Goal: Task Accomplishment & Management: Manage account settings

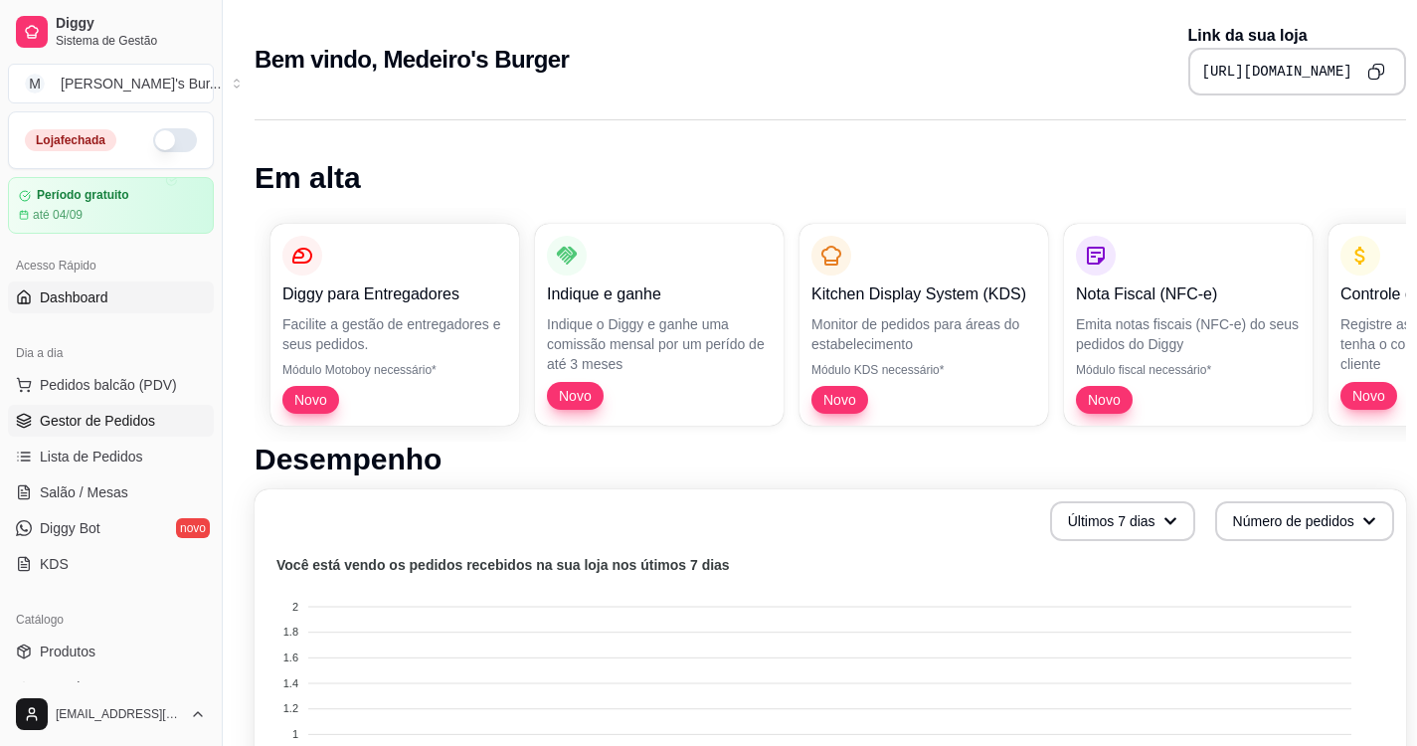
click at [101, 430] on link "Gestor de Pedidos" at bounding box center [111, 421] width 206 height 32
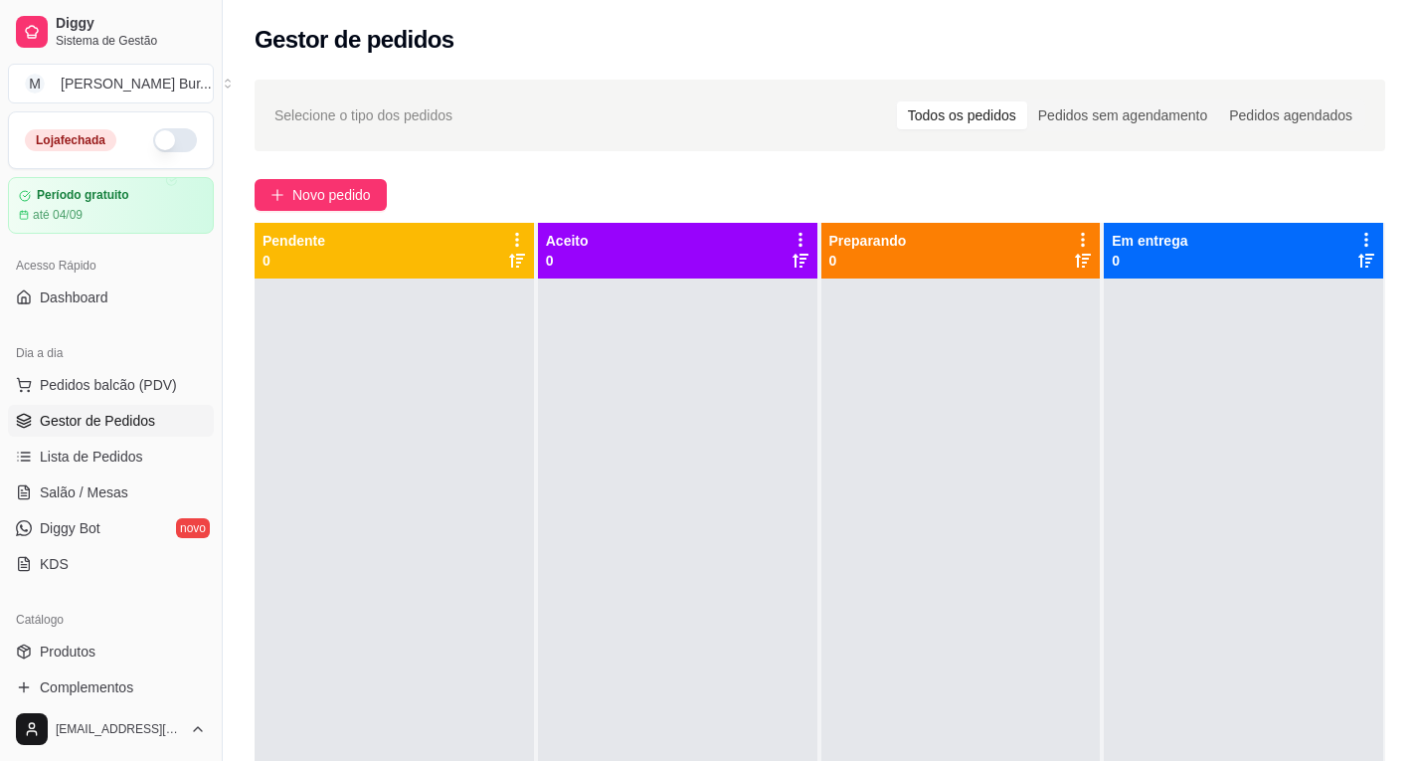
click at [992, 111] on div "Todos os pedidos" at bounding box center [962, 115] width 130 height 28
click at [897, 101] on input "Todos os pedidos" at bounding box center [897, 101] width 0 height 0
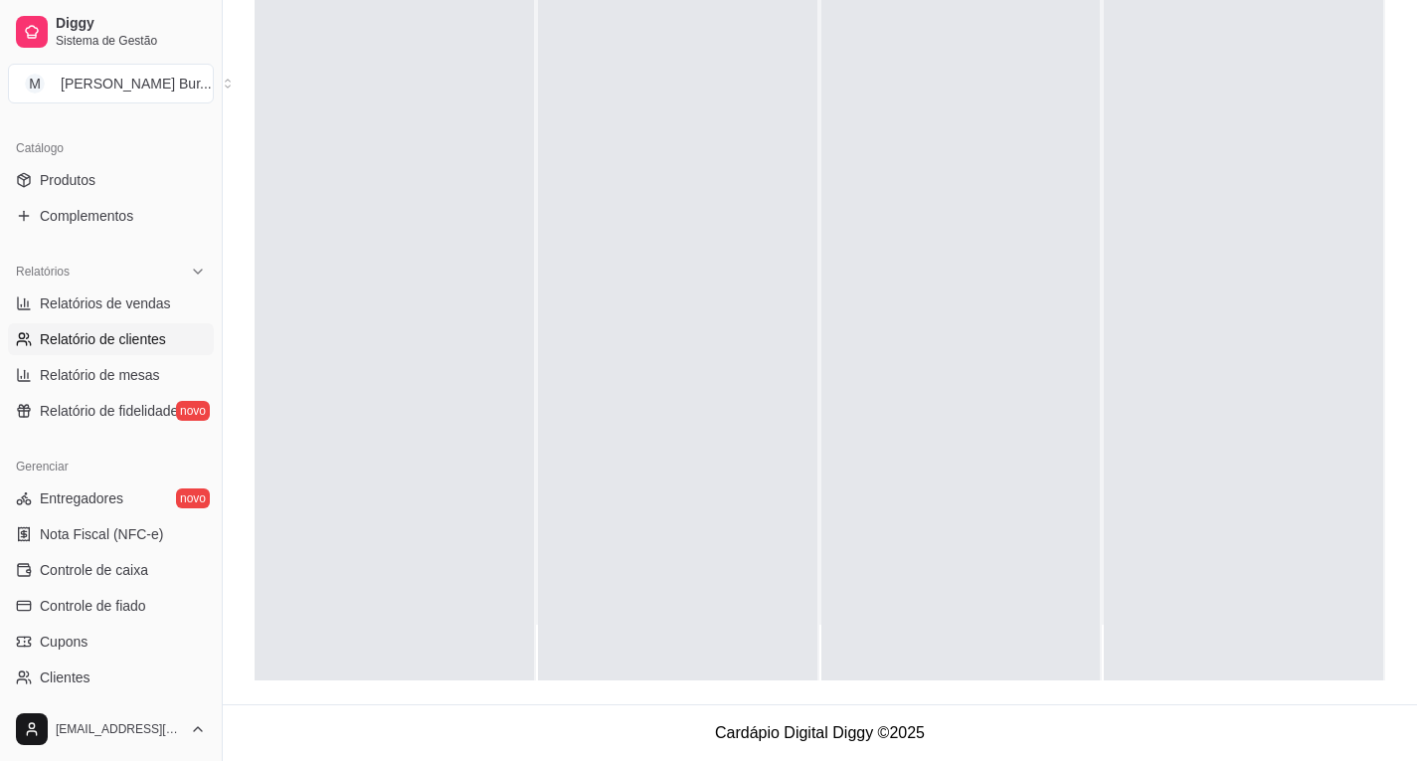
scroll to position [173, 0]
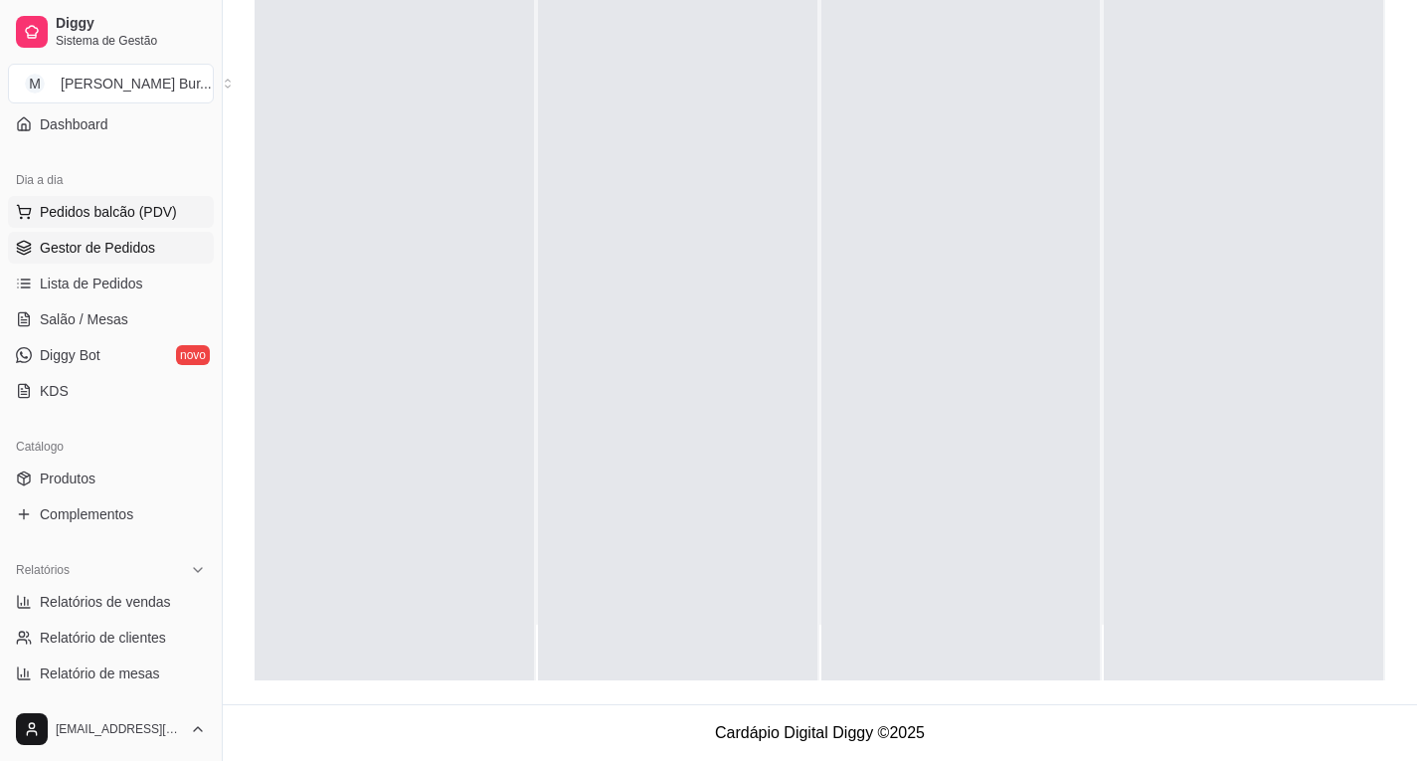
click at [103, 213] on span "Pedidos balcão (PDV)" at bounding box center [108, 212] width 137 height 20
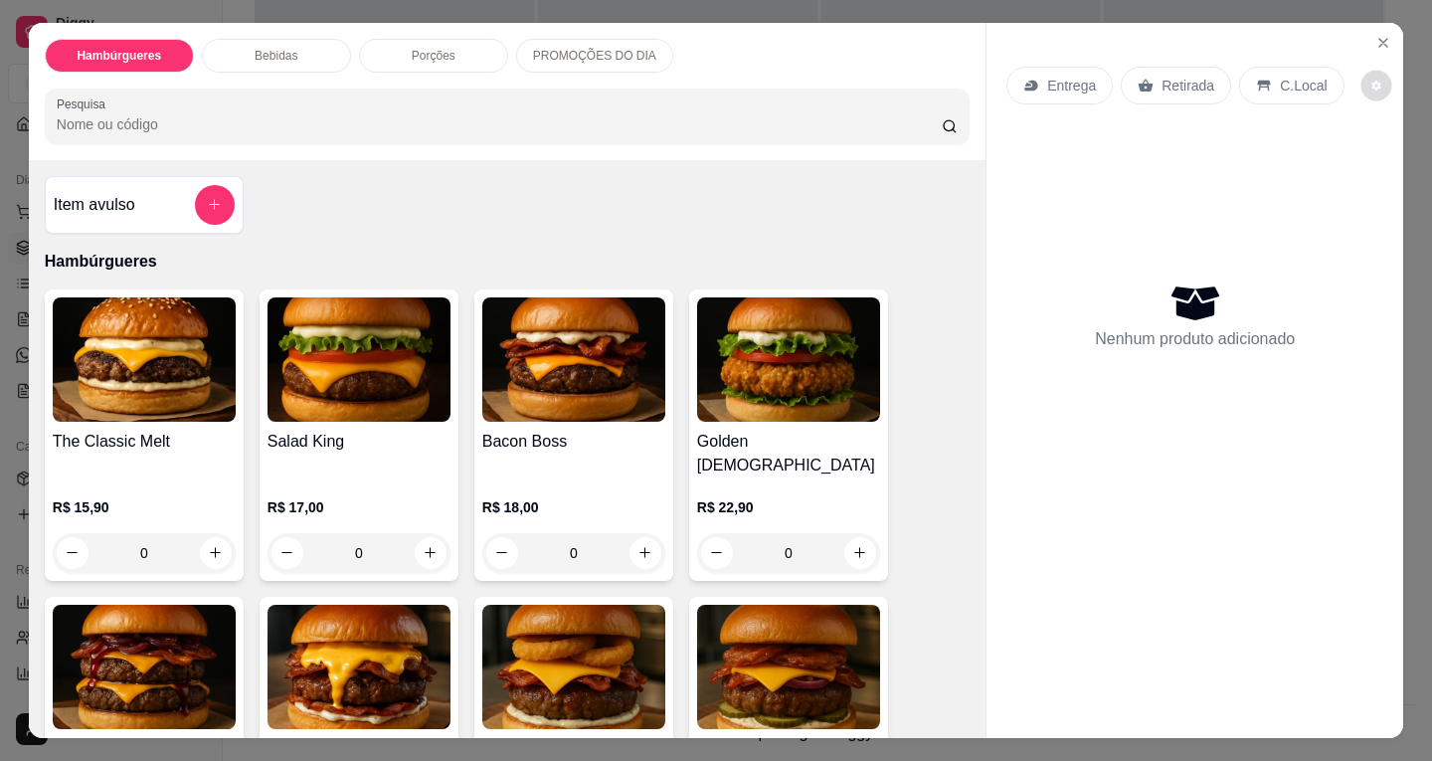
click at [1360, 70] on button "decrease-product-quantity" at bounding box center [1375, 85] width 31 height 31
click at [1379, 162] on span "Automatic updates" at bounding box center [1386, 157] width 16 height 16
click at [1370, 162] on input "Automatic updates" at bounding box center [1363, 163] width 13 height 13
click at [1379, 162] on span "Automatic updates" at bounding box center [1378, 157] width 40 height 24
click at [1370, 162] on input "Automatic updates" at bounding box center [1363, 163] width 13 height 13
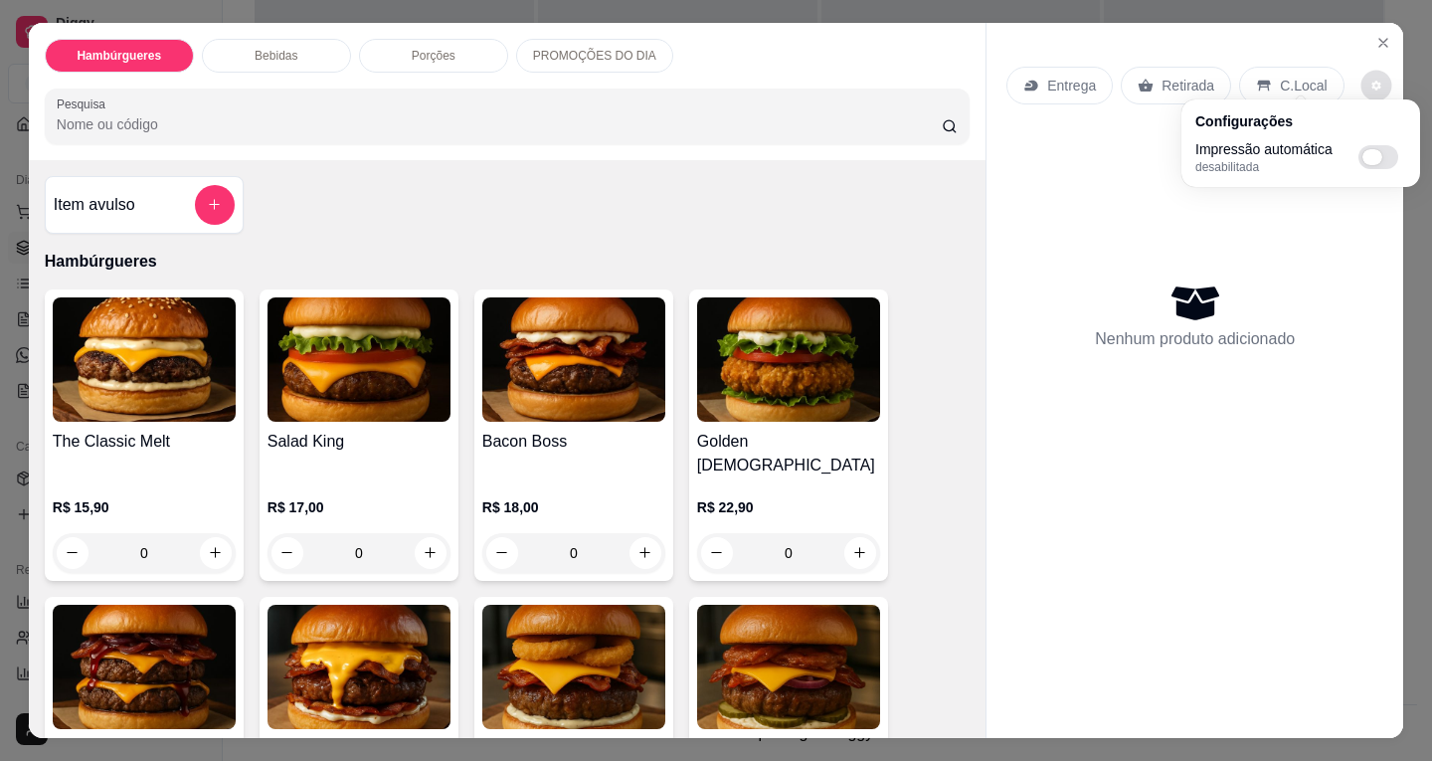
checkbox input "true"
click at [1079, 155] on div "Nenhum produto adicionado" at bounding box center [1194, 315] width 377 height 390
click at [1379, 39] on icon "Close" at bounding box center [1383, 43] width 8 height 8
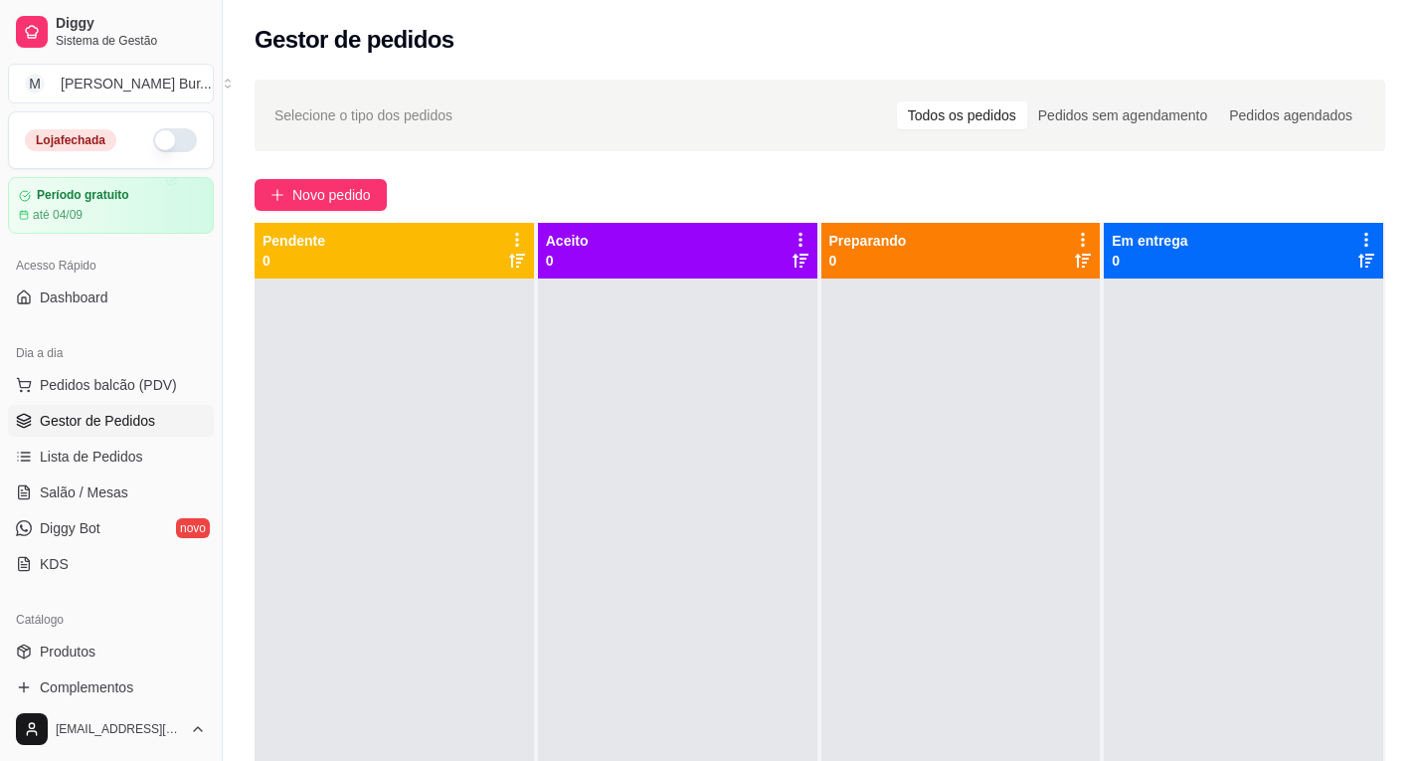
click at [158, 135] on button "button" at bounding box center [175, 140] width 44 height 24
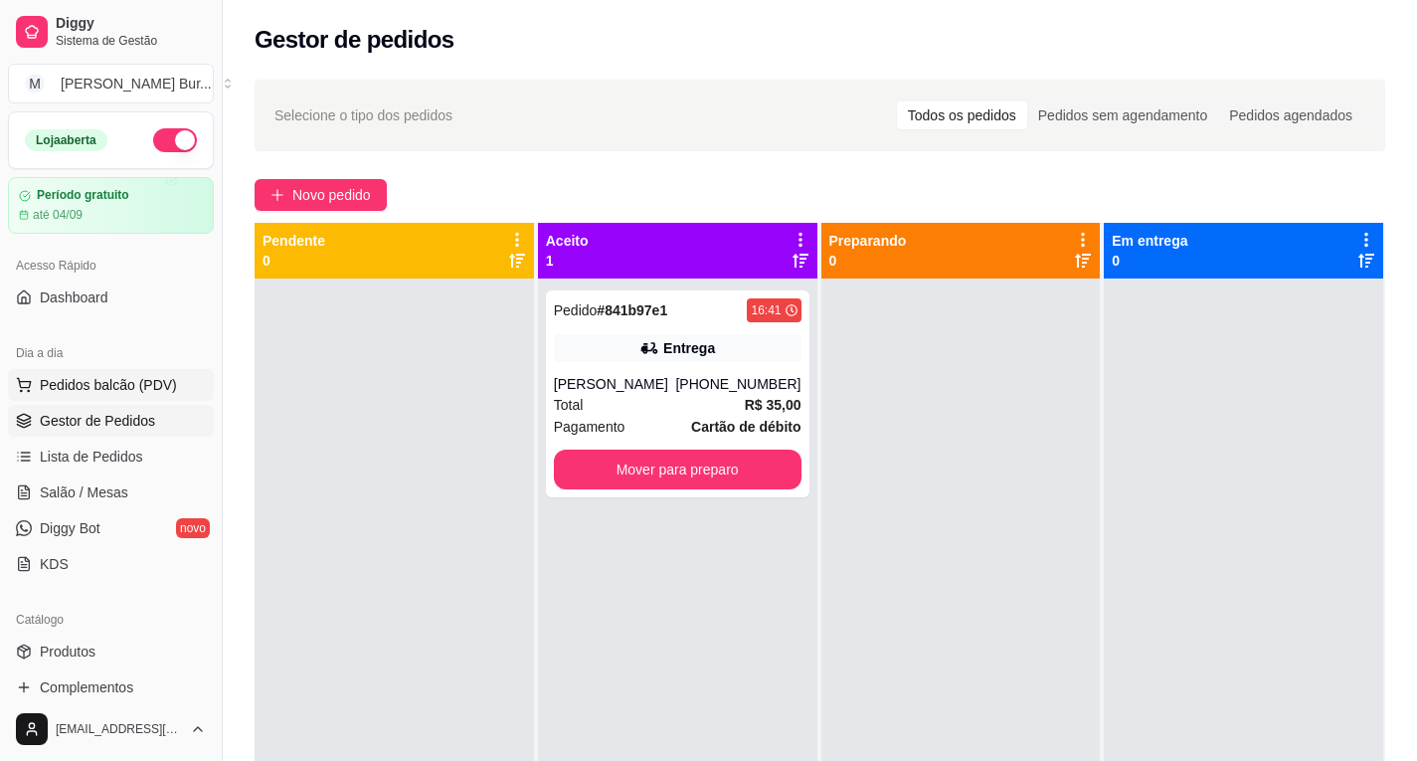
click at [94, 385] on span "Pedidos balcão (PDV)" at bounding box center [108, 385] width 137 height 20
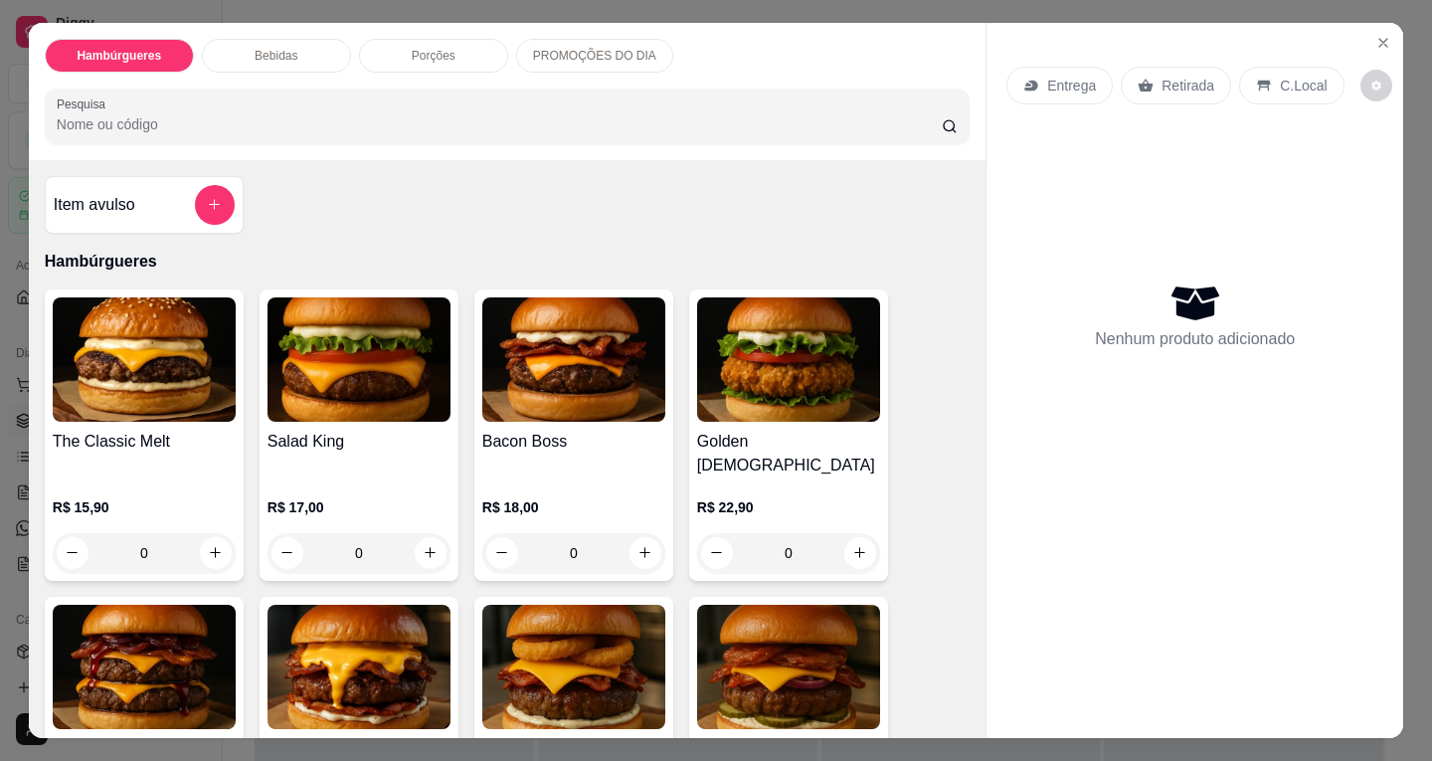
click at [1047, 84] on p "Entrega" at bounding box center [1071, 86] width 49 height 20
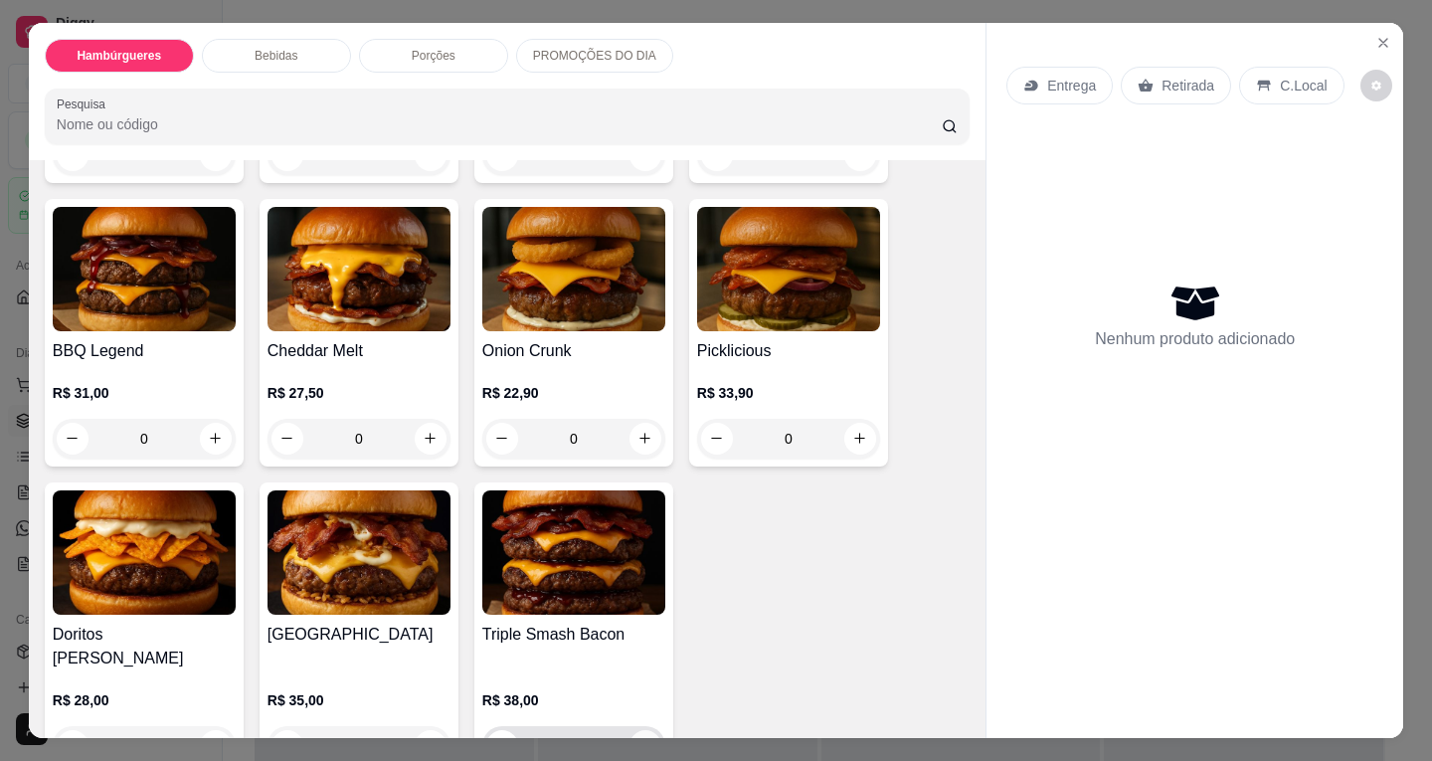
scroll to position [497, 0]
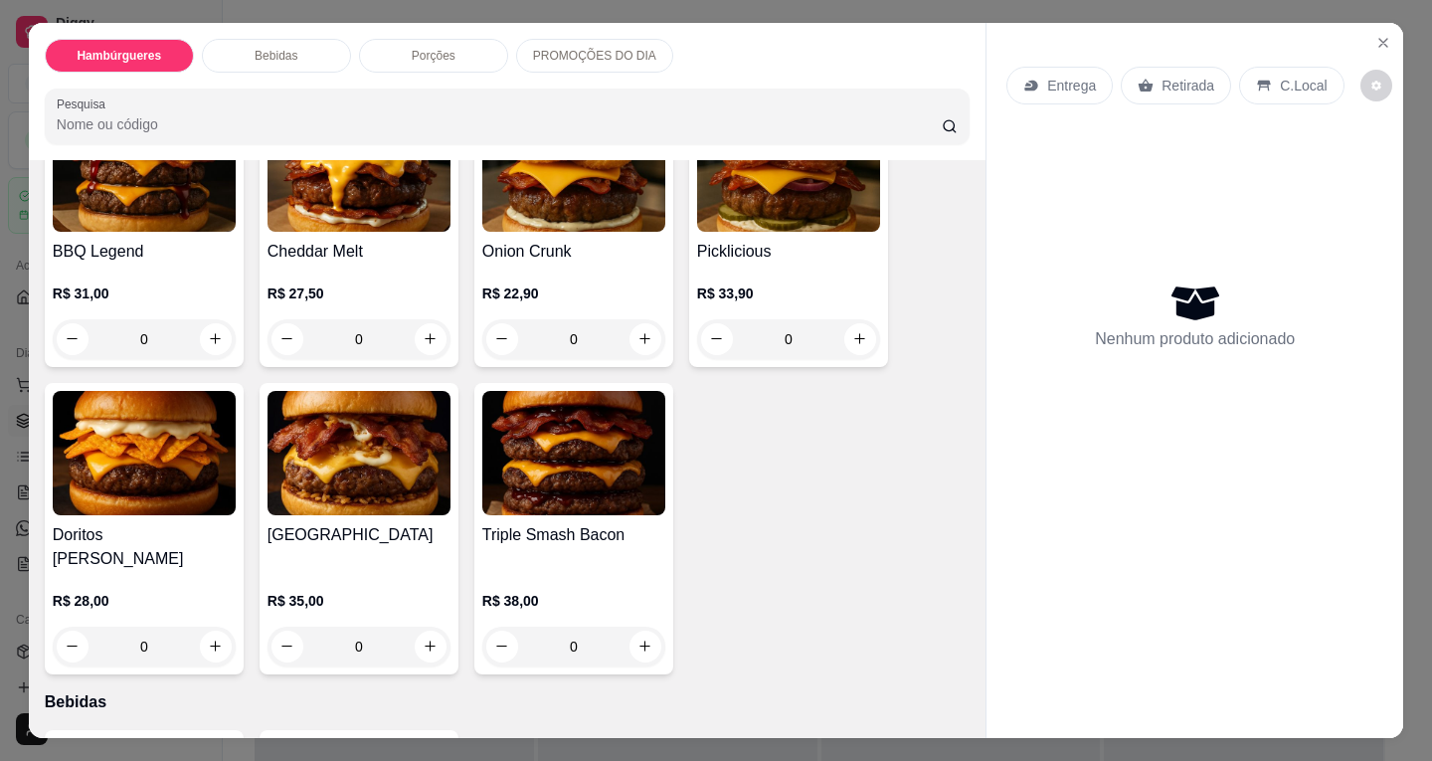
click at [1360, 81] on button "decrease-product-quantity" at bounding box center [1376, 86] width 32 height 32
click at [1372, 158] on span "Automatic updates" at bounding box center [1378, 157] width 40 height 24
click at [1370, 158] on input "Automatic updates" at bounding box center [1363, 163] width 13 height 13
click at [1372, 158] on span "Automatic updates" at bounding box center [1370, 157] width 16 height 16
click at [1370, 158] on input "Automatic updates" at bounding box center [1363, 163] width 13 height 13
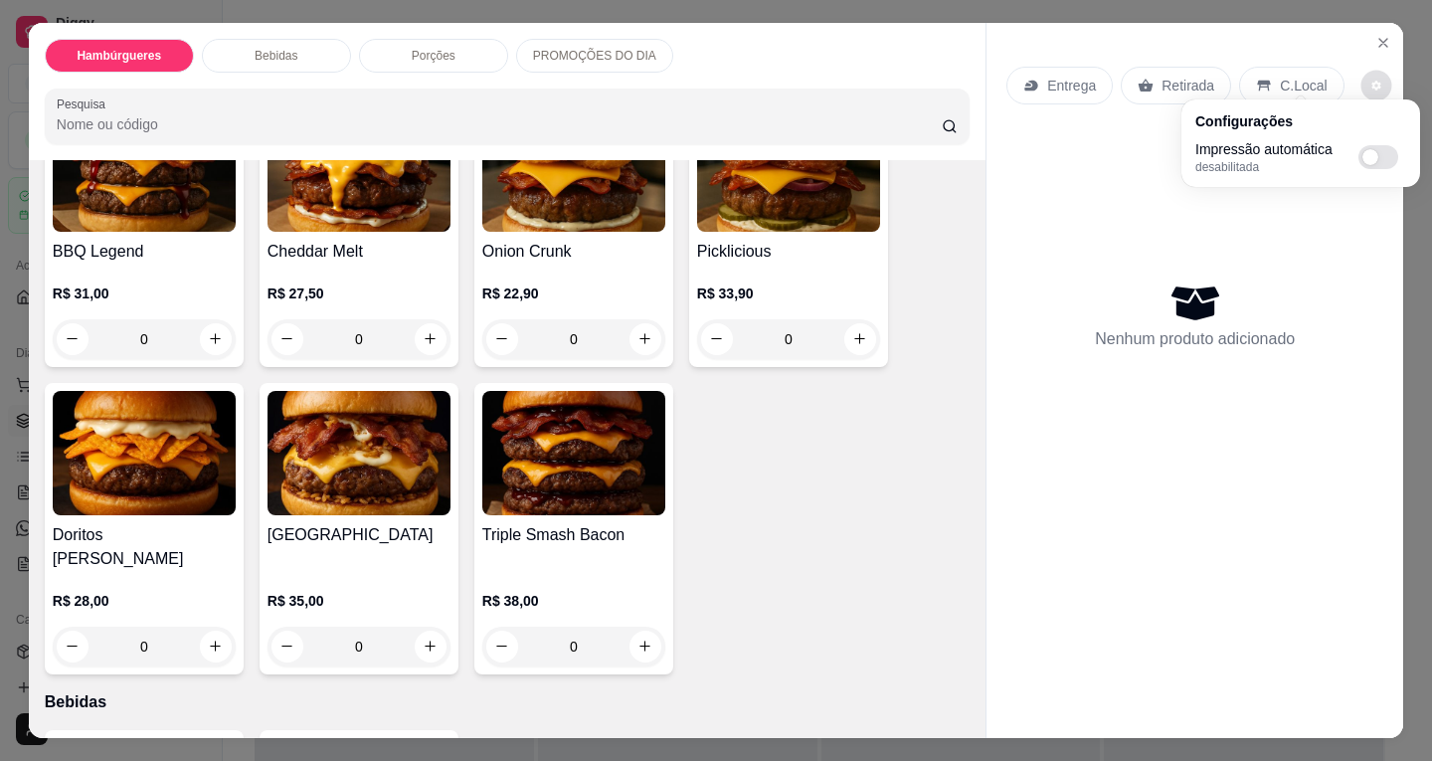
checkbox input "true"
click at [1378, 35] on icon "Close" at bounding box center [1383, 43] width 16 height 16
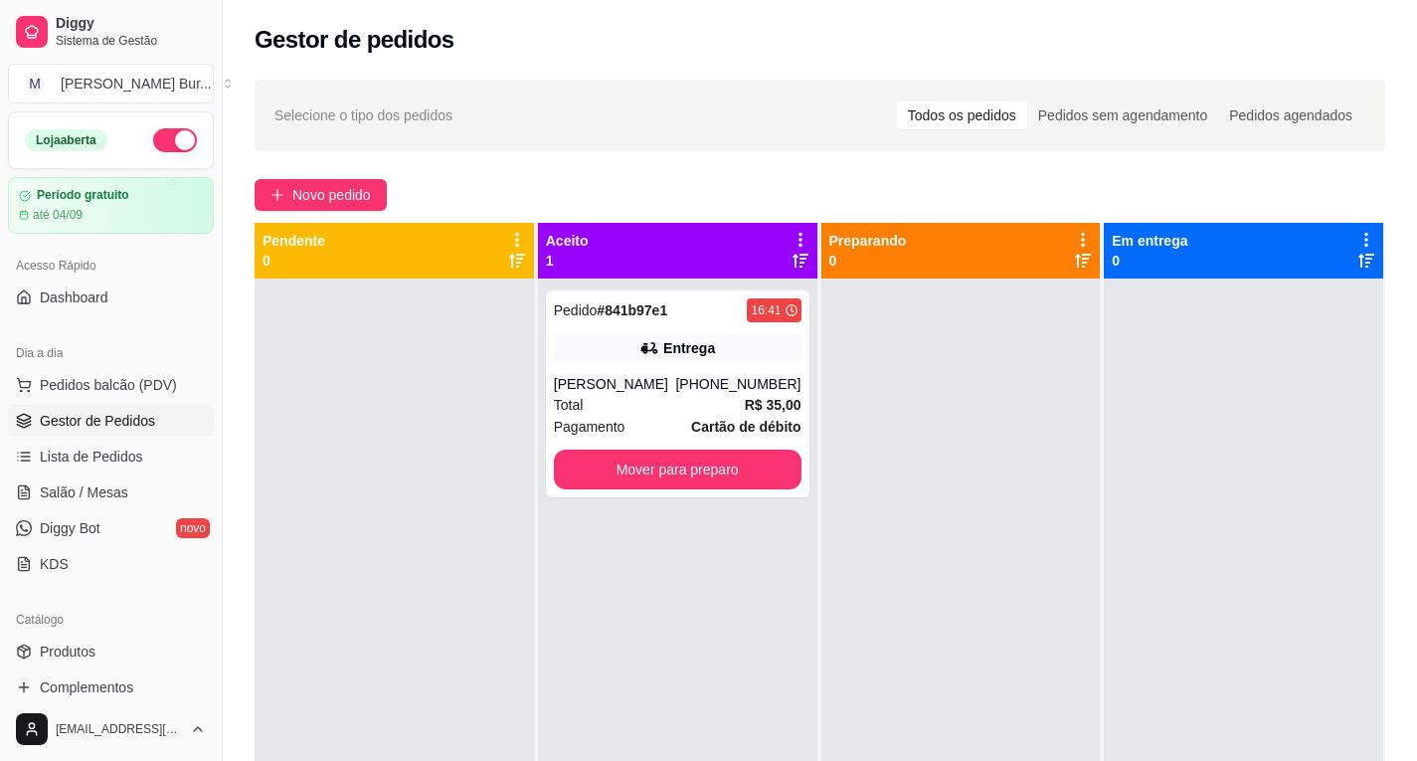
click at [798, 240] on icon at bounding box center [800, 240] width 4 height 14
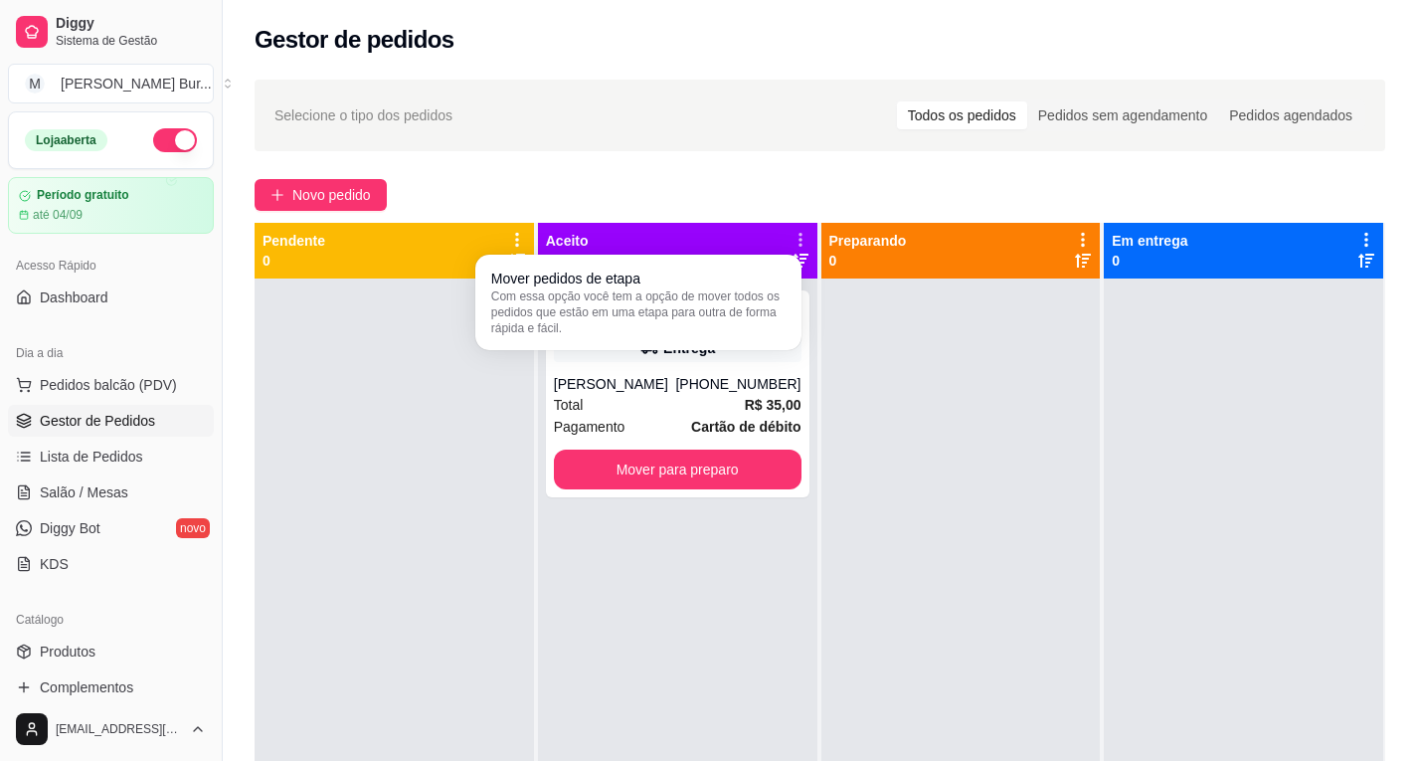
click at [794, 236] on icon at bounding box center [799, 239] width 17 height 17
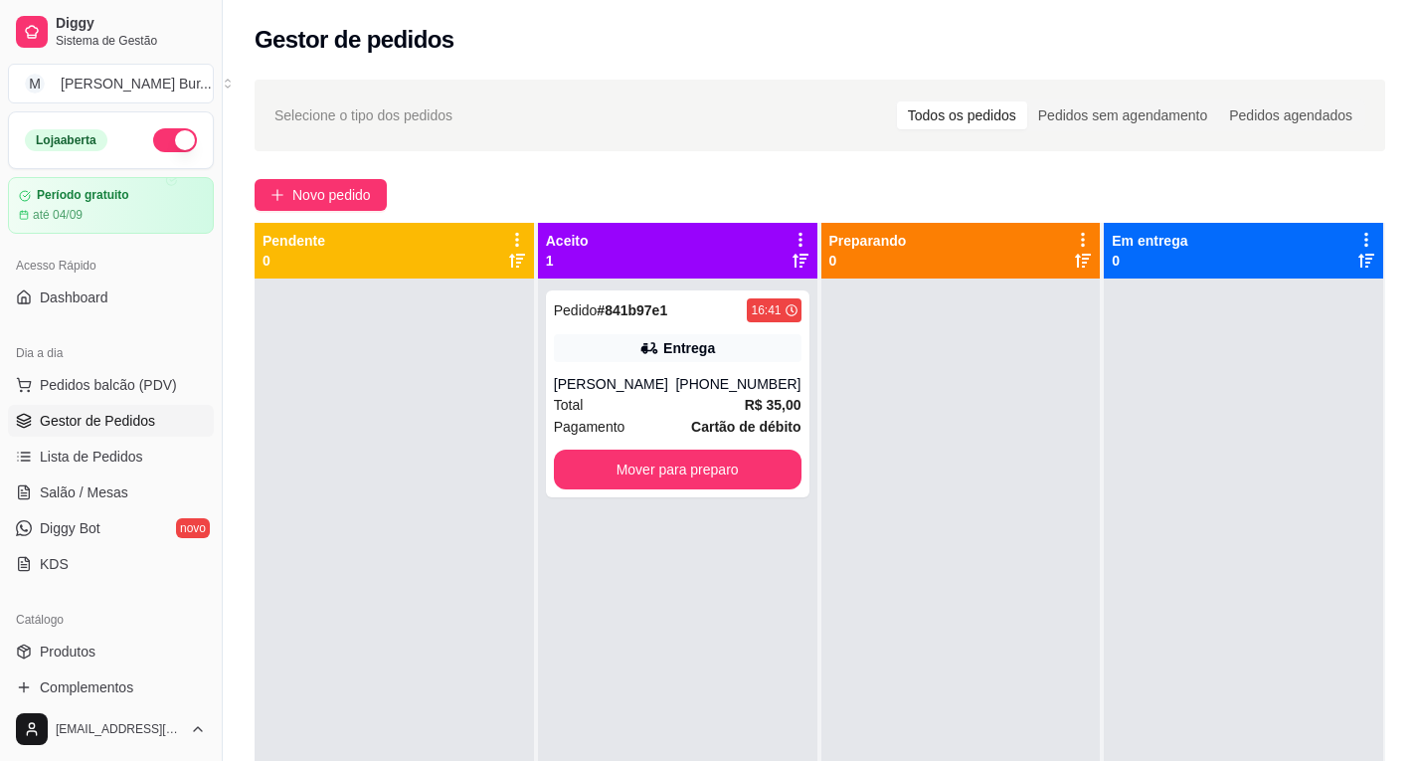
drag, startPoint x: 794, startPoint y: 236, endPoint x: 701, endPoint y: 277, distance: 102.4
click at [697, 283] on div "Pedido # 841b97e1 16:41 Entrega Gabriel Medeiros (19) 99257-3410 Total R$ 35,00…" at bounding box center [677, 658] width 279 height 761
click at [798, 240] on icon at bounding box center [800, 240] width 4 height 14
click at [649, 226] on div "Aceito 1" at bounding box center [677, 251] width 279 height 56
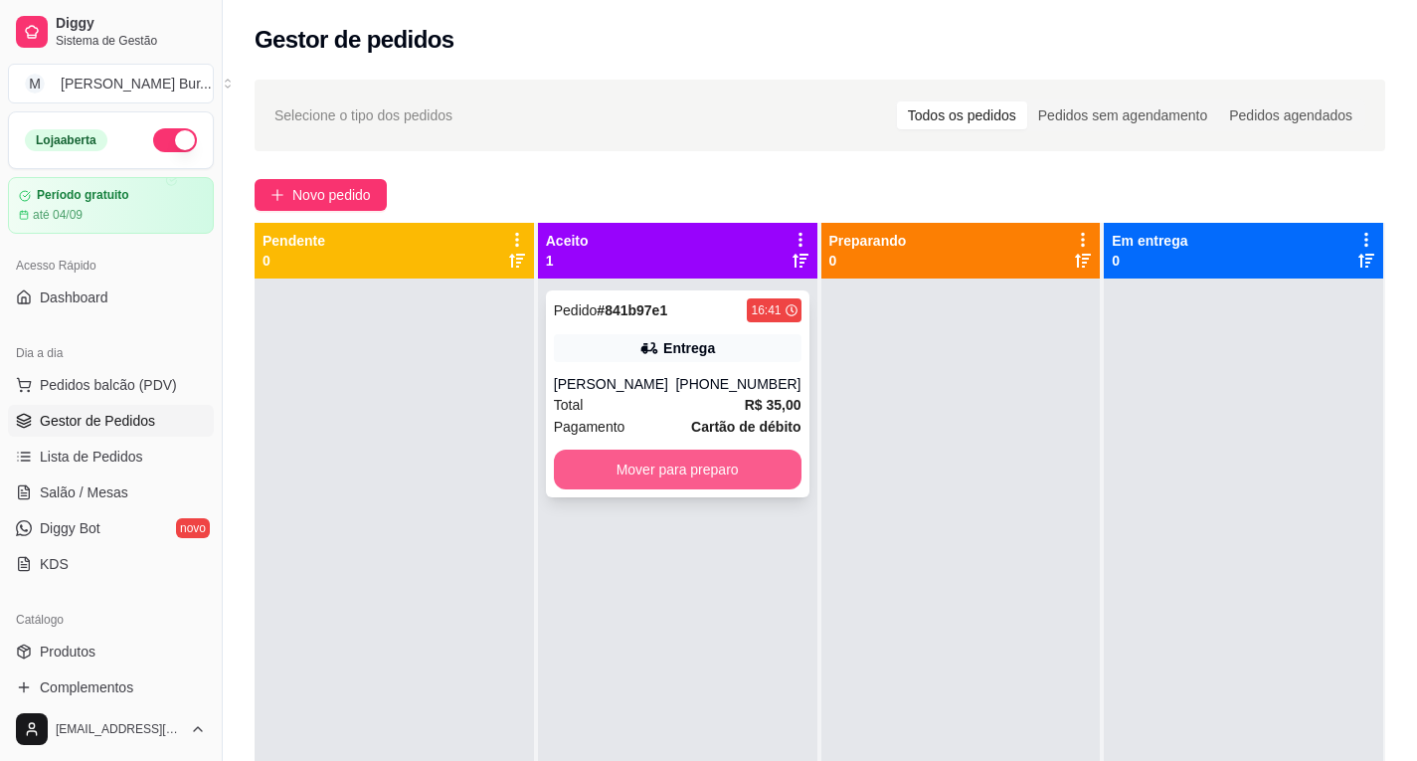
click at [662, 465] on button "Mover para preparo" at bounding box center [678, 469] width 248 height 40
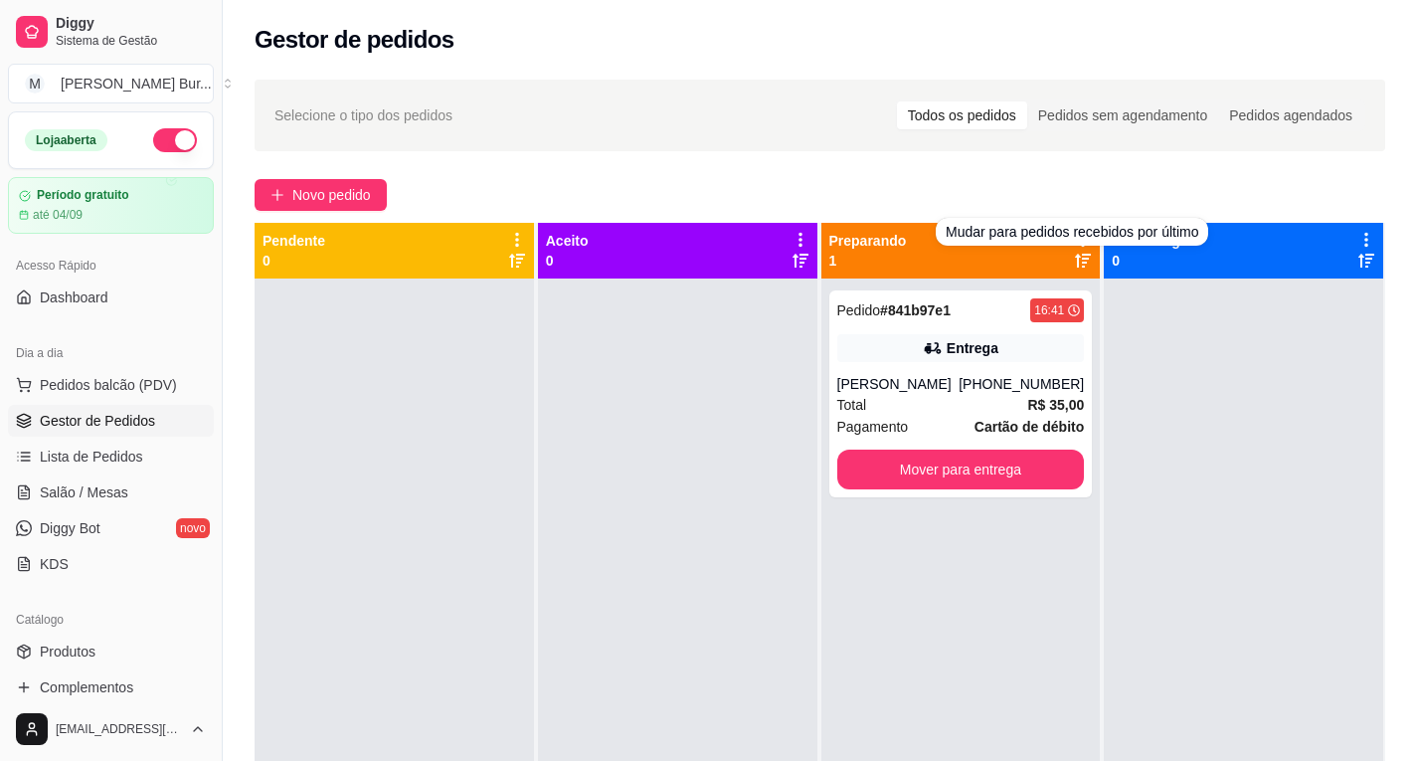
click at [1078, 232] on div "Mudar para pedidos recebidos por último" at bounding box center [1072, 232] width 272 height 28
click at [1023, 169] on div "Selecione o tipo dos pedidos Todos os pedidos Pedidos sem agendamento Pedidos a…" at bounding box center [820, 537] width 1194 height 939
click at [1074, 239] on icon at bounding box center [1083, 240] width 18 height 18
click at [939, 390] on div "[PERSON_NAME]" at bounding box center [898, 384] width 122 height 20
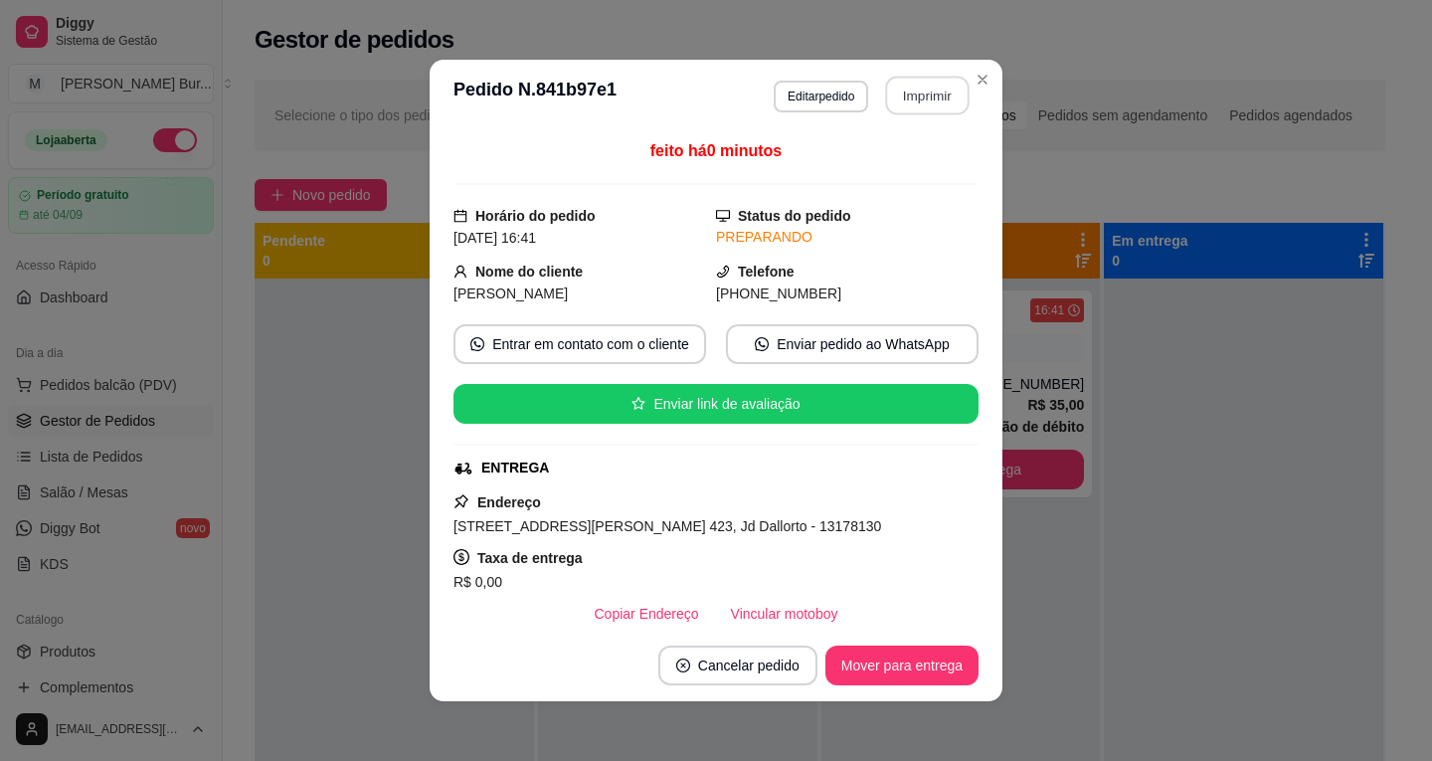
click at [934, 105] on button "Imprimir" at bounding box center [928, 96] width 84 height 39
click at [739, 677] on button "Cancelar pedido" at bounding box center [737, 665] width 159 height 40
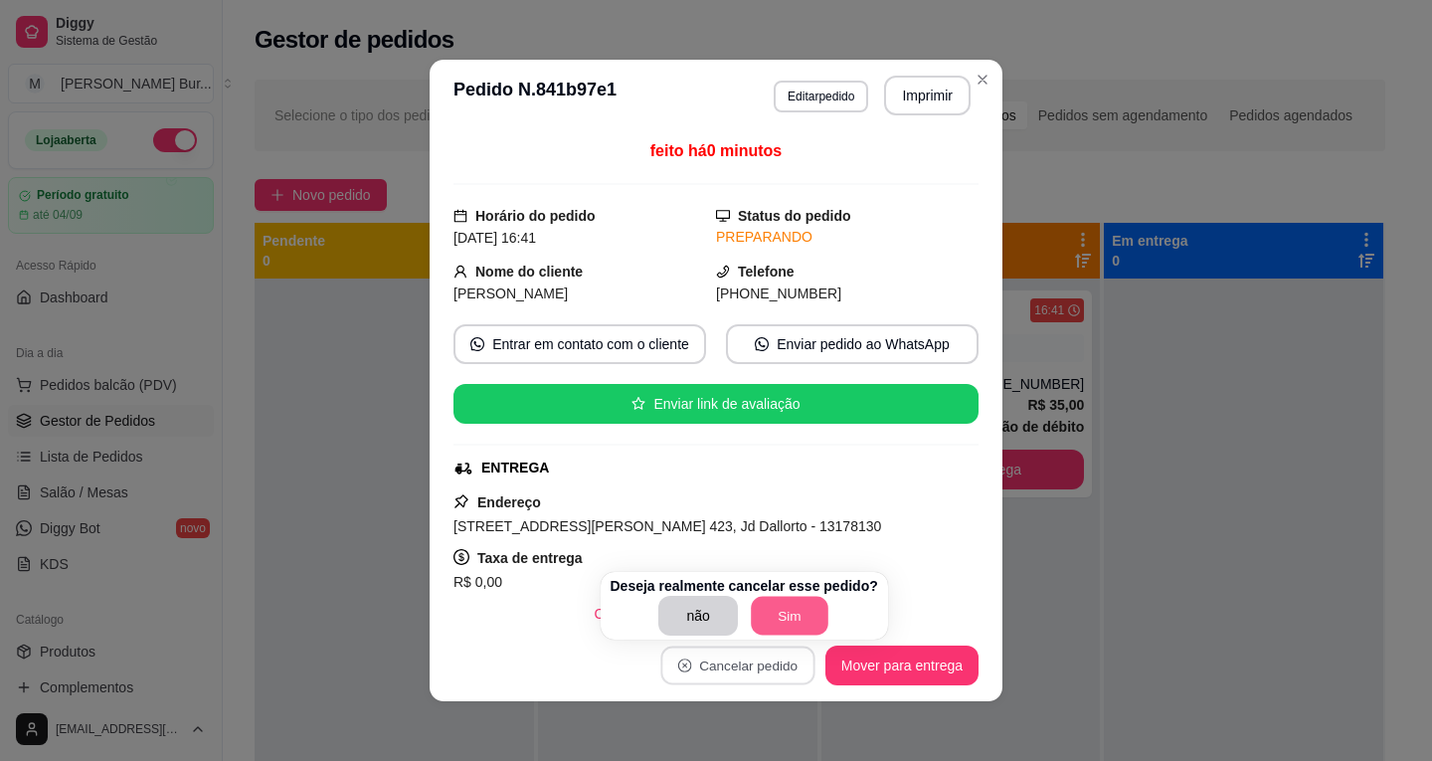
click at [787, 611] on button "Sim" at bounding box center [790, 616] width 78 height 39
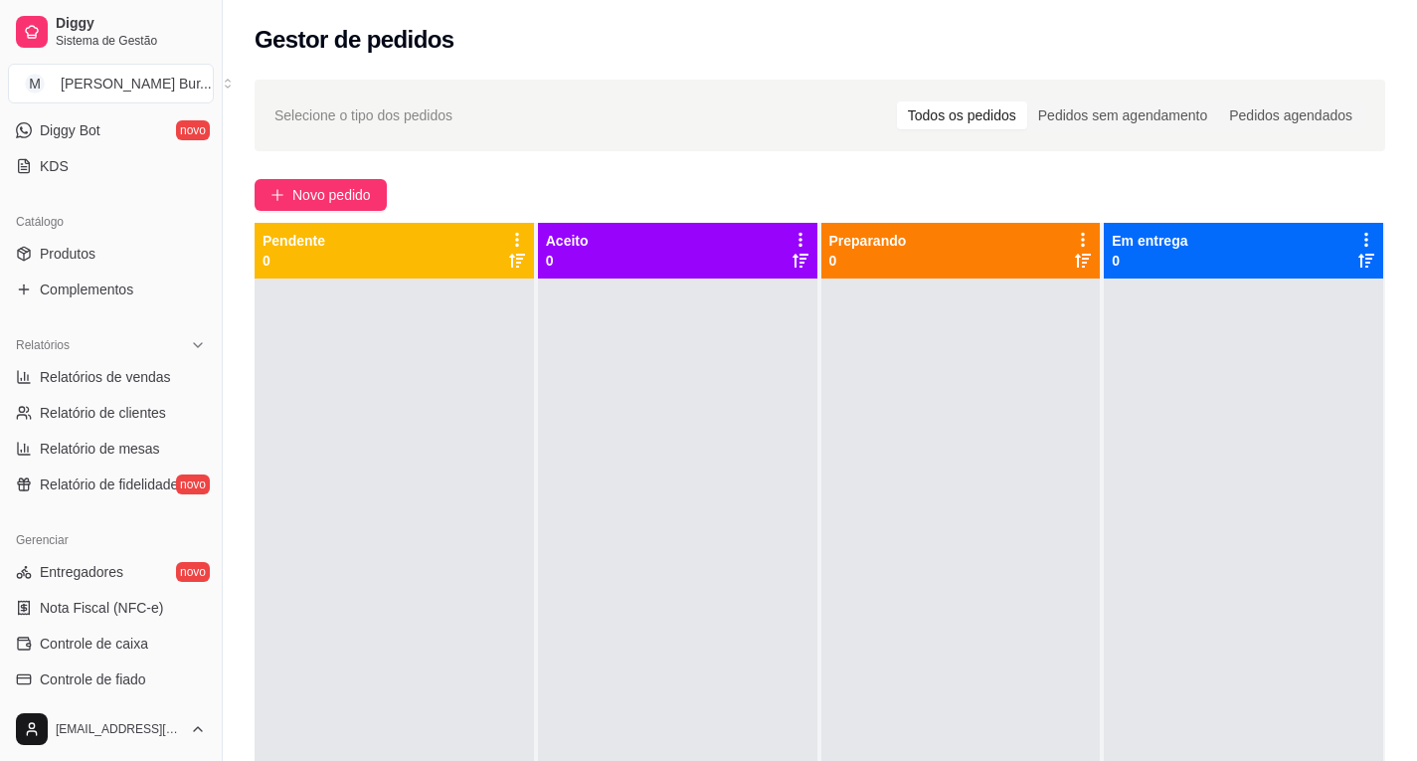
scroll to position [670, 0]
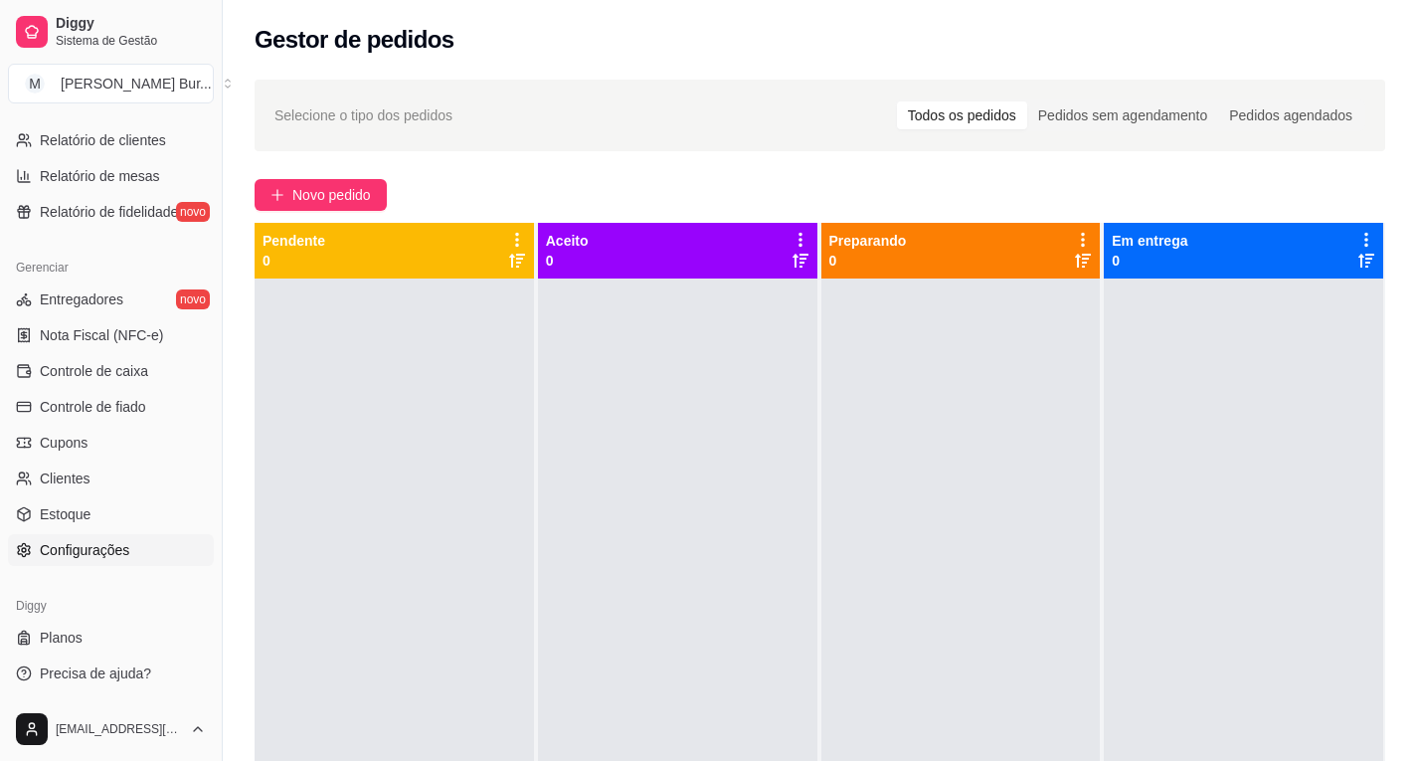
click at [92, 554] on span "Configurações" at bounding box center [84, 550] width 89 height 20
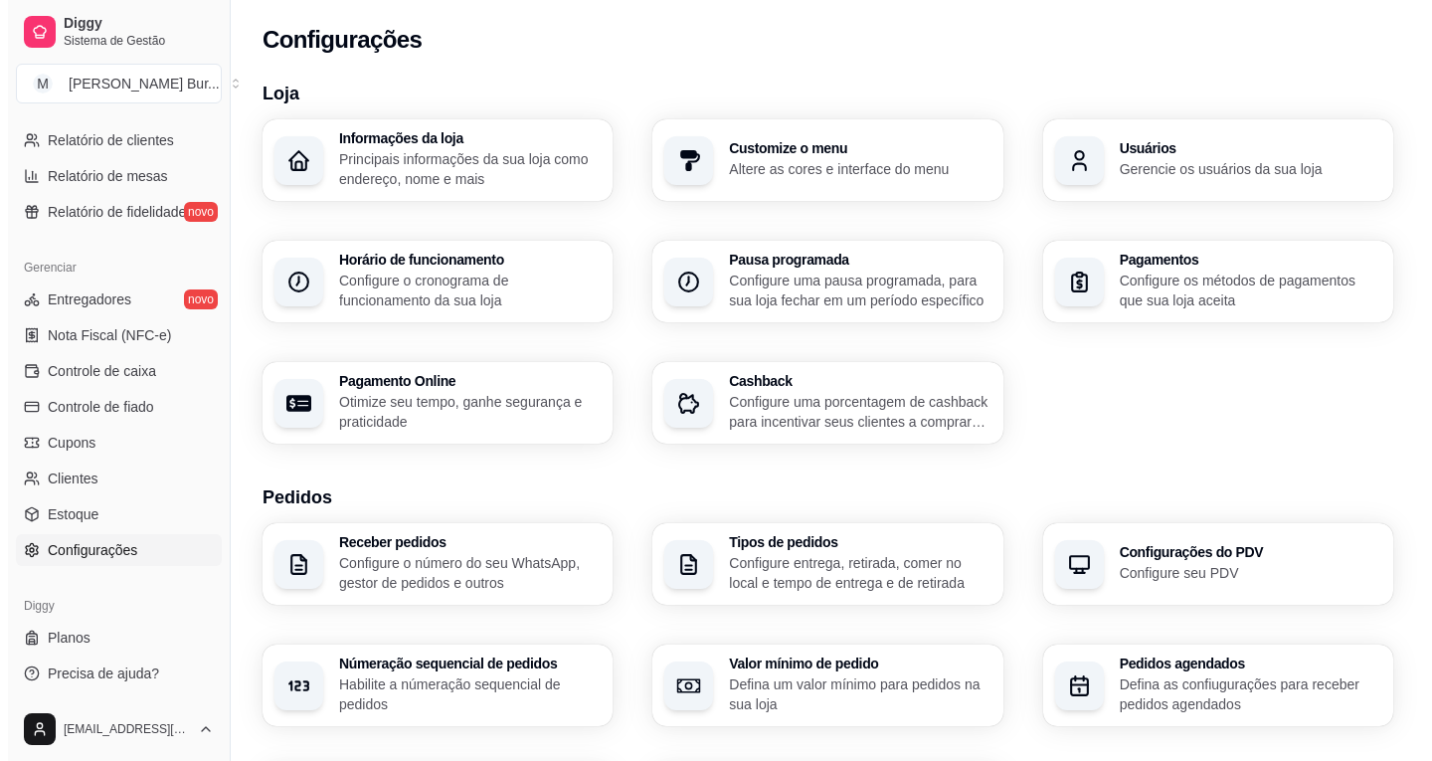
scroll to position [199, 0]
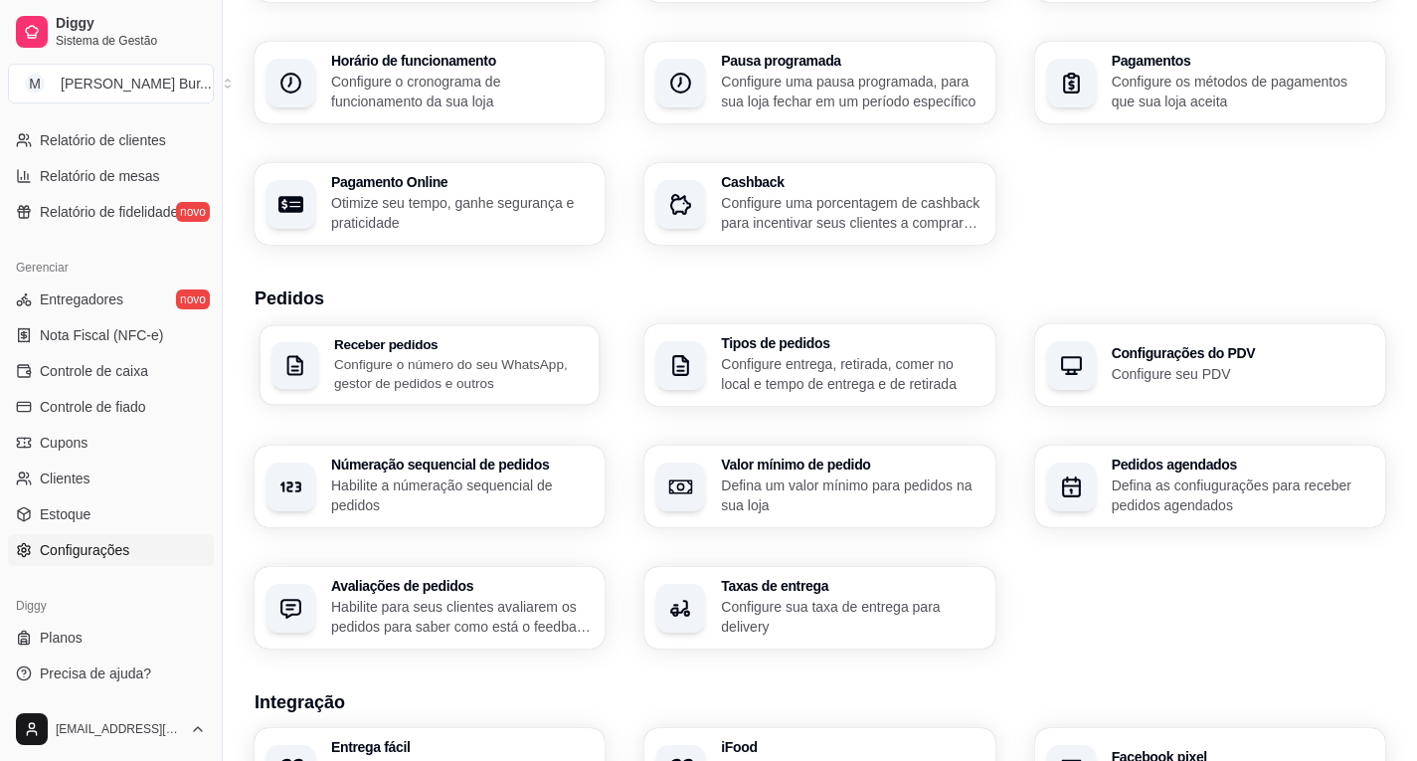
click at [445, 348] on h3 "Receber pedidos" at bounding box center [461, 344] width 254 height 14
click at [830, 365] on p "Configure entrega, retirada, comer no local e tempo de entrega e de retirada" at bounding box center [851, 374] width 261 height 40
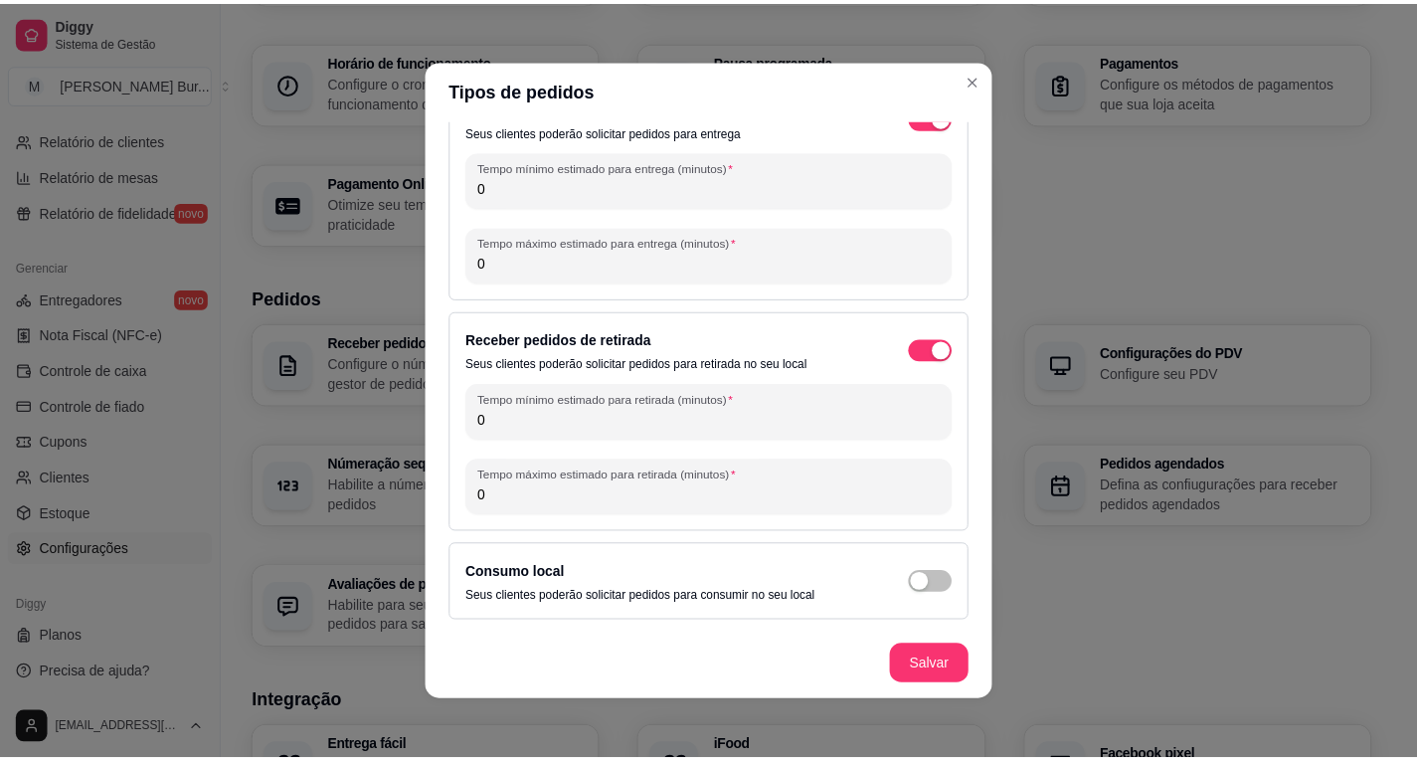
scroll to position [4, 0]
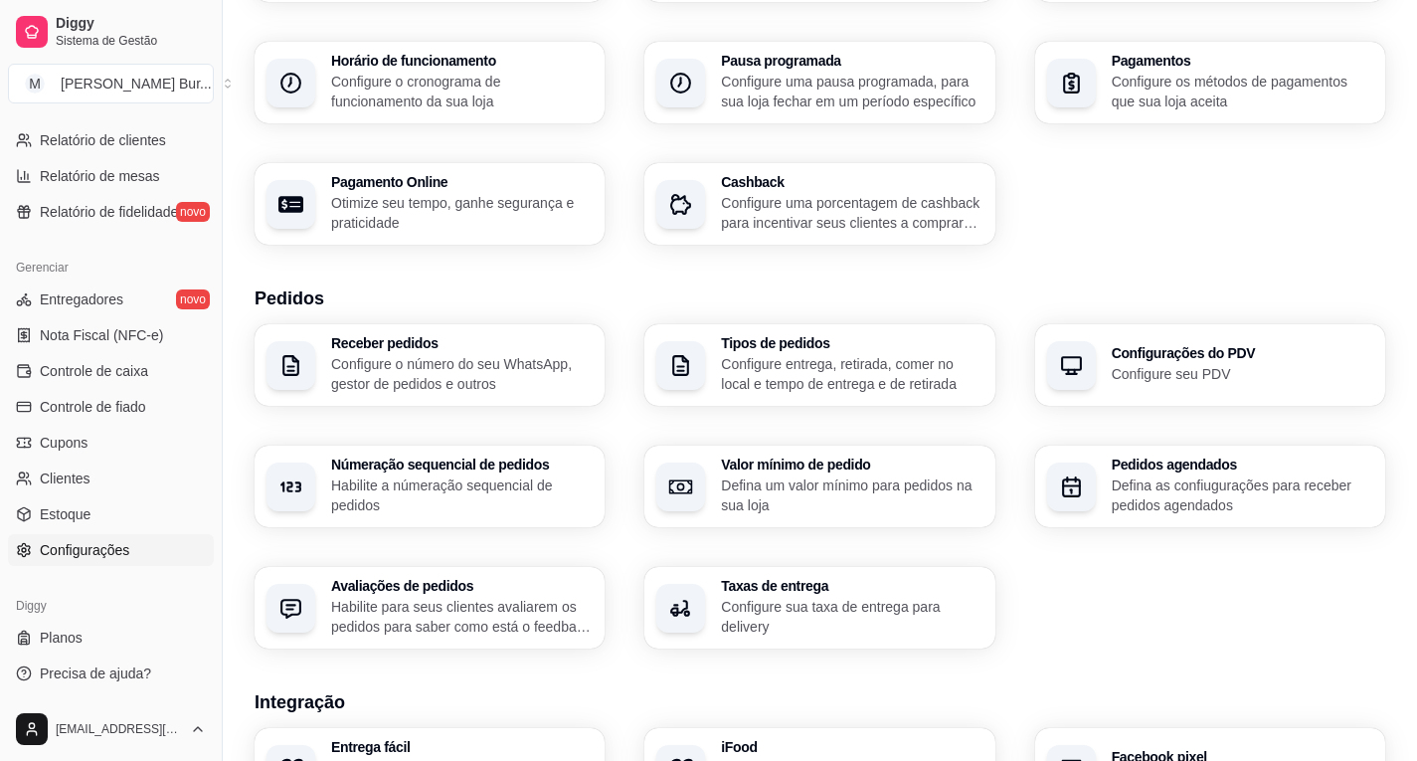
click at [1147, 363] on div "Configurações do PDV Configure seu PDV" at bounding box center [1241, 365] width 261 height 38
click at [1101, 486] on div "Pedidos agendados Defina as confiugurações para receber pedidos agendados" at bounding box center [1210, 486] width 340 height 80
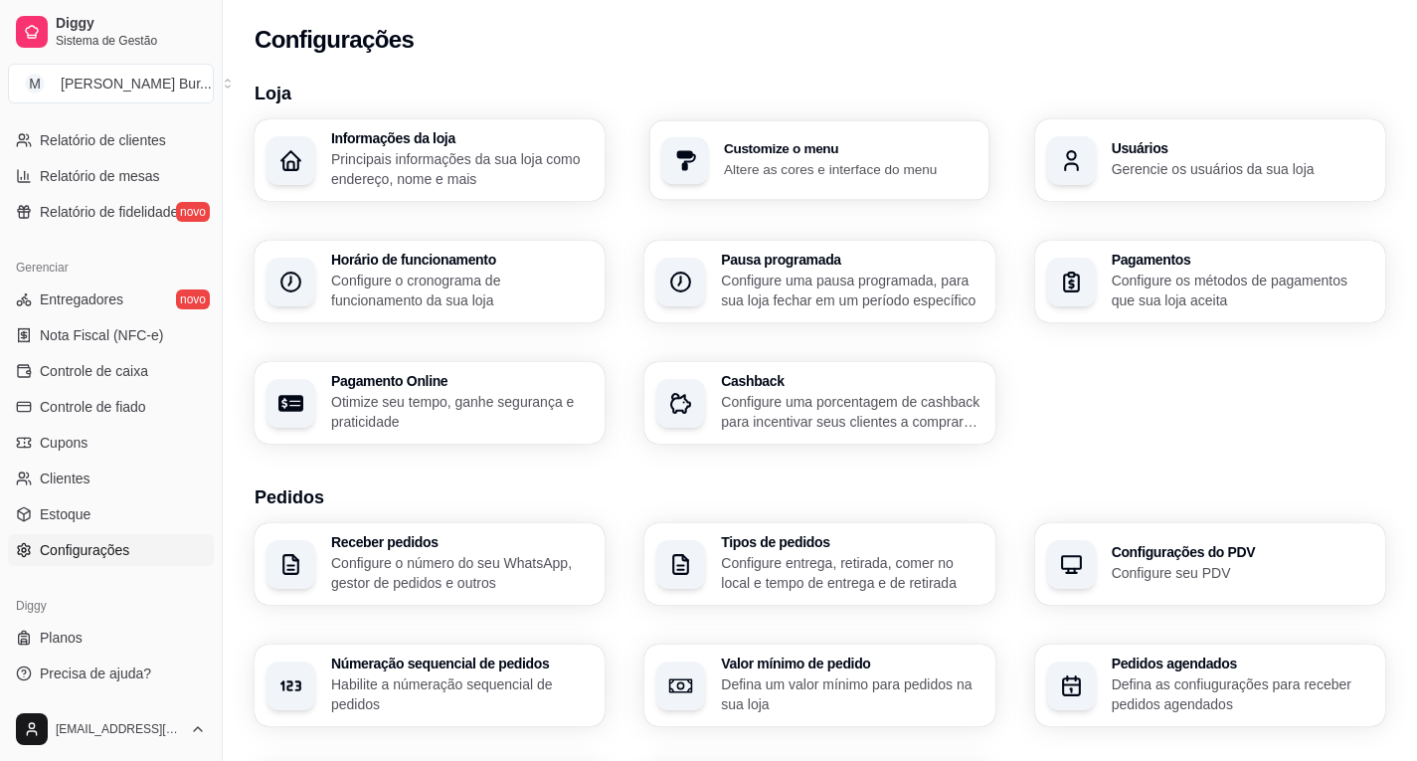
click at [818, 166] on p "Altere as cores e interface do menu" at bounding box center [851, 168] width 254 height 19
click at [482, 164] on p "Principais informações da sua loja como endereço, nome e mais" at bounding box center [461, 169] width 261 height 40
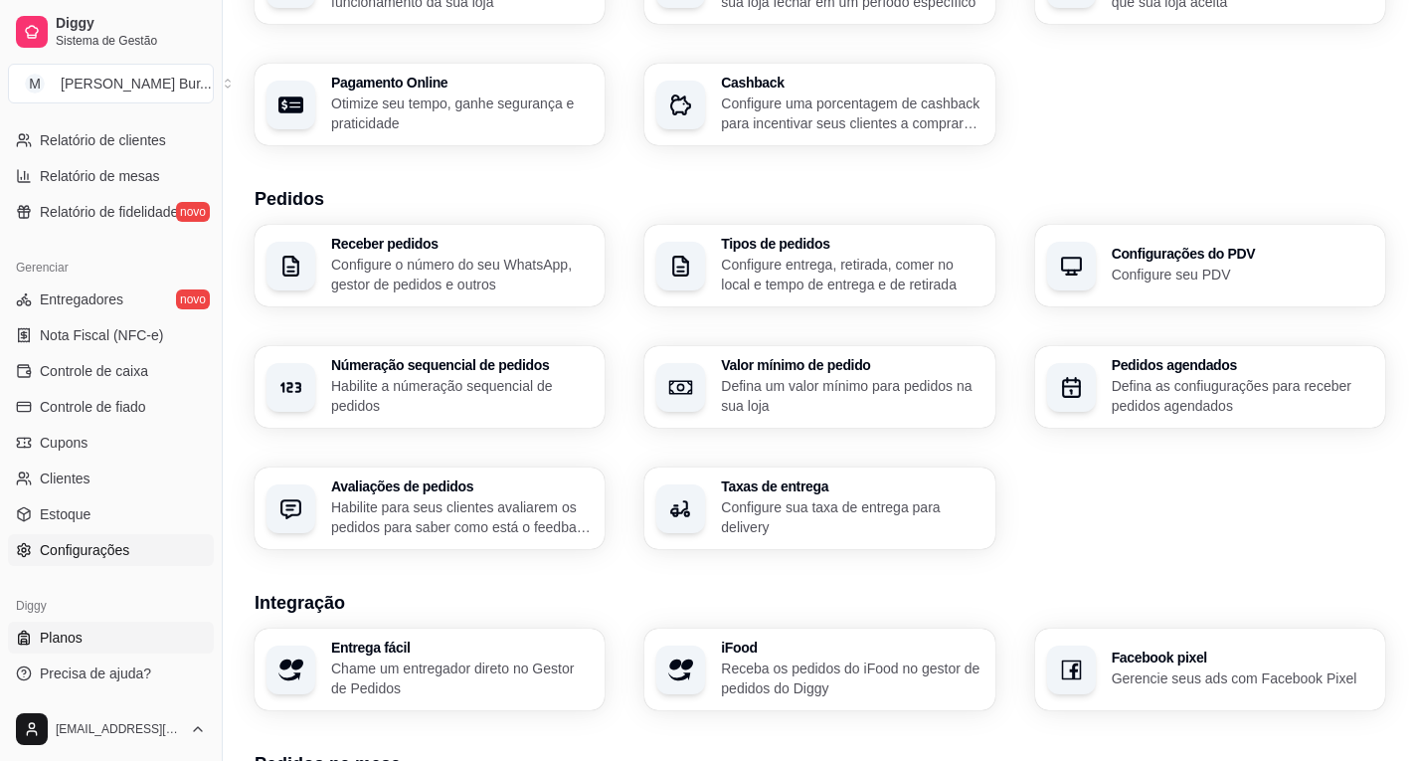
click at [68, 629] on span "Planos" at bounding box center [61, 637] width 43 height 20
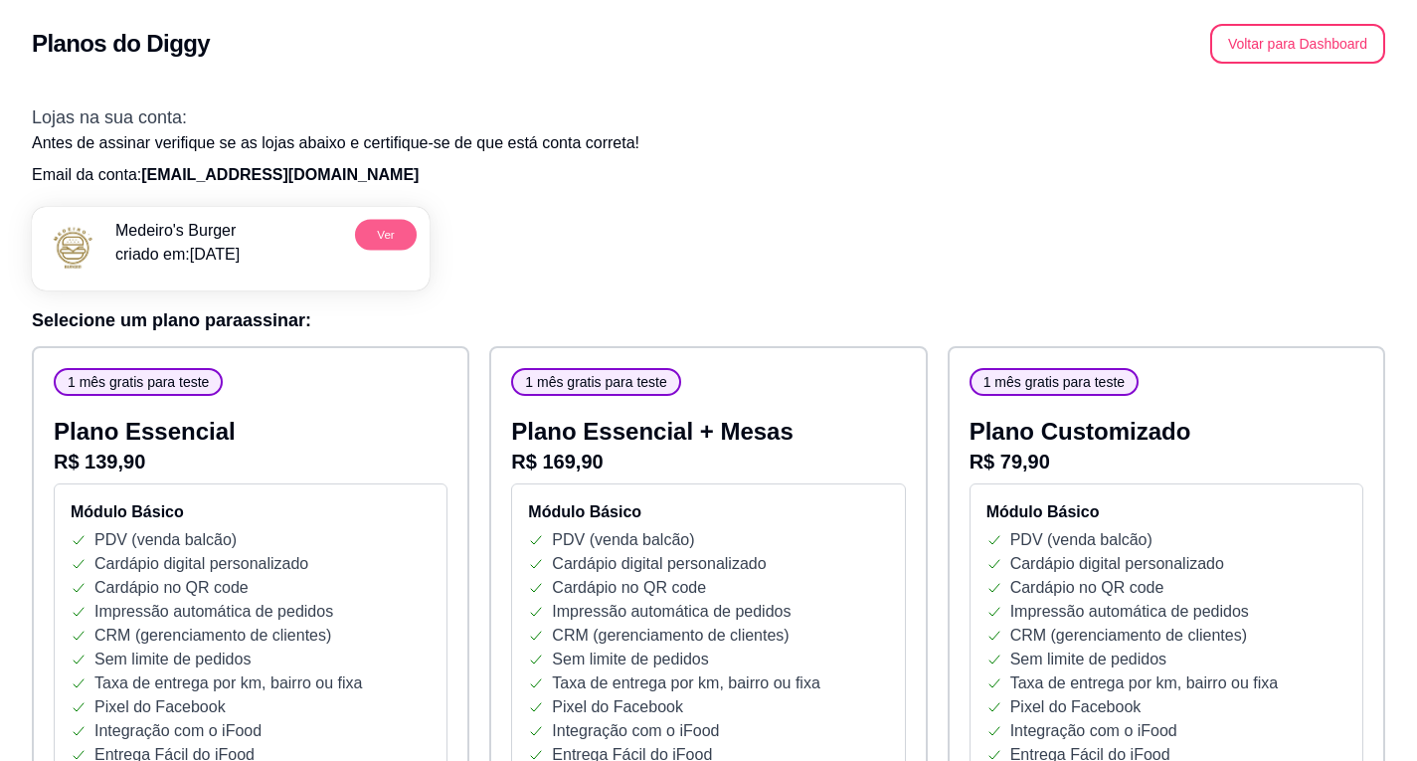
click at [402, 234] on button "Ver" at bounding box center [386, 234] width 62 height 31
click at [1295, 45] on button "Voltar para Dashboard" at bounding box center [1297, 44] width 175 height 40
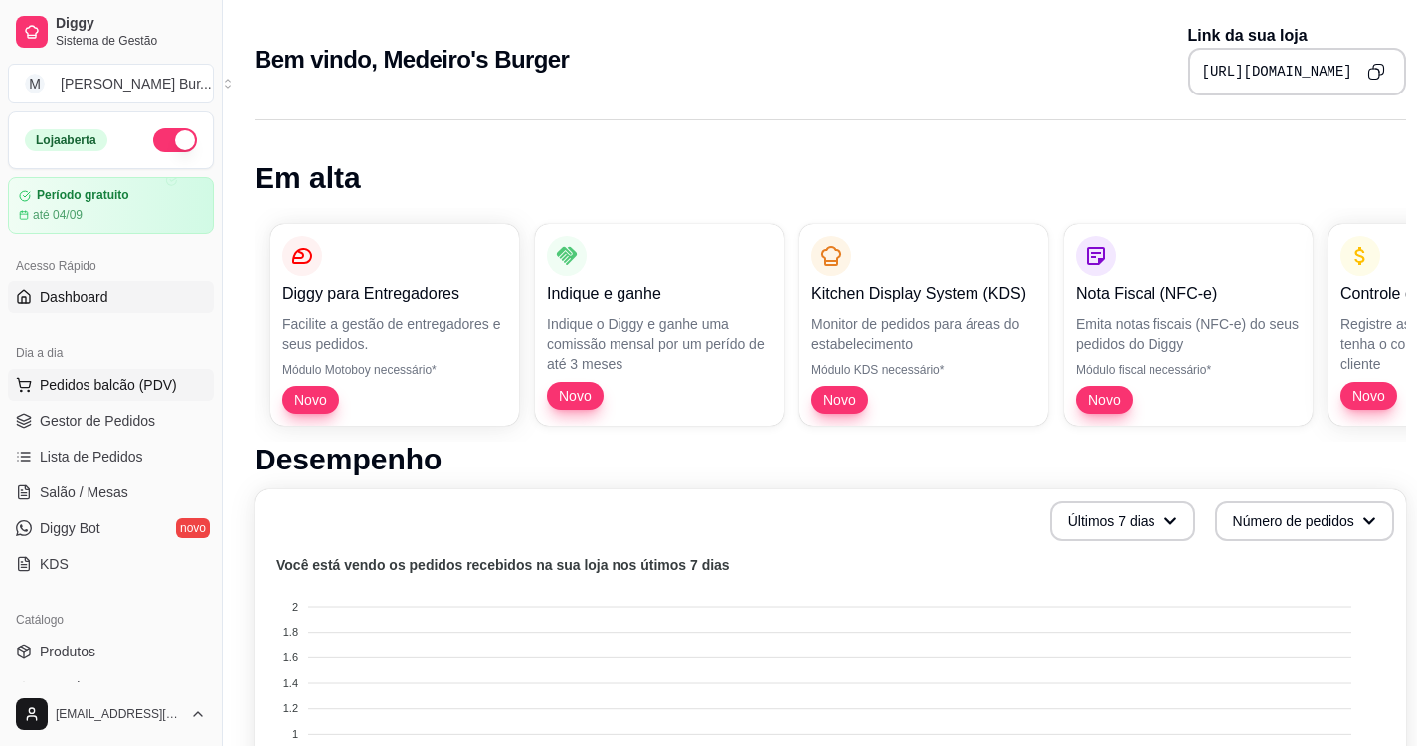
click at [131, 383] on span "Pedidos balcão (PDV)" at bounding box center [108, 385] width 137 height 20
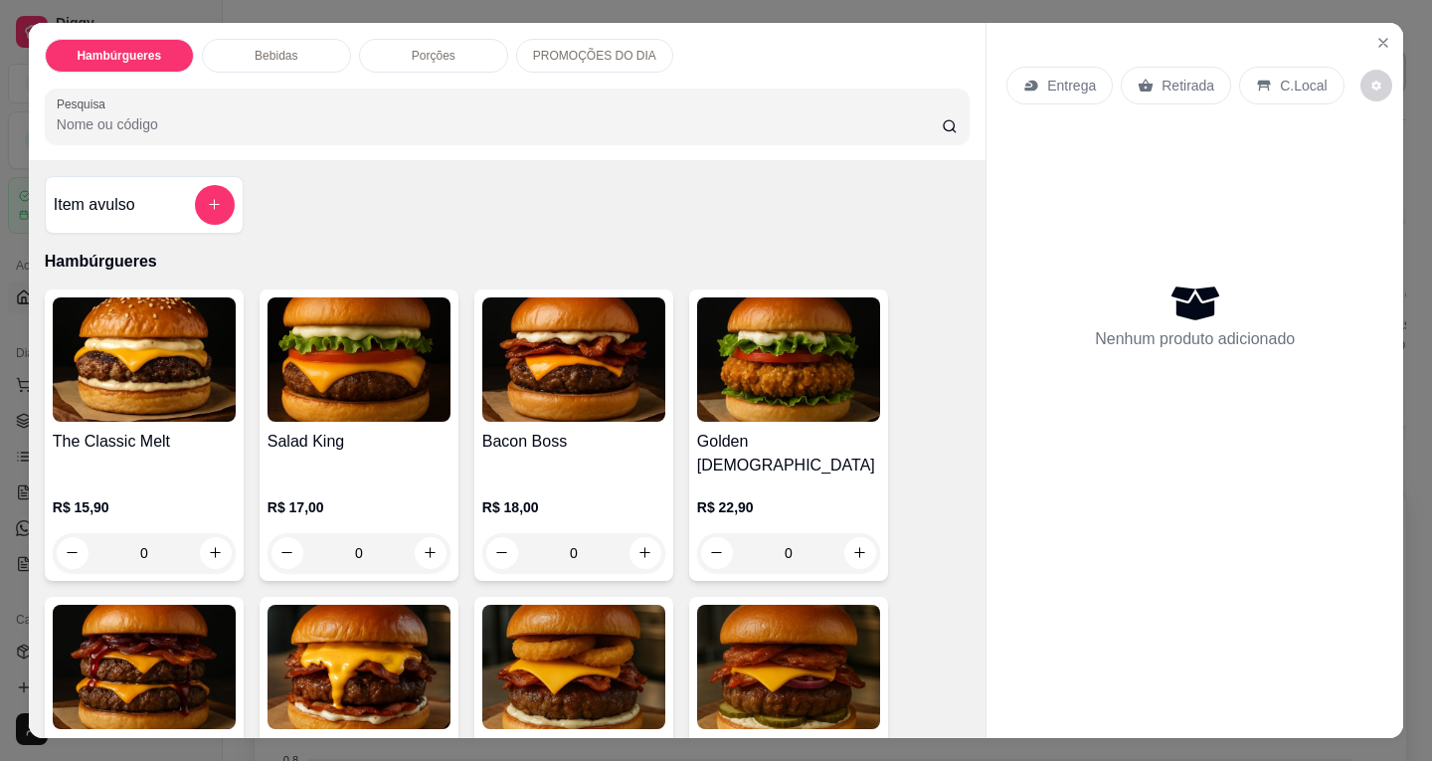
click at [1068, 76] on p "Entrega" at bounding box center [1071, 86] width 49 height 20
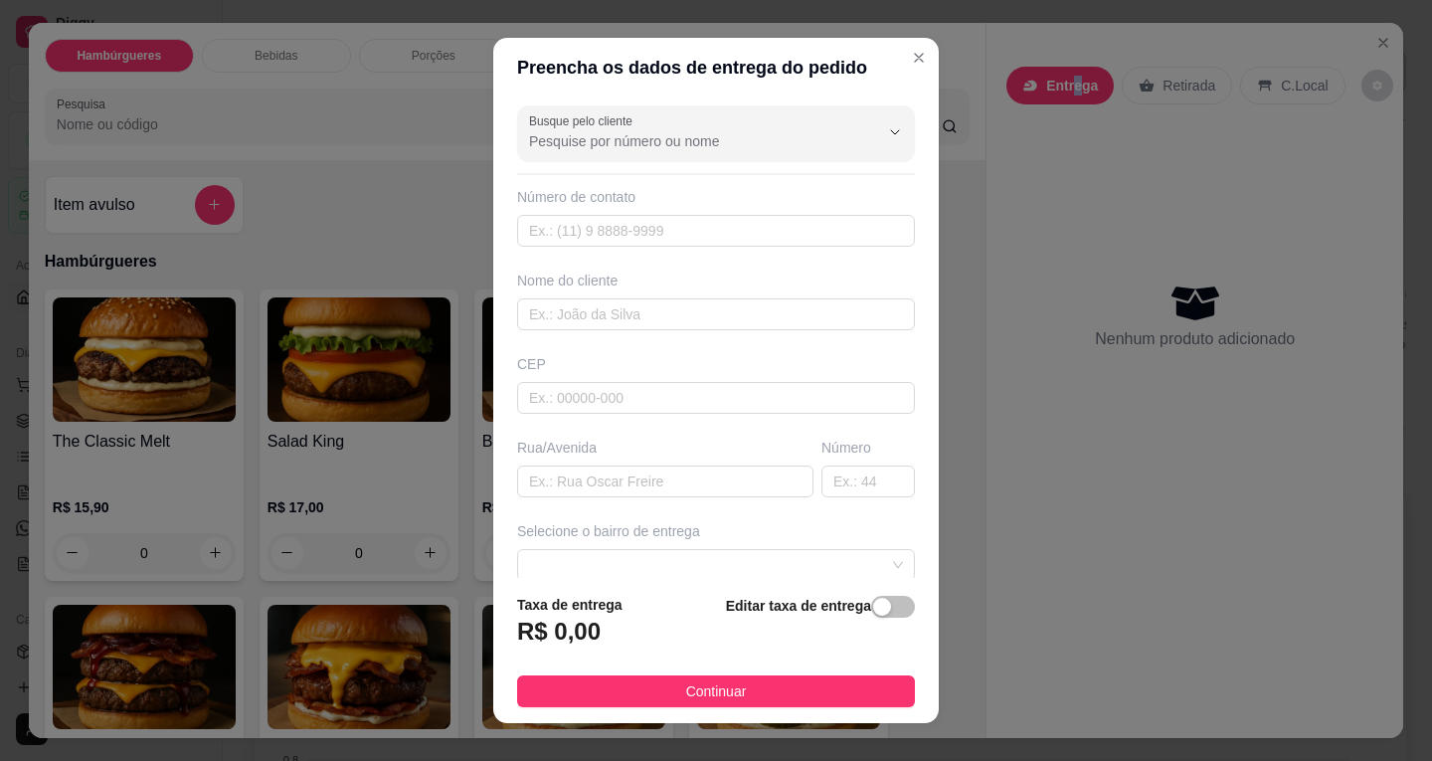
scroll to position [26, 0]
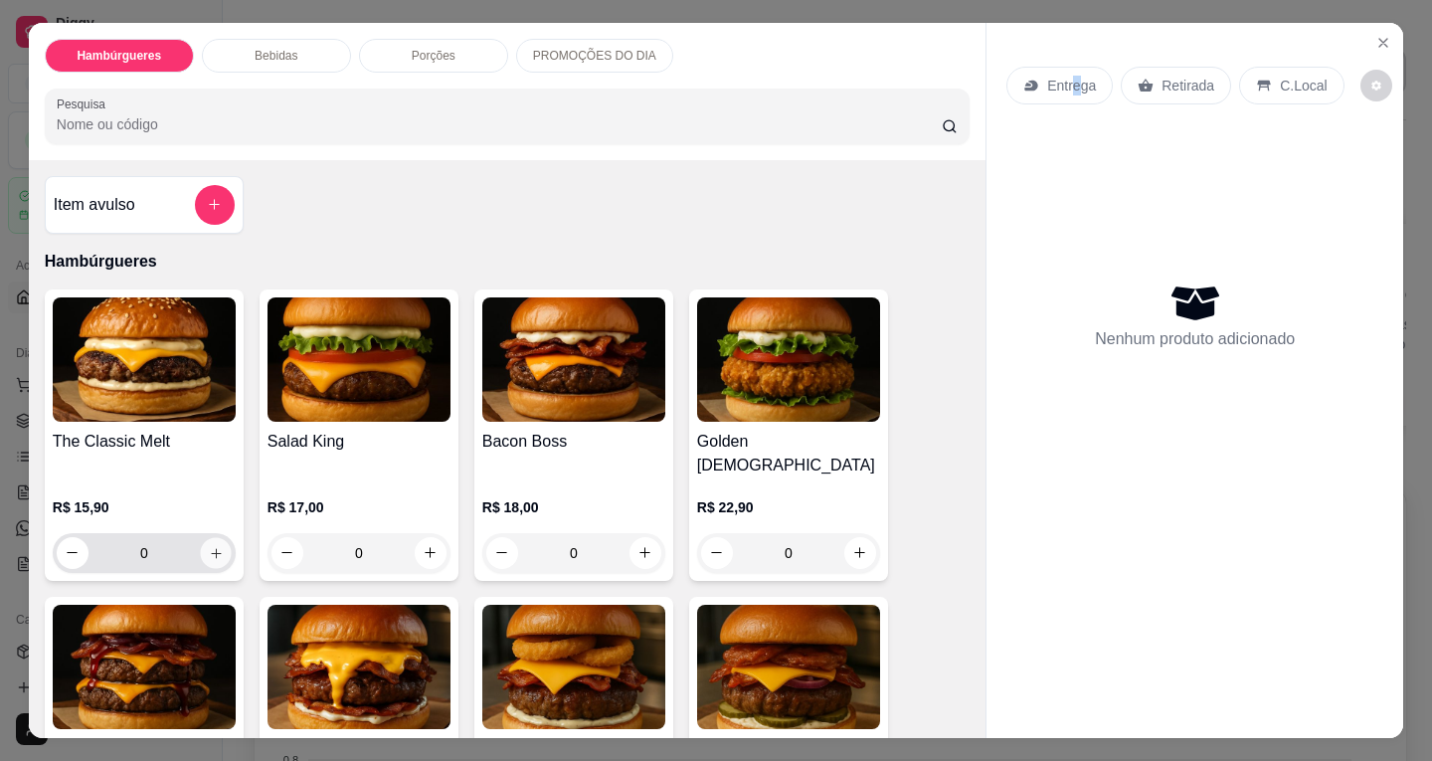
click at [211, 548] on icon "increase-product-quantity" at bounding box center [216, 553] width 10 height 10
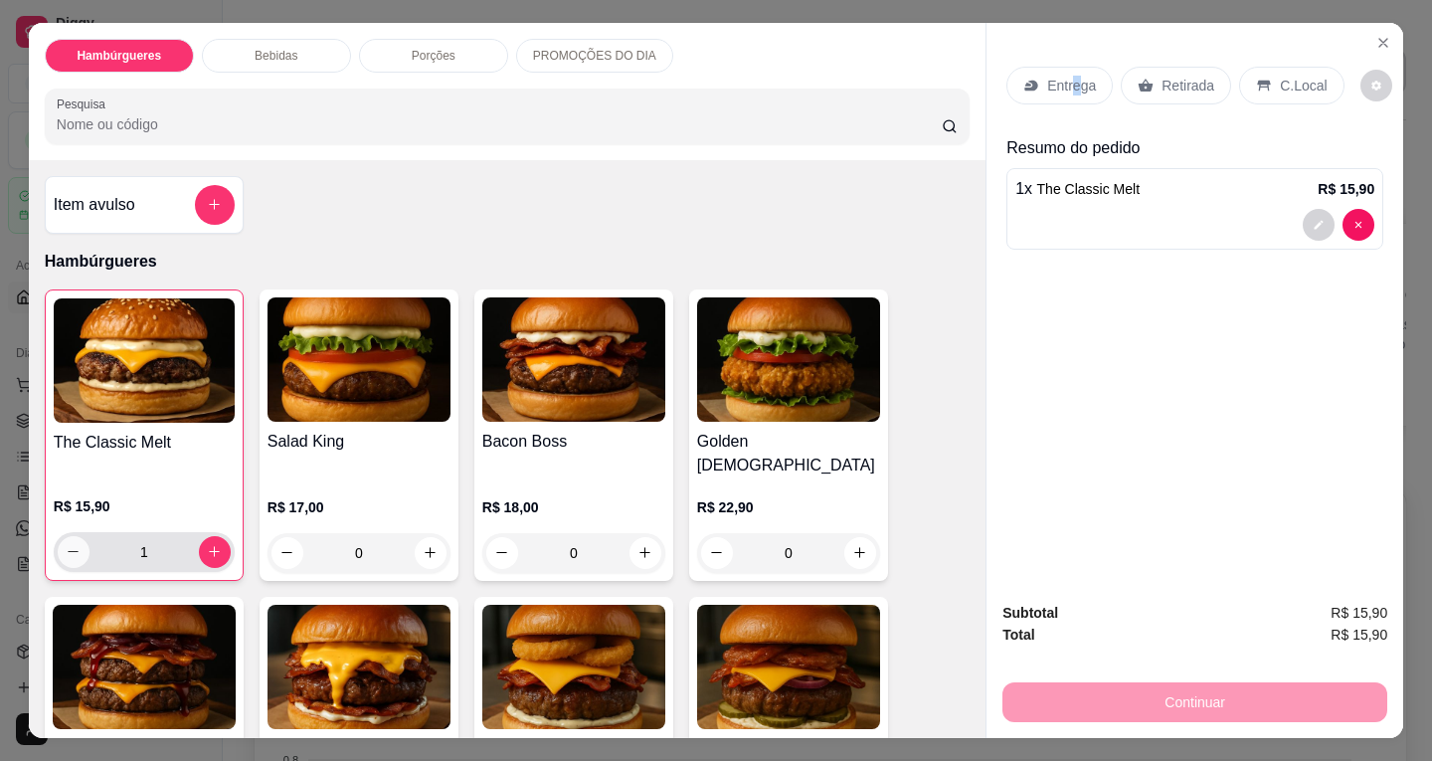
click at [66, 544] on icon "decrease-product-quantity" at bounding box center [73, 551] width 15 height 15
type input "0"
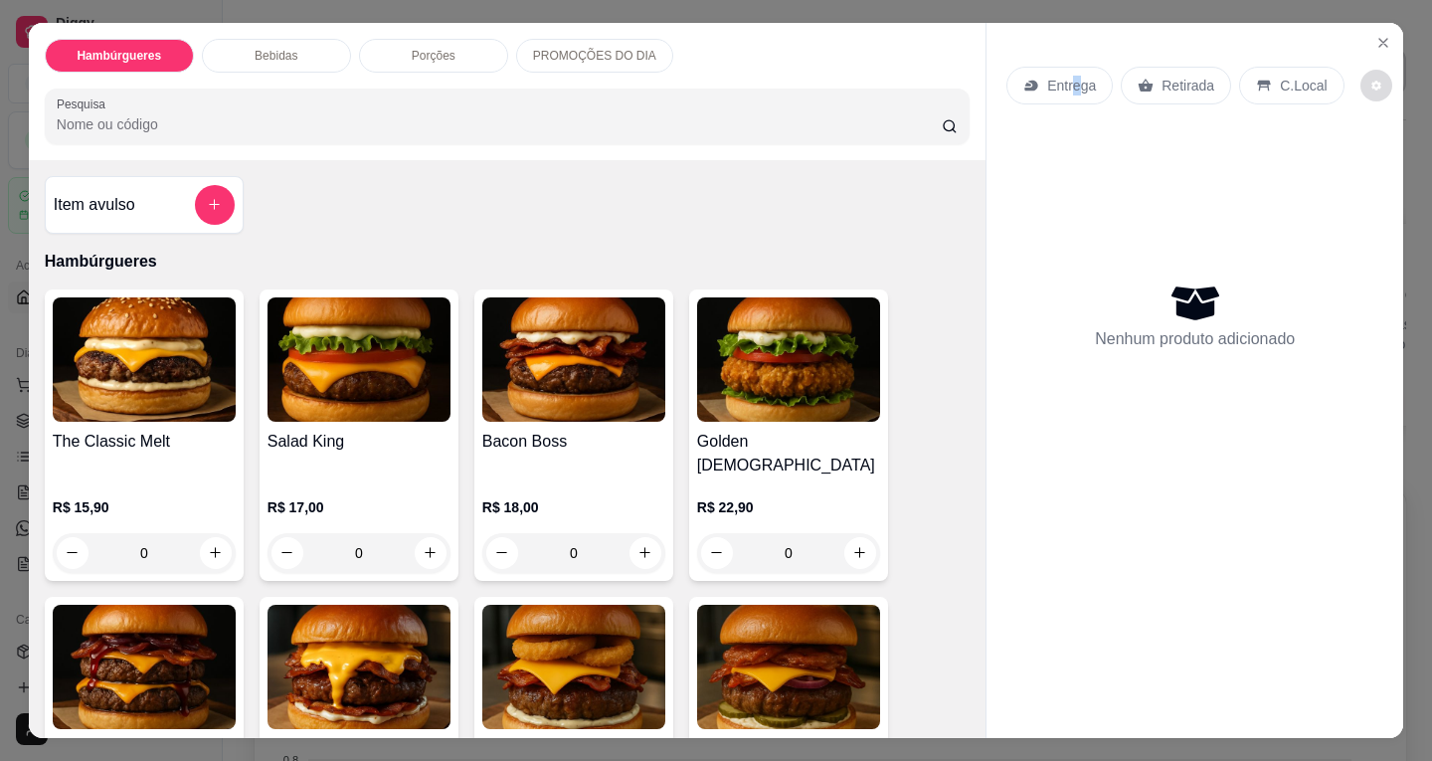
click at [1370, 83] on icon "decrease-product-quantity" at bounding box center [1376, 86] width 12 height 12
click at [1374, 152] on span "Automatic updates" at bounding box center [1378, 157] width 40 height 24
click at [1376, 157] on span "Automatic updates" at bounding box center [1378, 157] width 40 height 24
click at [1408, 146] on div "Configurações Impressão automática habilitada" at bounding box center [1300, 143] width 219 height 80
click at [1390, 157] on span "Automatic updates" at bounding box center [1386, 157] width 16 height 16
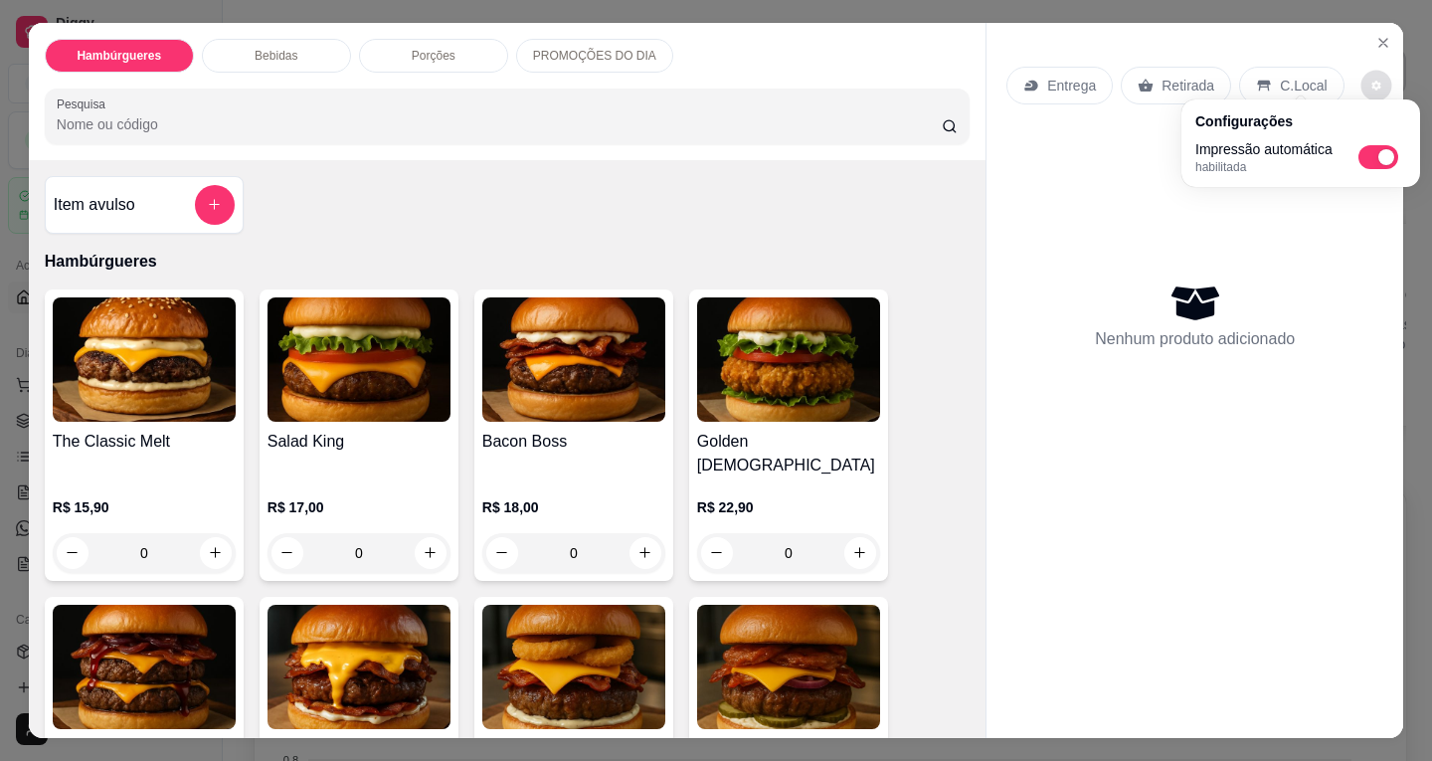
click at [1370, 157] on input "Automatic updates" at bounding box center [1363, 163] width 13 height 13
click at [1390, 157] on span "Automatic updates" at bounding box center [1378, 157] width 40 height 24
click at [1370, 157] on input "Automatic updates" at bounding box center [1363, 163] width 13 height 13
click at [1390, 157] on span "Automatic updates" at bounding box center [1386, 157] width 16 height 16
click at [1370, 157] on input "Automatic updates" at bounding box center [1363, 163] width 13 height 13
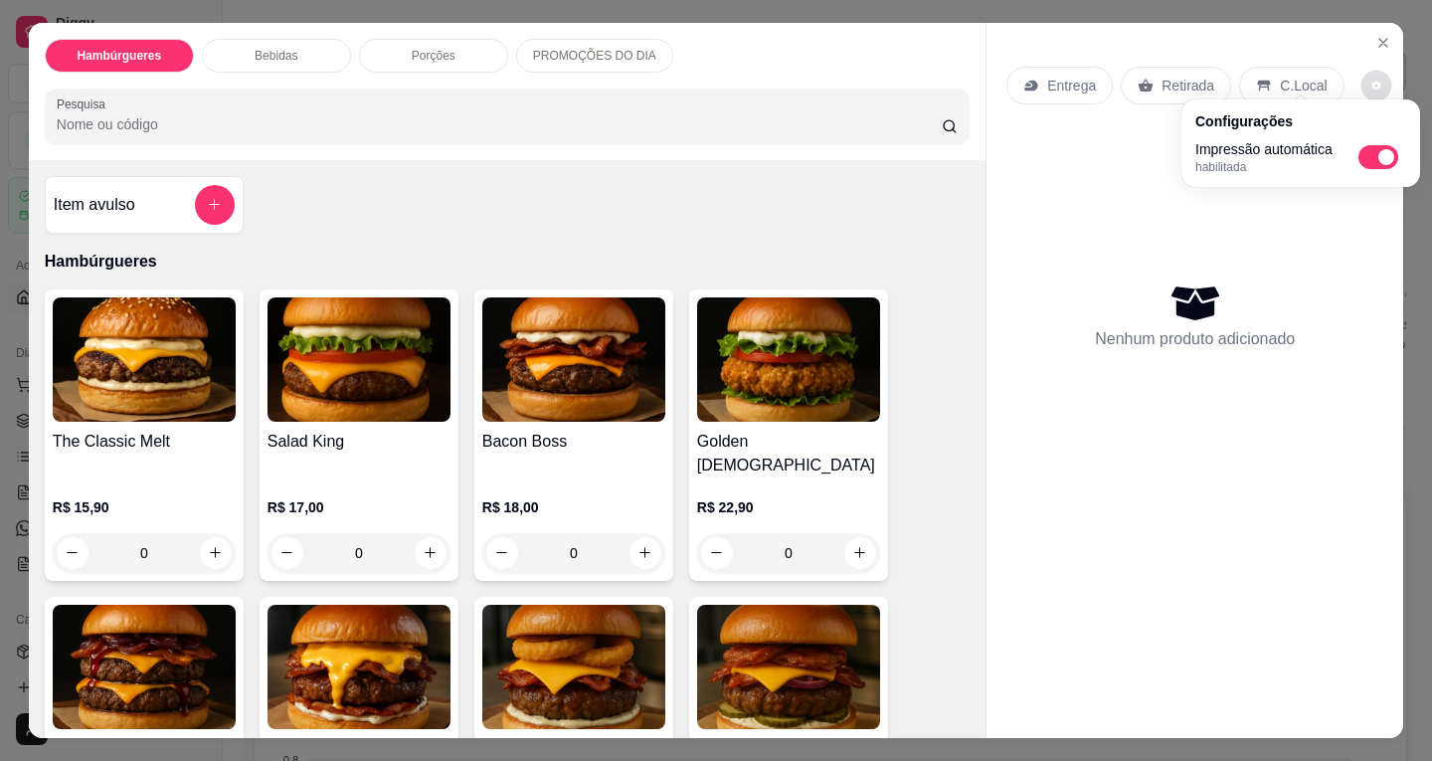
checkbox input "false"
click at [1212, 193] on div "Nenhum produto adicionado" at bounding box center [1194, 315] width 377 height 390
click at [1369, 72] on button "decrease-product-quantity" at bounding box center [1376, 86] width 32 height 32
click at [1370, 149] on span "Automatic updates" at bounding box center [1370, 157] width 16 height 16
click at [1370, 157] on input "Automatic updates" at bounding box center [1363, 163] width 13 height 13
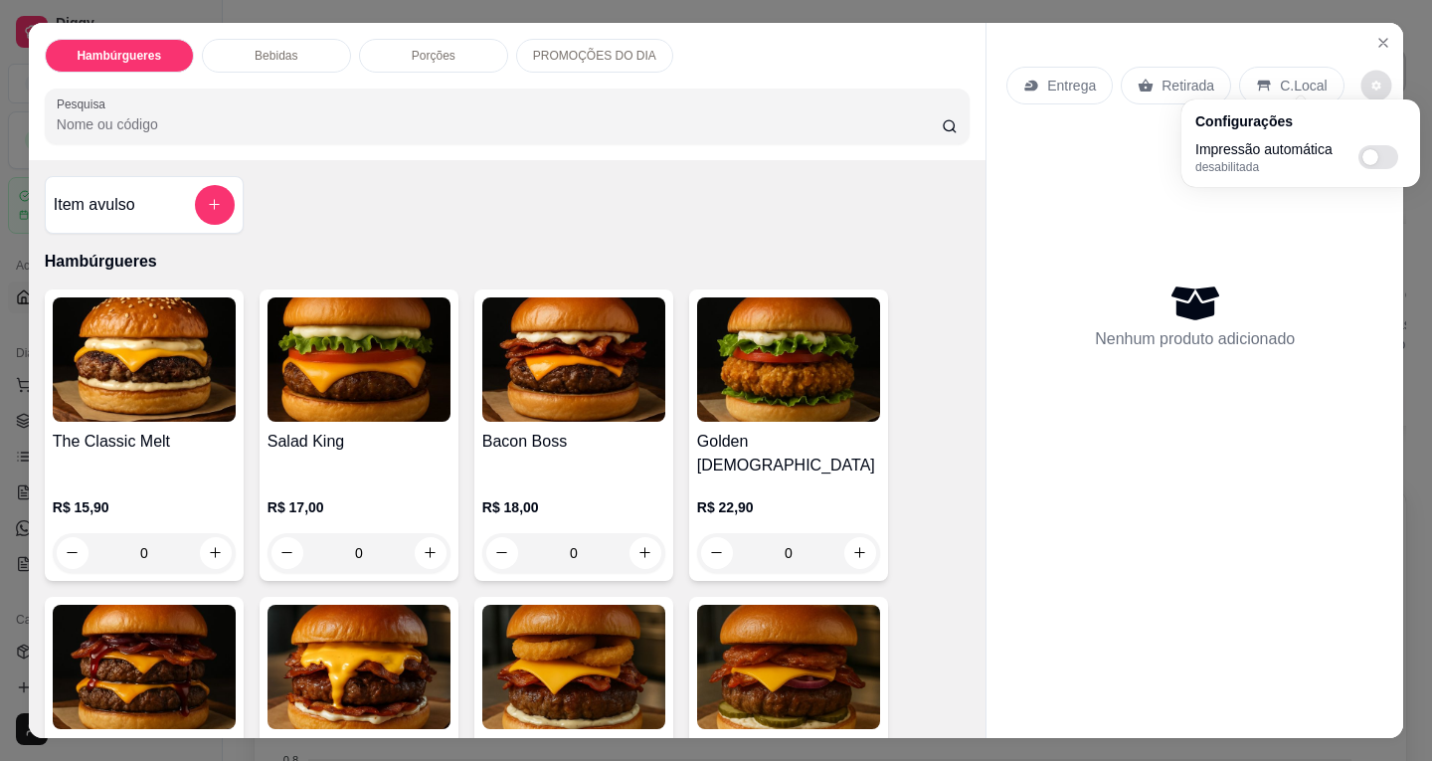
checkbox input "true"
click at [1379, 39] on icon "Close" at bounding box center [1383, 43] width 8 height 8
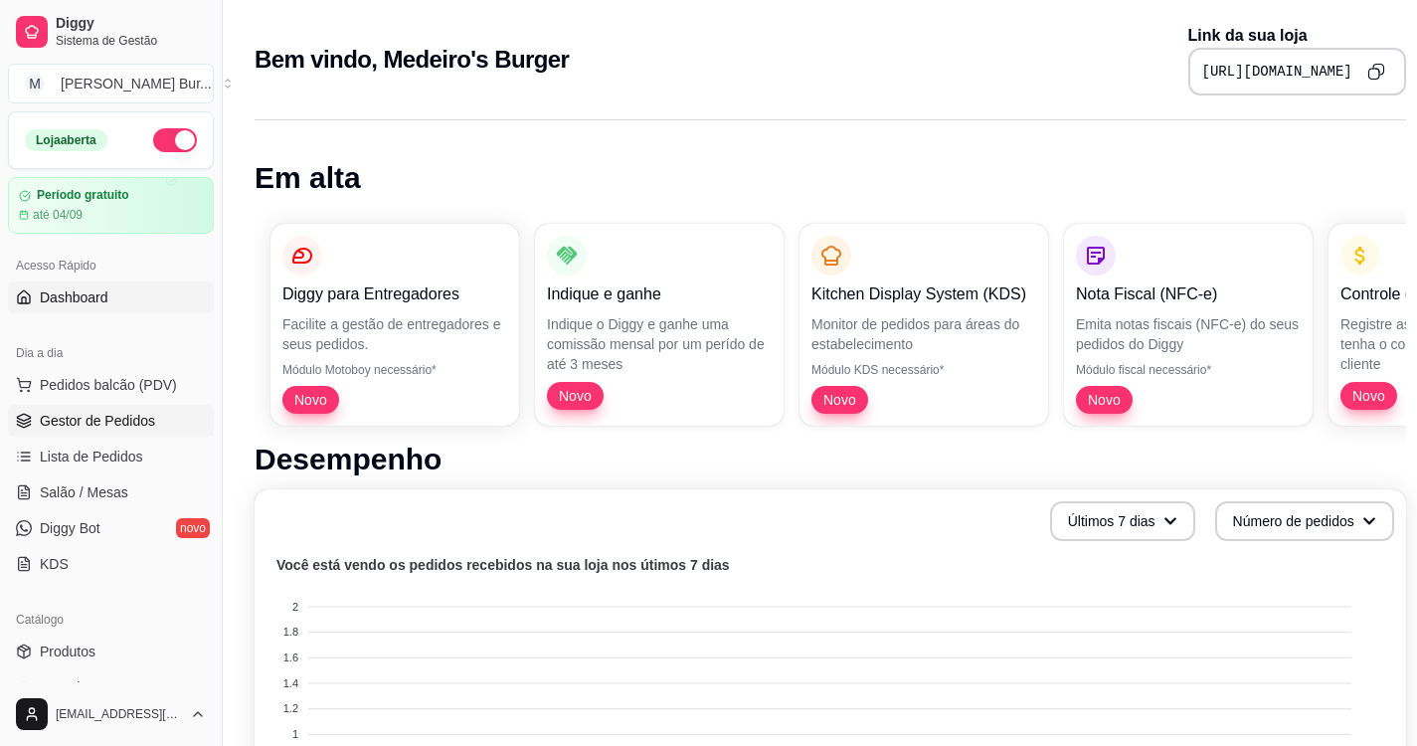
click at [81, 417] on span "Gestor de Pedidos" at bounding box center [97, 421] width 115 height 20
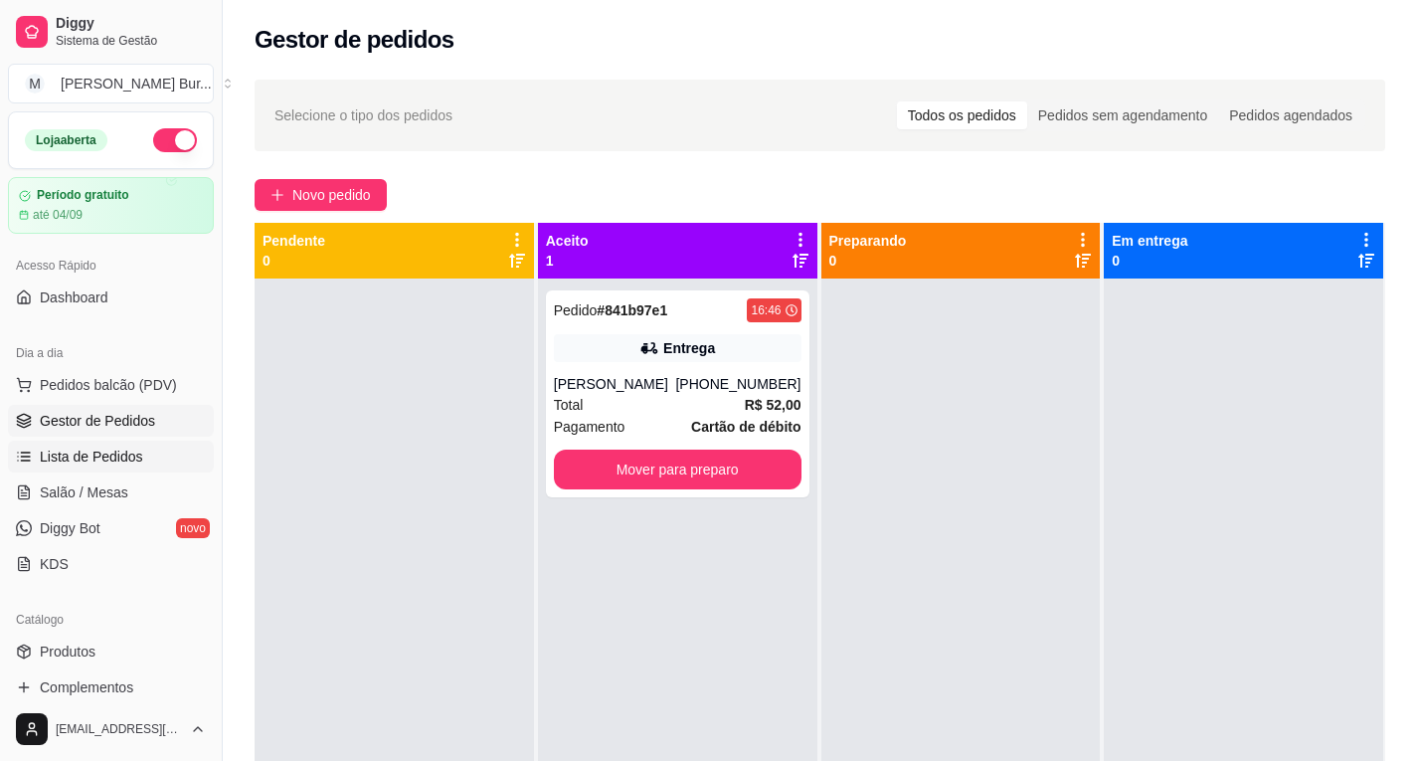
click at [74, 457] on span "Lista de Pedidos" at bounding box center [91, 456] width 103 height 20
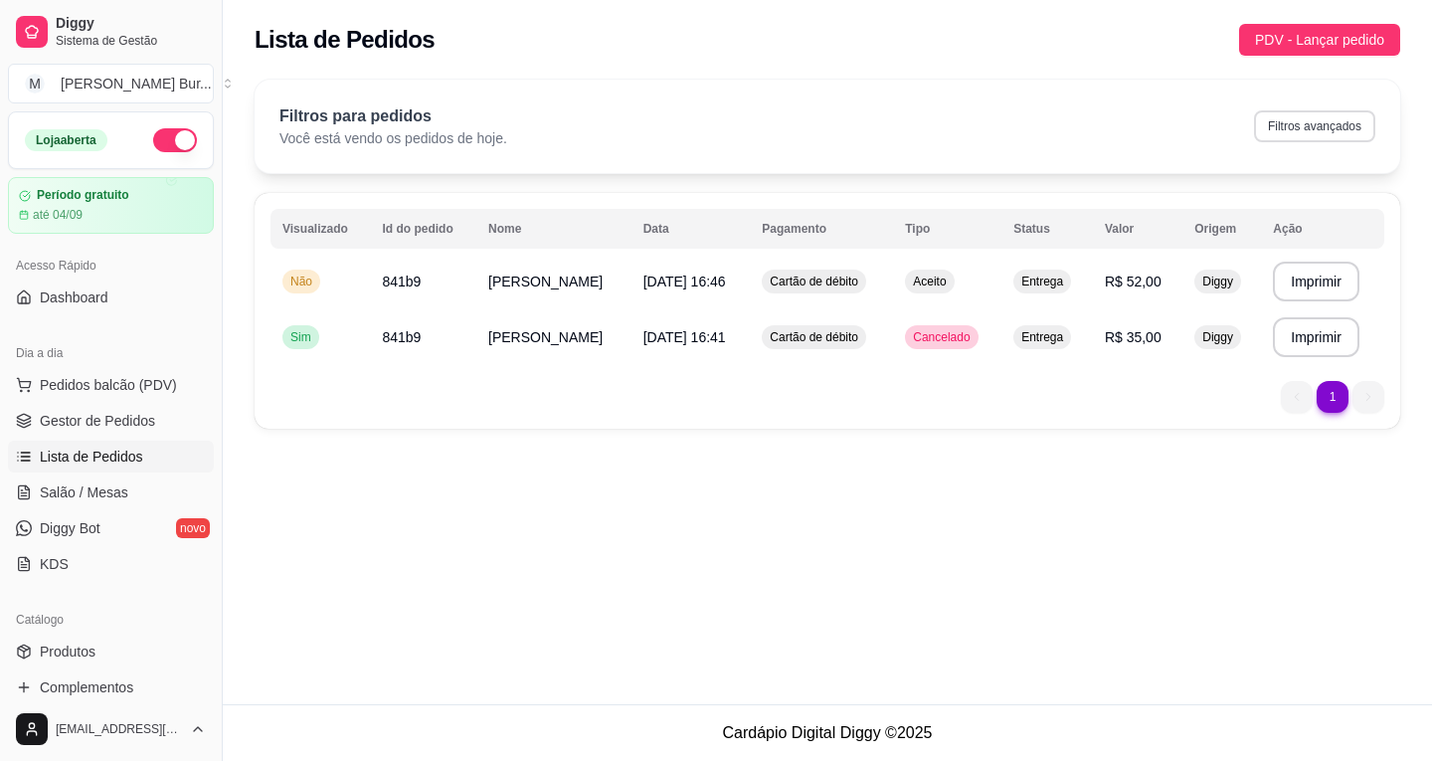
click at [1328, 129] on button "Filtros avançados" at bounding box center [1314, 126] width 121 height 32
select select "0"
click at [1218, 285] on span "Diggy" at bounding box center [1217, 281] width 39 height 16
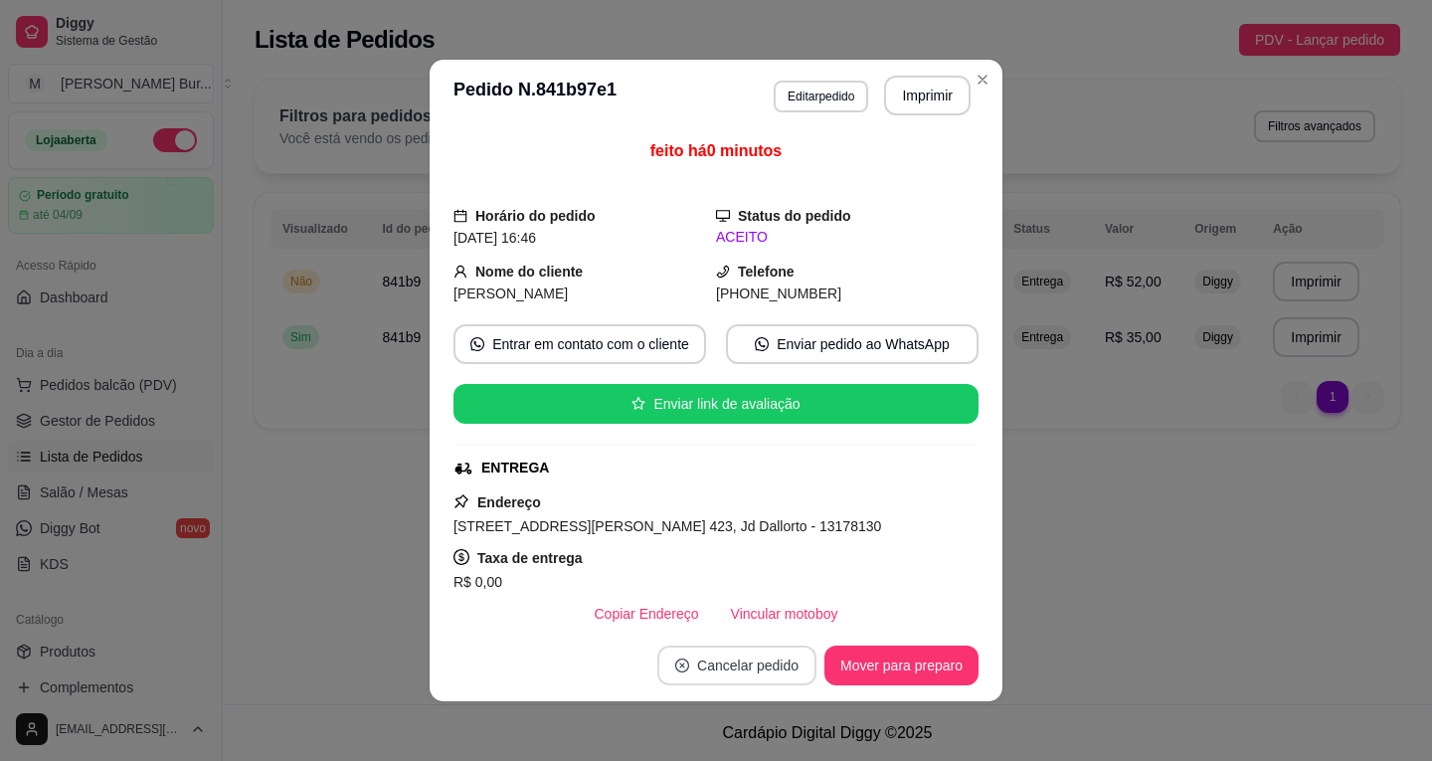
click at [724, 663] on button "Cancelar pedido" at bounding box center [736, 665] width 159 height 40
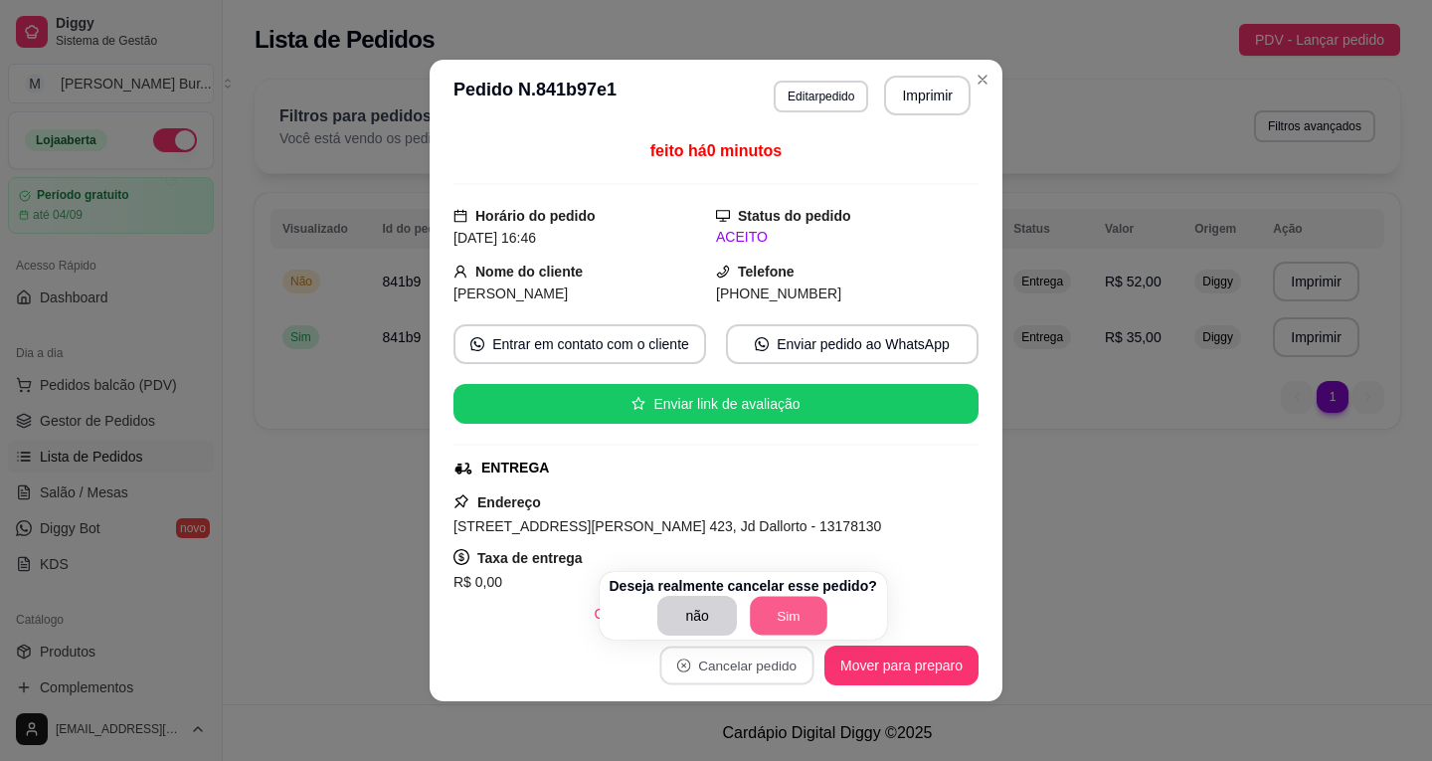
click at [784, 615] on button "Sim" at bounding box center [789, 616] width 78 height 39
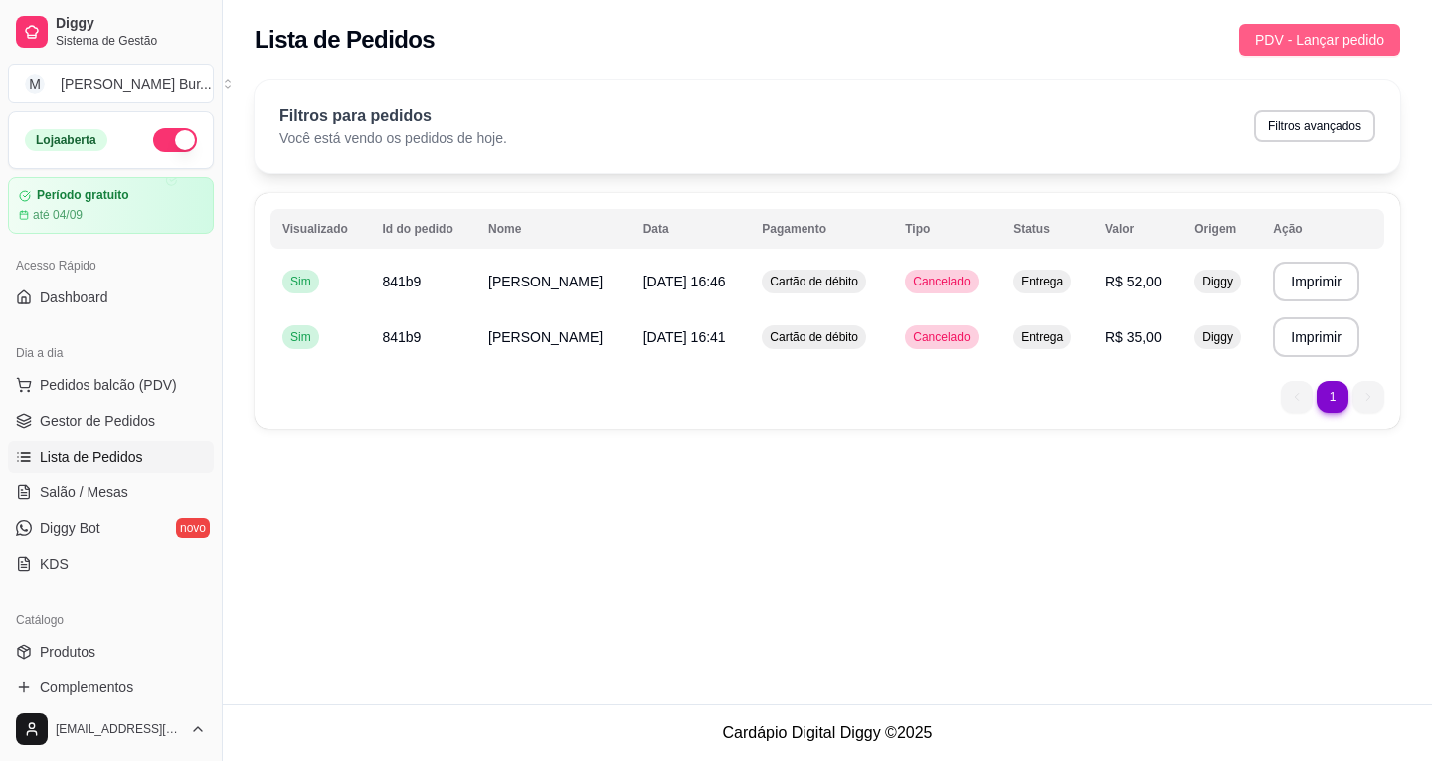
click at [1315, 37] on span "PDV - Lançar pedido" at bounding box center [1319, 40] width 129 height 22
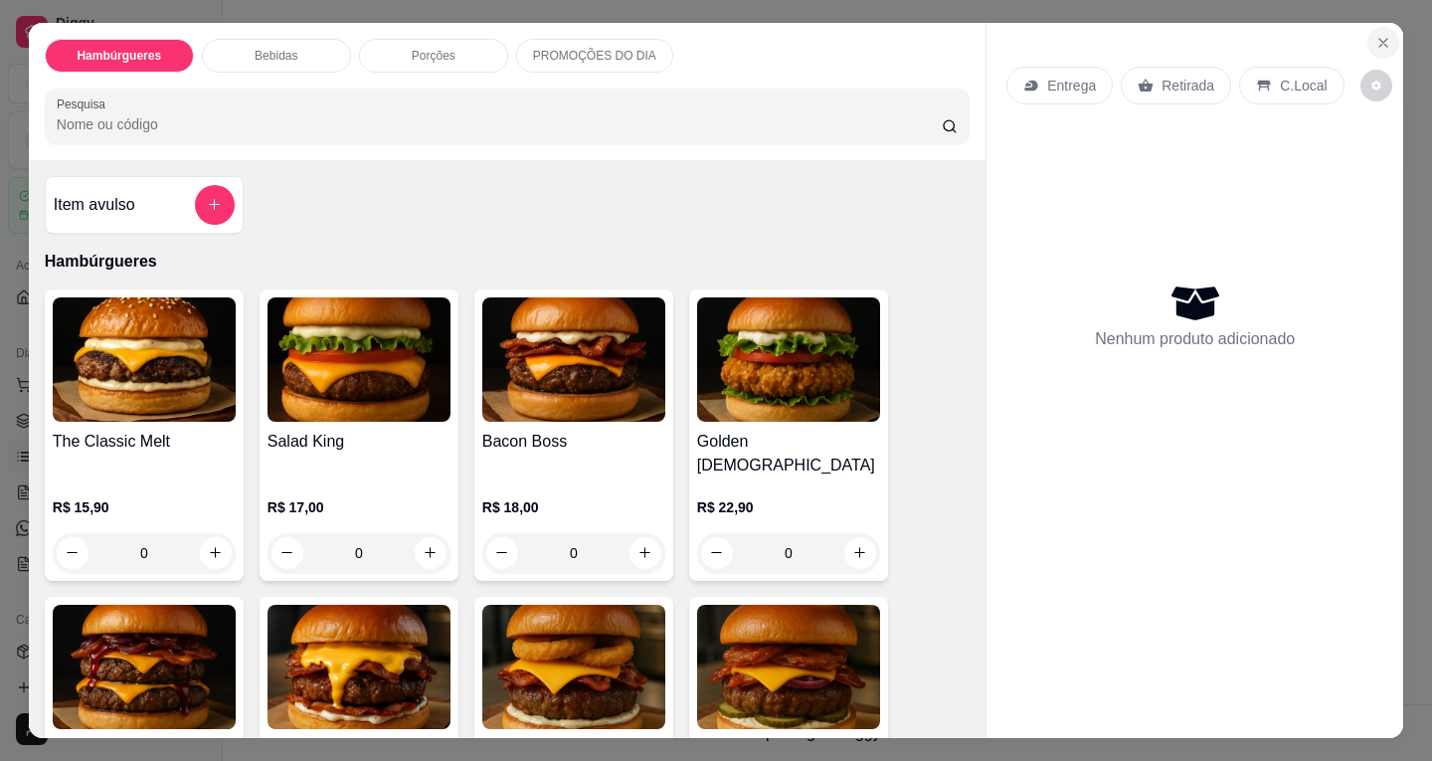
click at [1375, 39] on icon "Close" at bounding box center [1383, 43] width 16 height 16
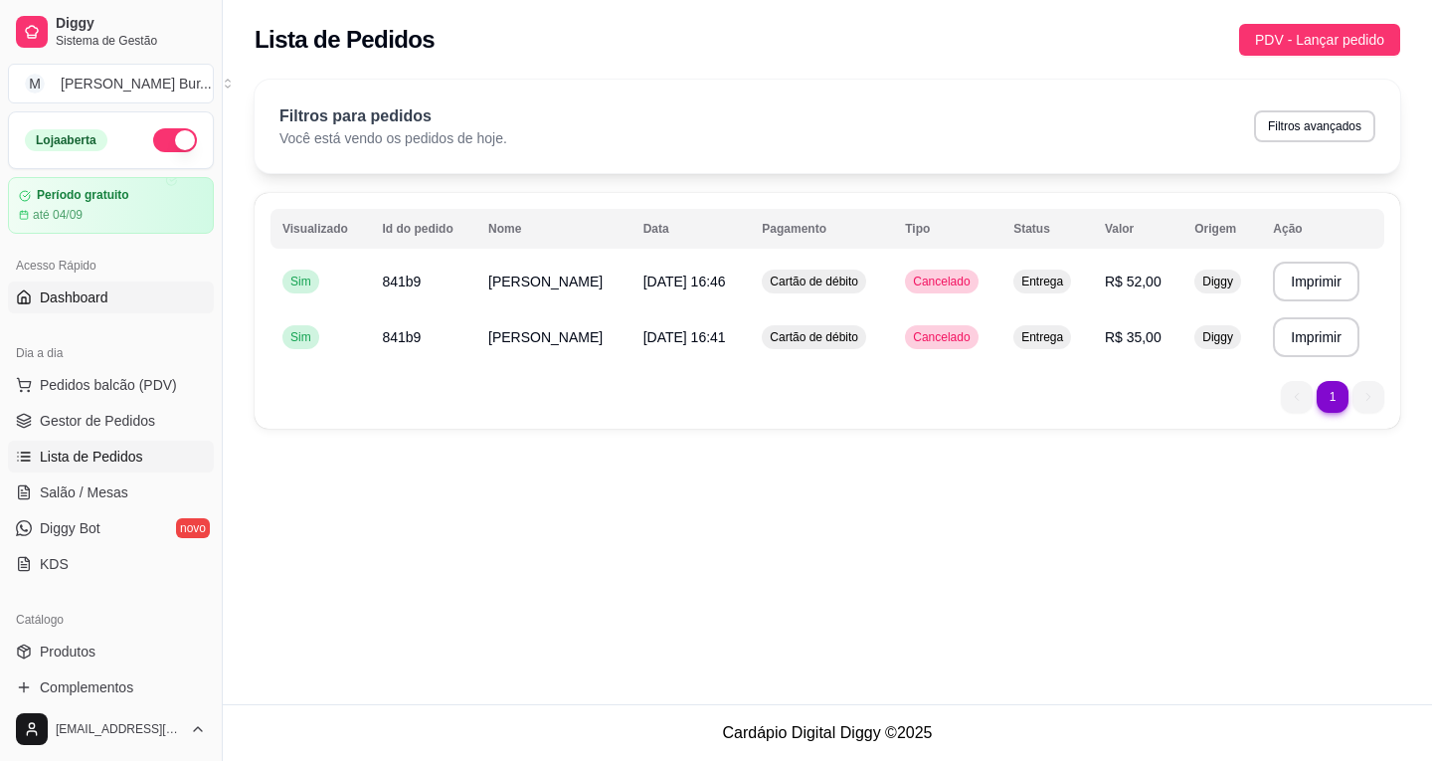
click at [64, 301] on span "Dashboard" at bounding box center [74, 297] width 69 height 20
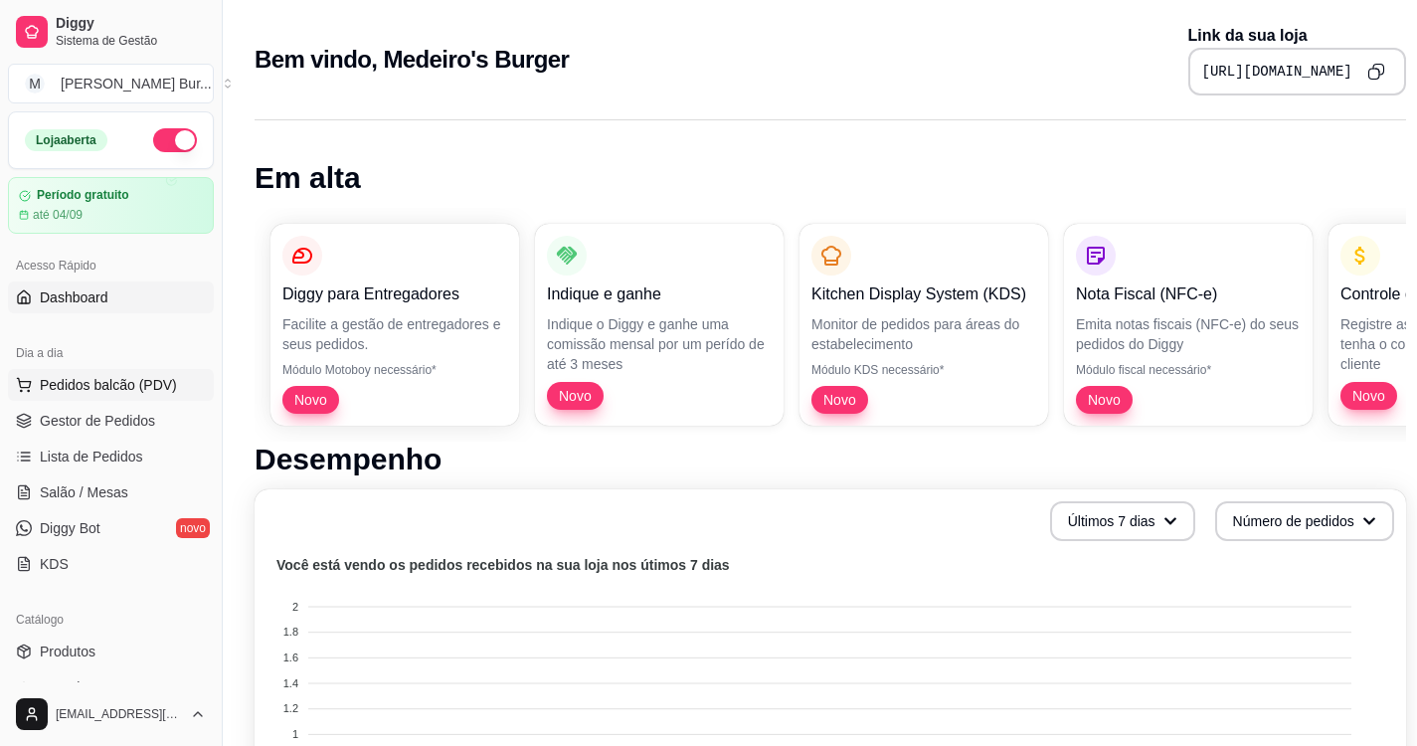
click at [96, 381] on span "Pedidos balcão (PDV)" at bounding box center [108, 385] width 137 height 20
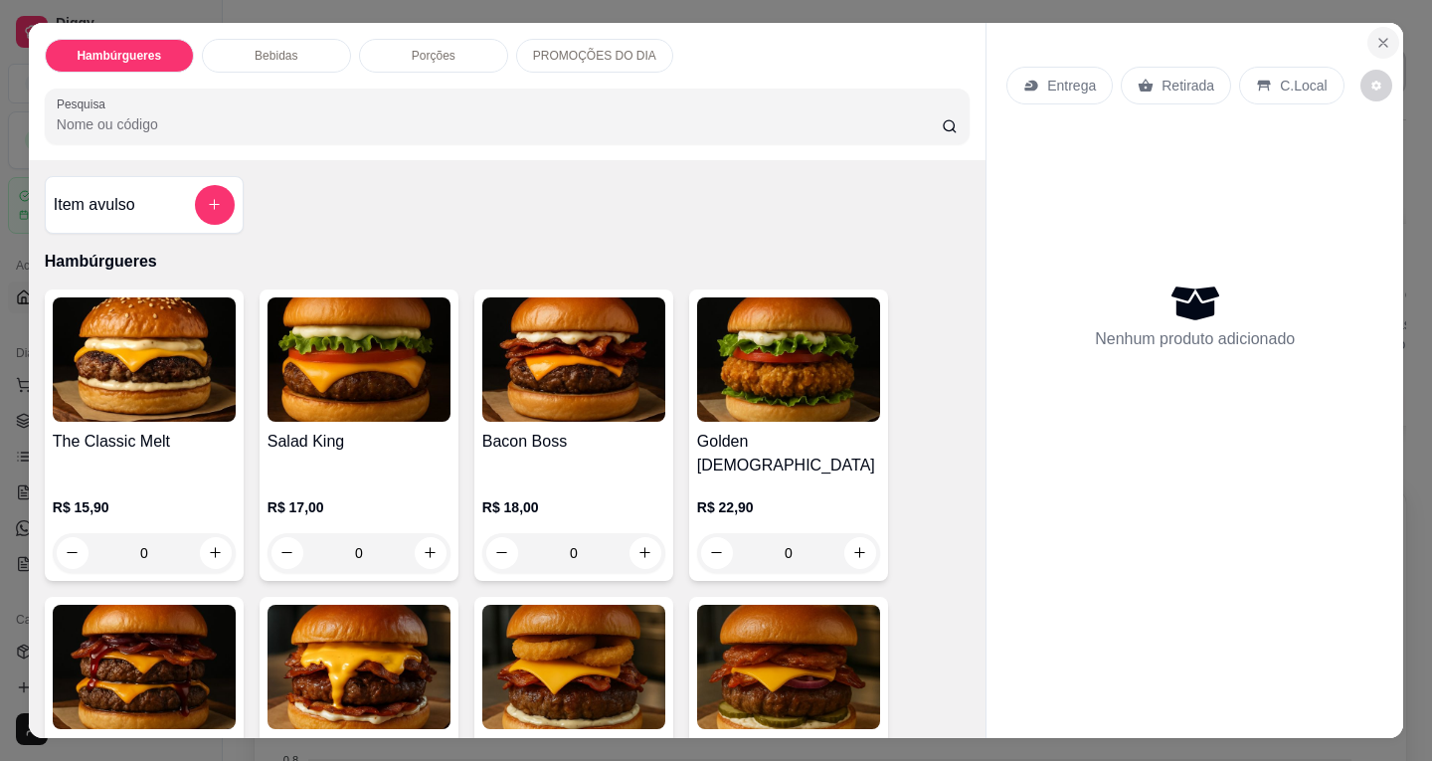
click at [1380, 35] on icon "Close" at bounding box center [1383, 43] width 16 height 16
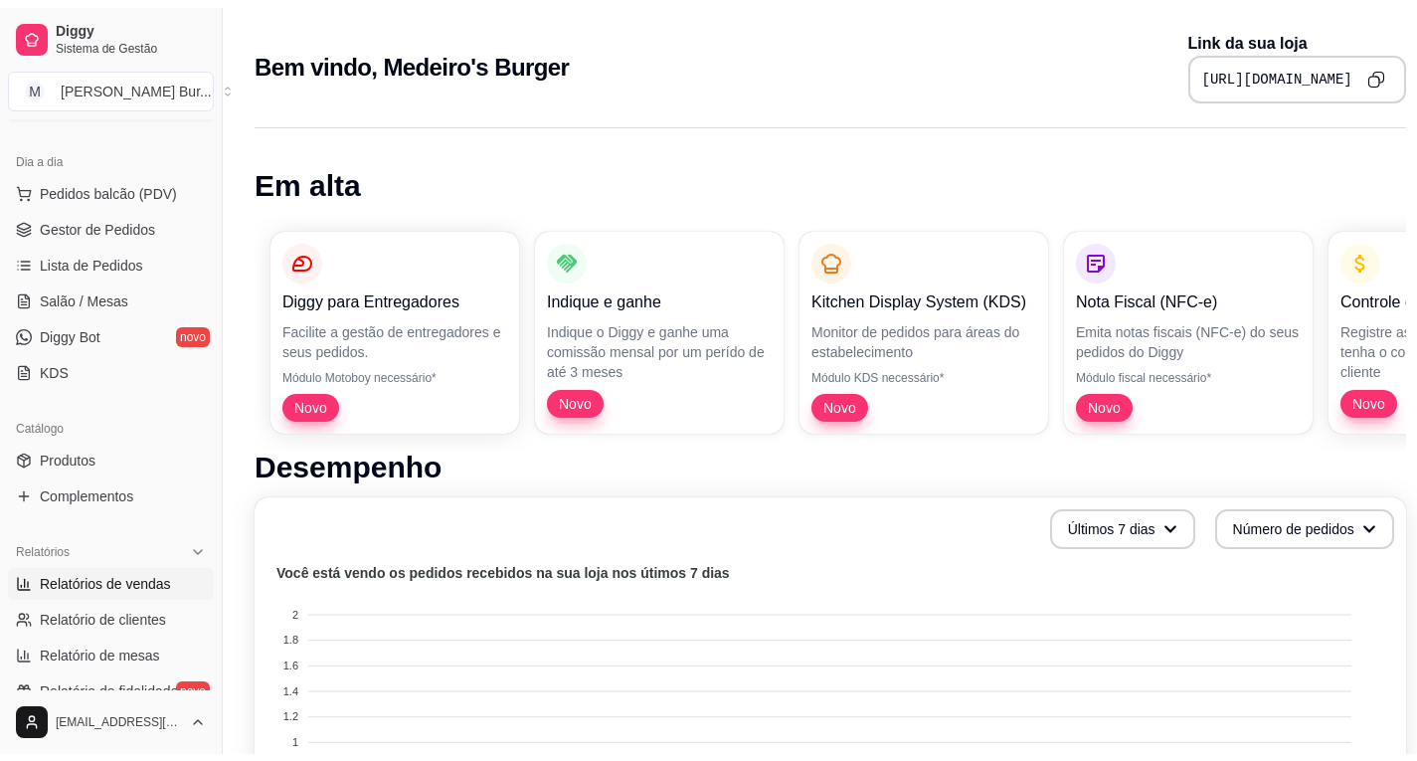
scroll to position [597, 0]
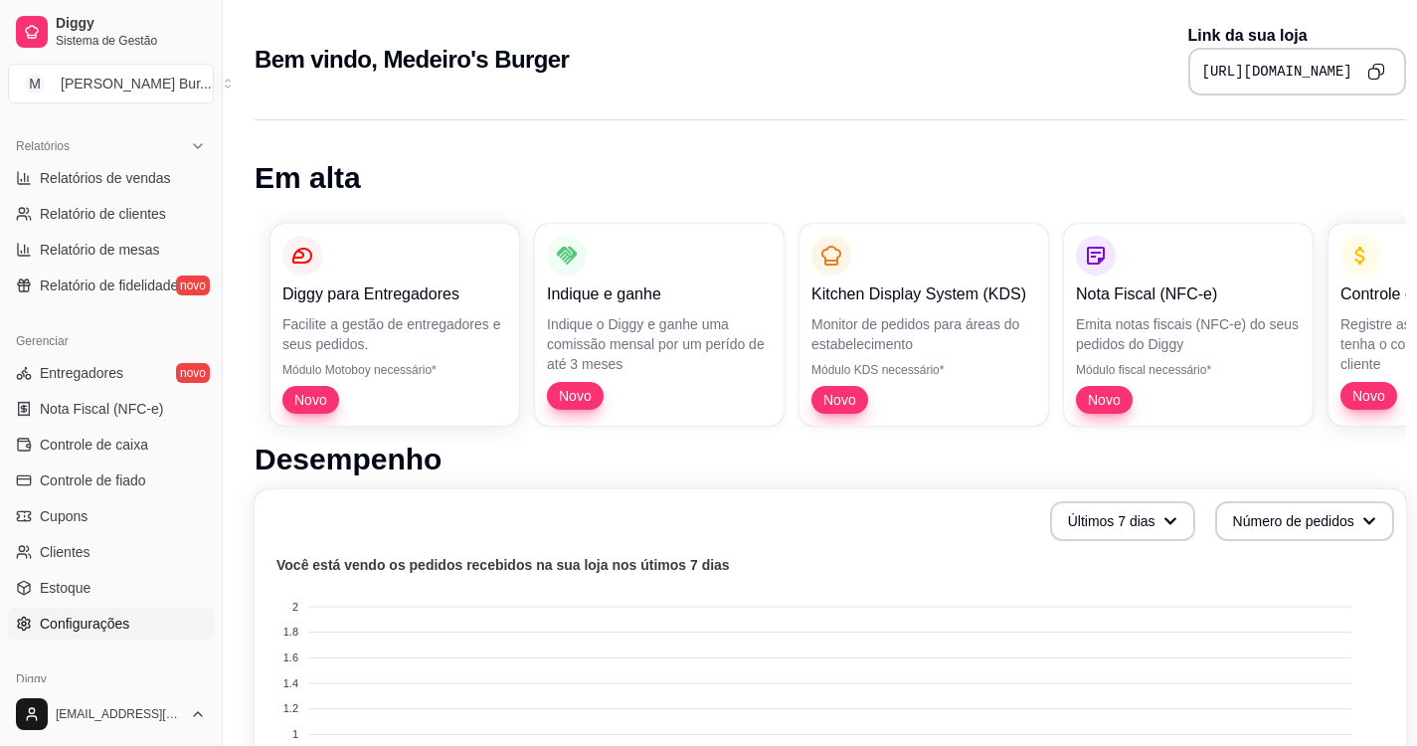
click at [92, 621] on span "Configurações" at bounding box center [84, 623] width 89 height 20
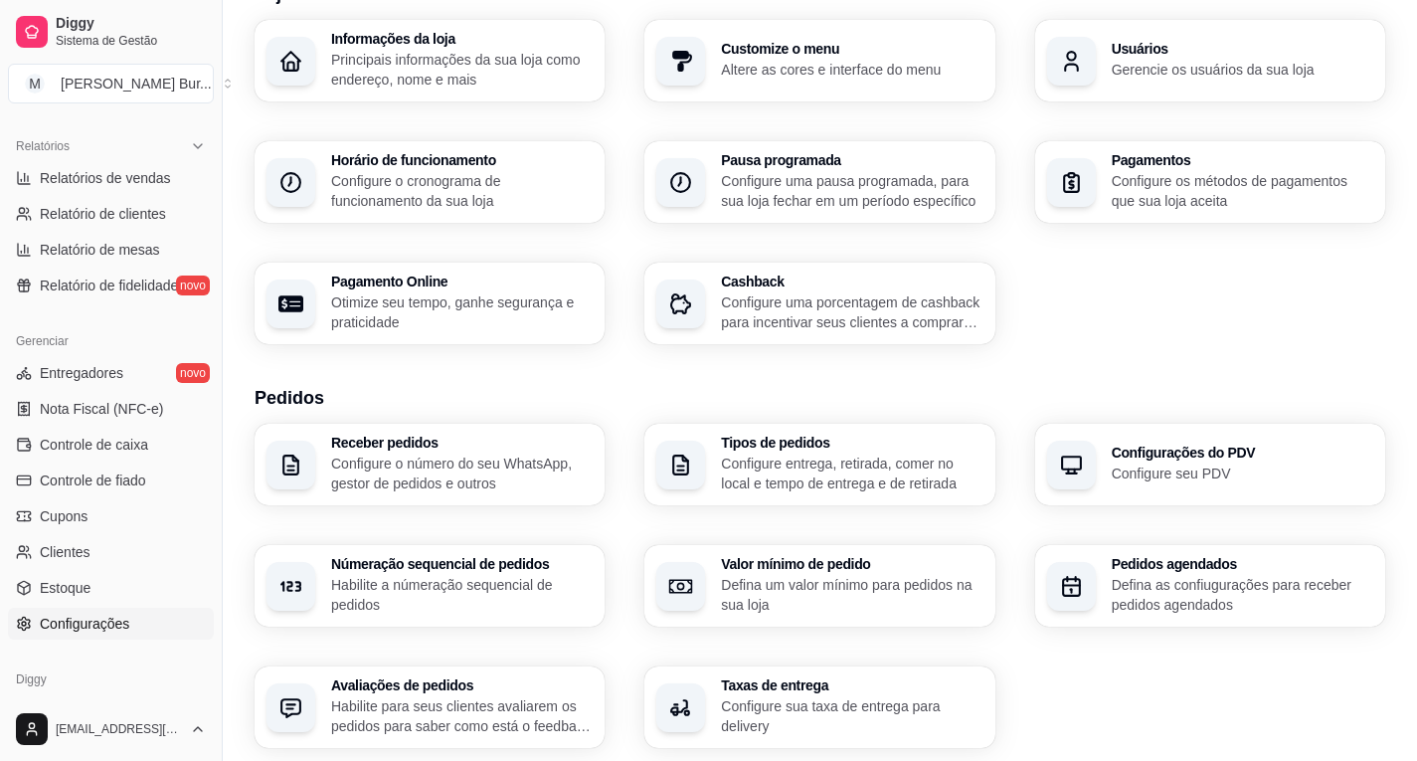
scroll to position [199, 0]
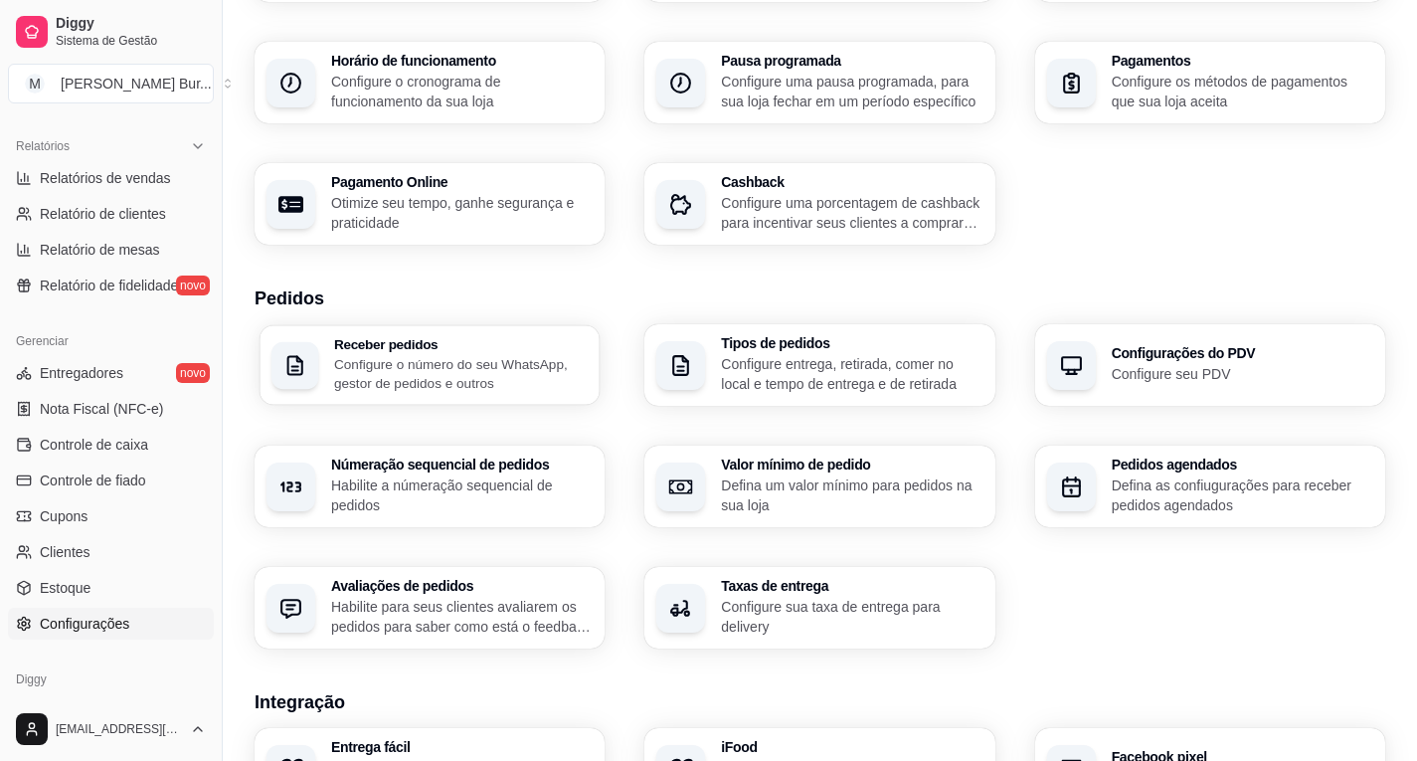
click at [342, 328] on div "Receber pedidos Configure o número do seu WhatsApp, gestor de pedidos e outros" at bounding box center [429, 365] width 340 height 80
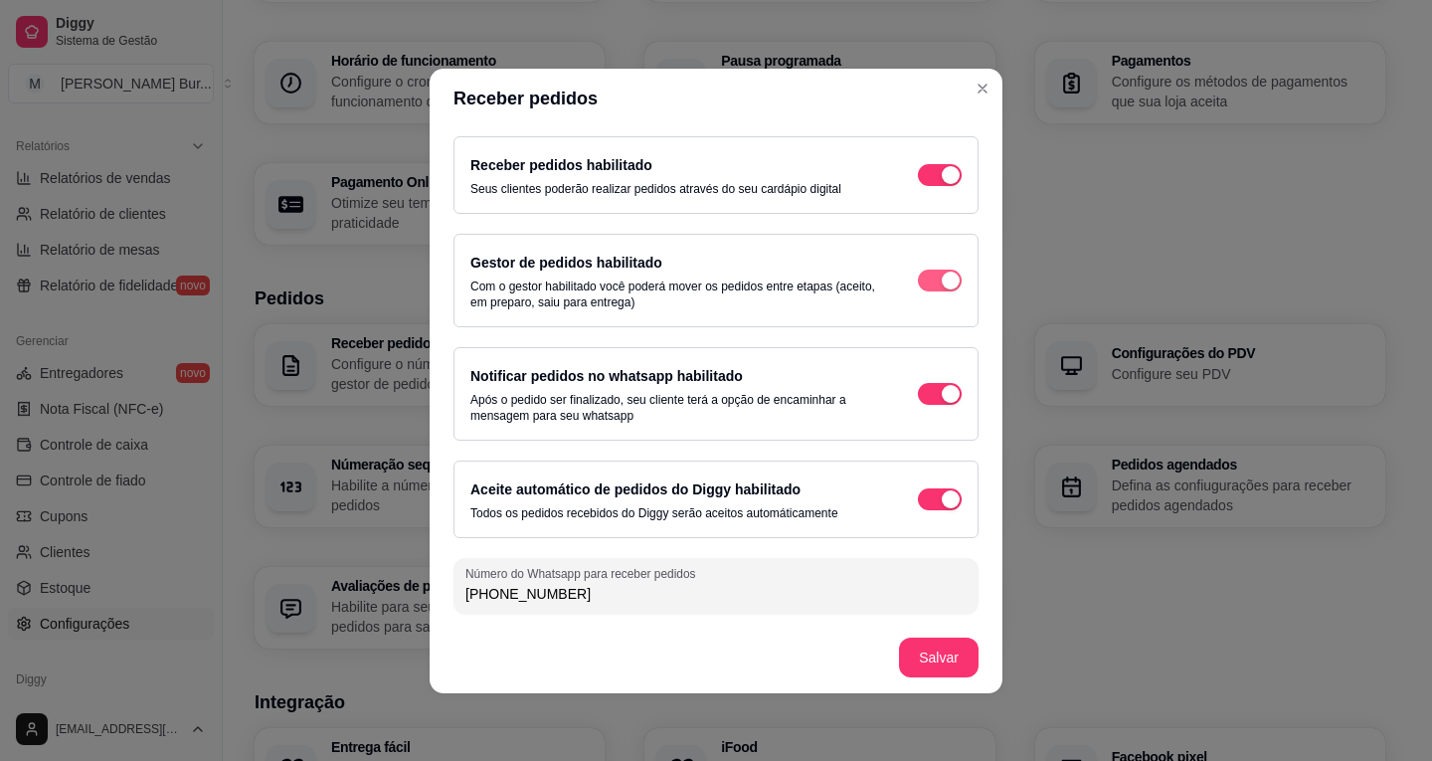
click at [941, 184] on div "button" at bounding box center [950, 175] width 18 height 18
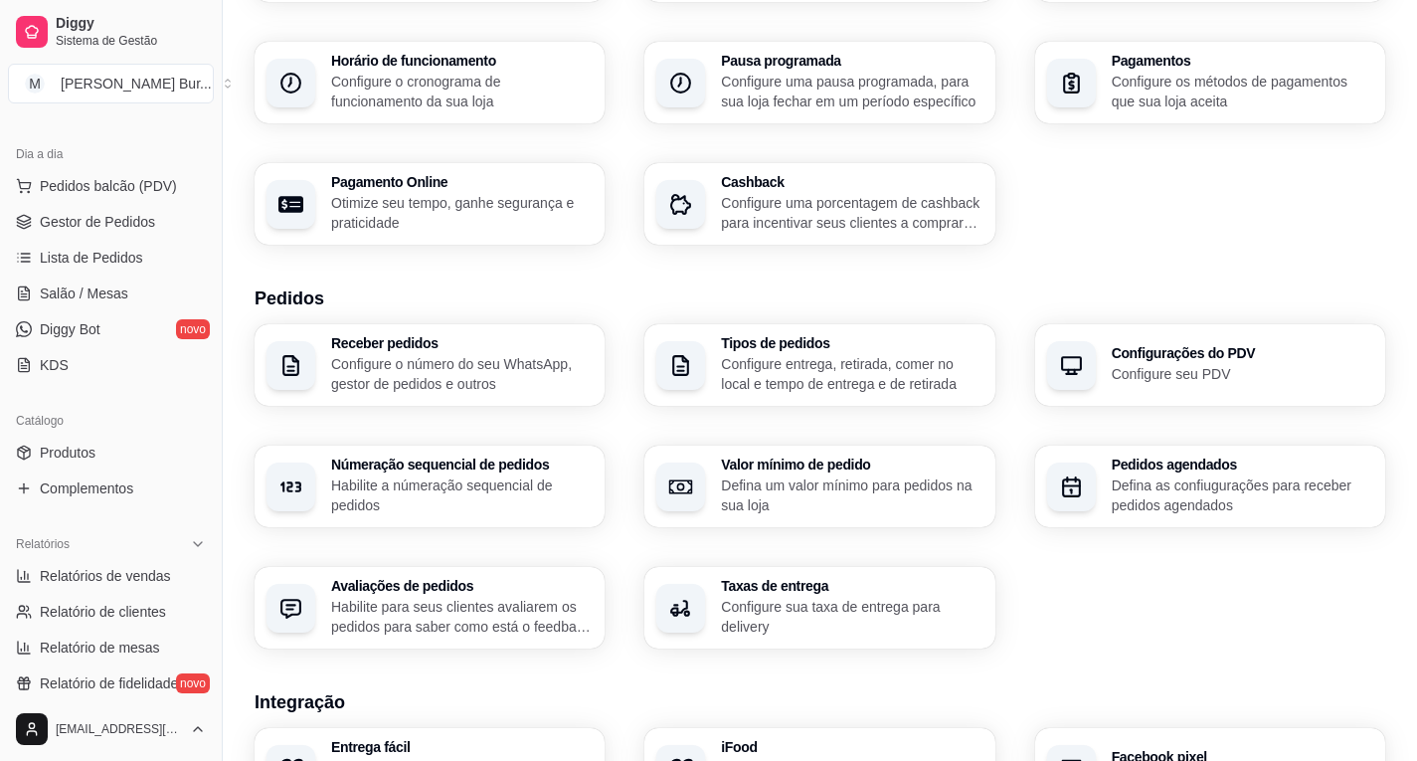
scroll to position [0, 0]
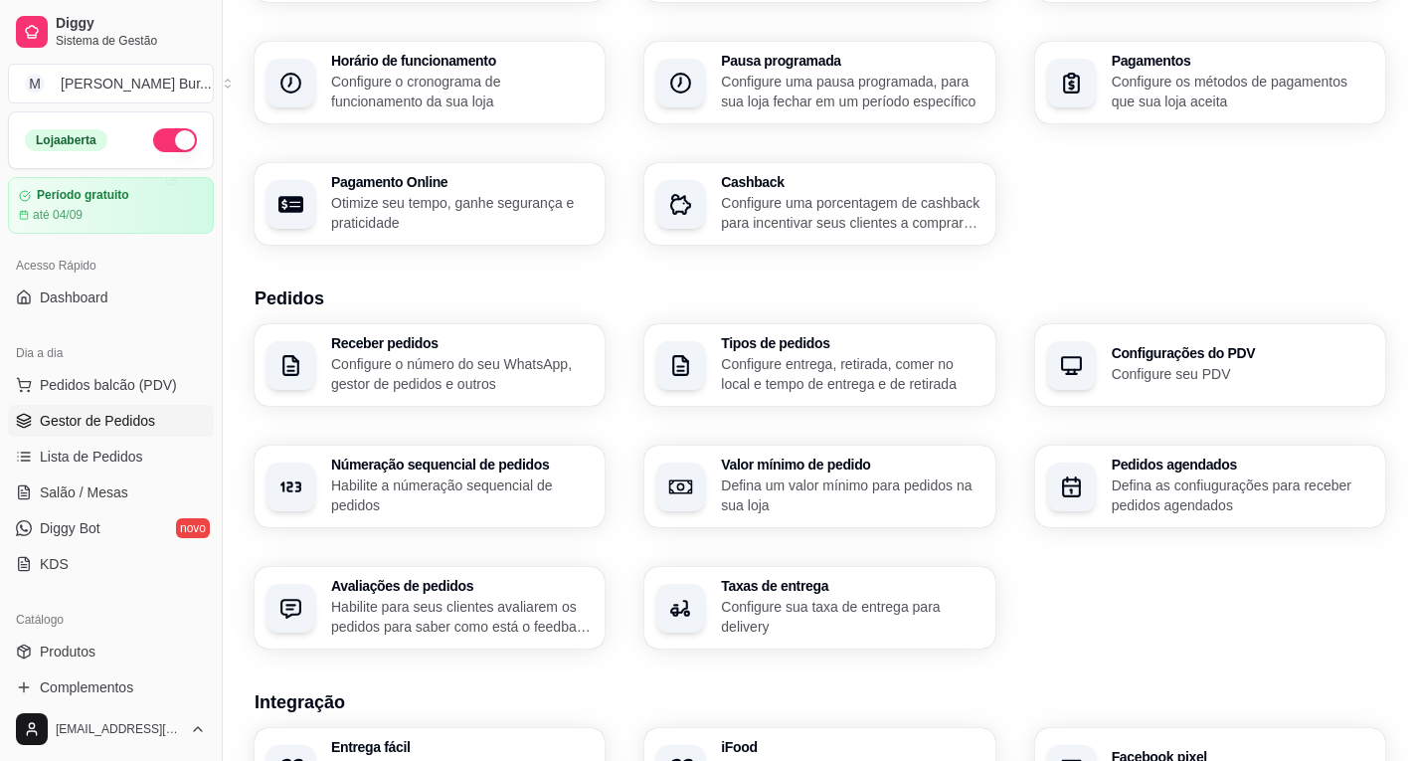
click at [77, 416] on span "Gestor de Pedidos" at bounding box center [97, 421] width 115 height 20
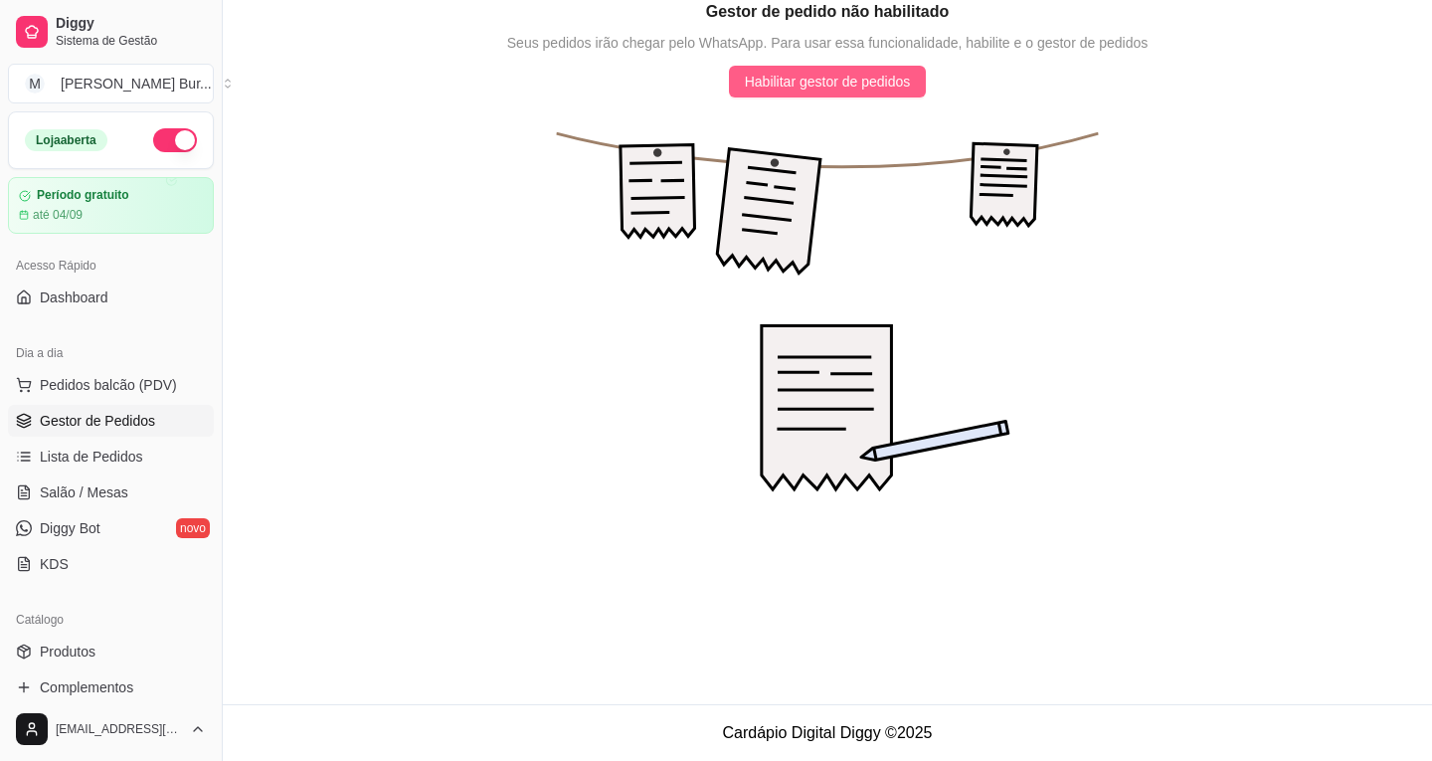
click at [822, 83] on span "Habilitar gestor de pedidos" at bounding box center [828, 82] width 166 height 22
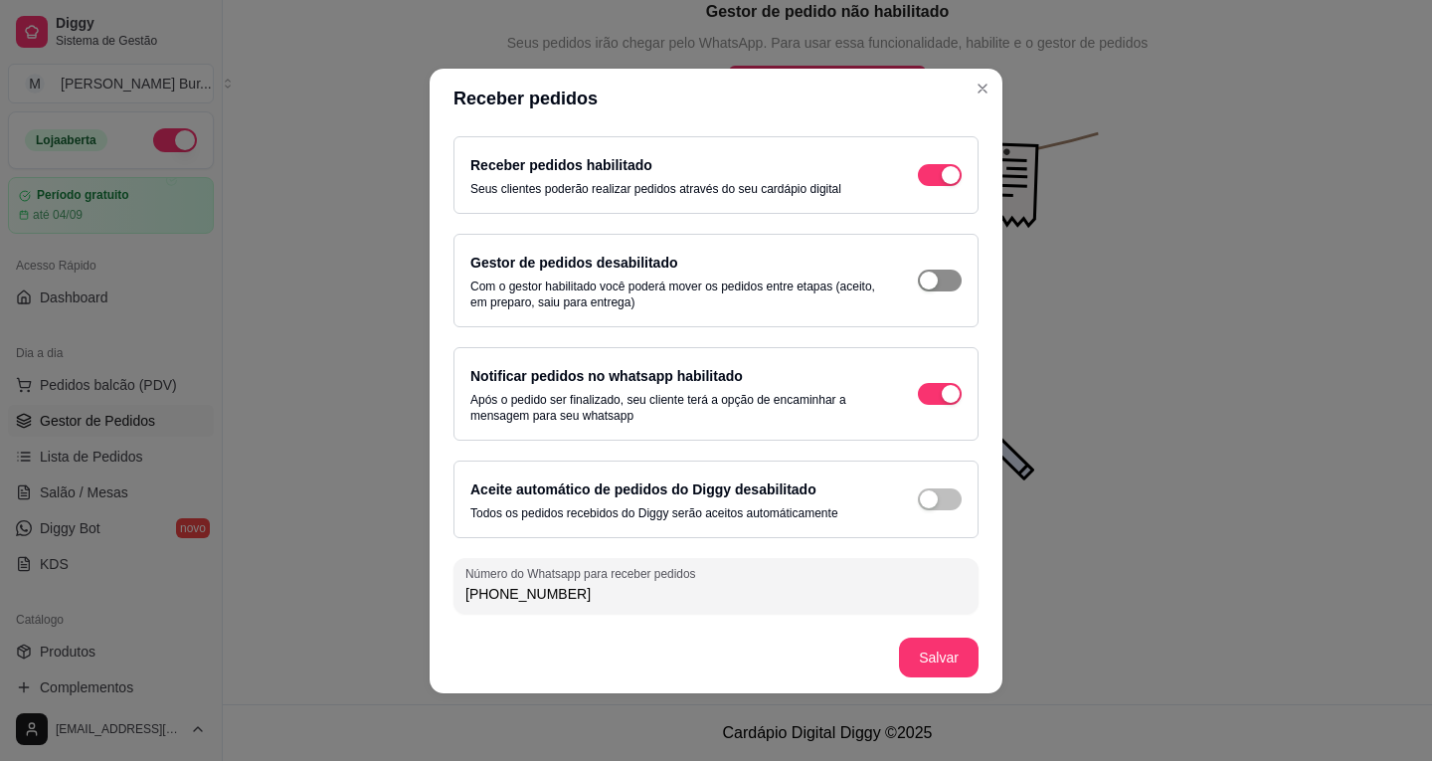
click at [941, 184] on div "button" at bounding box center [950, 175] width 18 height 18
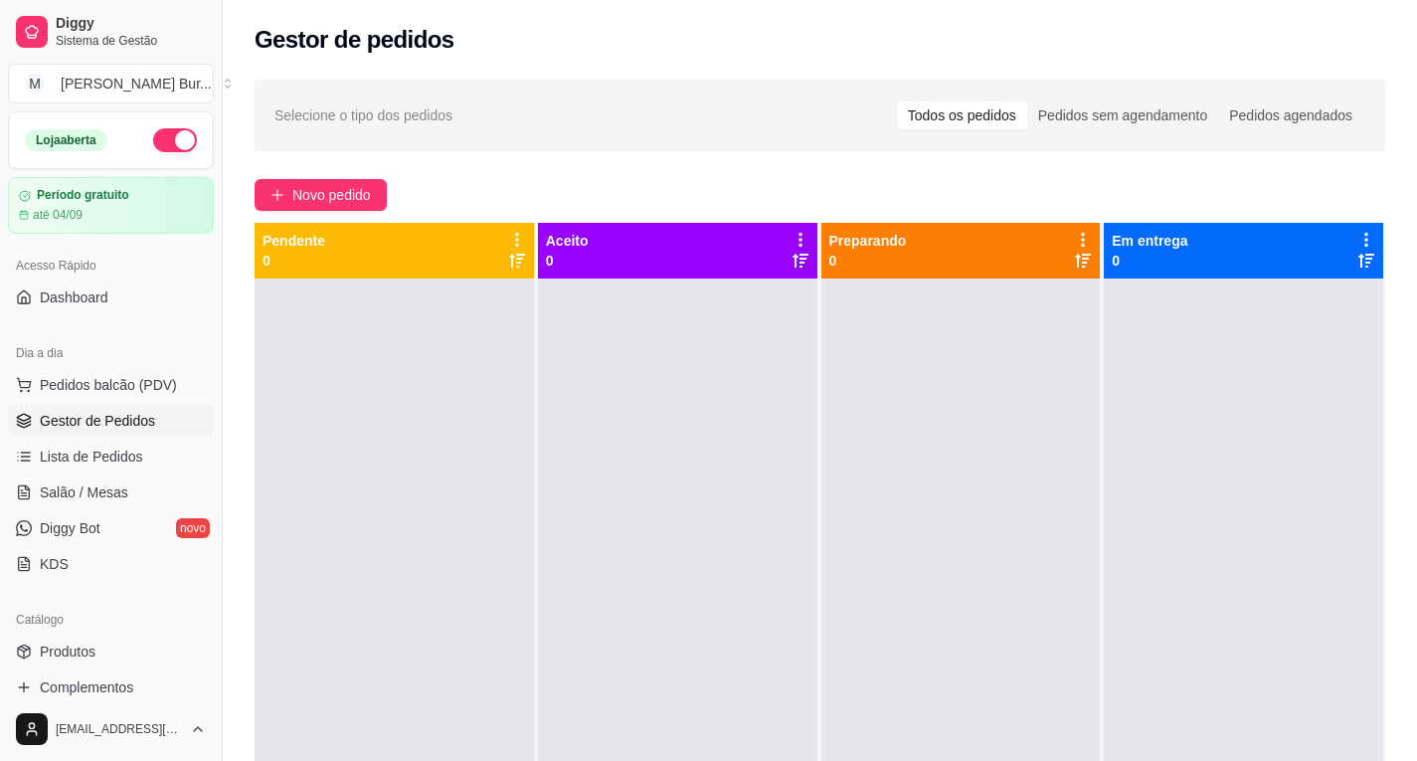
click at [100, 419] on span "Gestor de Pedidos" at bounding box center [97, 421] width 115 height 20
click at [112, 385] on span "Pedidos balcão (PDV)" at bounding box center [108, 385] width 137 height 20
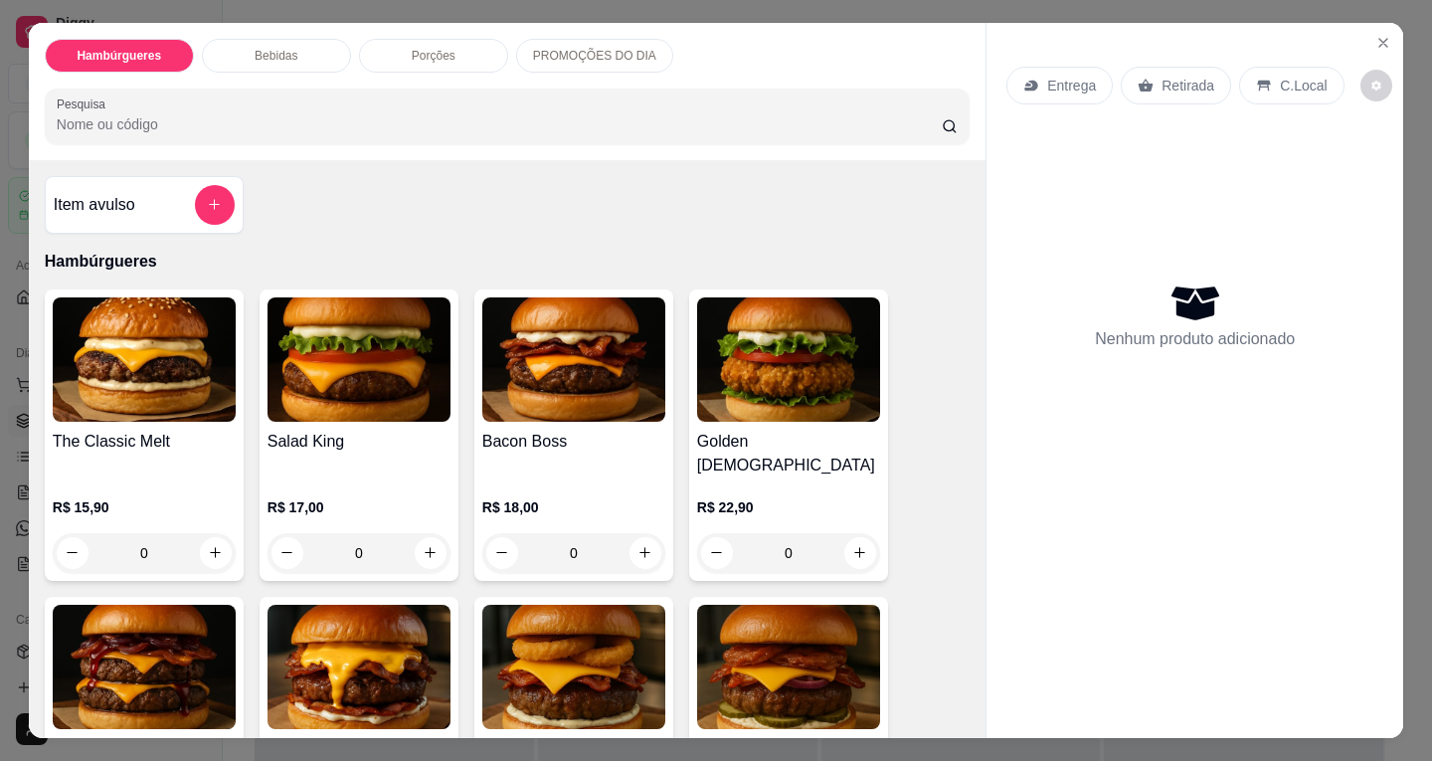
click at [1360, 70] on button "decrease-product-quantity" at bounding box center [1376, 86] width 32 height 32
click at [1375, 35] on icon "Close" at bounding box center [1383, 43] width 16 height 16
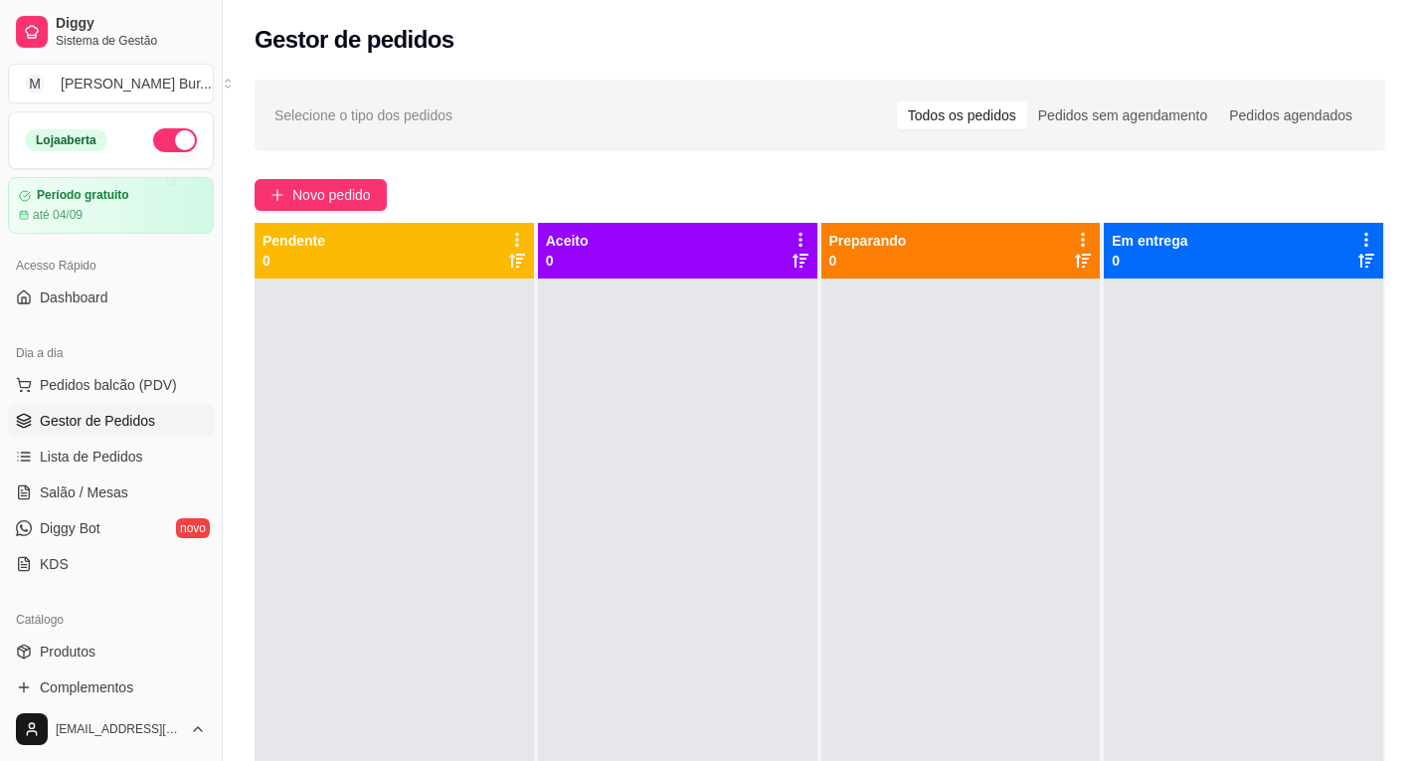
click at [106, 423] on span "Gestor de Pedidos" at bounding box center [97, 421] width 115 height 20
click at [76, 448] on span "Lista de Pedidos" at bounding box center [91, 456] width 103 height 20
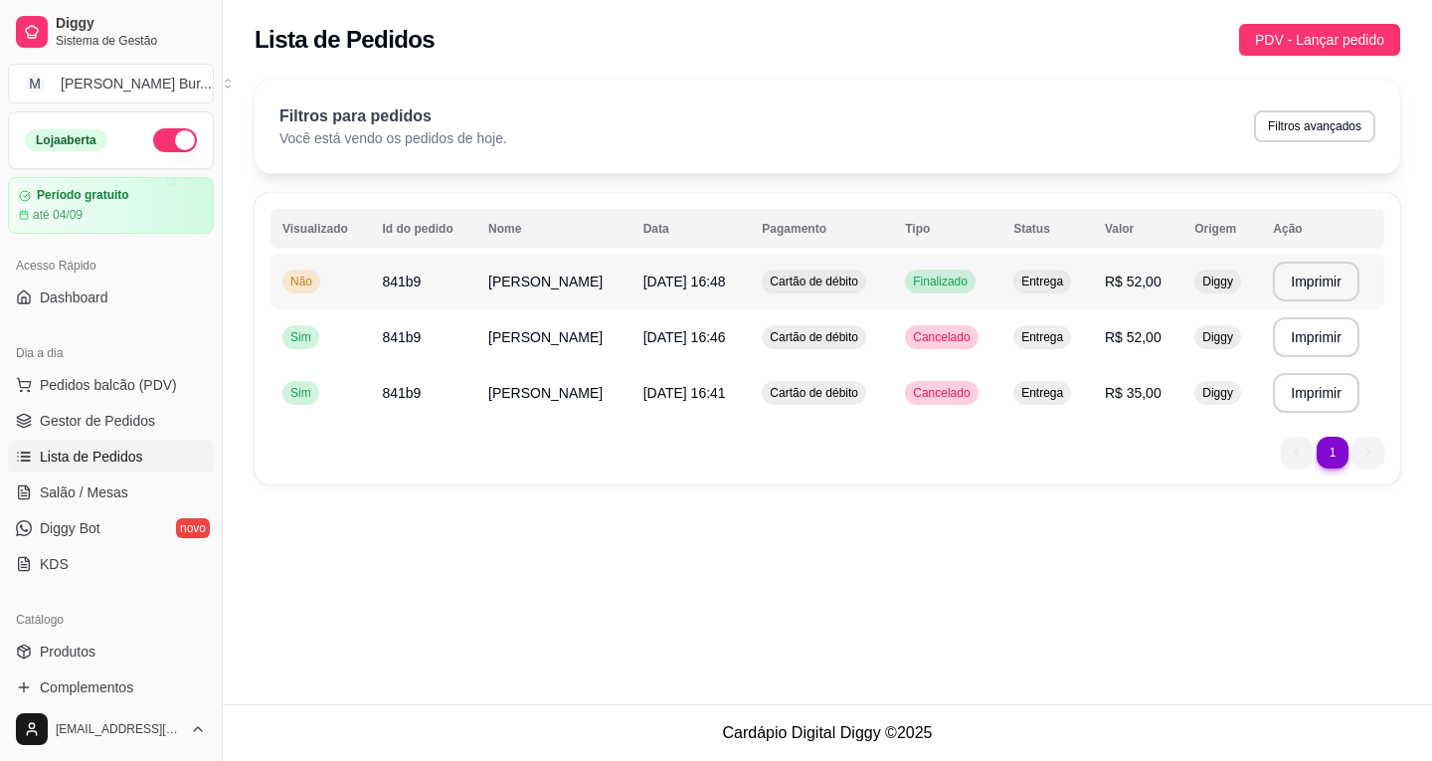
click at [295, 283] on span "Não" at bounding box center [301, 281] width 30 height 16
click at [842, 284] on span "Cartão de débito" at bounding box center [814, 281] width 96 height 16
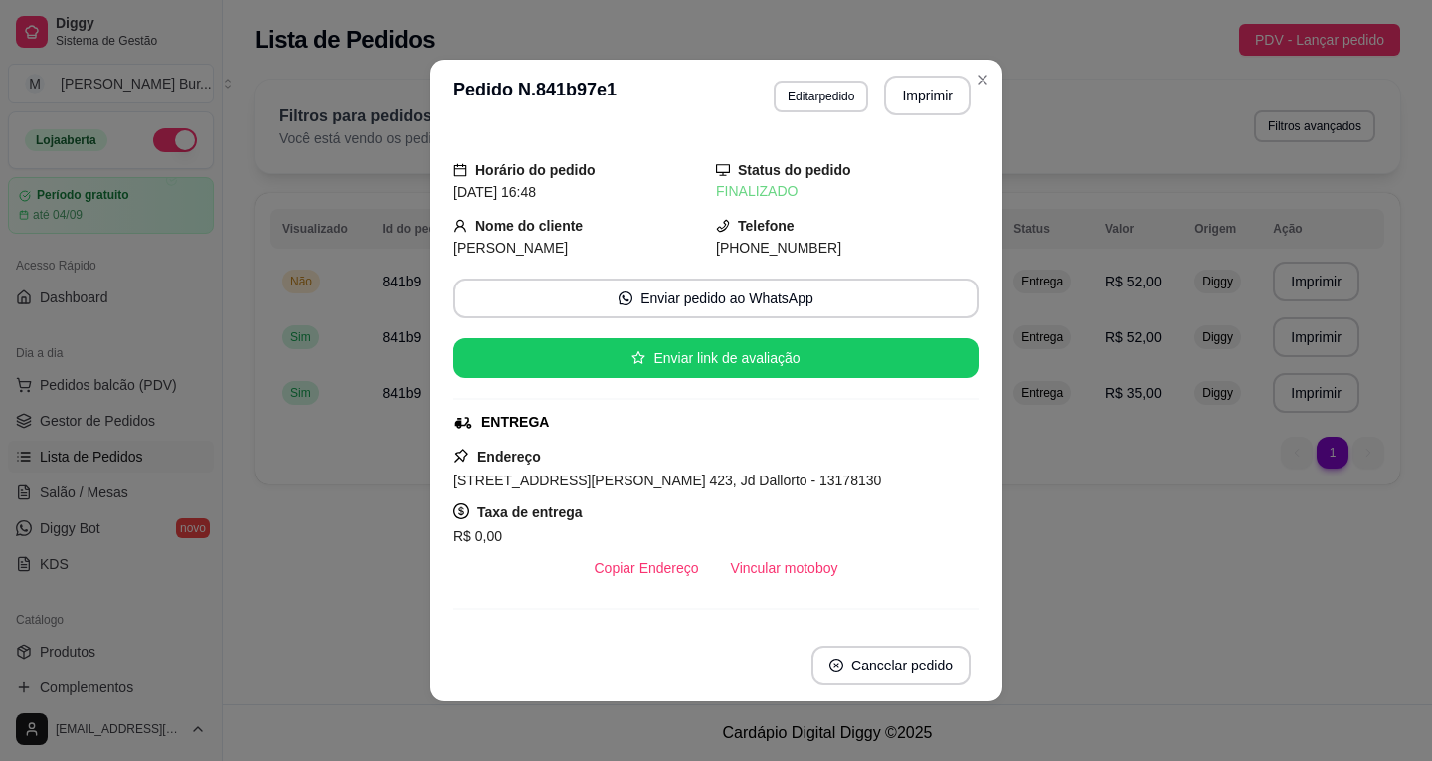
click at [893, 665] on button "Cancelar pedido" at bounding box center [890, 665] width 159 height 40
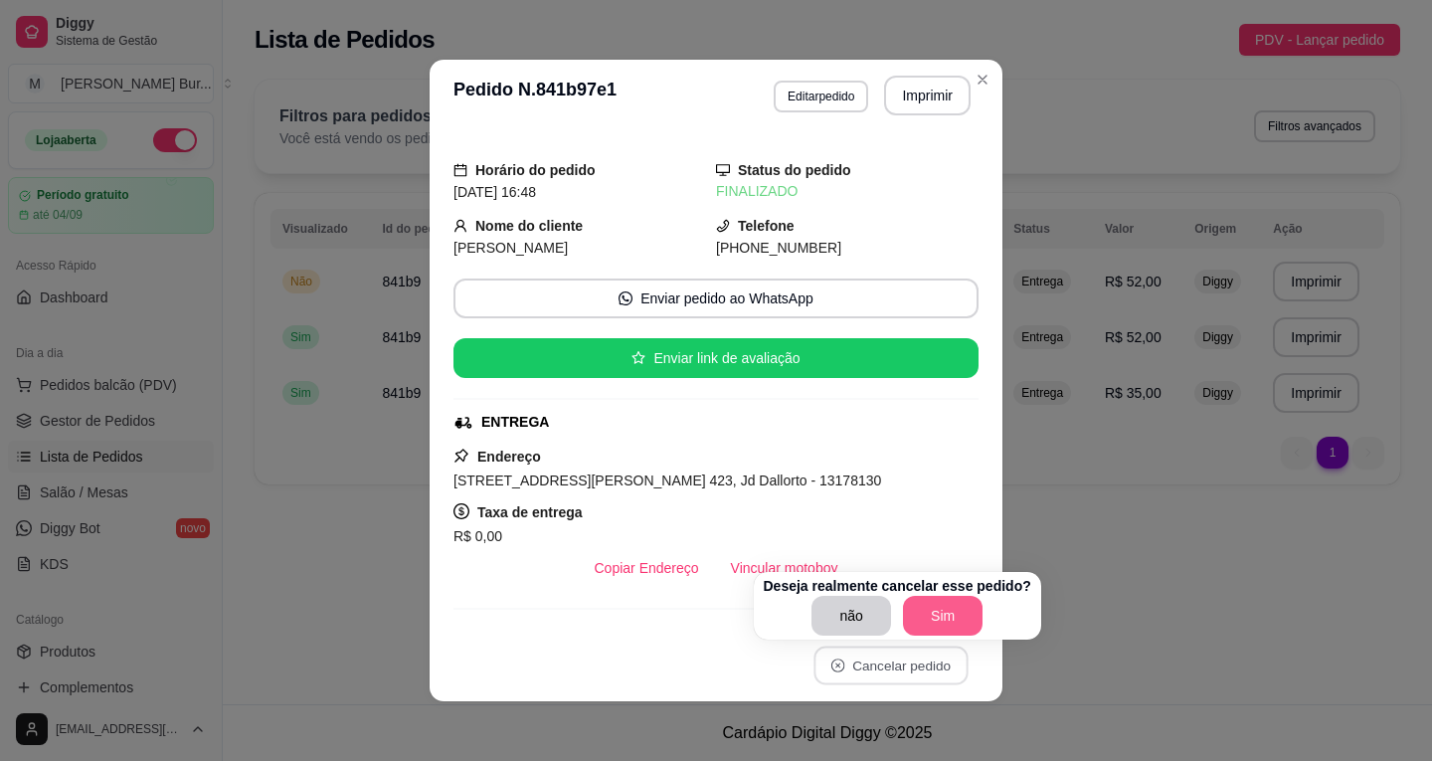
click at [936, 625] on button "Sim" at bounding box center [943, 616] width 80 height 40
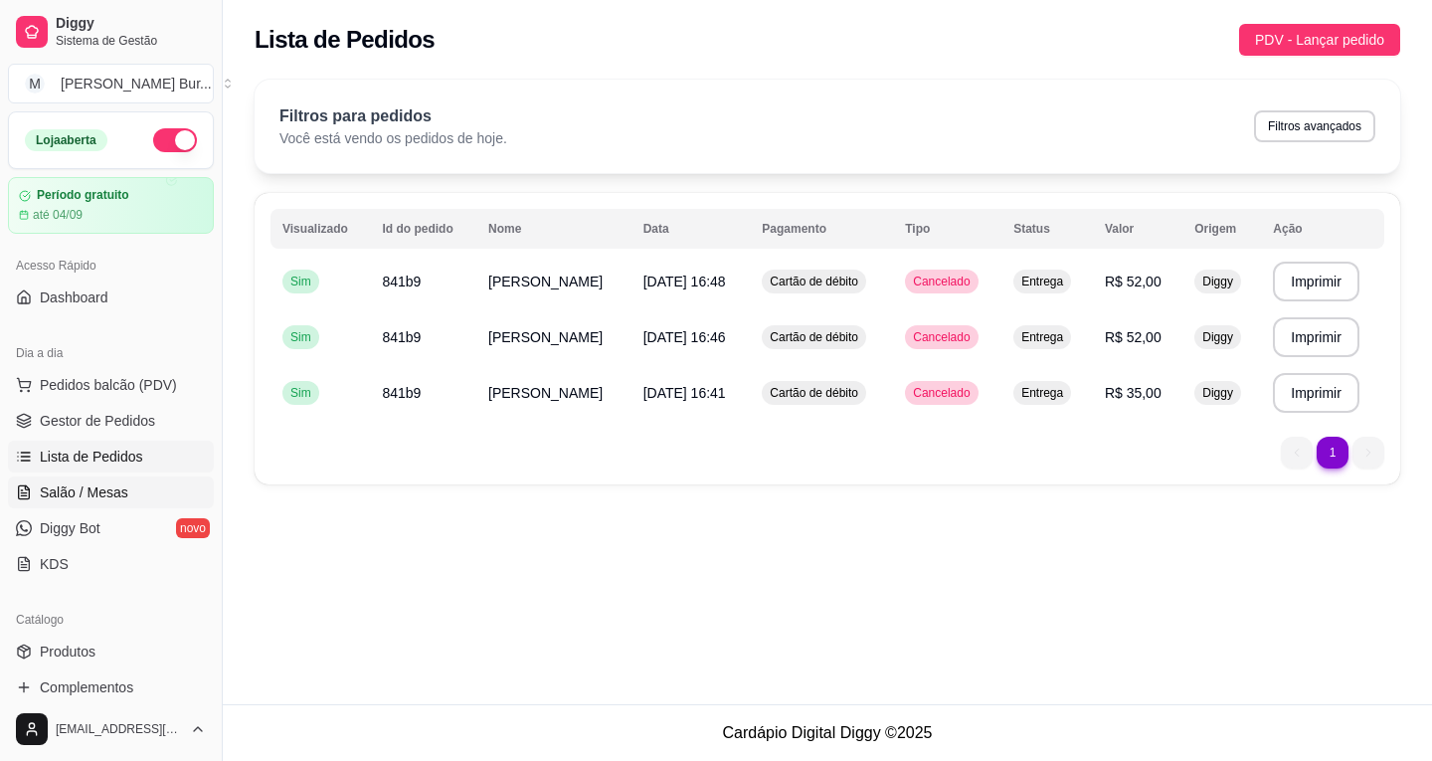
click at [127, 488] on link "Salão / Mesas" at bounding box center [111, 492] width 206 height 32
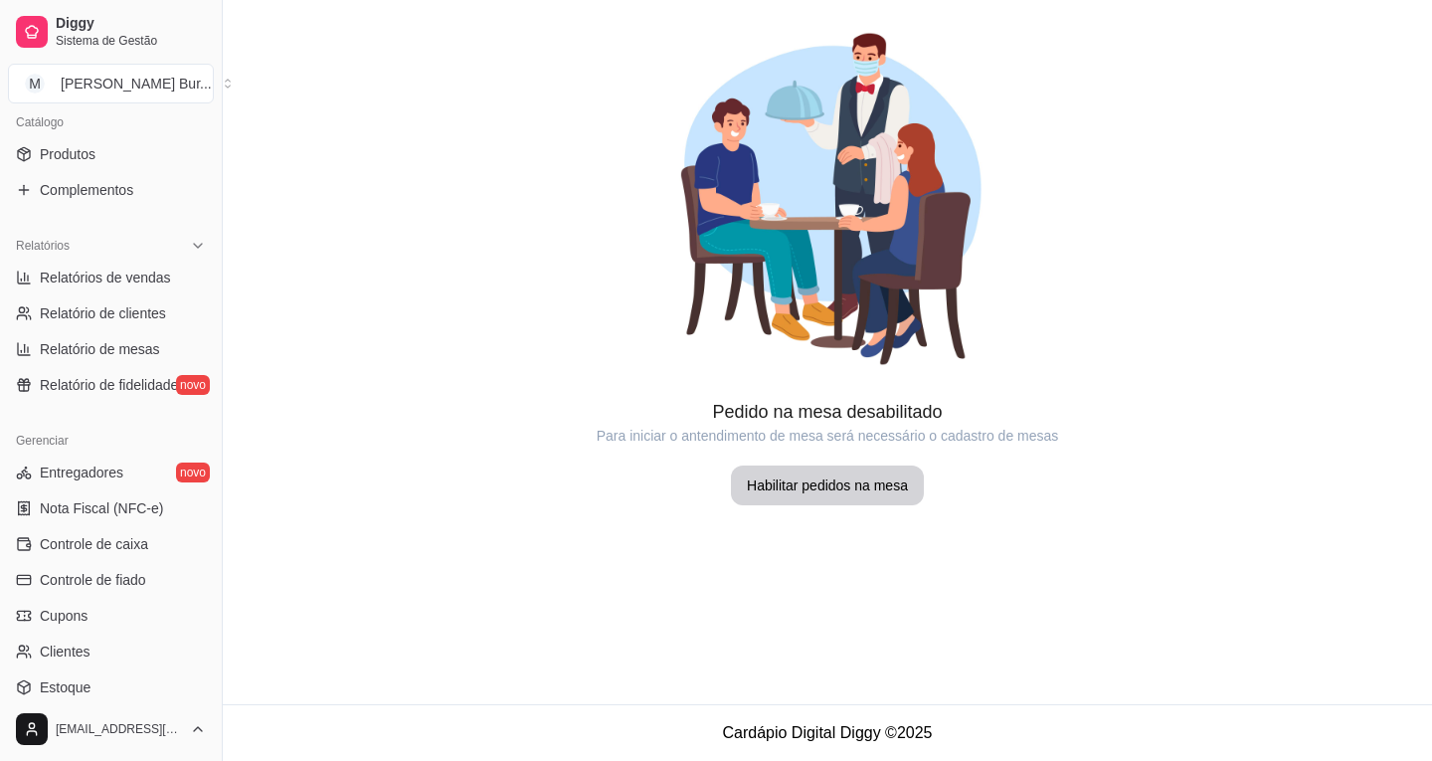
scroll to position [670, 0]
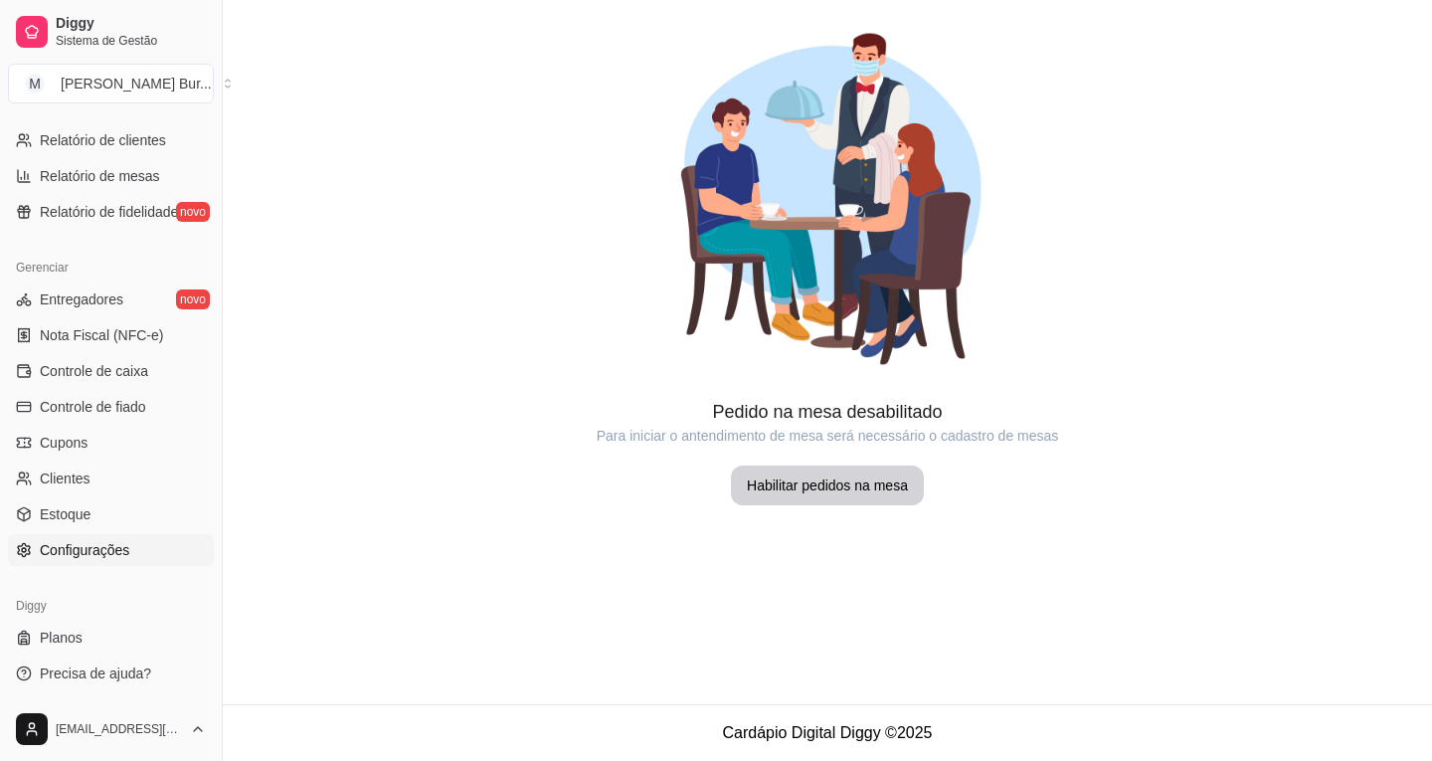
click at [91, 550] on span "Configurações" at bounding box center [84, 550] width 89 height 20
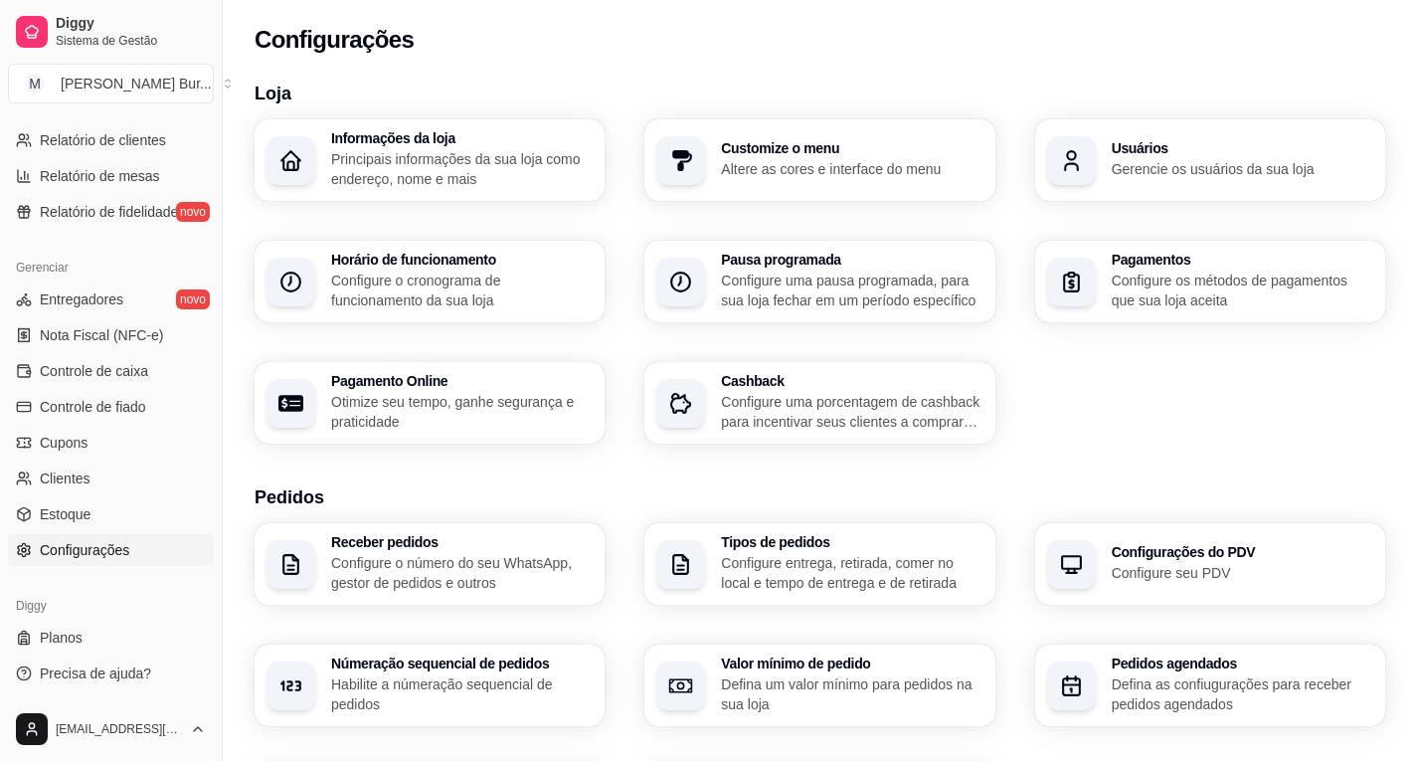
click at [438, 269] on div "Horário de funcionamento Configure o cronograma de funcionamento da sua loja" at bounding box center [461, 282] width 261 height 58
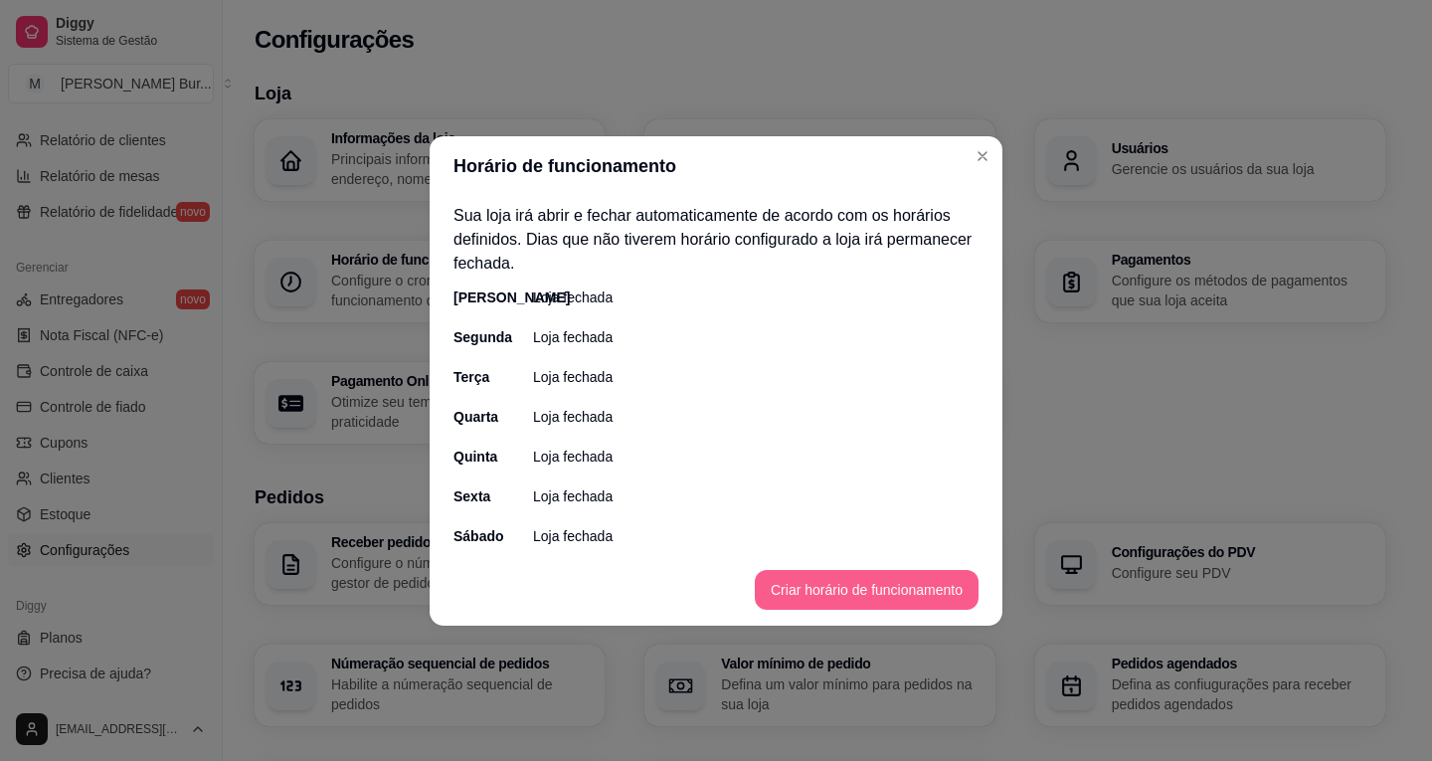
click at [854, 587] on button "Criar horário de funcionamento" at bounding box center [867, 590] width 224 height 40
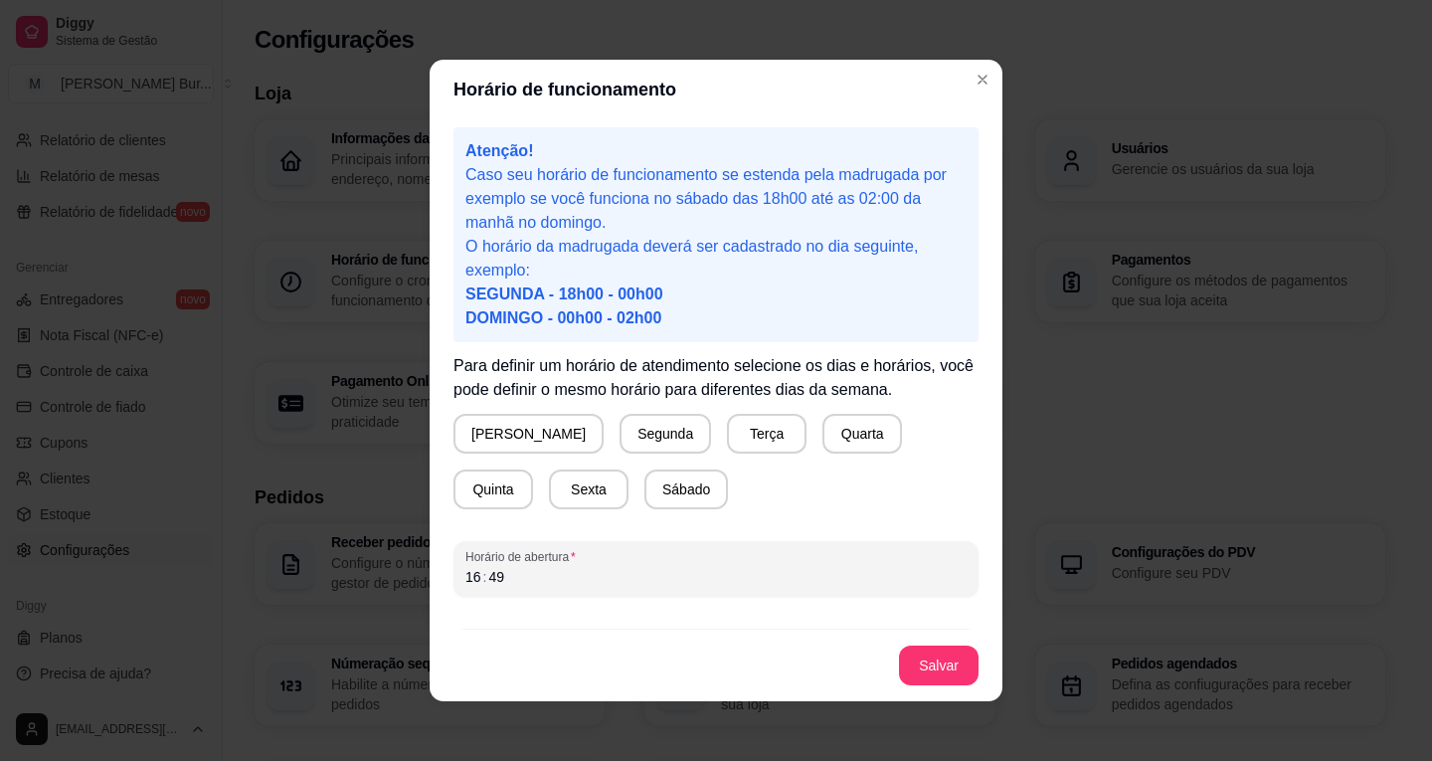
scroll to position [4, 0]
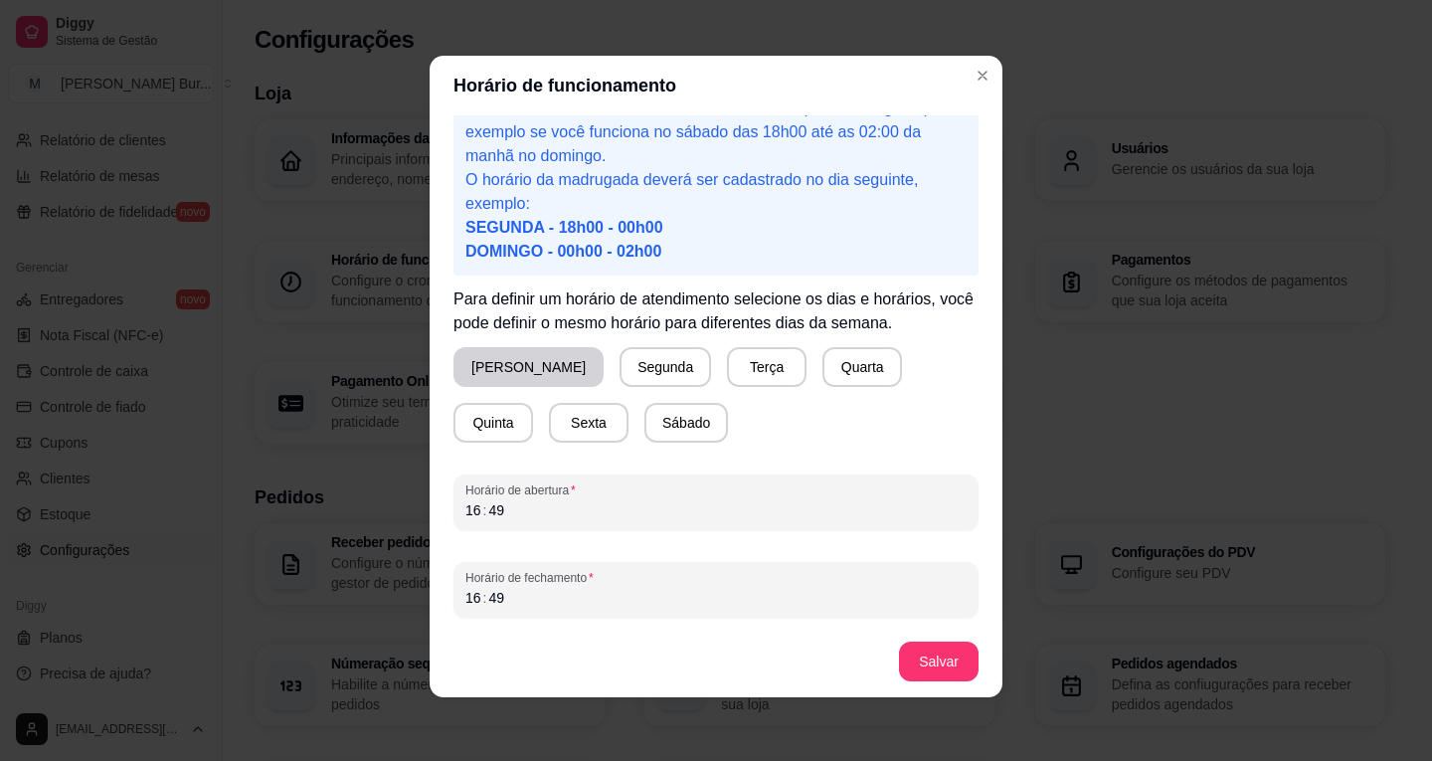
click at [464, 365] on button "[PERSON_NAME]" at bounding box center [528, 367] width 150 height 40
click at [375, 510] on div "Horário de funcionamento Atenção! Caso seu horário de funcionamento se estenda …" at bounding box center [716, 380] width 1432 height 761
click at [453, 514] on div "Horário de abertura 16 : 49" at bounding box center [715, 502] width 525 height 56
click at [486, 513] on div "49" at bounding box center [496, 510] width 20 height 20
click at [466, 507] on div "16" at bounding box center [473, 510] width 20 height 20
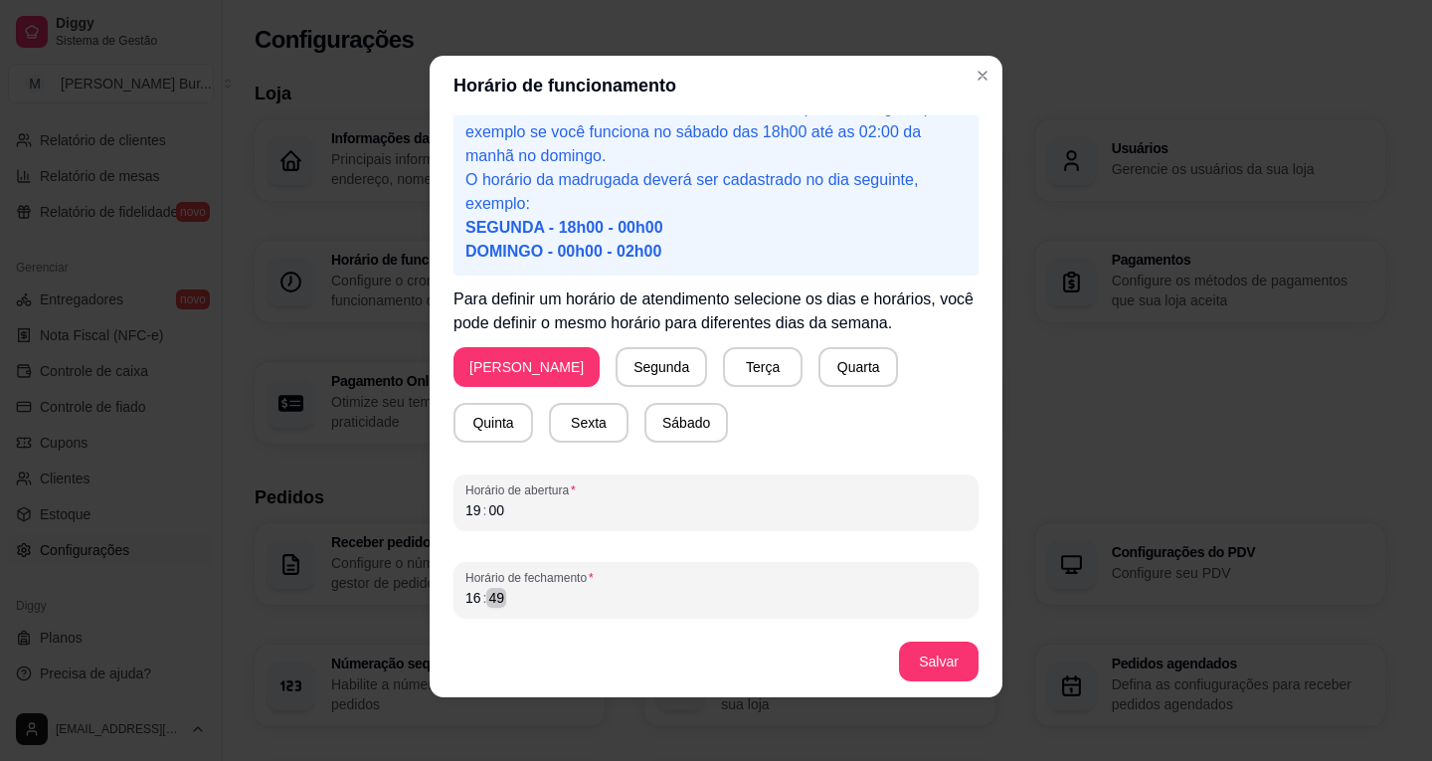
click at [506, 603] on div "16 : 49" at bounding box center [715, 598] width 501 height 24
click at [940, 653] on button "Salvar" at bounding box center [939, 661] width 80 height 40
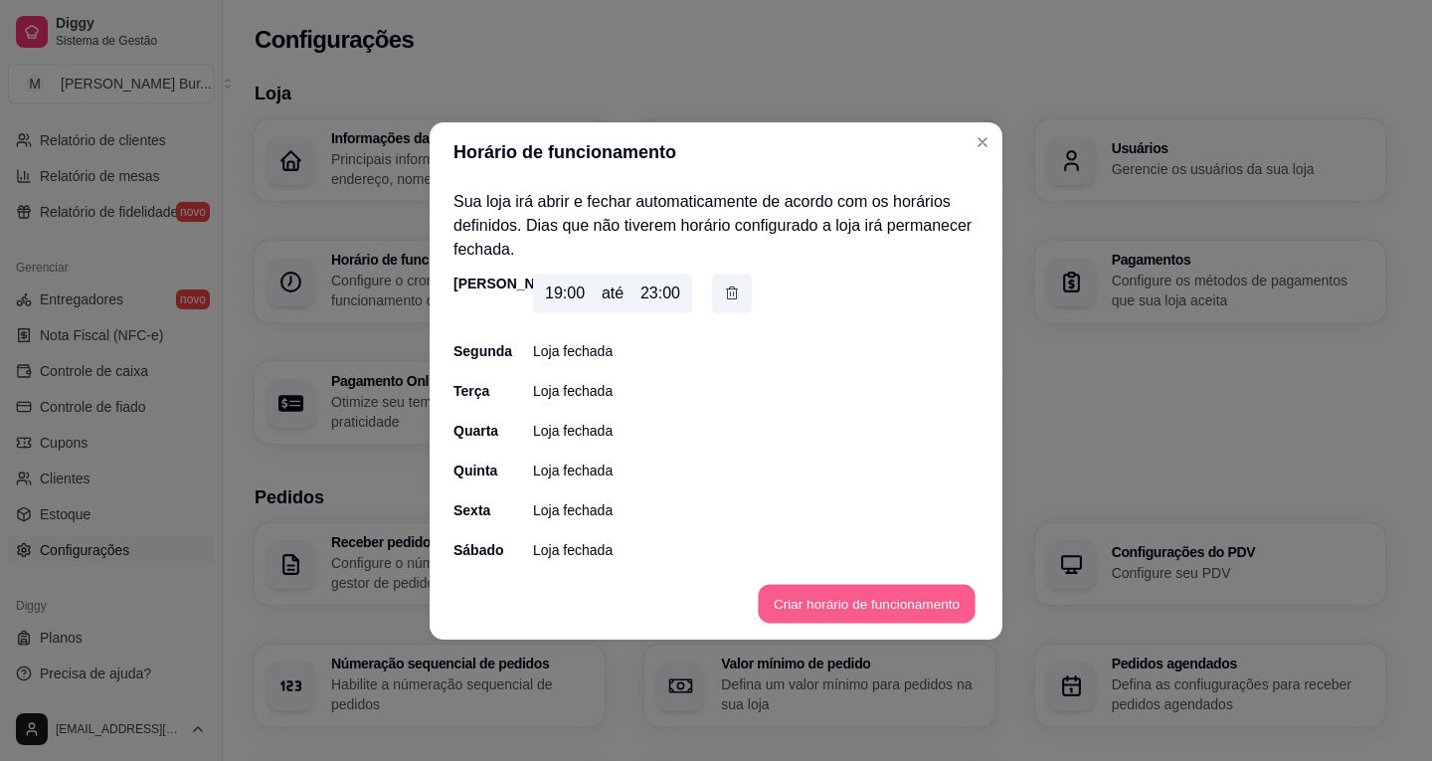
click at [902, 598] on button "Criar horário de funcionamento" at bounding box center [866, 603] width 217 height 39
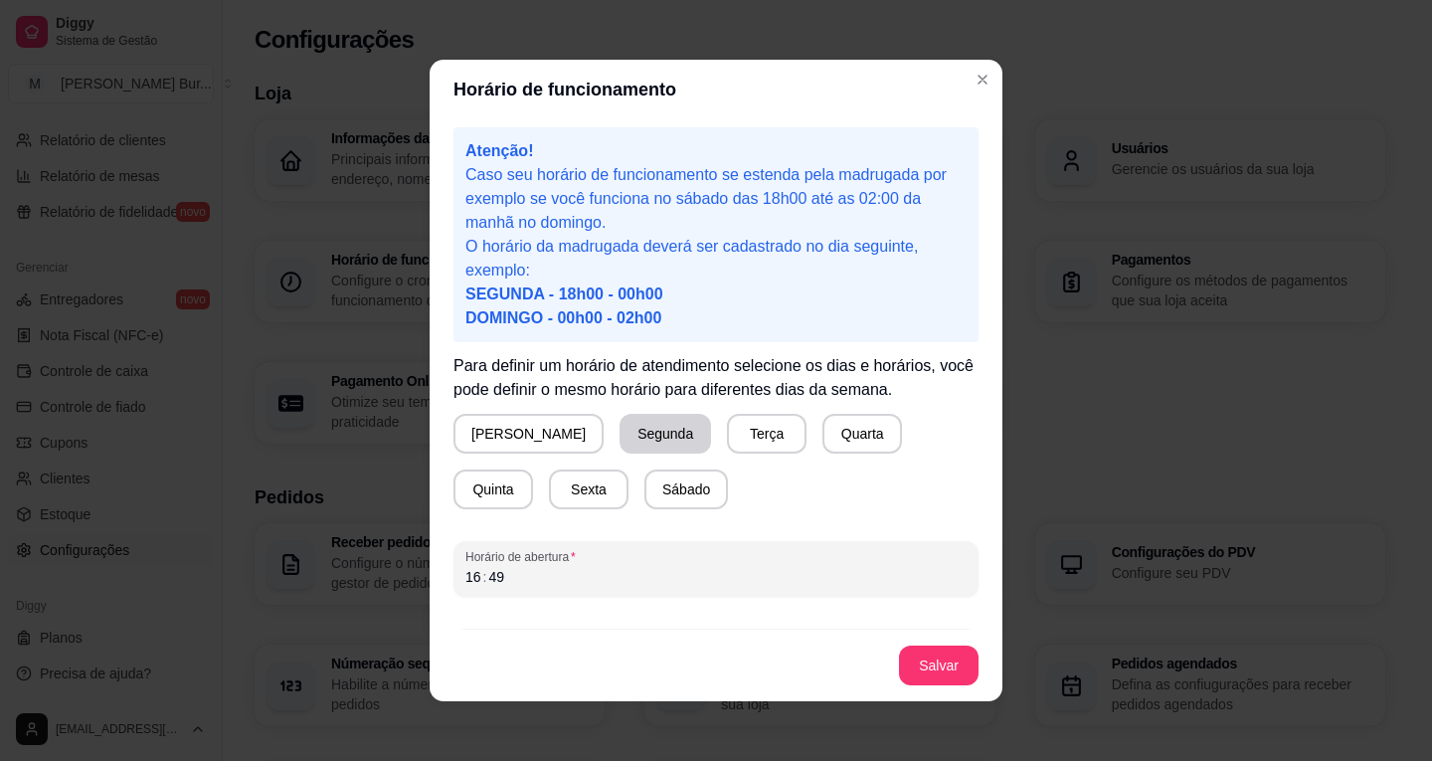
click at [619, 440] on button "Segunda" at bounding box center [664, 434] width 91 height 40
click at [467, 576] on div "16" at bounding box center [473, 577] width 20 height 20
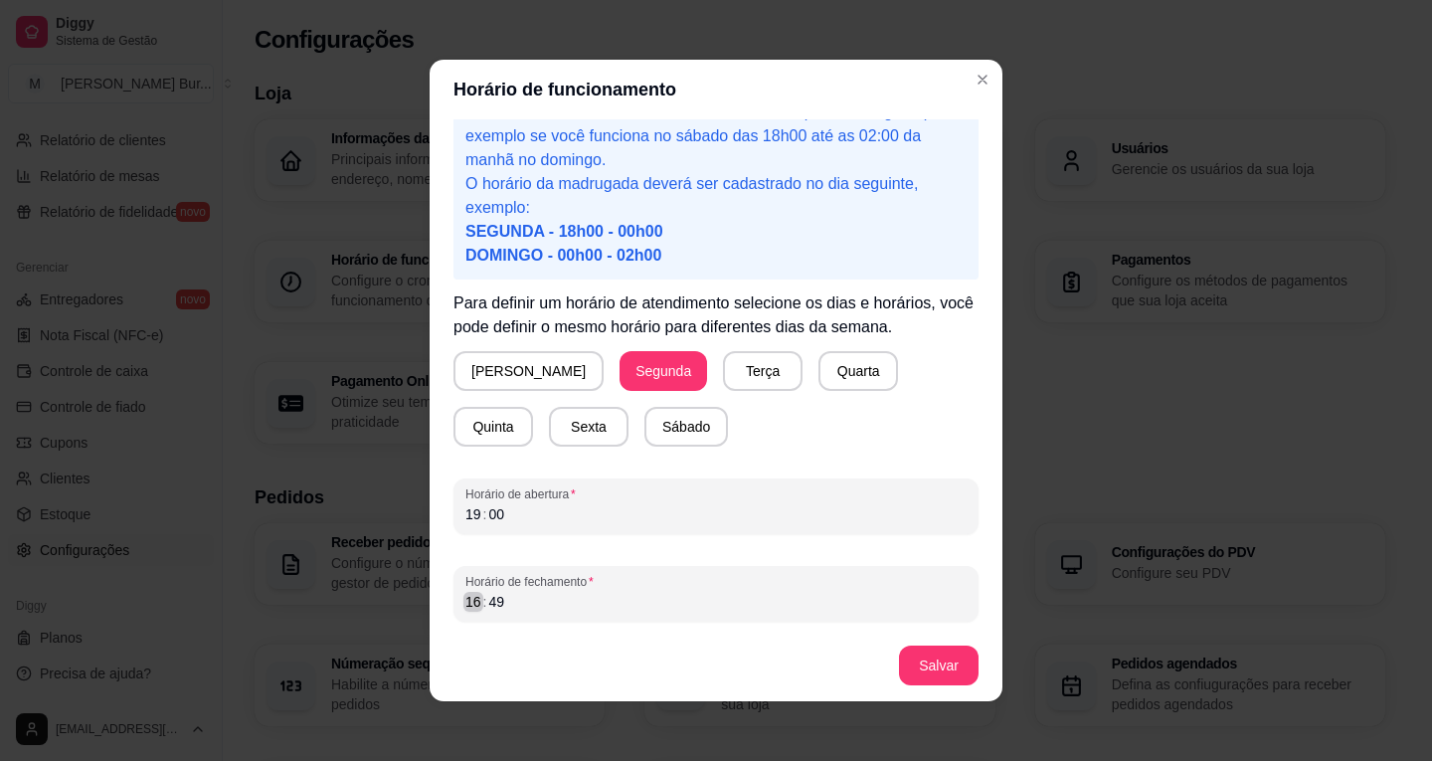
click at [470, 598] on div "16" at bounding box center [473, 602] width 20 height 20
click at [931, 661] on button "Salvar" at bounding box center [939, 665] width 80 height 40
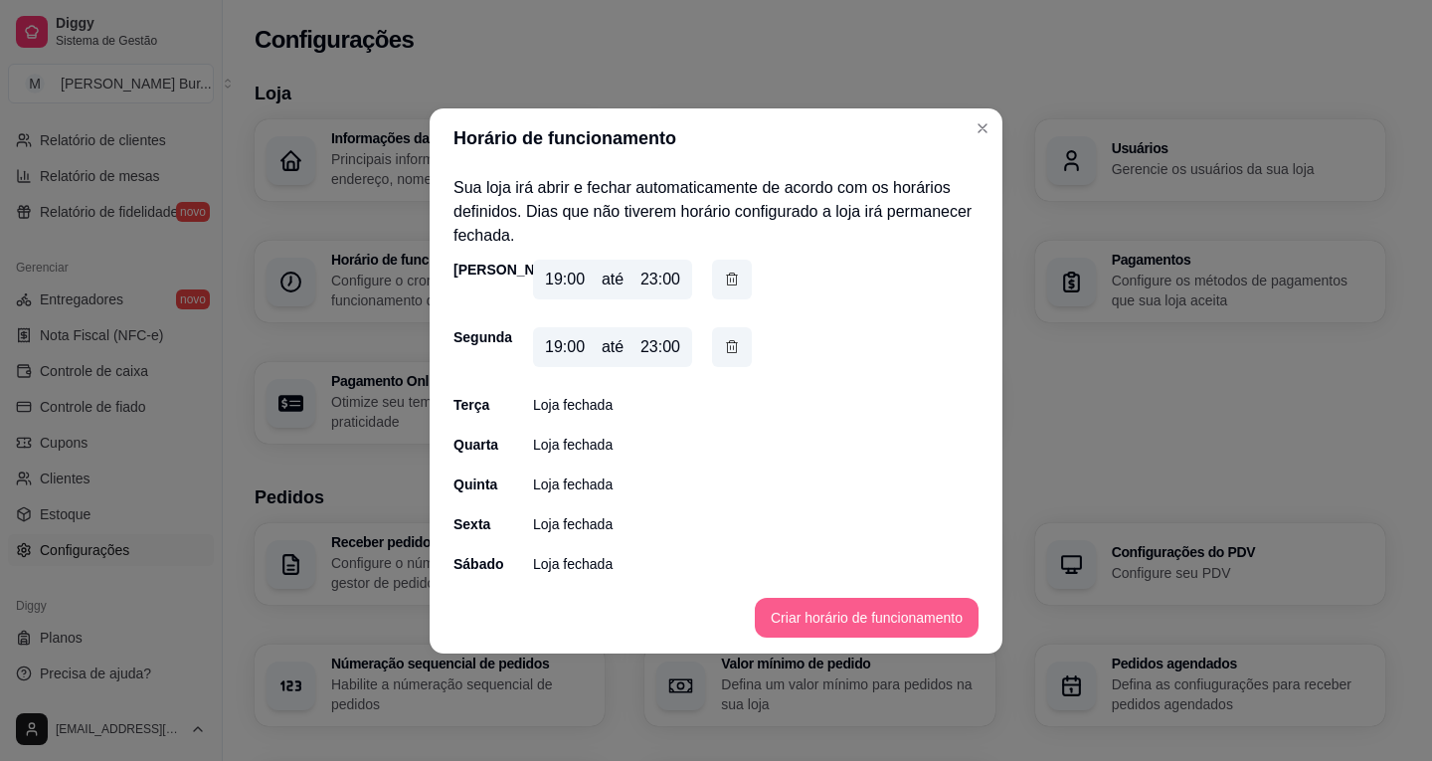
click at [842, 612] on button "Criar horário de funcionamento" at bounding box center [867, 617] width 224 height 40
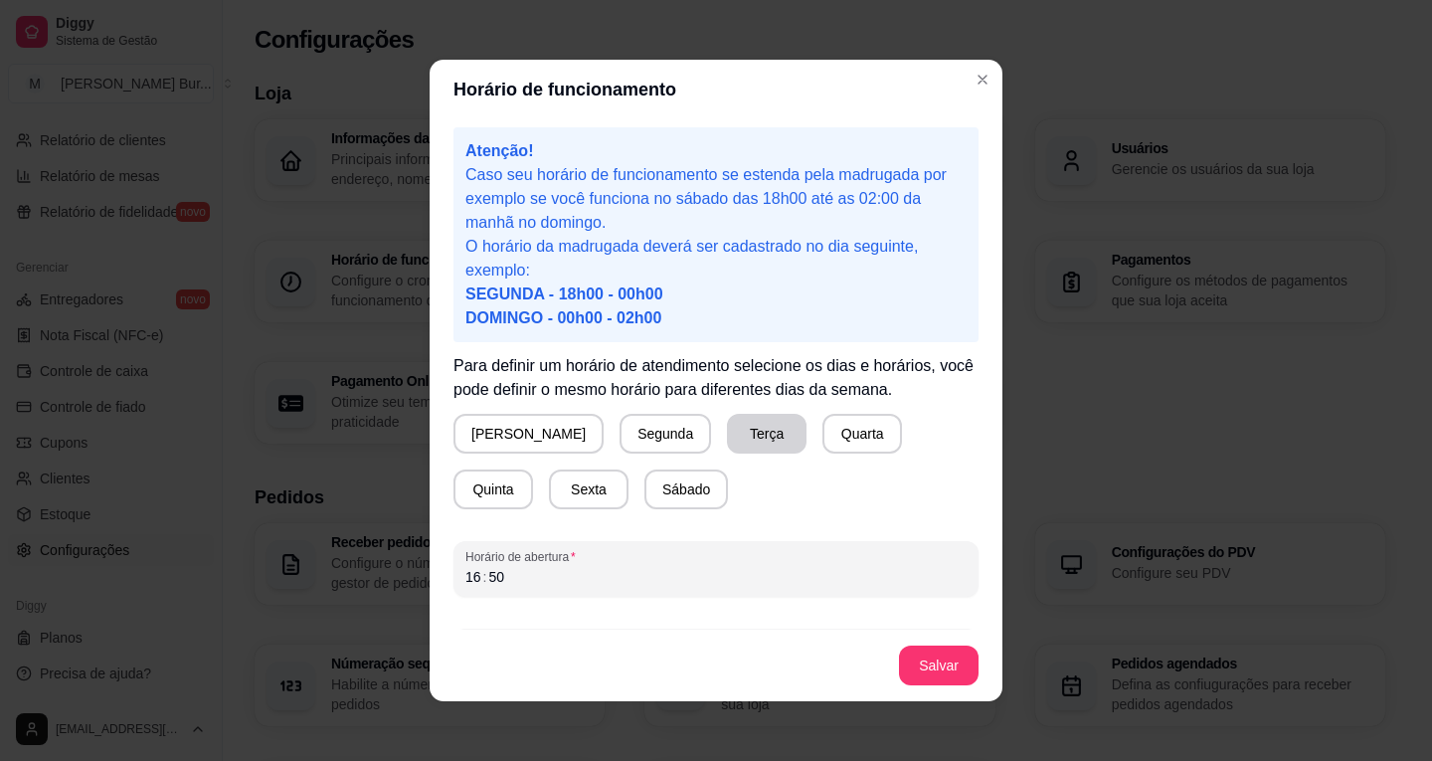
click at [727, 444] on button "Terça" at bounding box center [767, 434] width 80 height 40
click at [927, 680] on button "Salvar" at bounding box center [939, 665] width 80 height 40
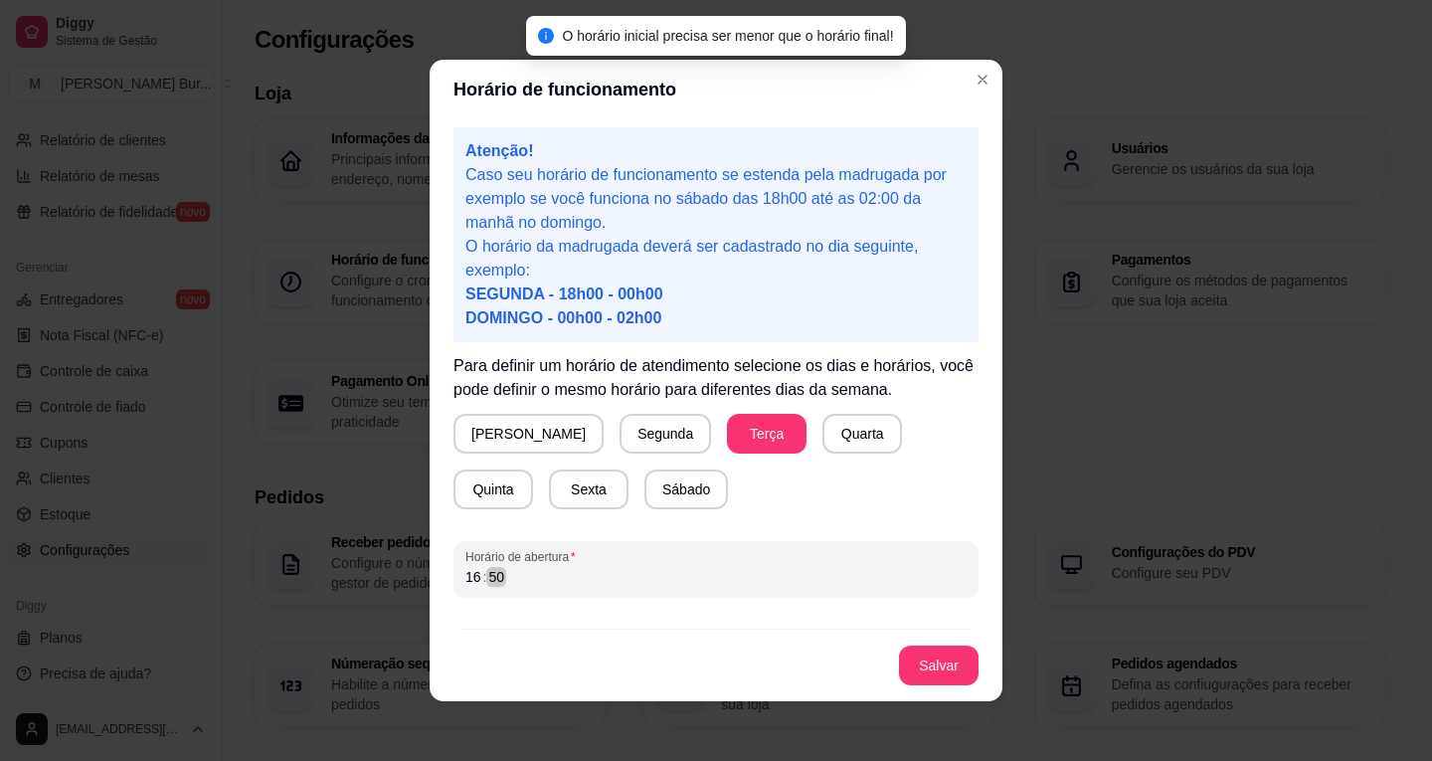
click at [553, 571] on div "16 : 50" at bounding box center [715, 577] width 501 height 24
click at [473, 568] on div "16" at bounding box center [473, 577] width 20 height 20
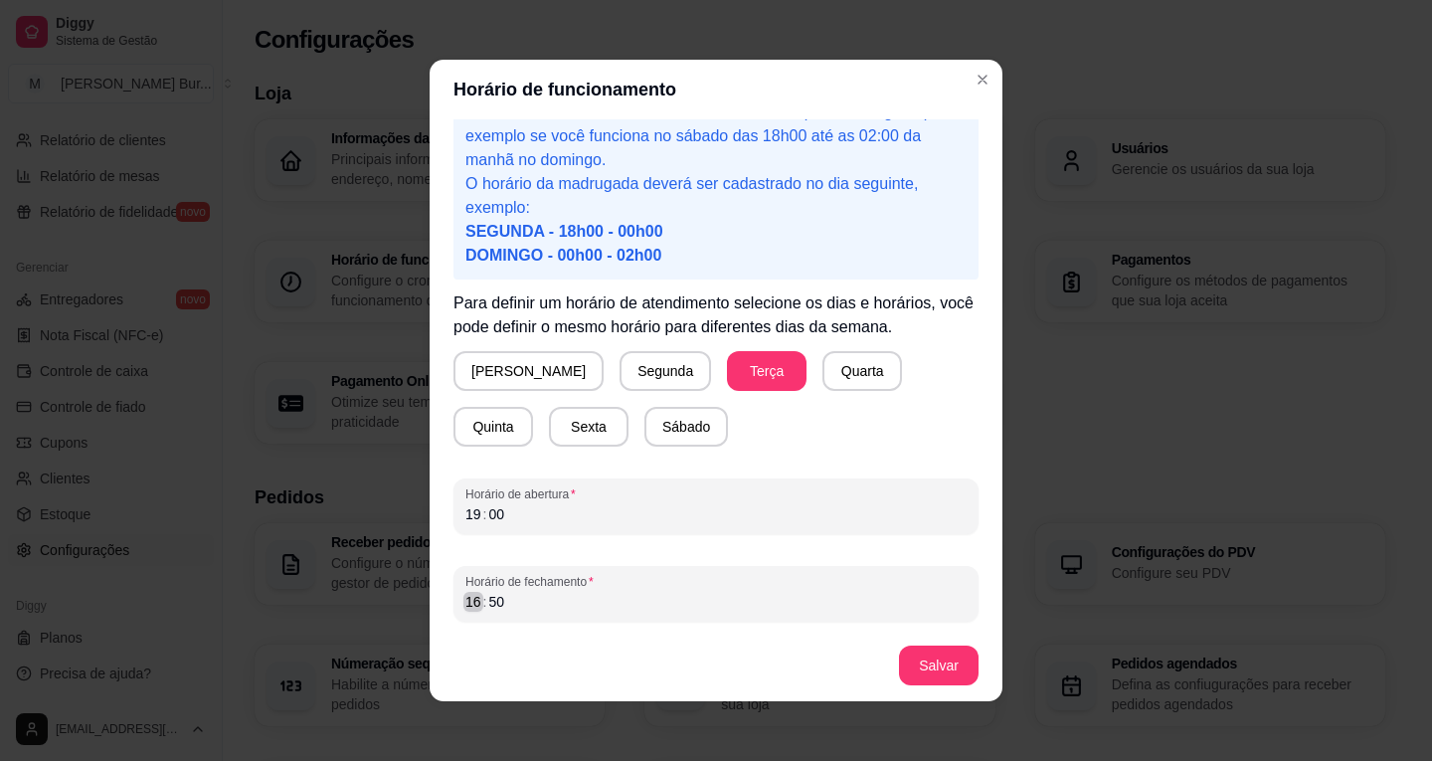
click at [481, 606] on div ":" at bounding box center [485, 602] width 8 height 20
click at [940, 654] on button "Salvar" at bounding box center [939, 665] width 80 height 40
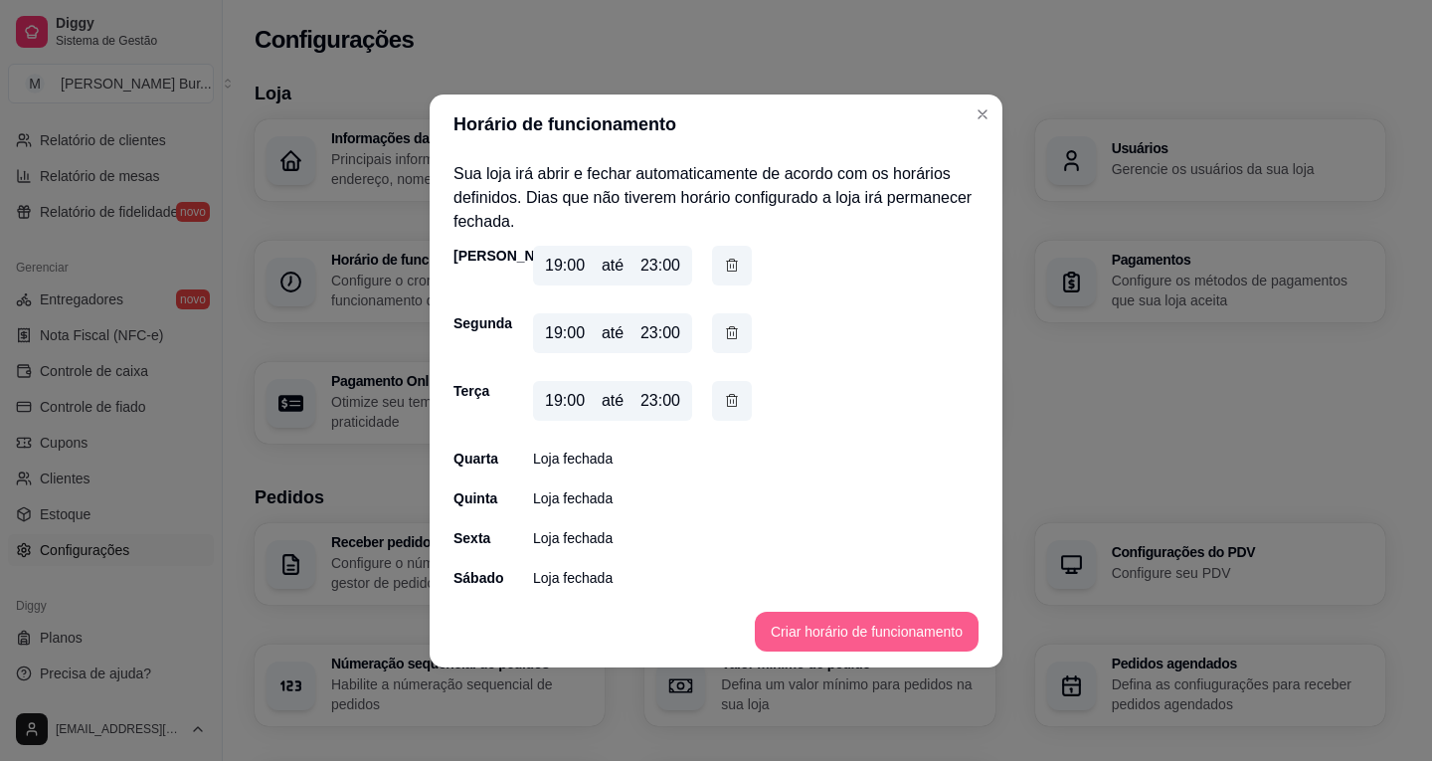
click at [817, 625] on button "Criar horário de funcionamento" at bounding box center [867, 631] width 224 height 40
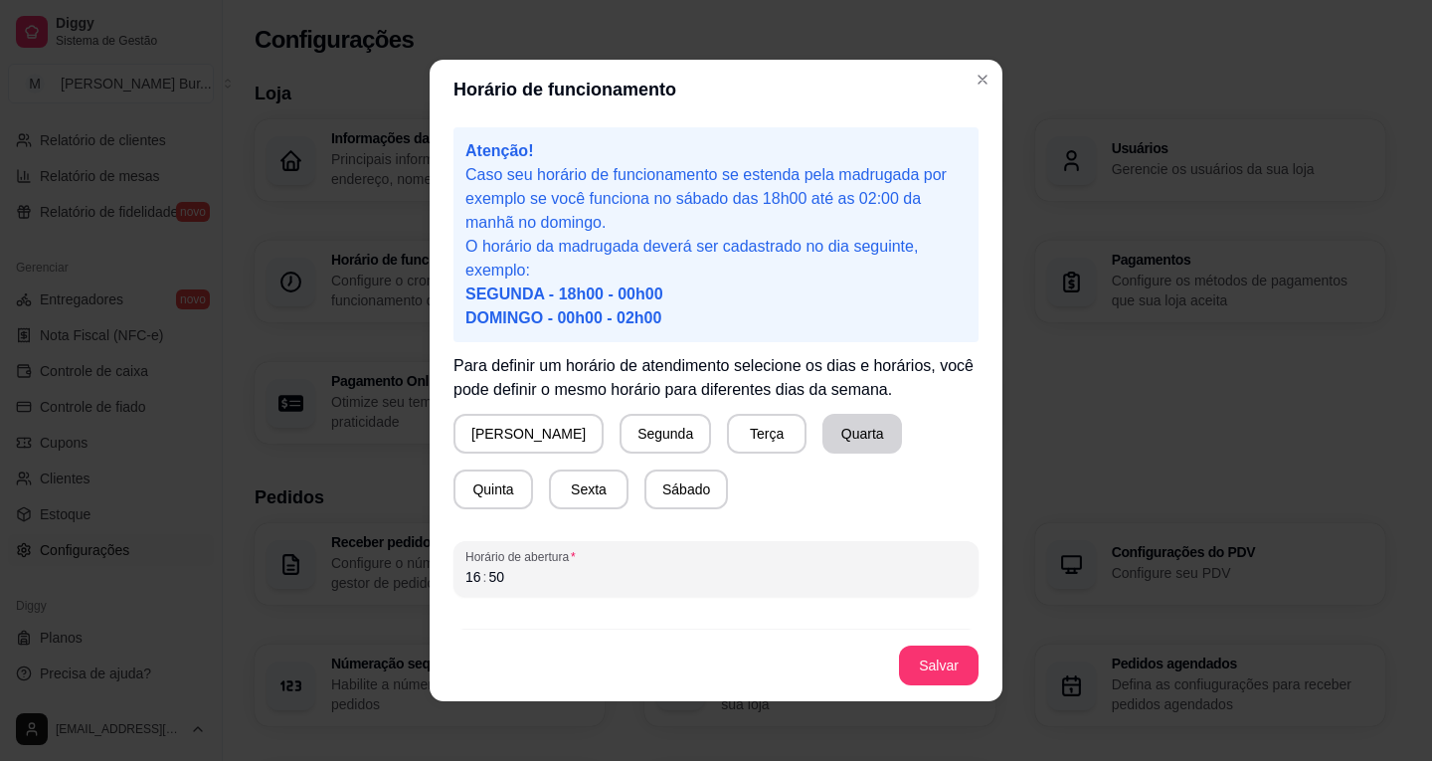
click at [822, 434] on button "Quarta" at bounding box center [862, 434] width 80 height 40
click at [486, 576] on div "50" at bounding box center [496, 577] width 20 height 20
click at [469, 573] on div "16" at bounding box center [473, 577] width 20 height 20
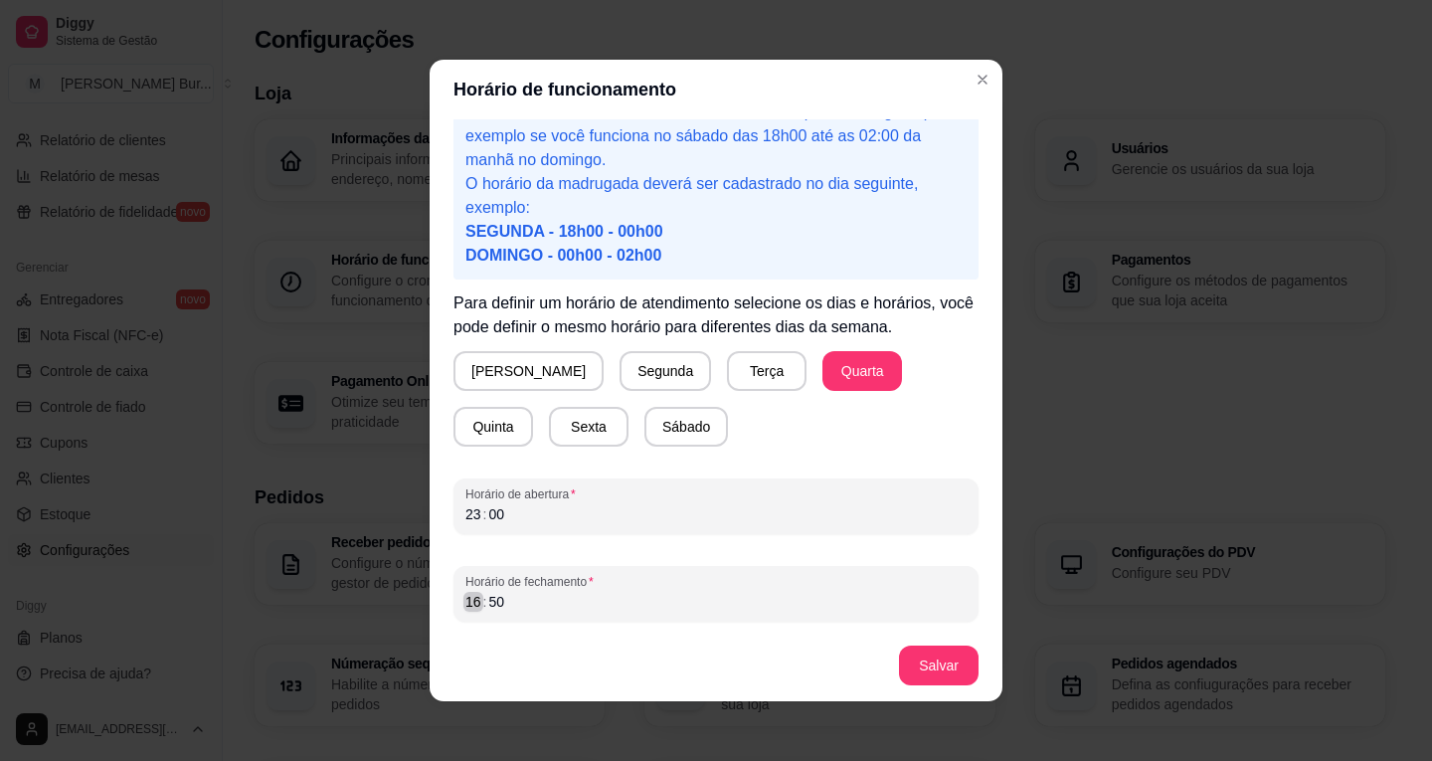
click at [465, 598] on div "16" at bounding box center [473, 602] width 20 height 20
click at [463, 517] on div "23" at bounding box center [473, 514] width 20 height 20
click at [469, 610] on div "16" at bounding box center [473, 602] width 20 height 20
click at [967, 658] on button "Salvar" at bounding box center [939, 665] width 80 height 40
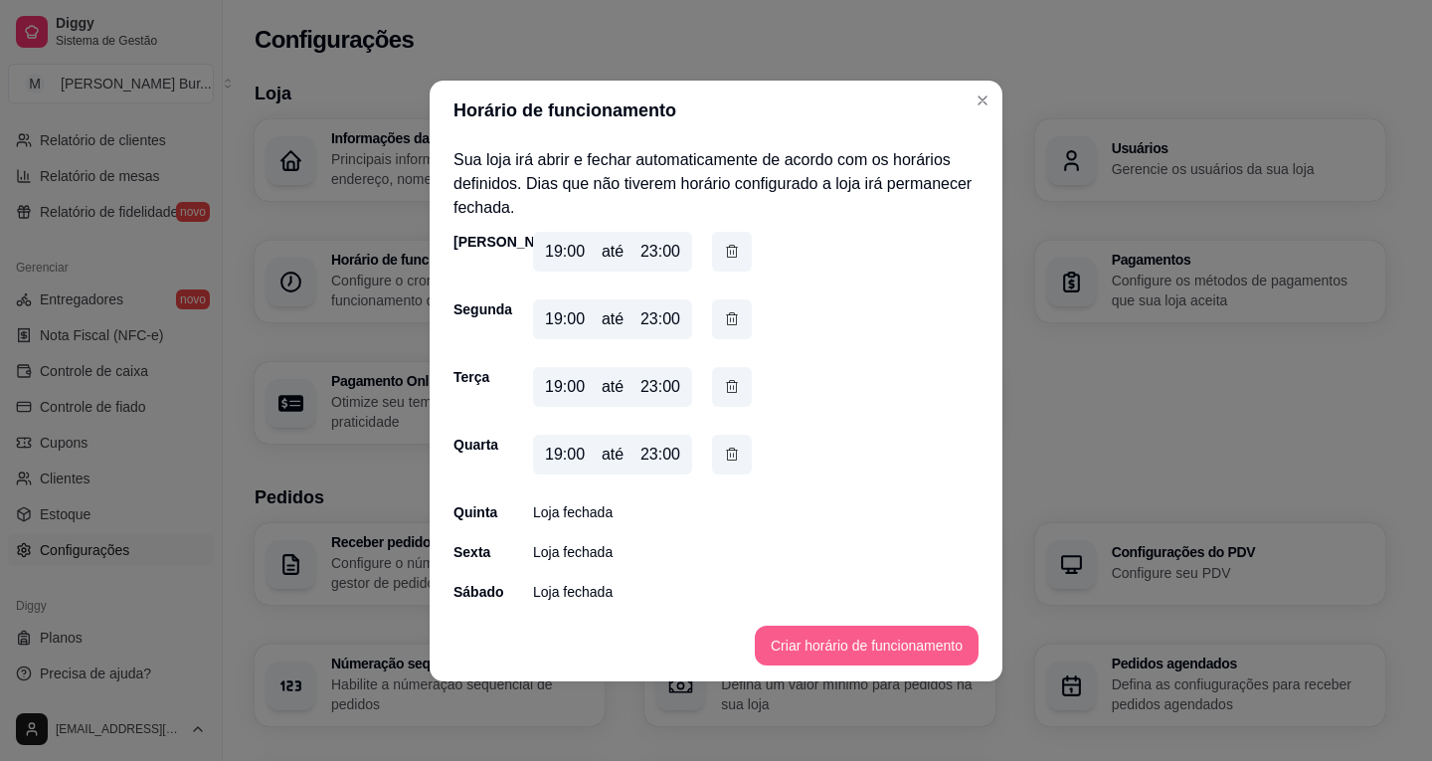
click at [856, 639] on button "Criar horário de funcionamento" at bounding box center [867, 645] width 224 height 40
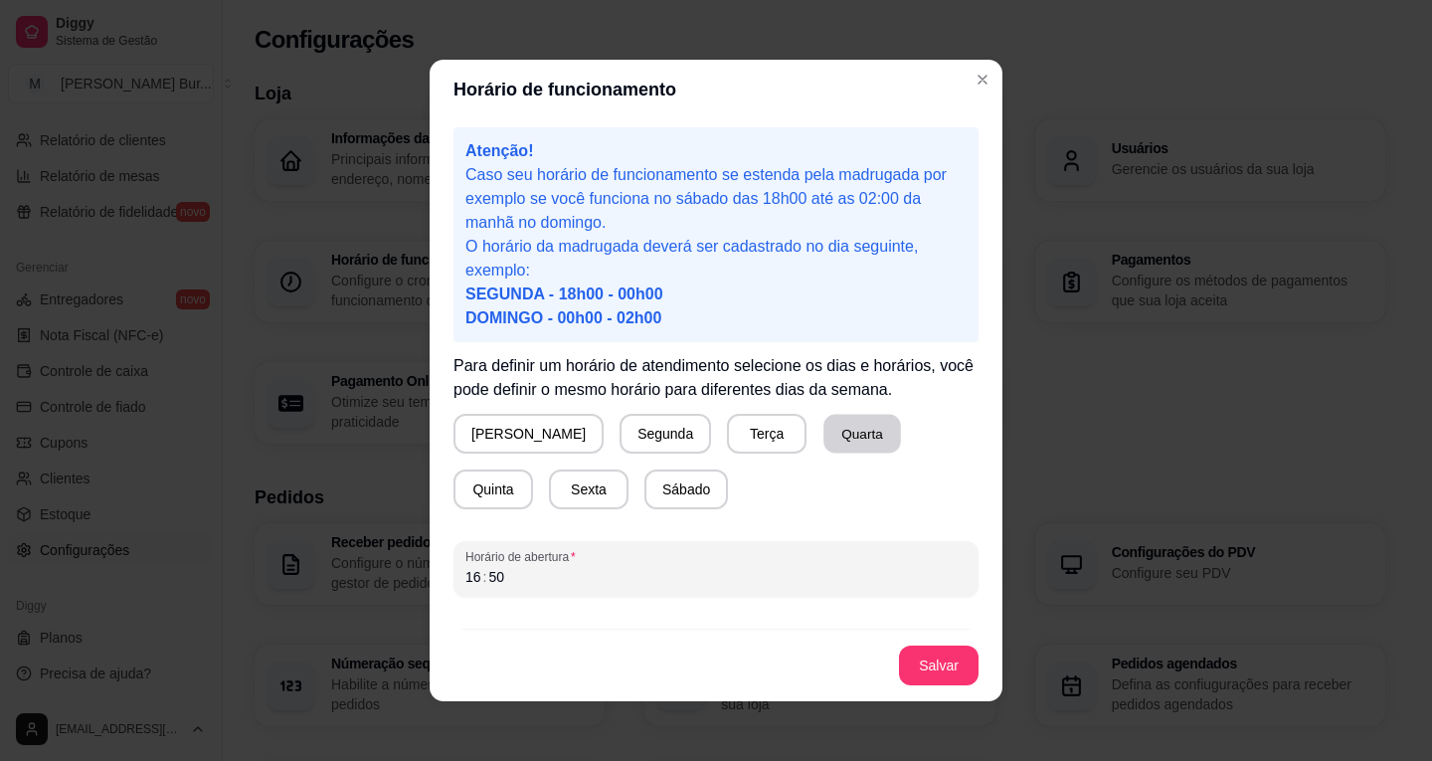
click at [825, 427] on button "Quarta" at bounding box center [862, 434] width 78 height 39
click at [940, 659] on button "Salvar" at bounding box center [939, 665] width 80 height 40
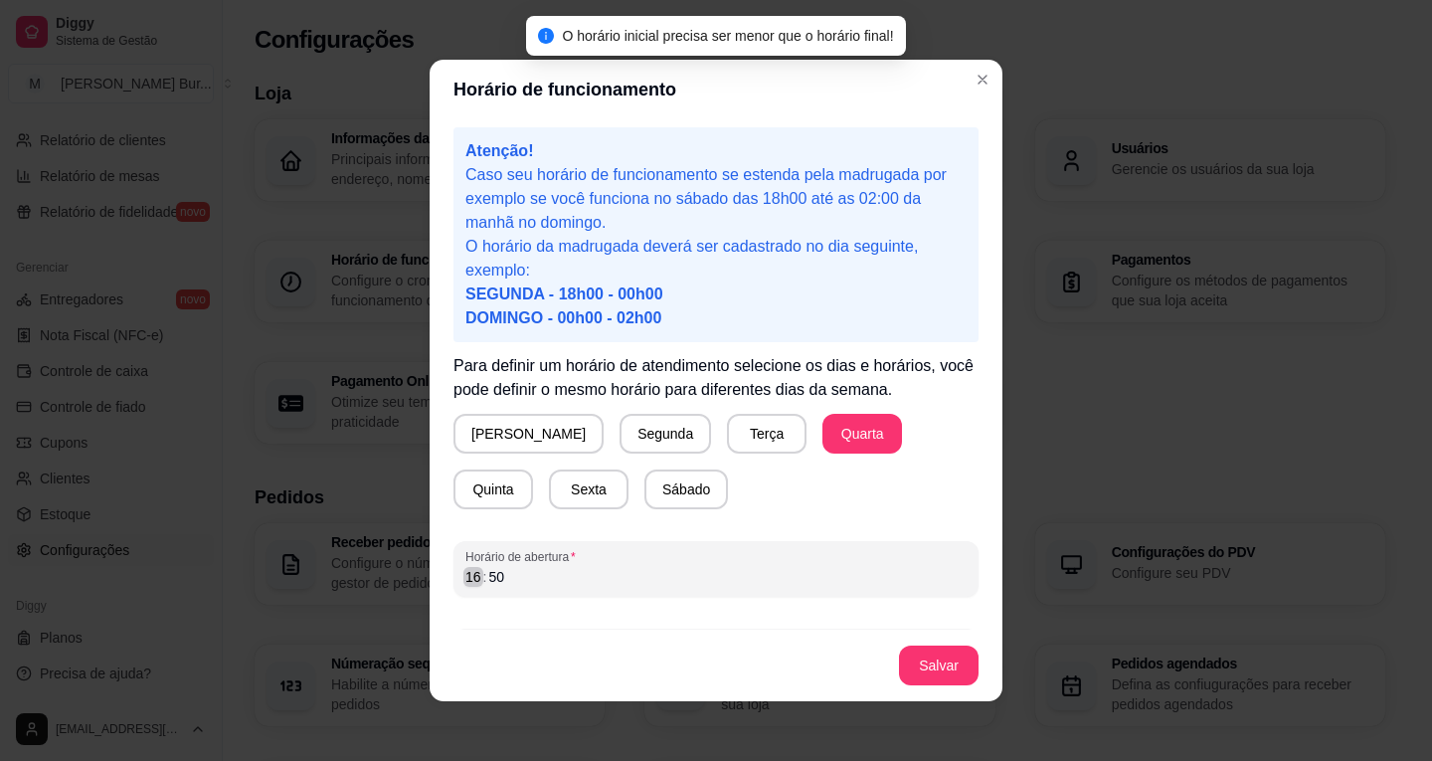
click at [481, 574] on div ":" at bounding box center [485, 577] width 8 height 20
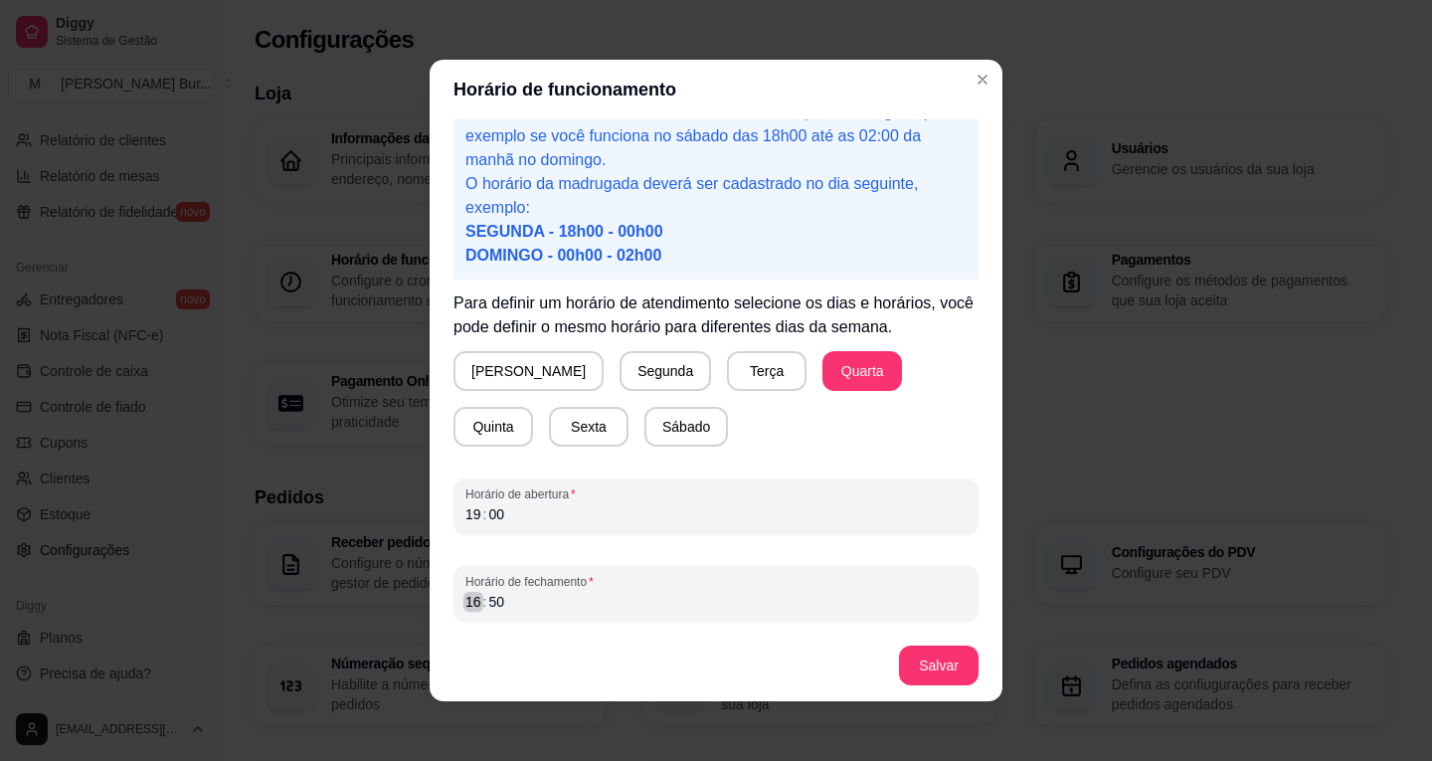
click at [466, 602] on div "16" at bounding box center [473, 602] width 20 height 20
click at [941, 649] on button "Salvar" at bounding box center [939, 665] width 78 height 39
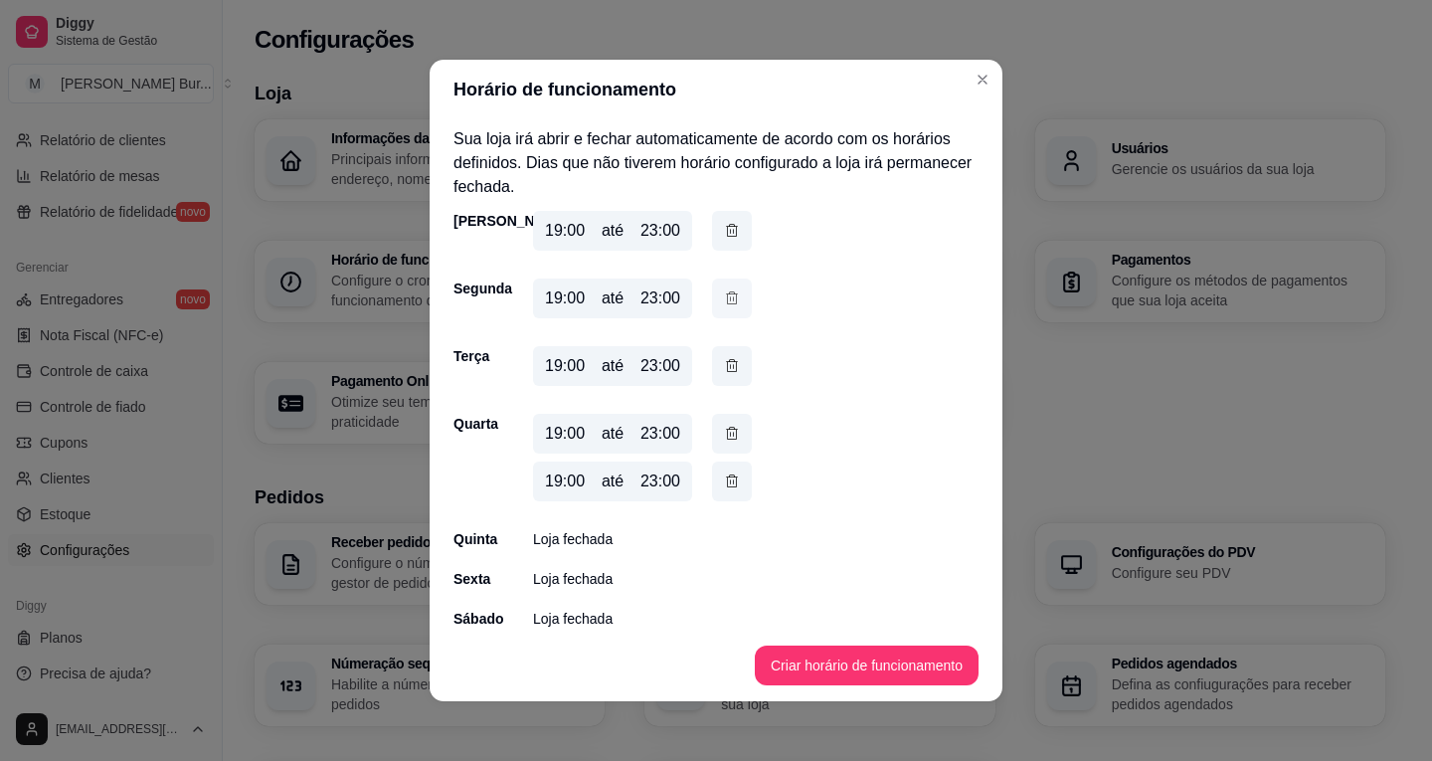
click at [726, 307] on icon "button" at bounding box center [732, 298] width 16 height 22
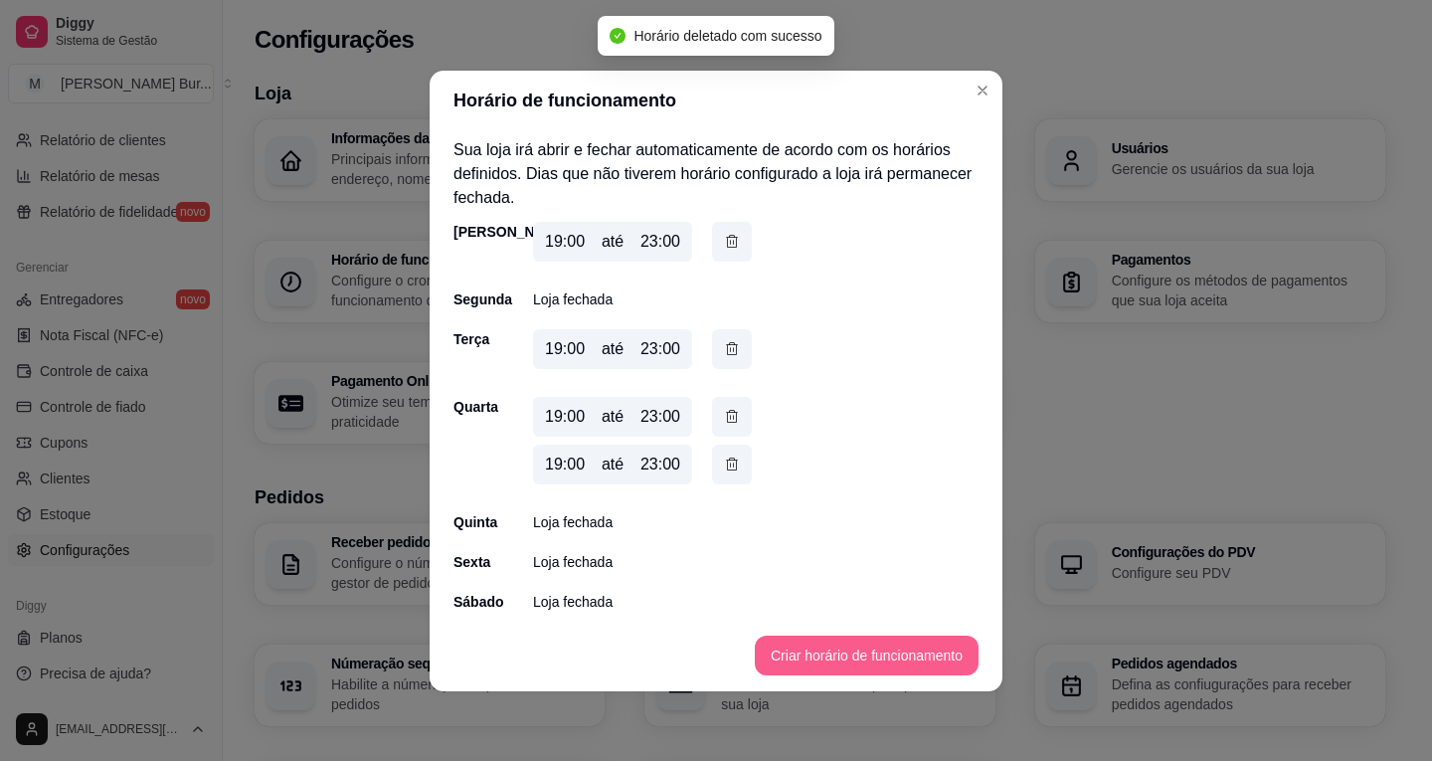
click at [828, 654] on button "Criar horário de funcionamento" at bounding box center [867, 655] width 224 height 40
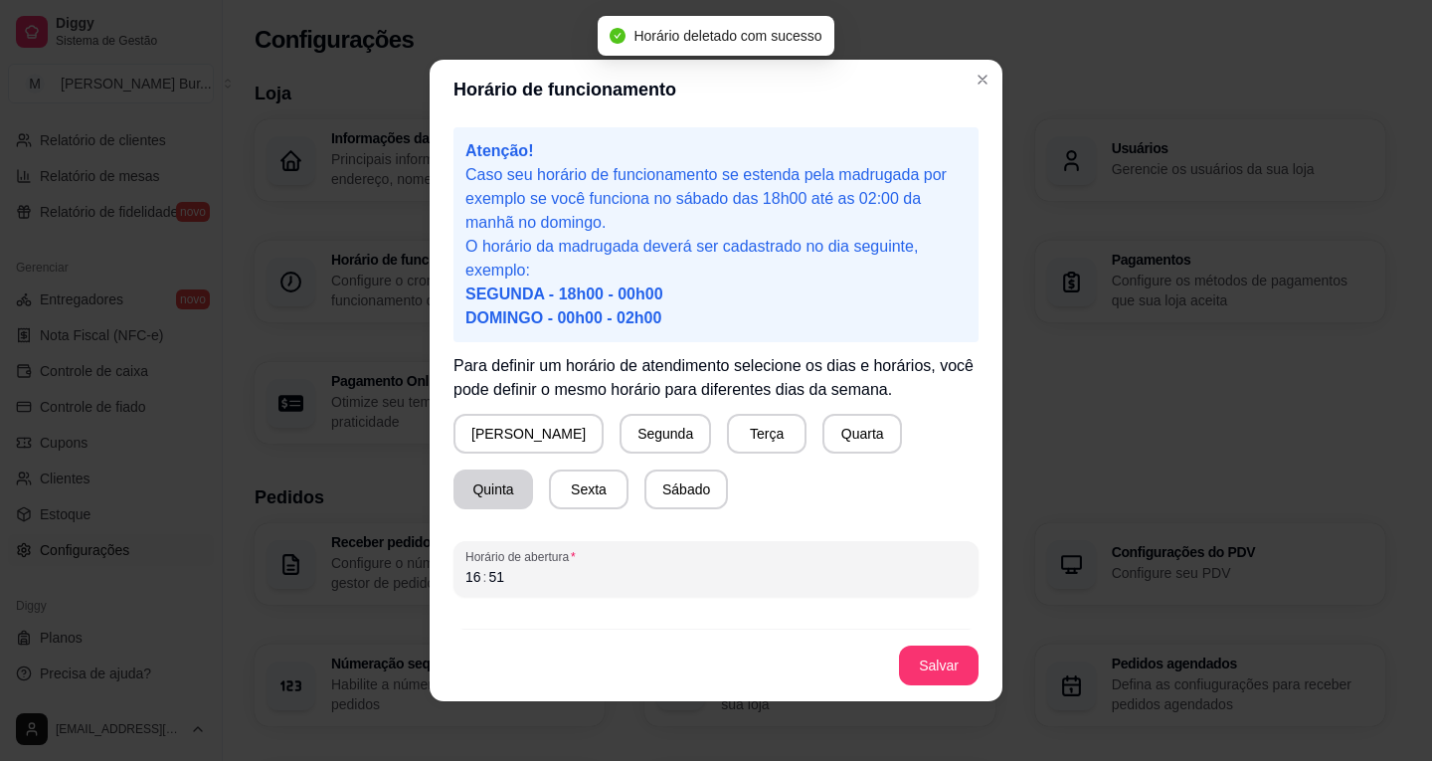
click at [533, 469] on button "Quinta" at bounding box center [493, 489] width 80 height 40
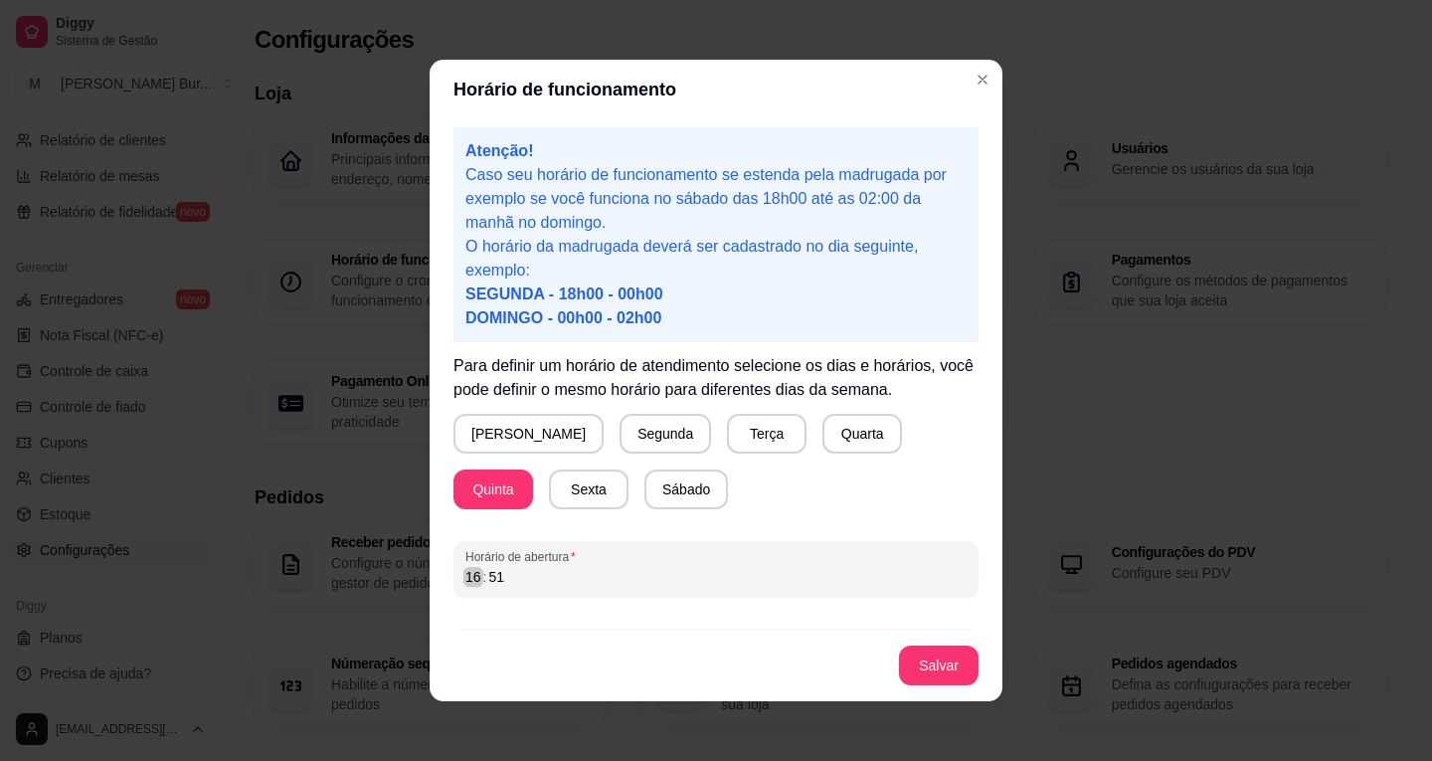
click at [481, 581] on div ":" at bounding box center [485, 577] width 8 height 20
click at [466, 580] on div "23" at bounding box center [473, 577] width 20 height 20
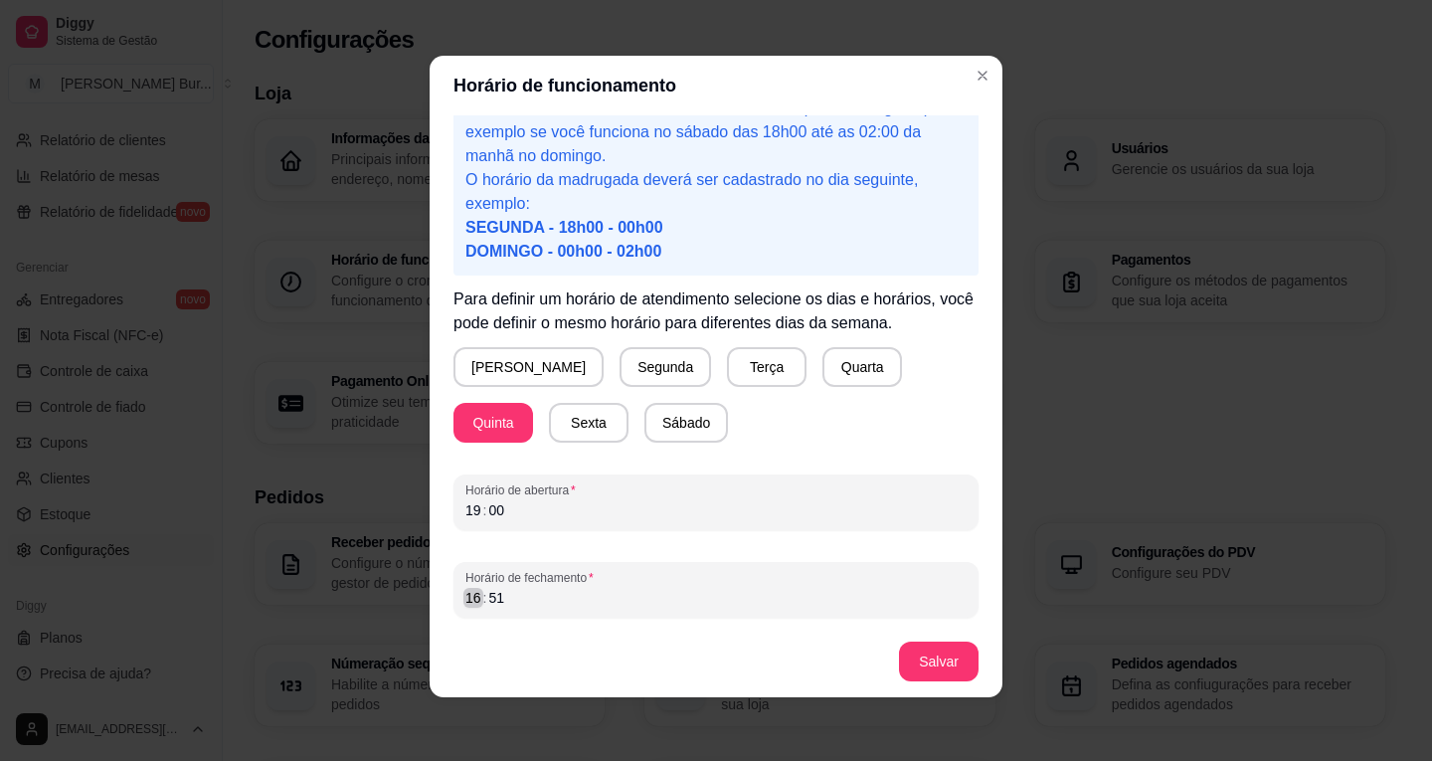
click at [469, 597] on div "16" at bounding box center [473, 598] width 20 height 20
click at [915, 648] on button "Salvar" at bounding box center [939, 661] width 78 height 39
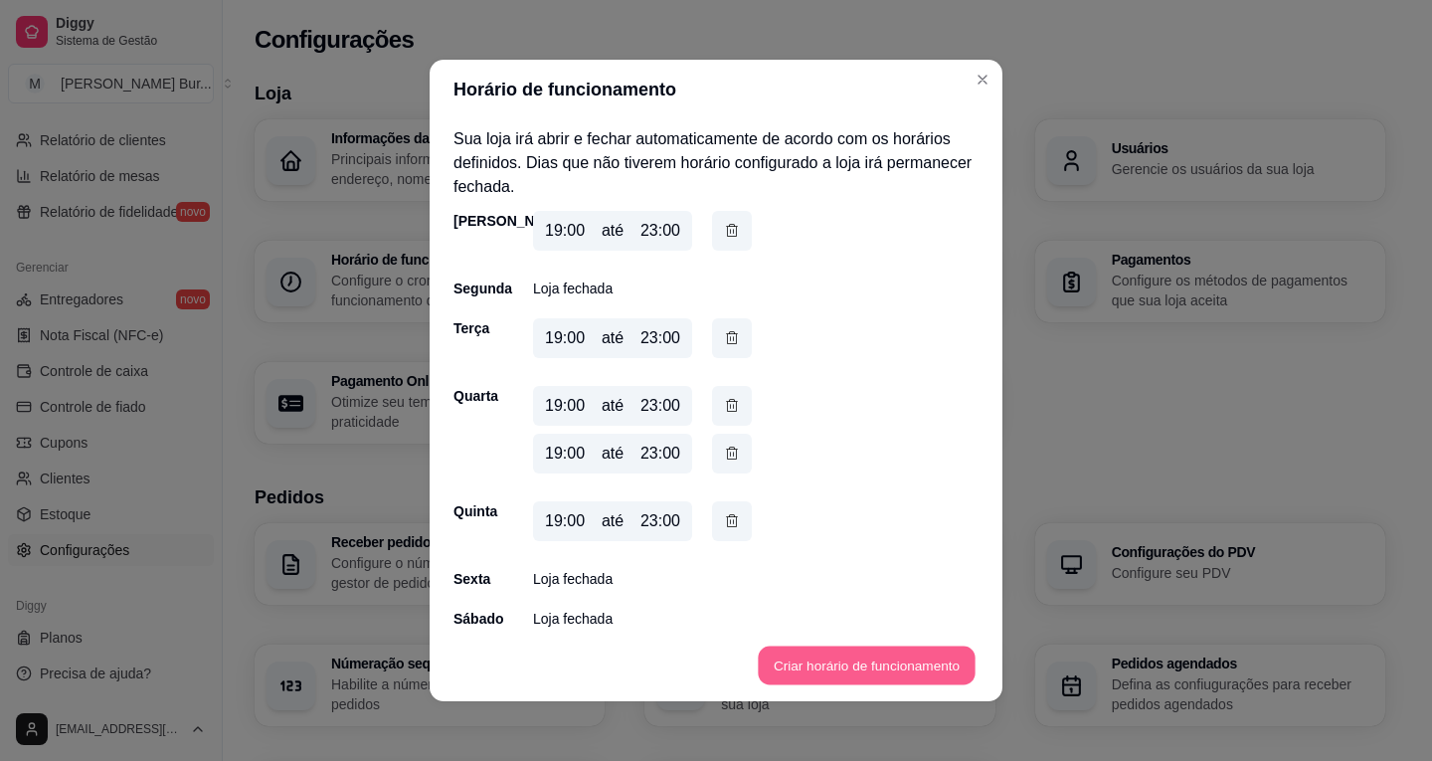
click at [847, 655] on button "Criar horário de funcionamento" at bounding box center [866, 665] width 217 height 39
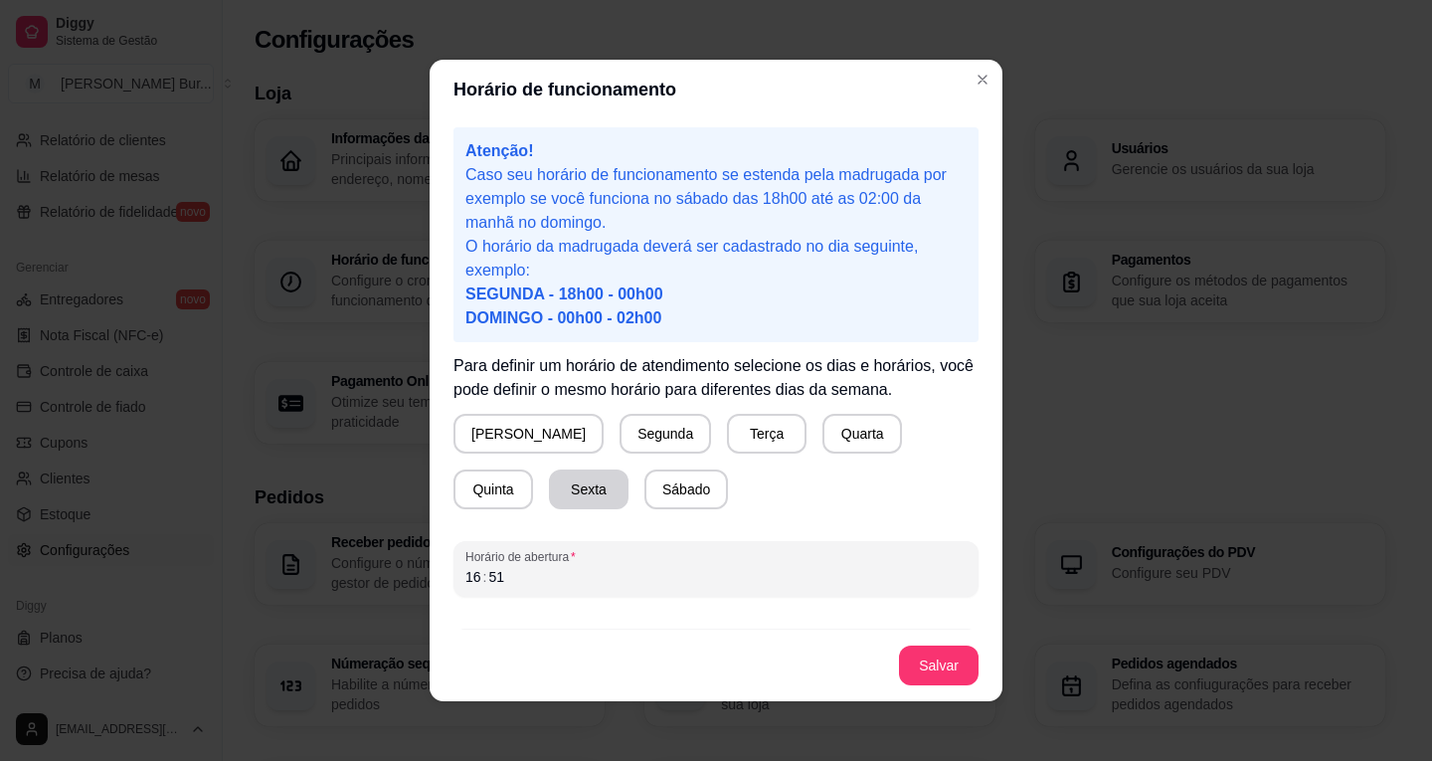
click at [549, 485] on button "Sexta" at bounding box center [589, 489] width 80 height 40
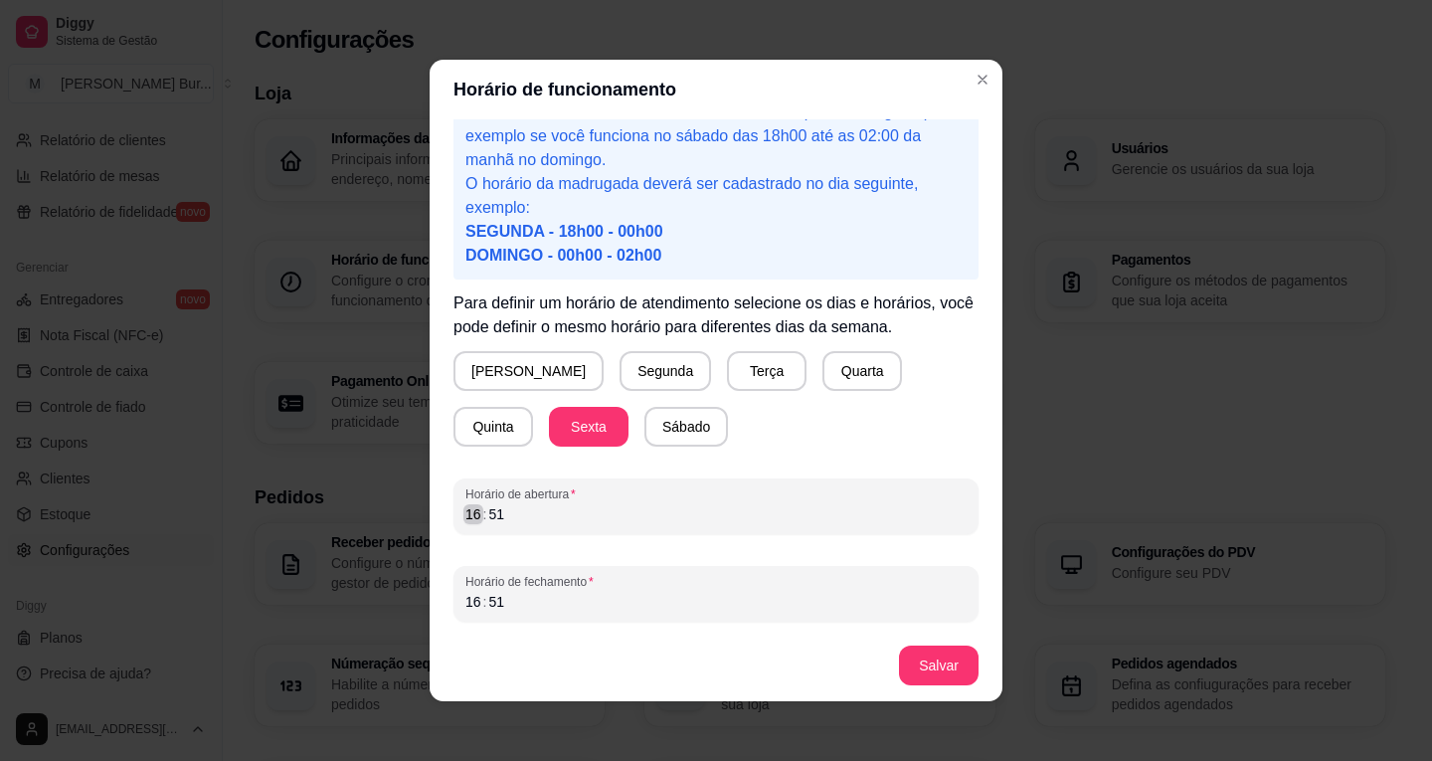
click at [470, 519] on div "16" at bounding box center [473, 514] width 20 height 20
click at [472, 609] on div "16" at bounding box center [473, 602] width 20 height 20
click at [927, 675] on button "Salvar" at bounding box center [939, 665] width 80 height 40
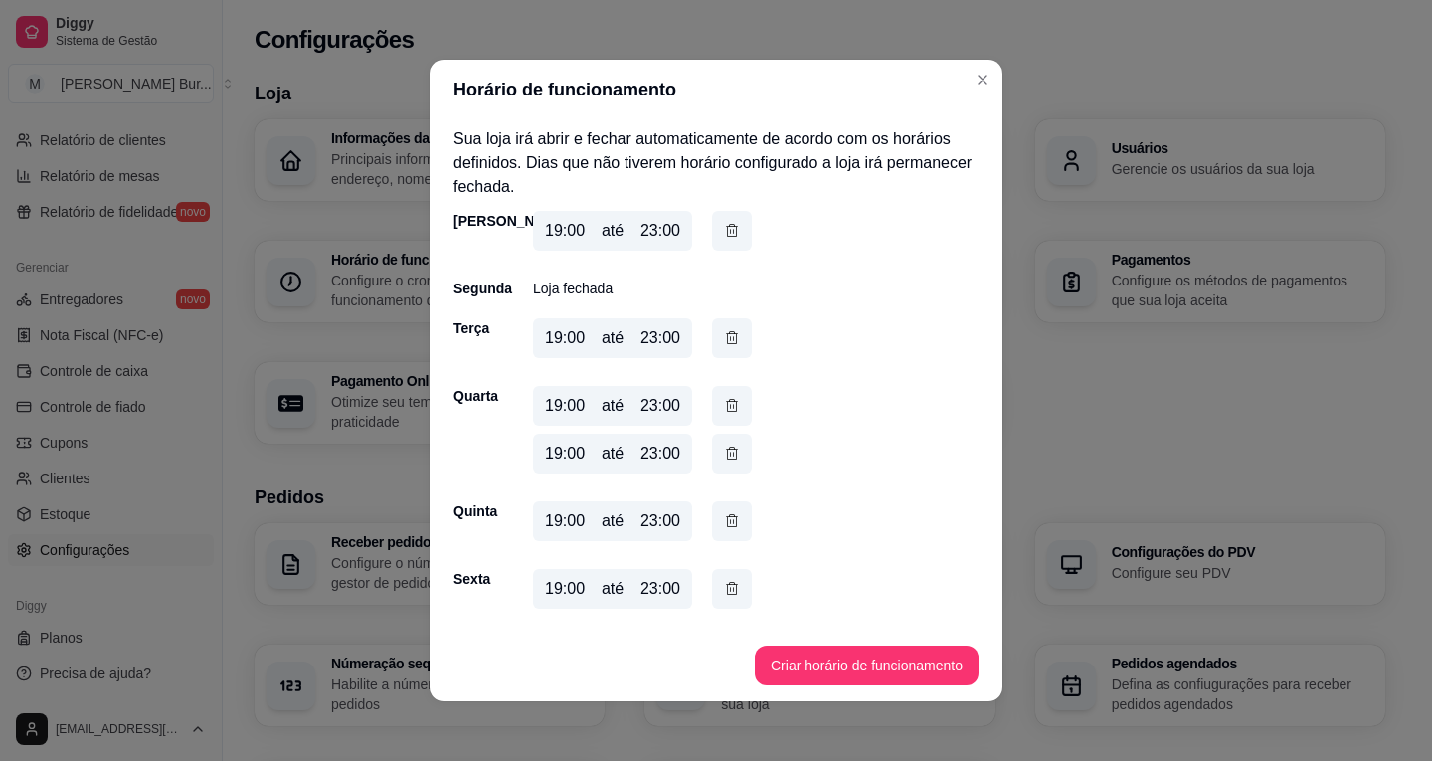
scroll to position [35, 0]
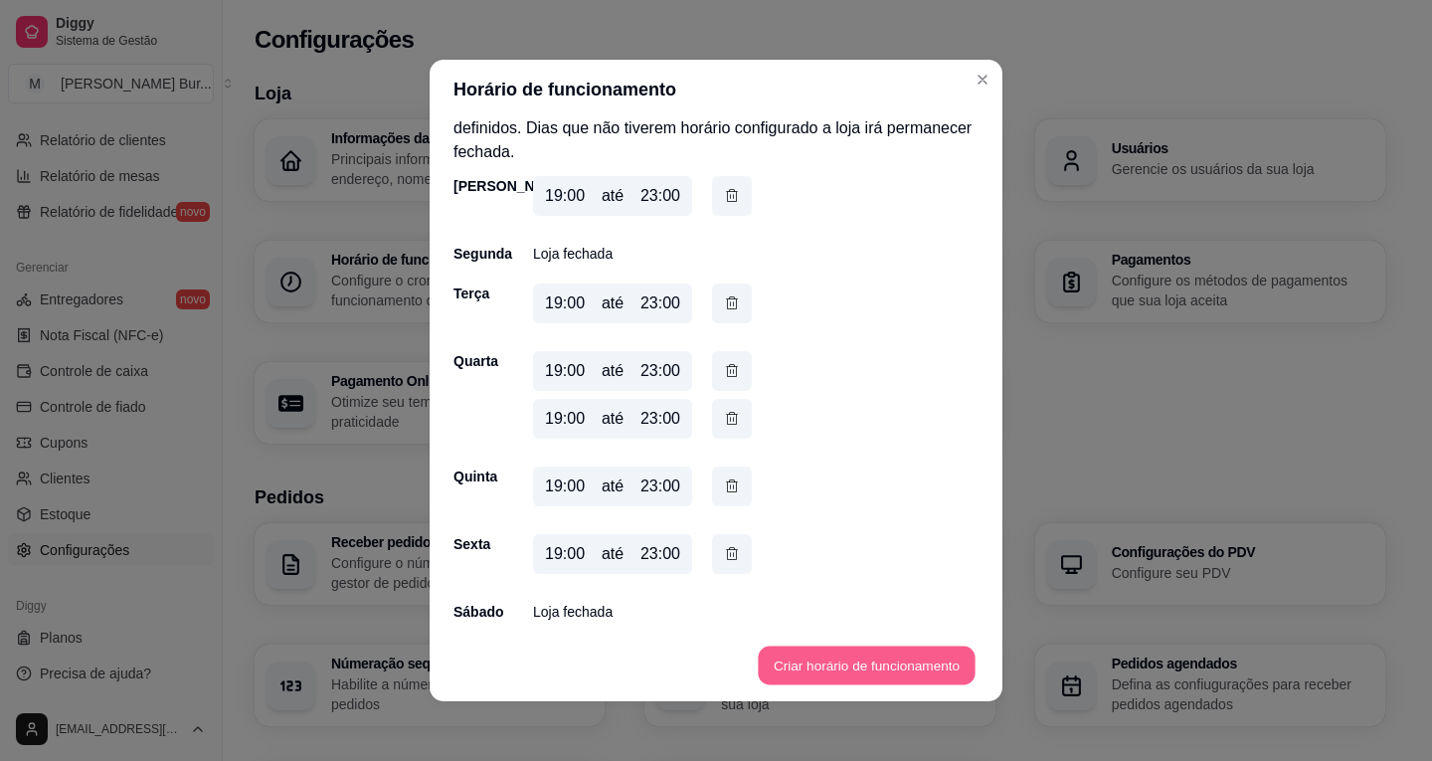
click at [832, 660] on button "Criar horário de funcionamento" at bounding box center [866, 665] width 217 height 39
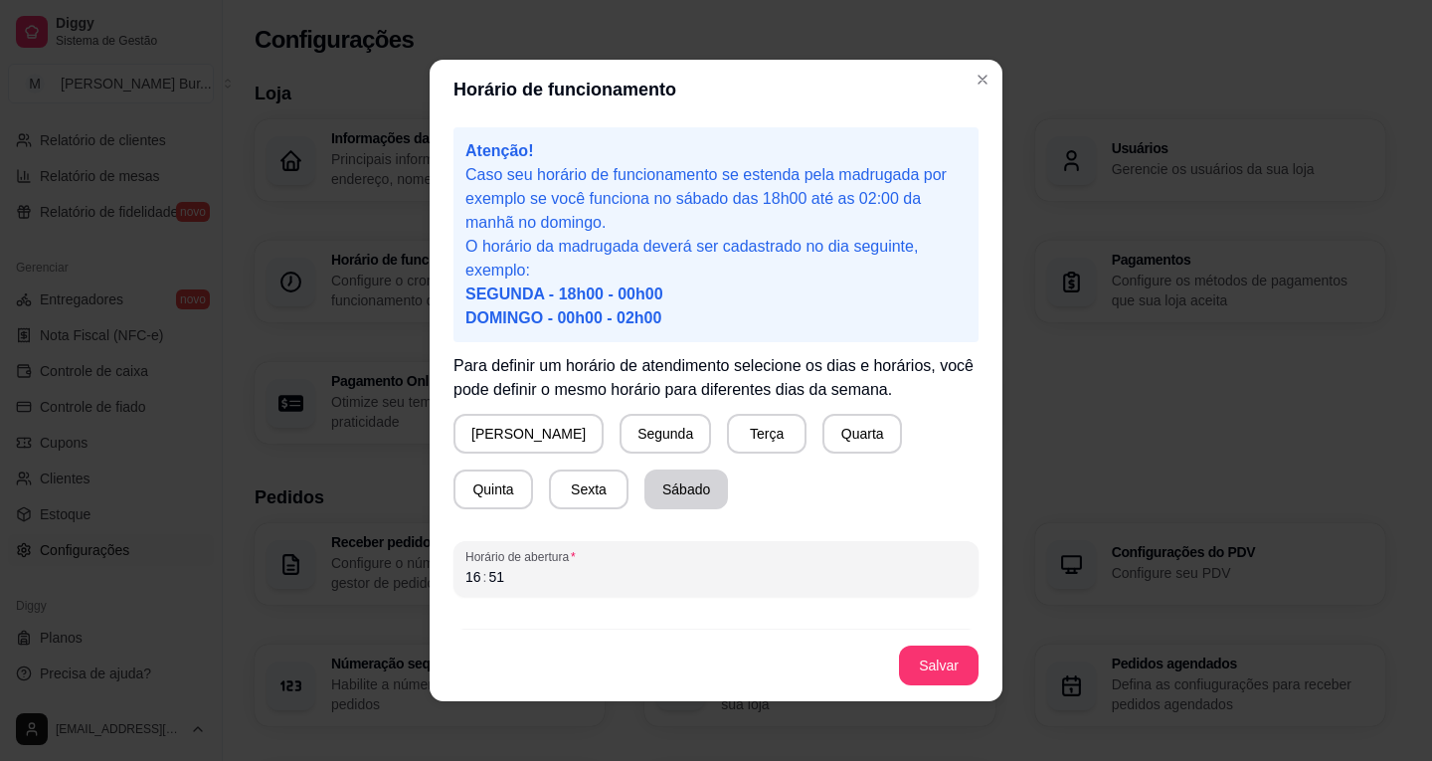
click at [644, 483] on button "Sábado" at bounding box center [686, 489] width 84 height 40
drag, startPoint x: 472, startPoint y: 574, endPoint x: 536, endPoint y: 580, distance: 63.9
click at [472, 575] on div "16" at bounding box center [473, 577] width 20 height 20
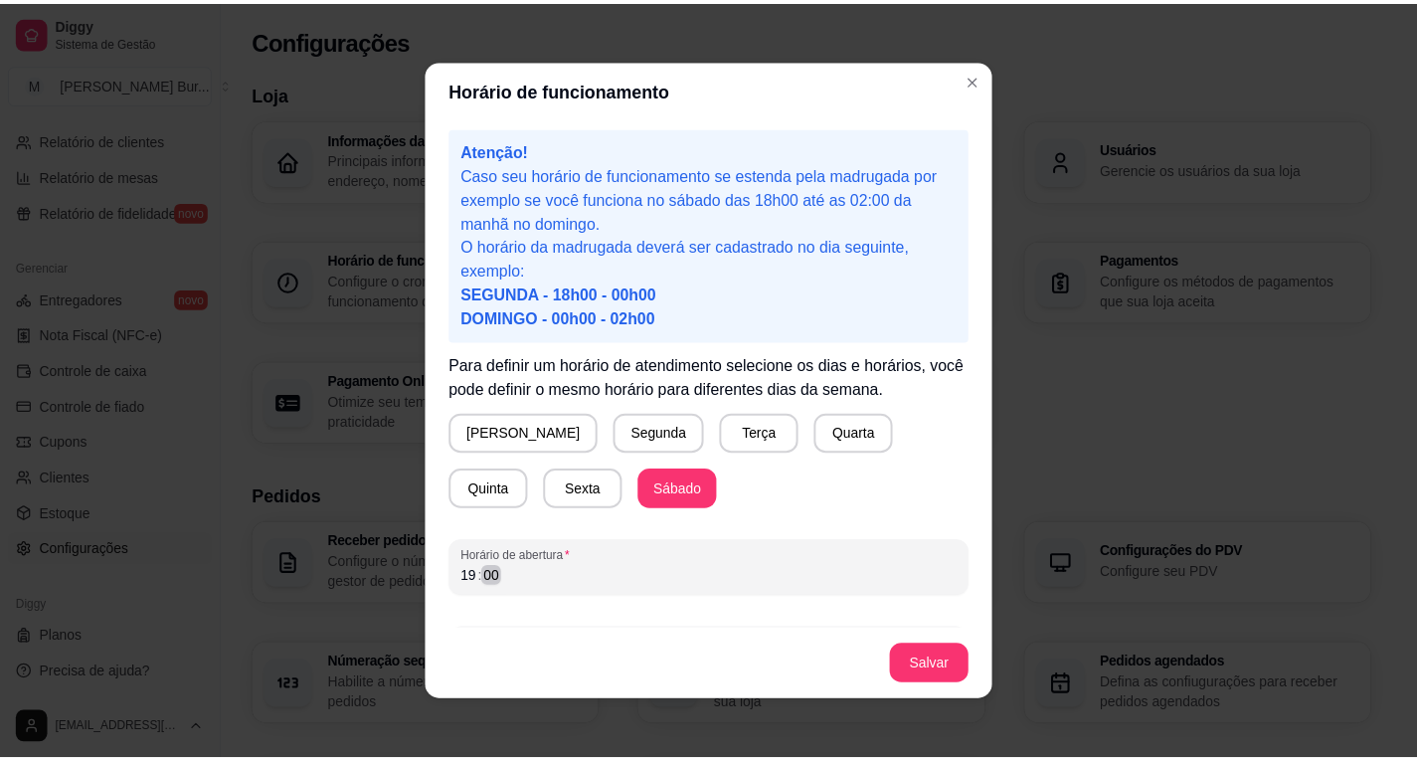
scroll to position [63, 0]
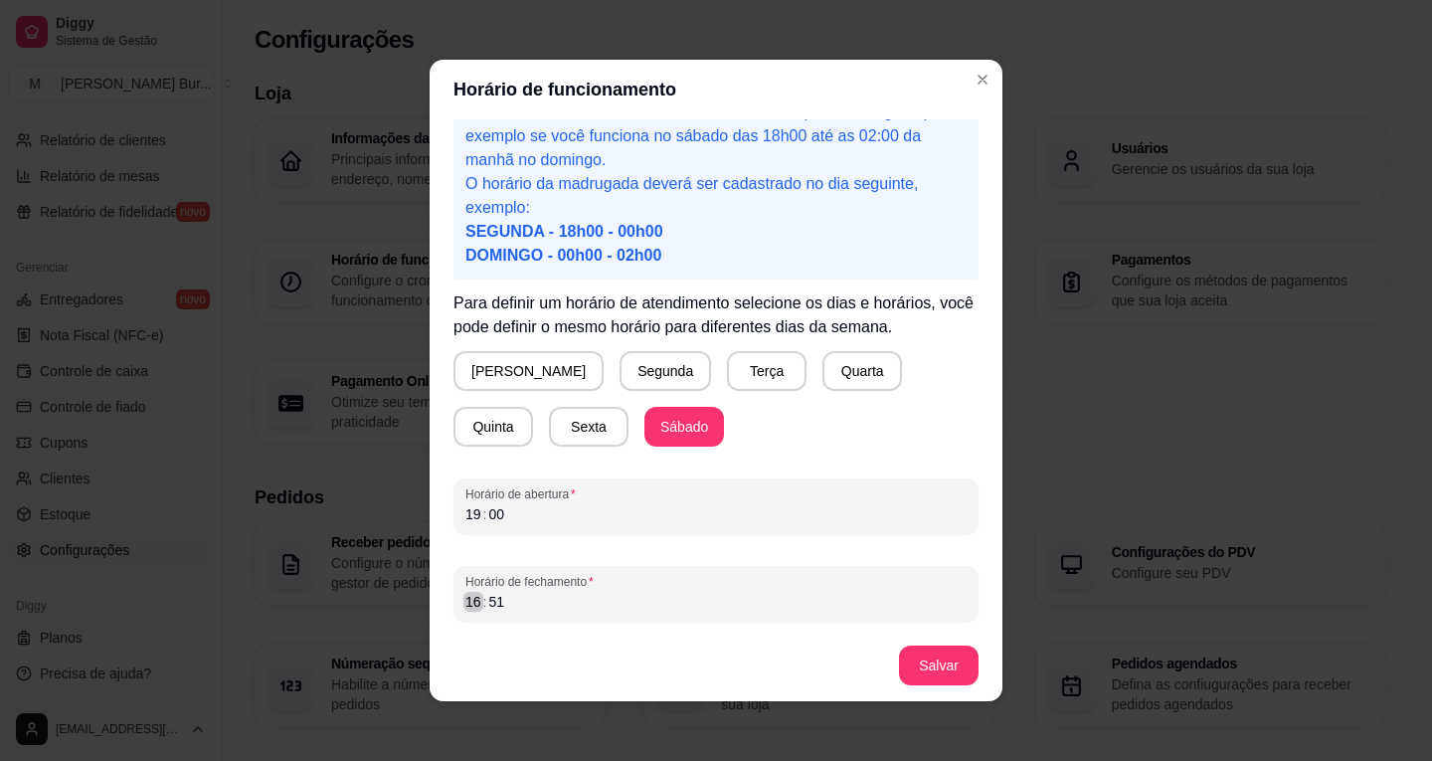
click at [463, 602] on div "16" at bounding box center [473, 602] width 20 height 20
click at [923, 658] on button "Salvar" at bounding box center [939, 665] width 80 height 40
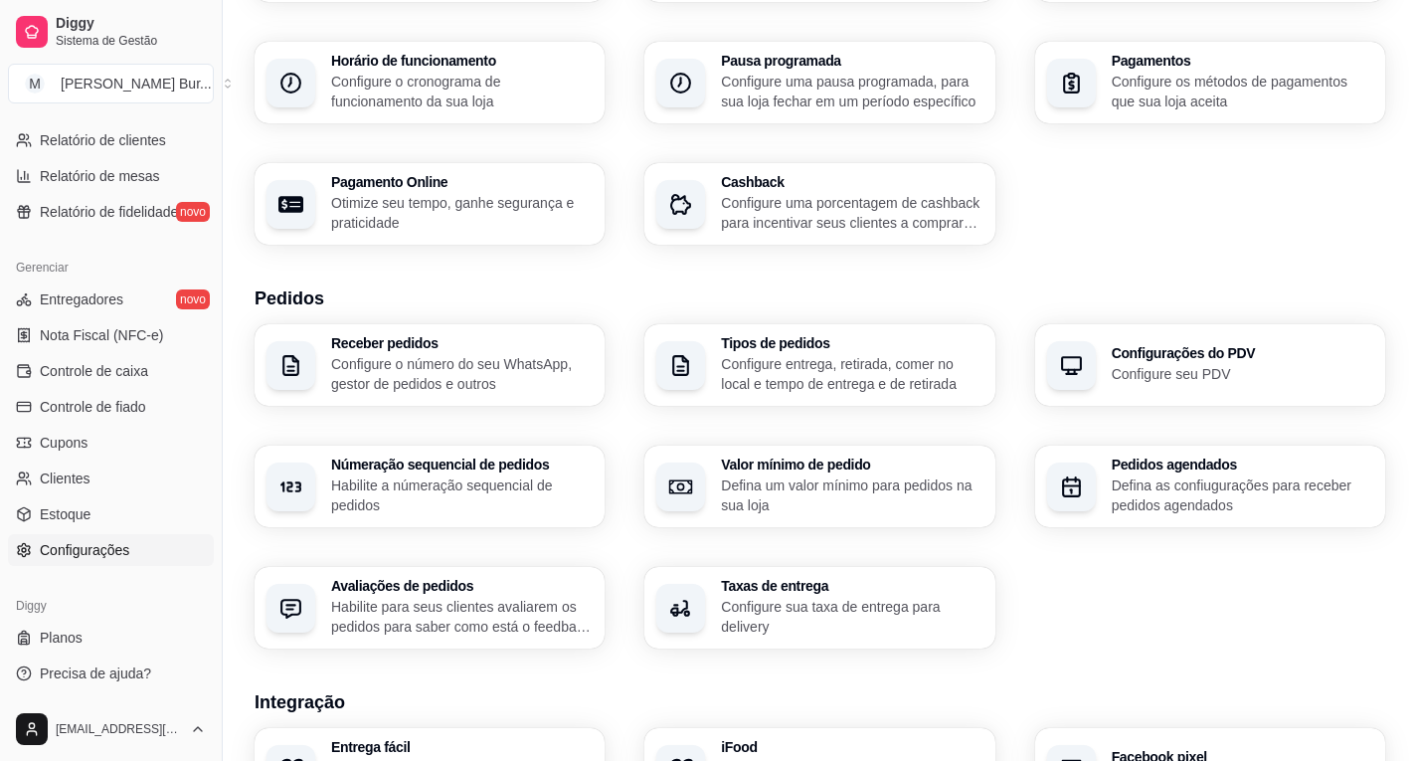
scroll to position [0, 0]
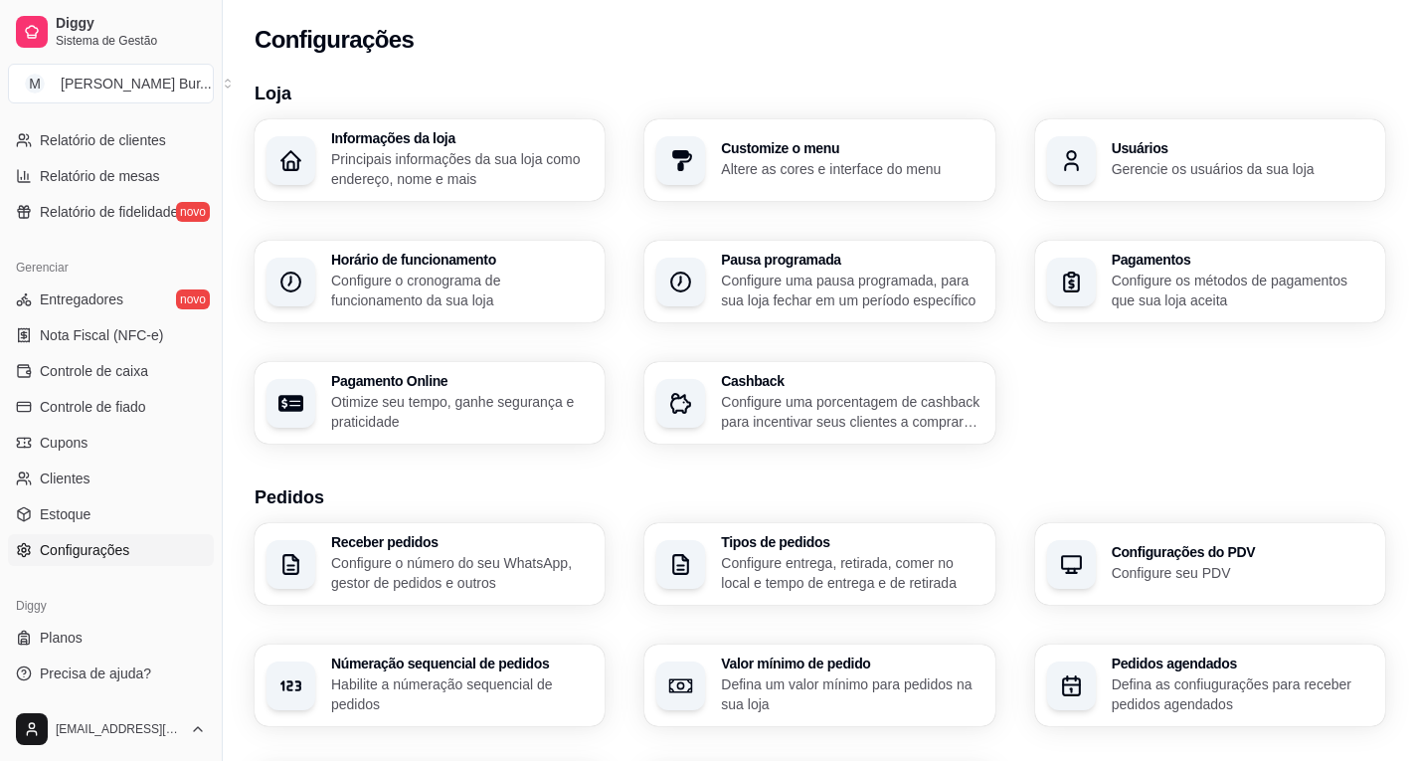
click at [495, 297] on p "Configure o cronograma de funcionamento da sua loja" at bounding box center [461, 290] width 261 height 40
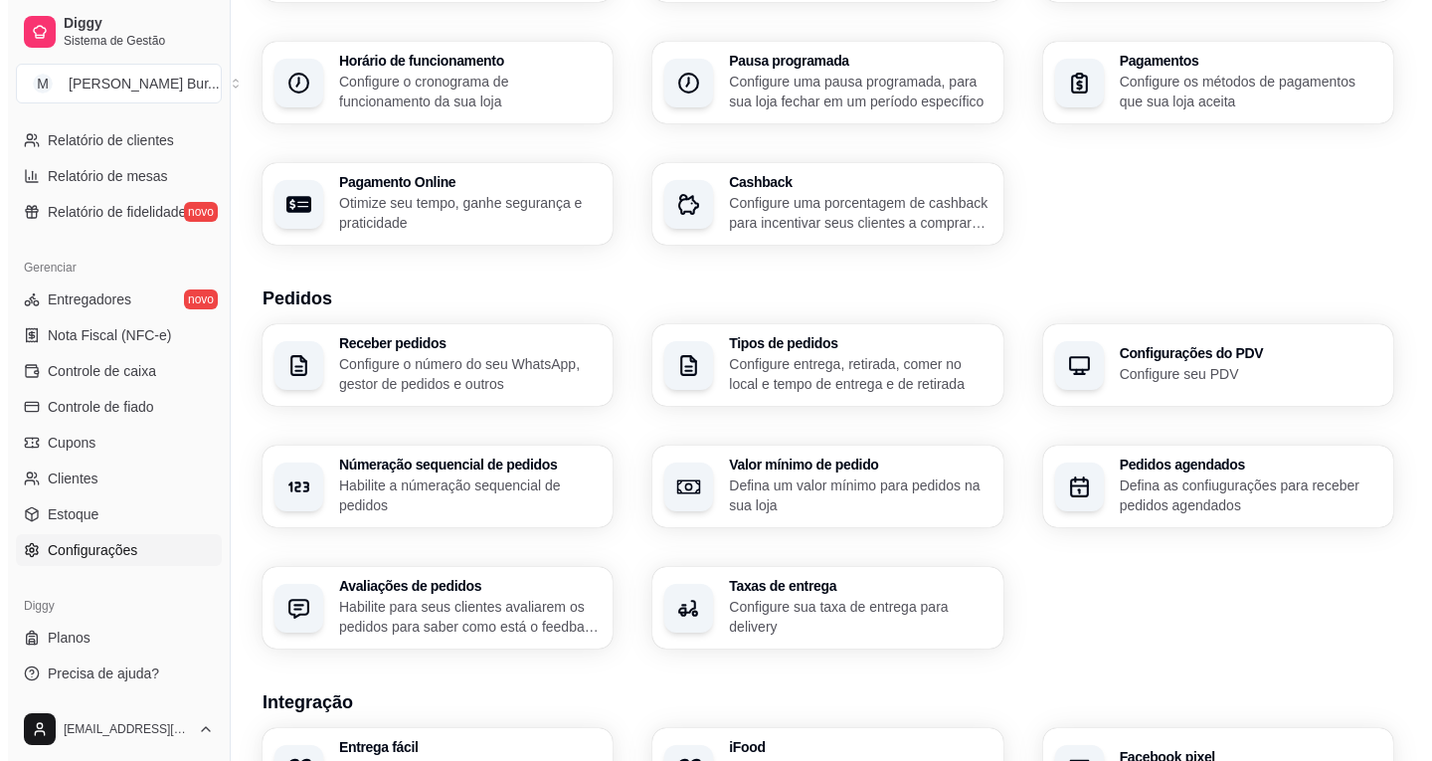
scroll to position [398, 0]
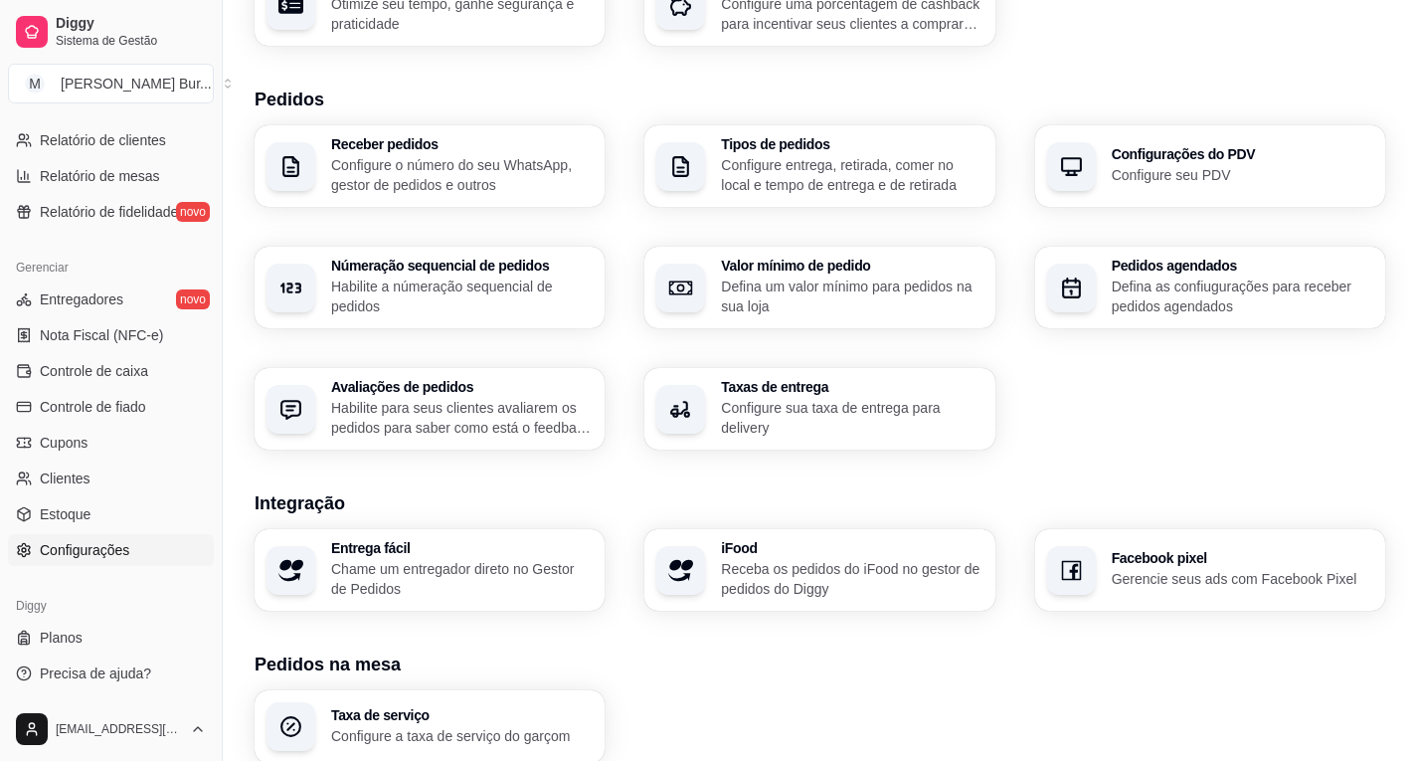
click at [806, 168] on p "Configure entrega, retirada, comer no local e tempo de entrega e de retirada" at bounding box center [851, 175] width 261 height 40
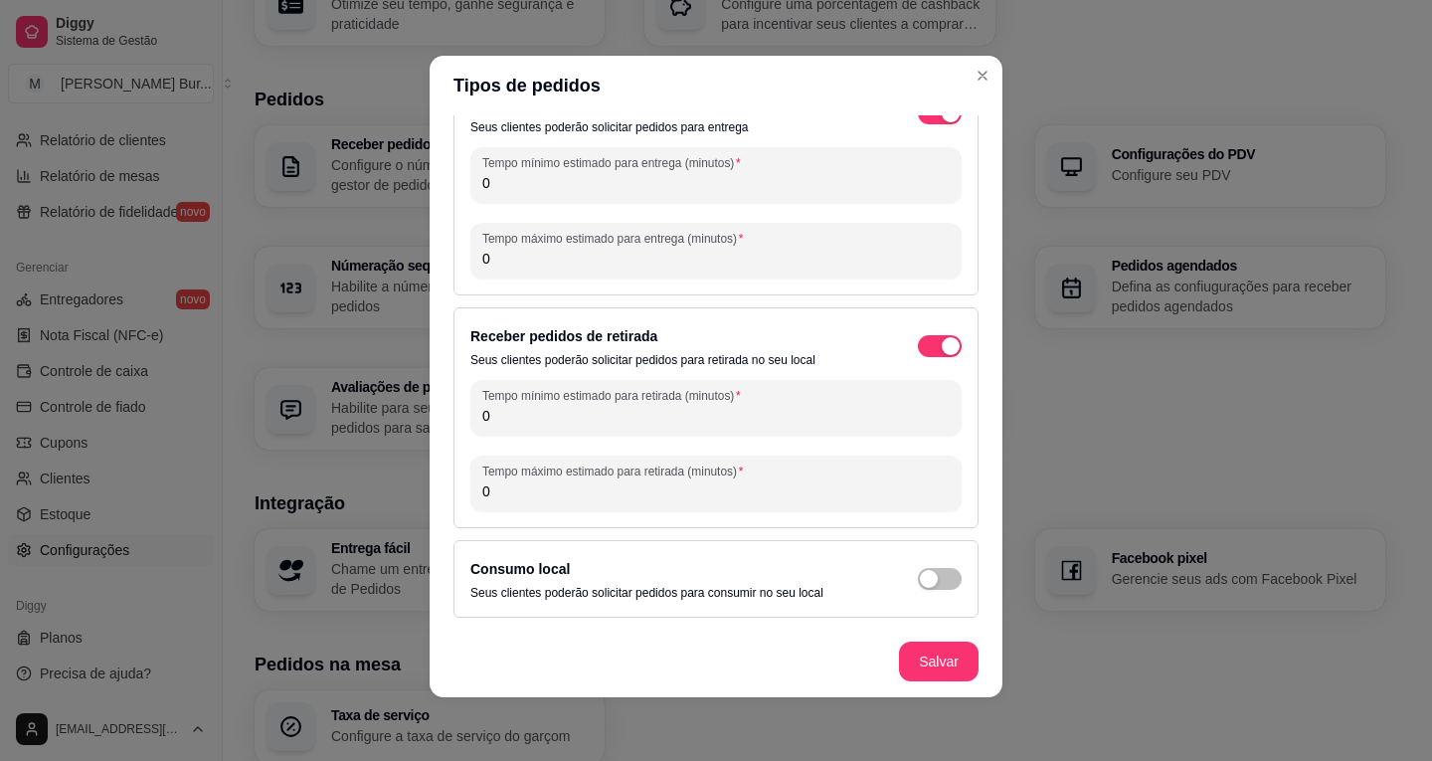
scroll to position [0, 0]
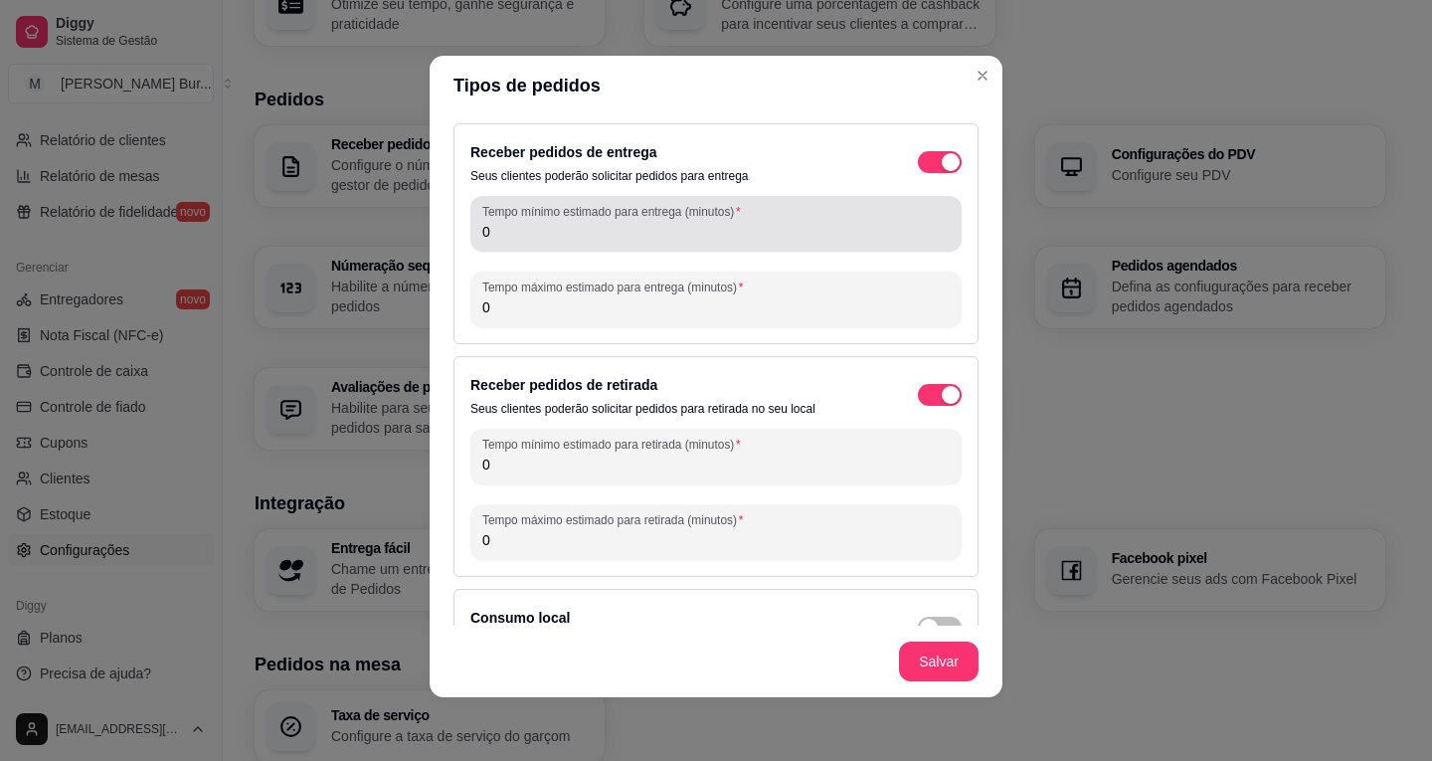
click at [513, 234] on input "0" at bounding box center [715, 232] width 467 height 20
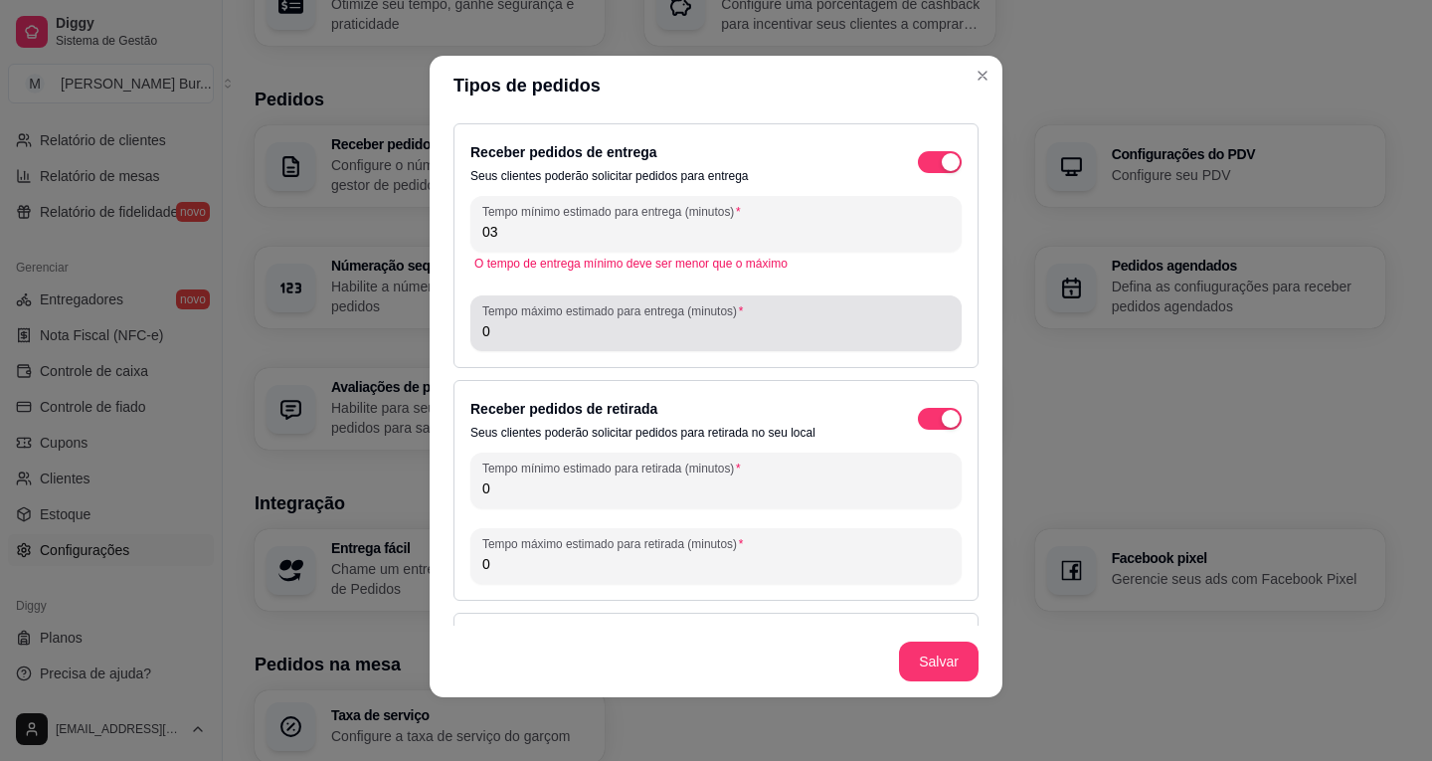
type input "0"
type input "30"
click at [538, 323] on input "0" at bounding box center [715, 331] width 467 height 20
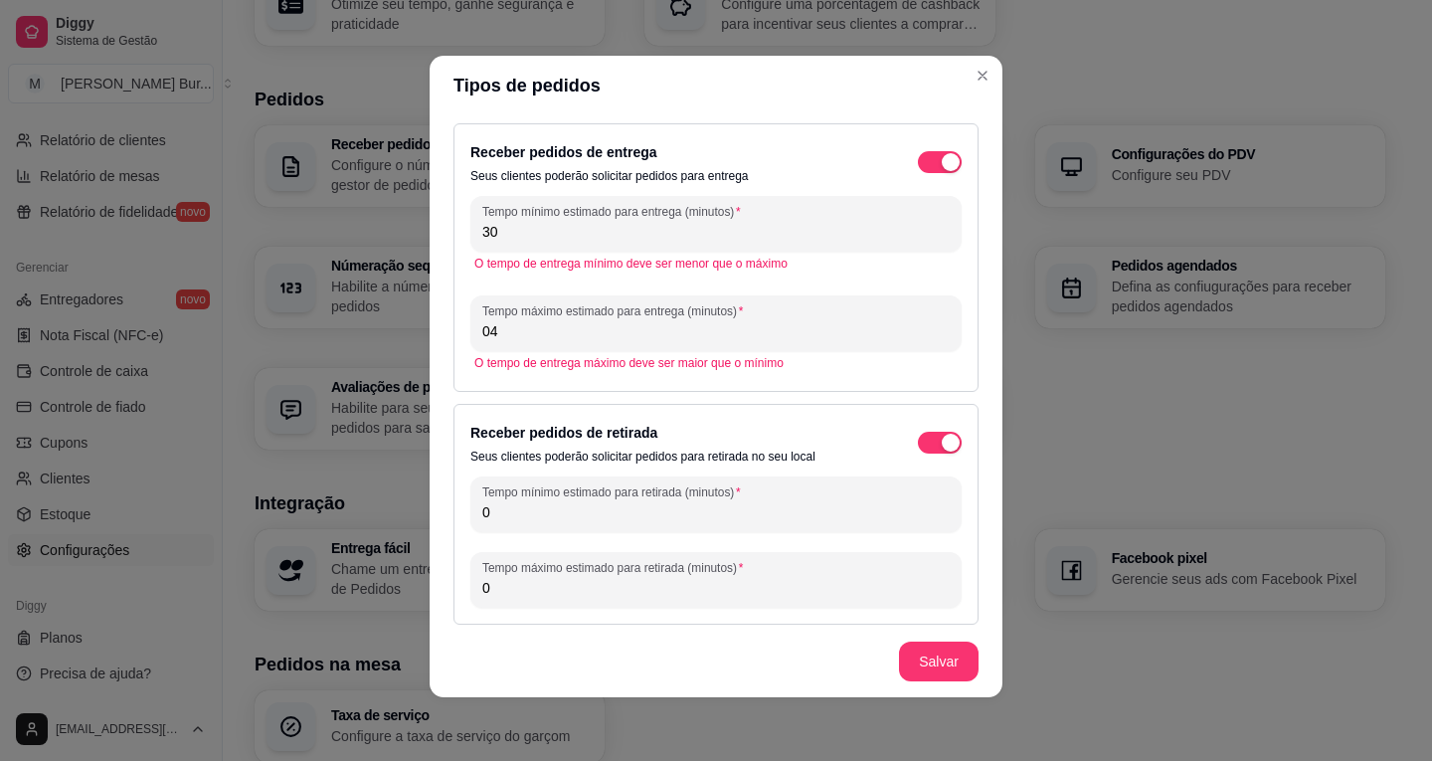
type input "0"
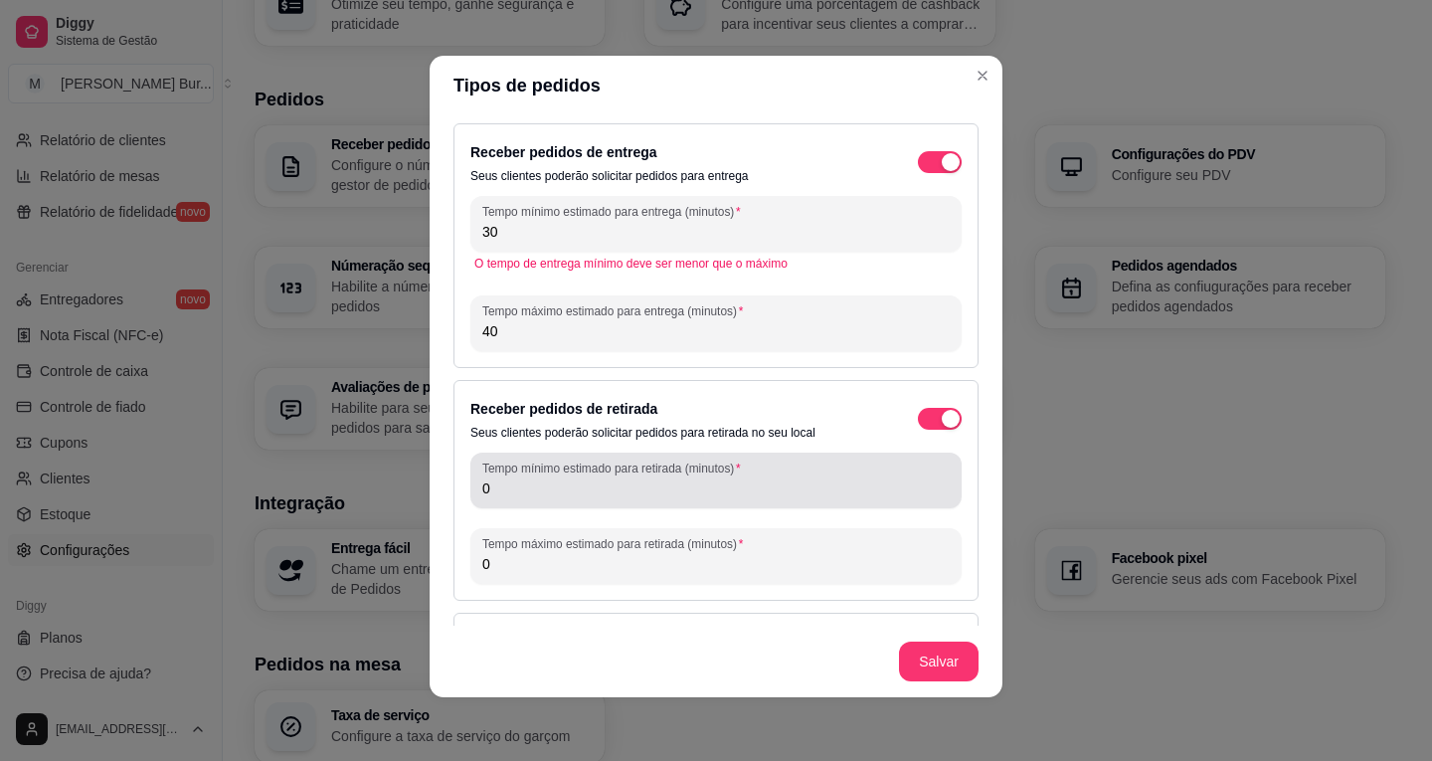
type input "40"
click at [516, 485] on input "0" at bounding box center [715, 488] width 467 height 20
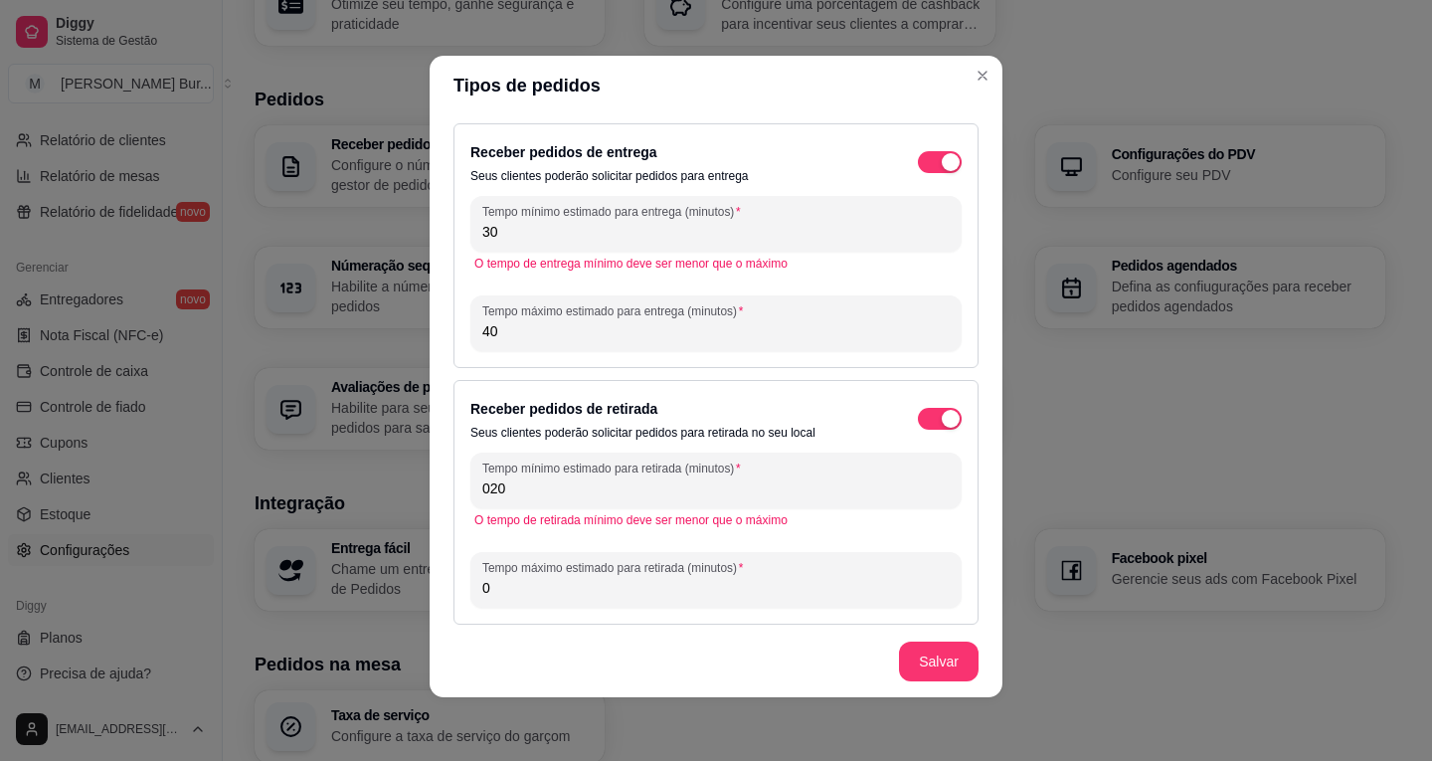
drag, startPoint x: 519, startPoint y: 484, endPoint x: 394, endPoint y: 474, distance: 125.7
click at [396, 476] on div "Tipos de pedidos Receber pedidos de entrega Seus clientes poderão solicitar ped…" at bounding box center [716, 380] width 1432 height 761
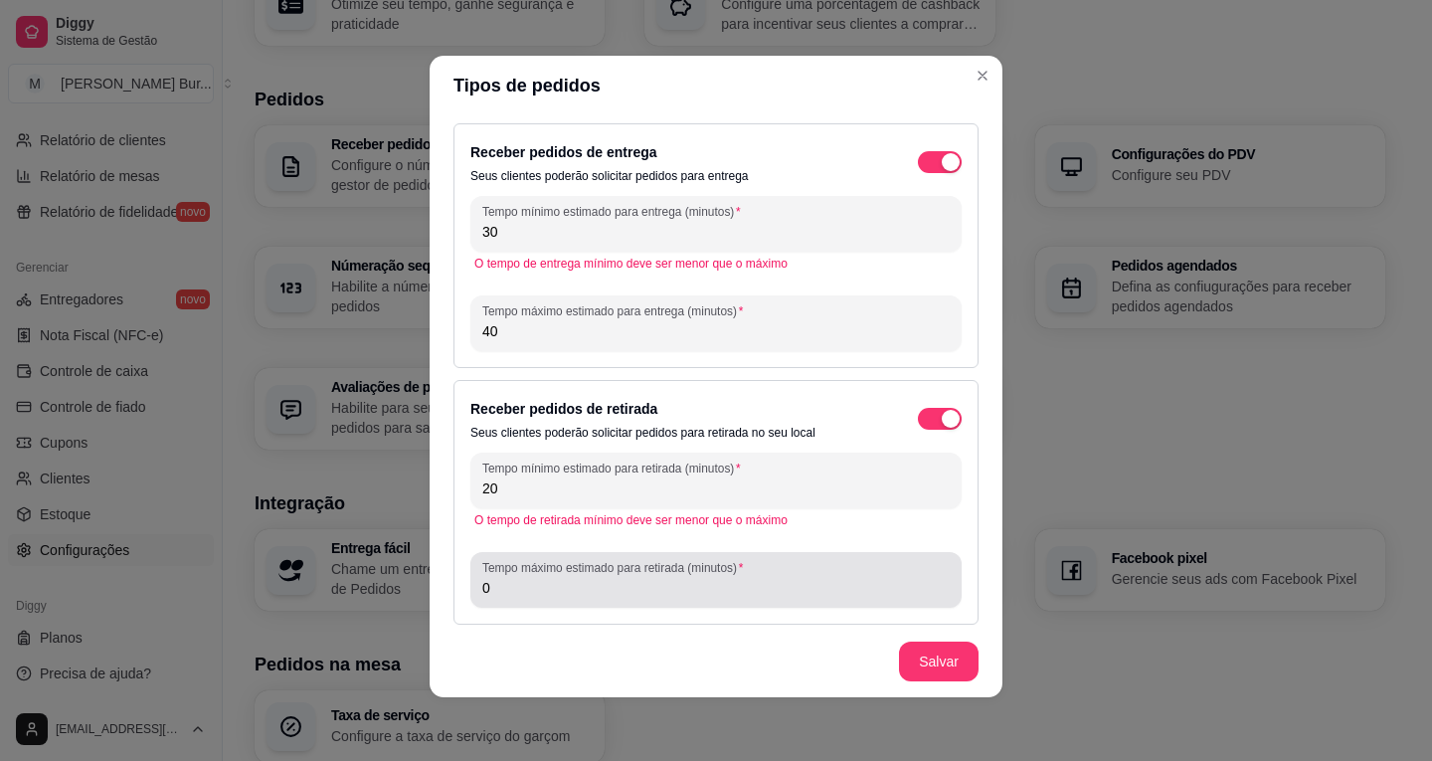
type input "20"
drag, startPoint x: 534, startPoint y: 585, endPoint x: 333, endPoint y: 552, distance: 203.5
click at [353, 554] on div "Tipos de pedidos Receber pedidos de entrega Seus clientes poderão solicitar ped…" at bounding box center [716, 380] width 1432 height 761
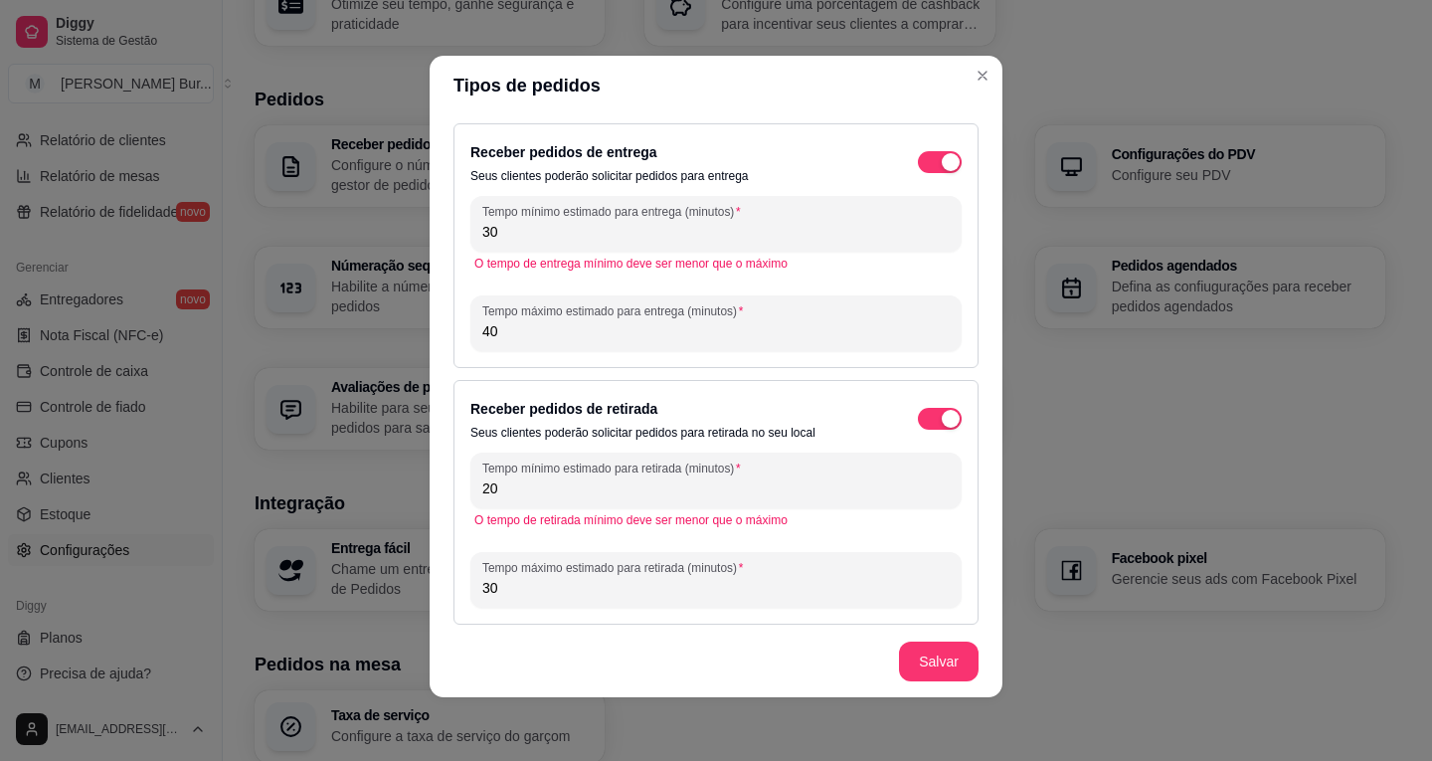
type input "30"
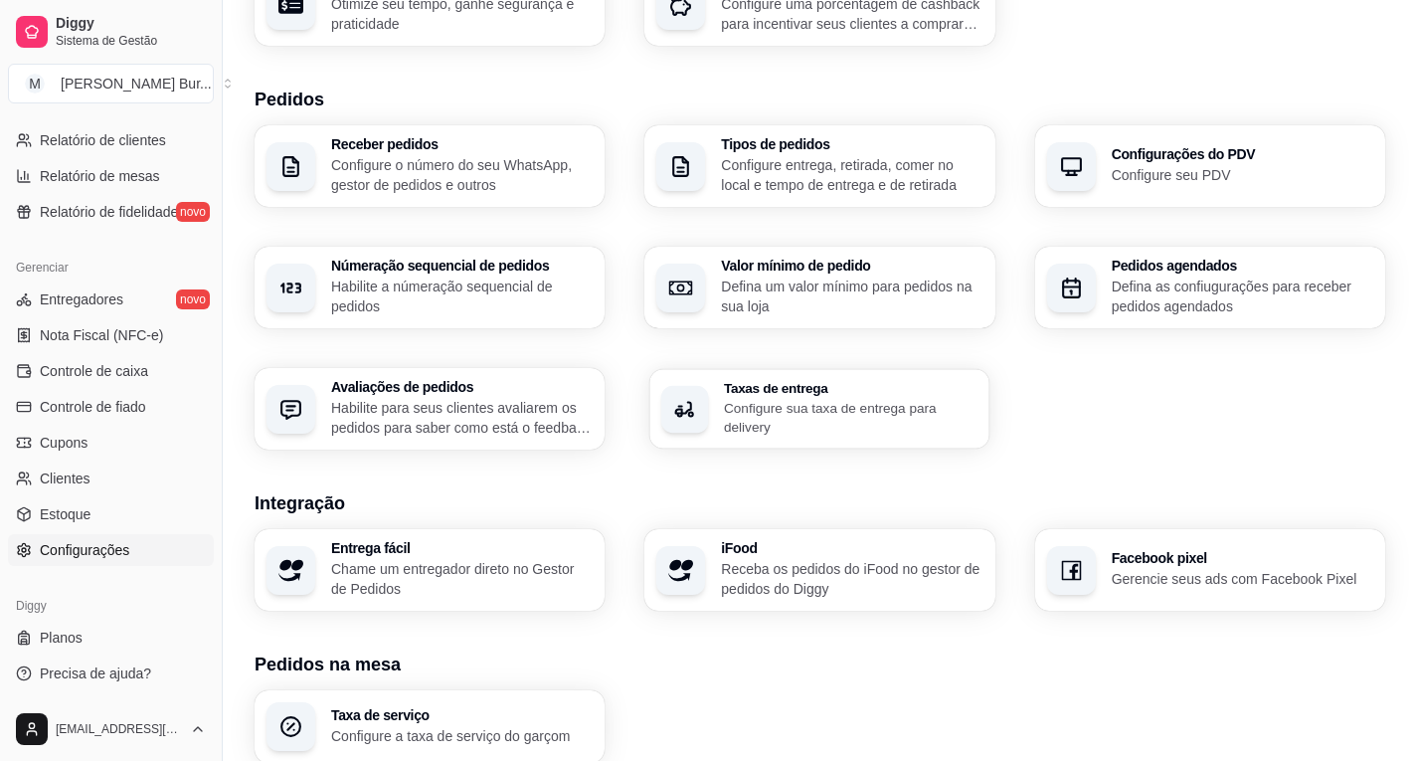
click at [858, 431] on p "Configure sua taxa de entrega para delivery" at bounding box center [851, 417] width 254 height 39
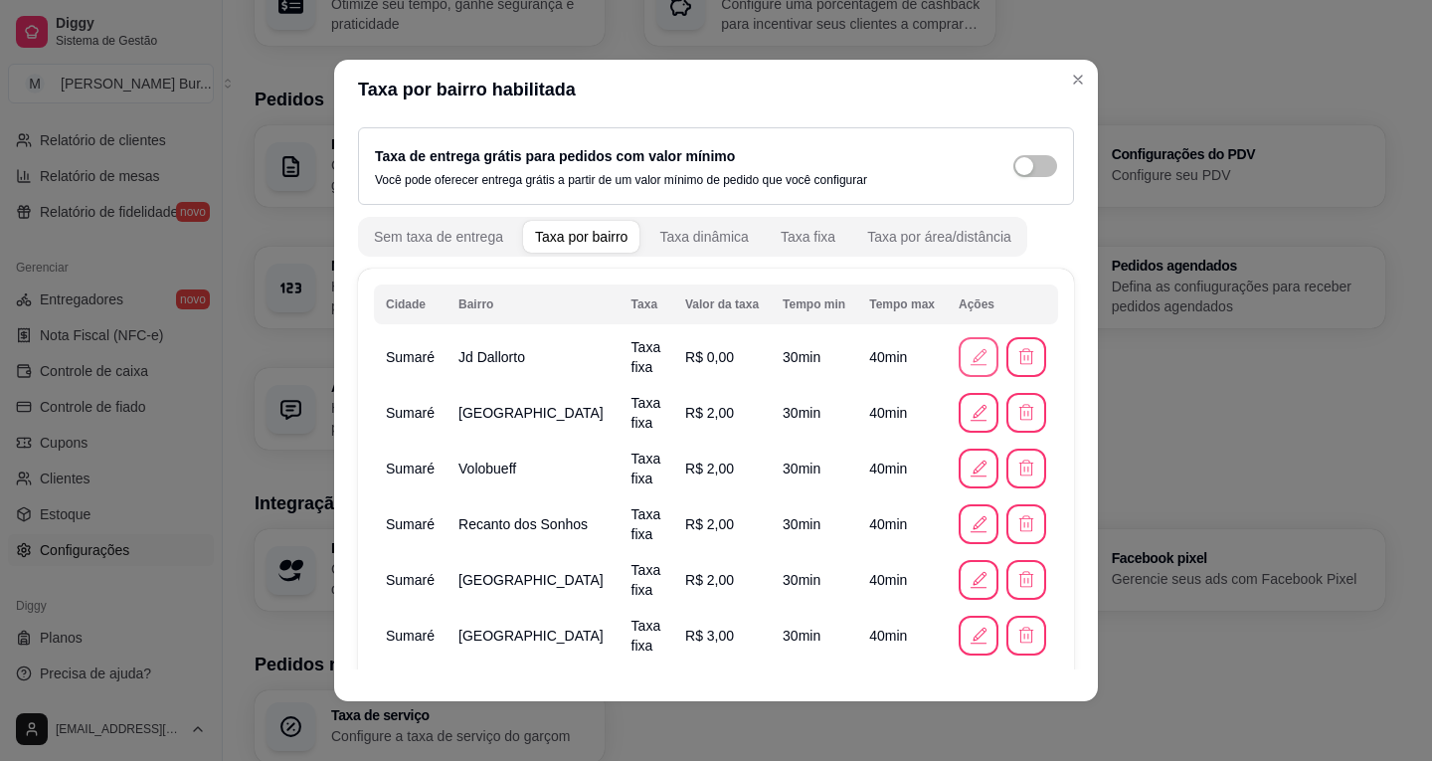
click at [967, 352] on icon "button" at bounding box center [978, 357] width 22 height 22
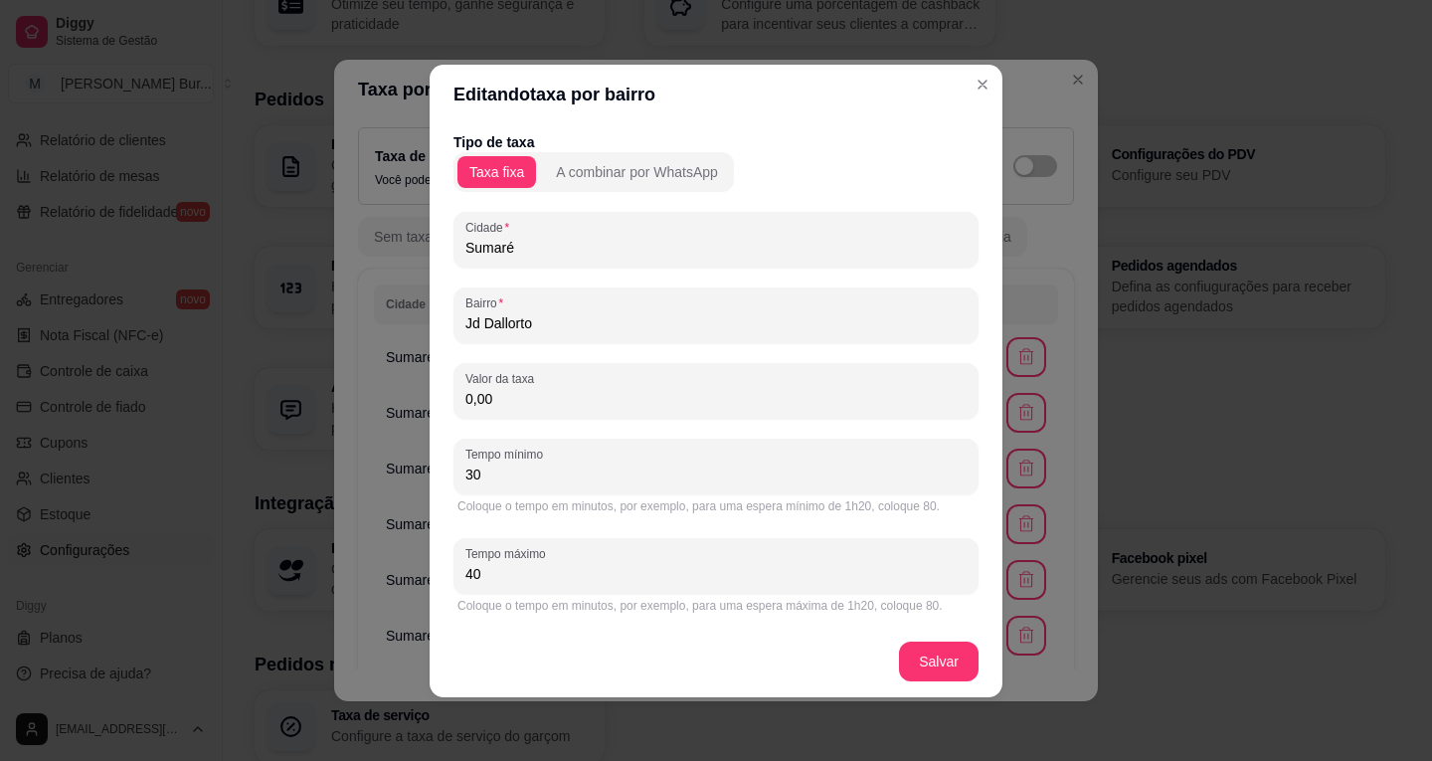
click at [467, 404] on input "0,00" at bounding box center [715, 399] width 501 height 20
click at [469, 400] on input "0,00" at bounding box center [715, 399] width 501 height 20
click at [470, 397] on input "0,00" at bounding box center [715, 399] width 501 height 20
type input "2,00"
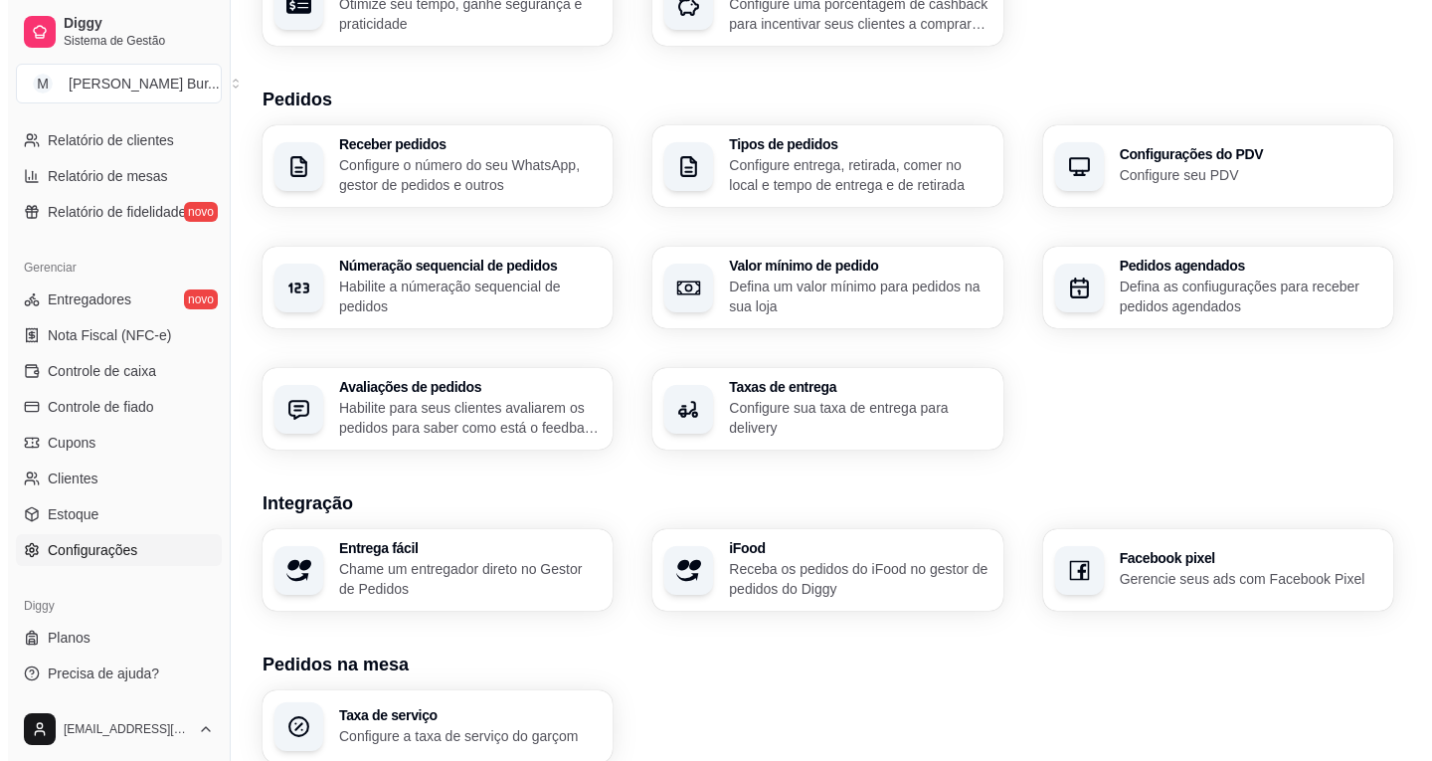
scroll to position [632, 0]
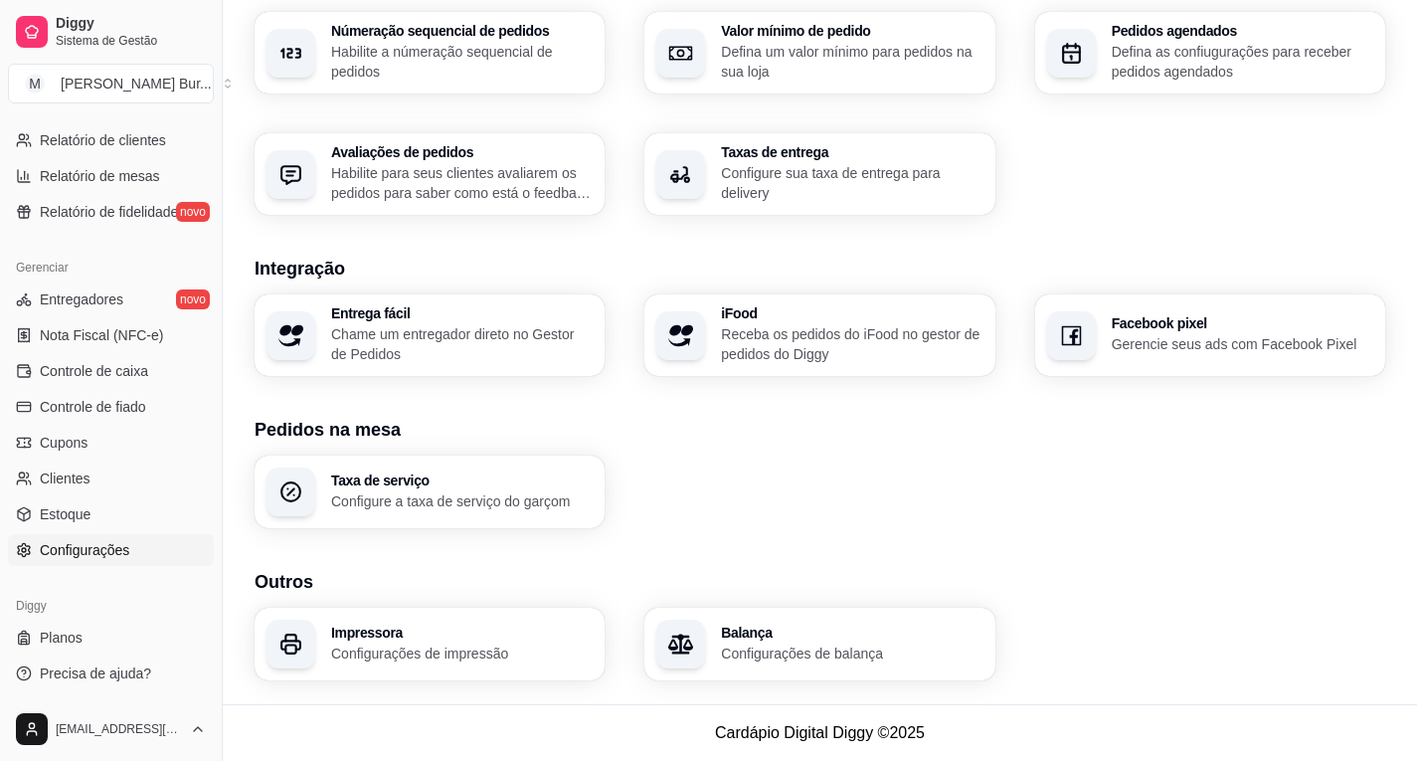
click at [410, 640] on div "Impressora Configurações de impressão" at bounding box center [461, 644] width 261 height 38
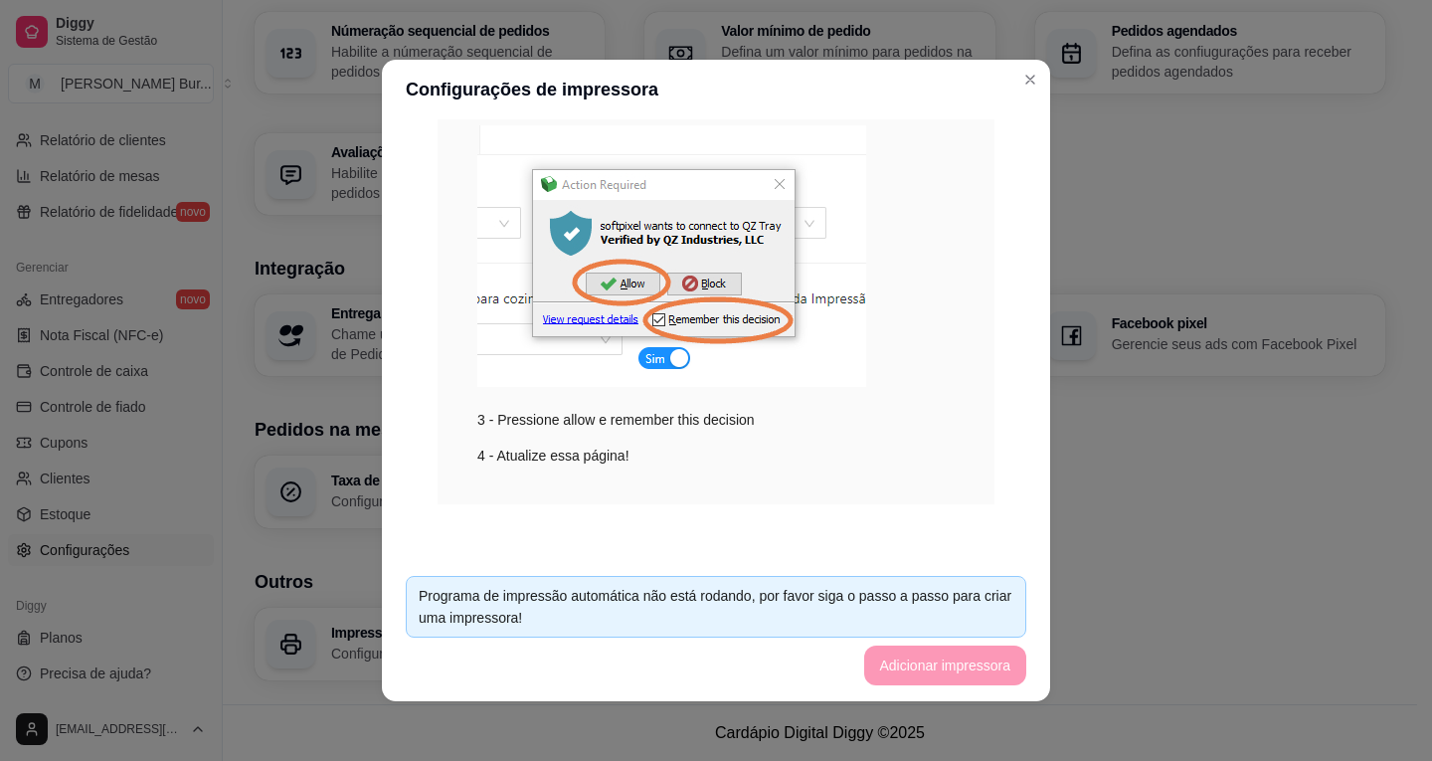
scroll to position [166, 0]
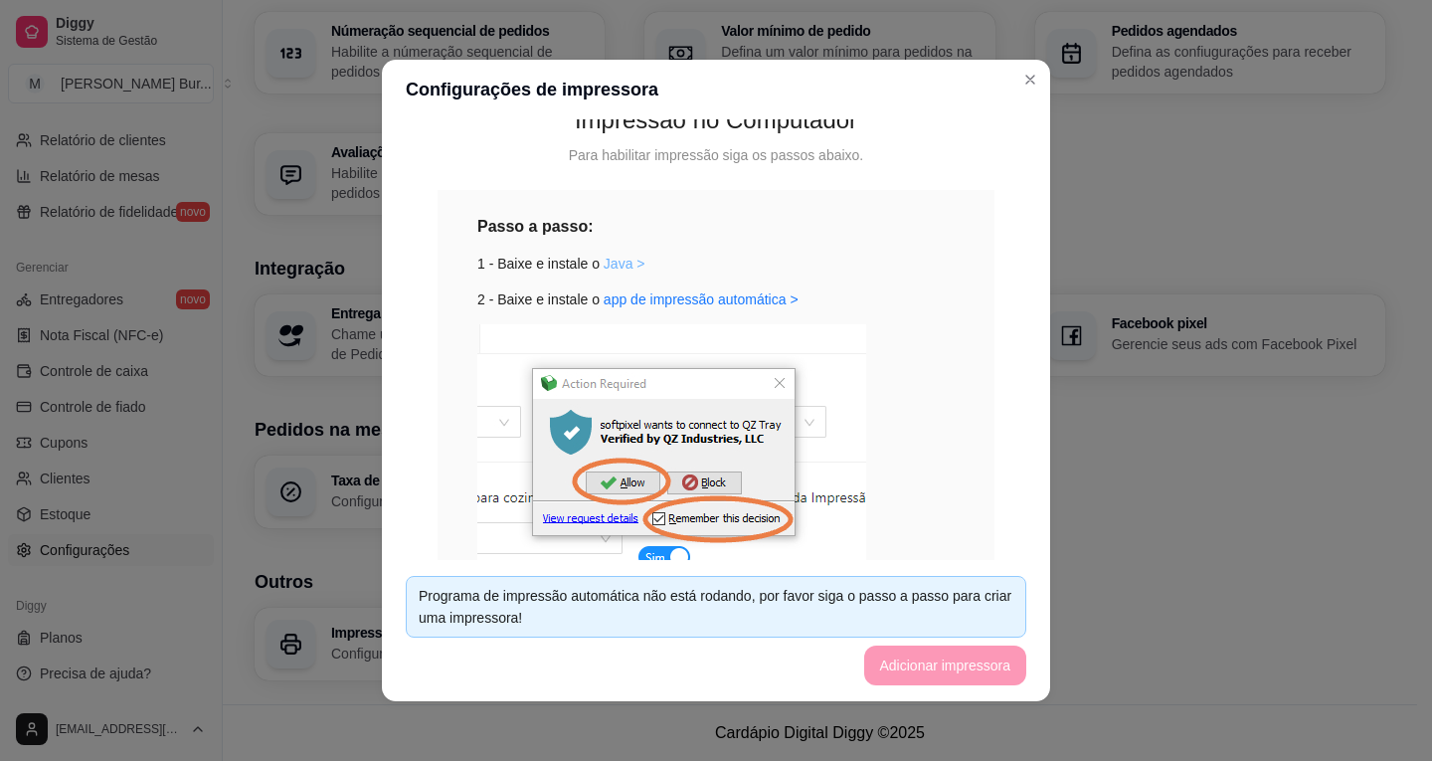
click at [606, 261] on link "Java >" at bounding box center [624, 264] width 42 height 16
click at [704, 295] on link "app de impressão automática >" at bounding box center [700, 299] width 195 height 16
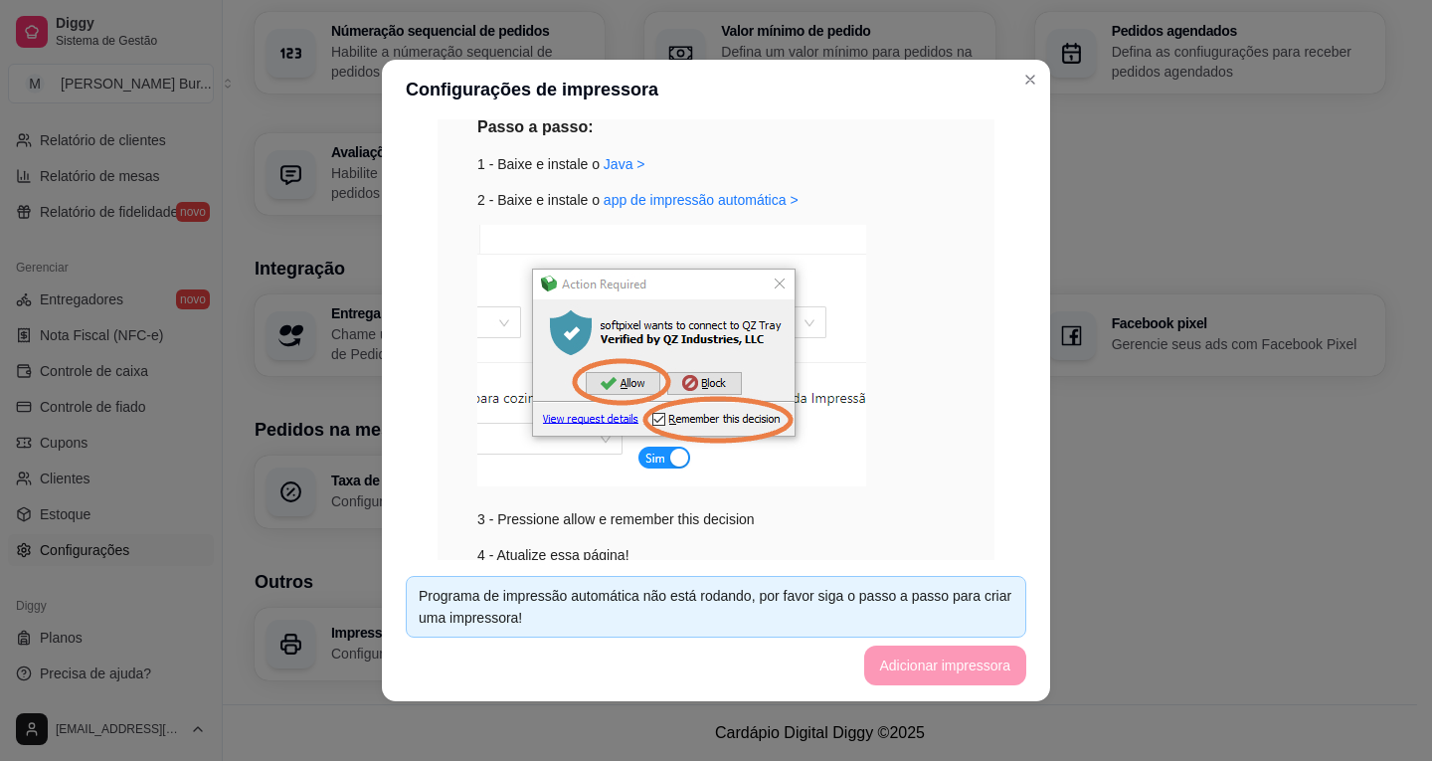
click at [905, 414] on div "3 - Pressione allow e remember this decision" at bounding box center [715, 377] width 477 height 305
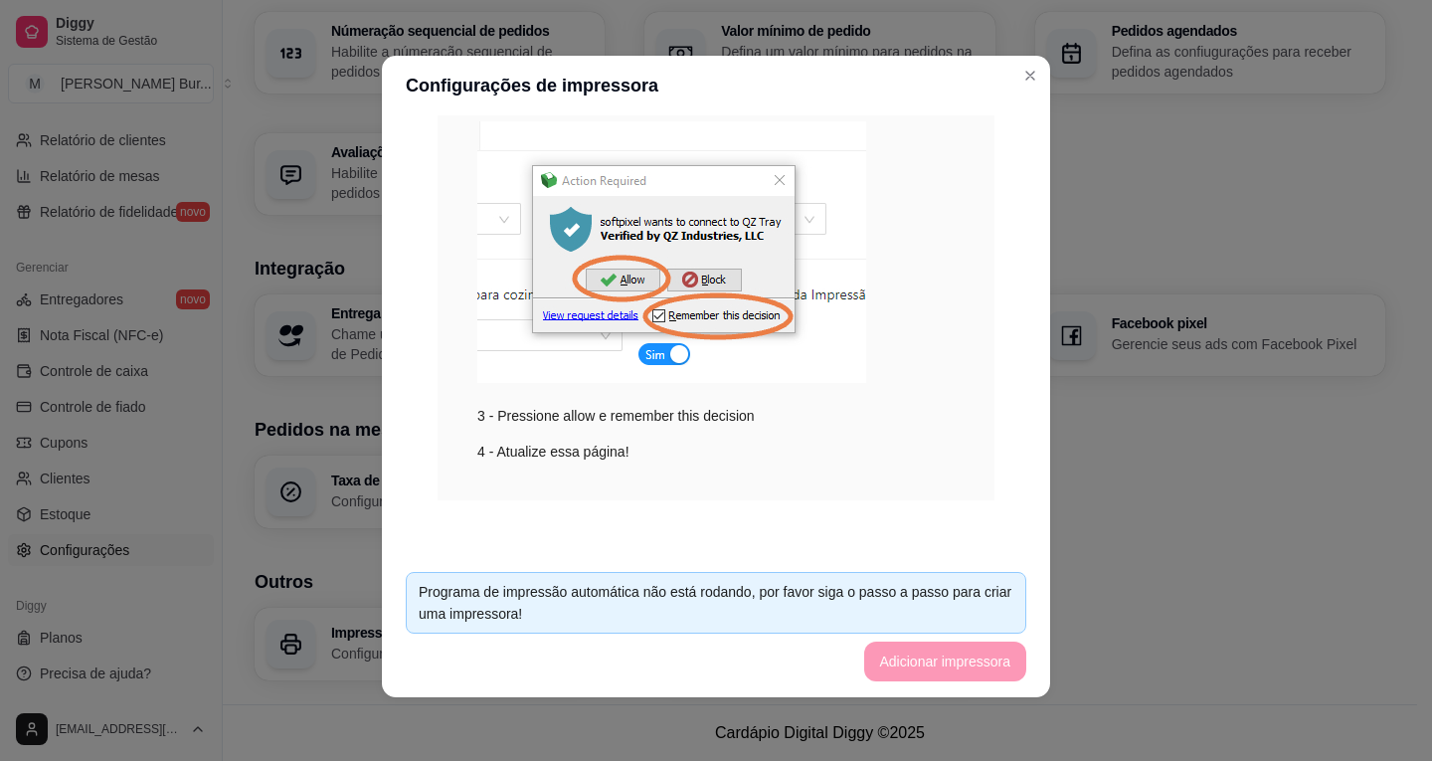
scroll to position [295, 0]
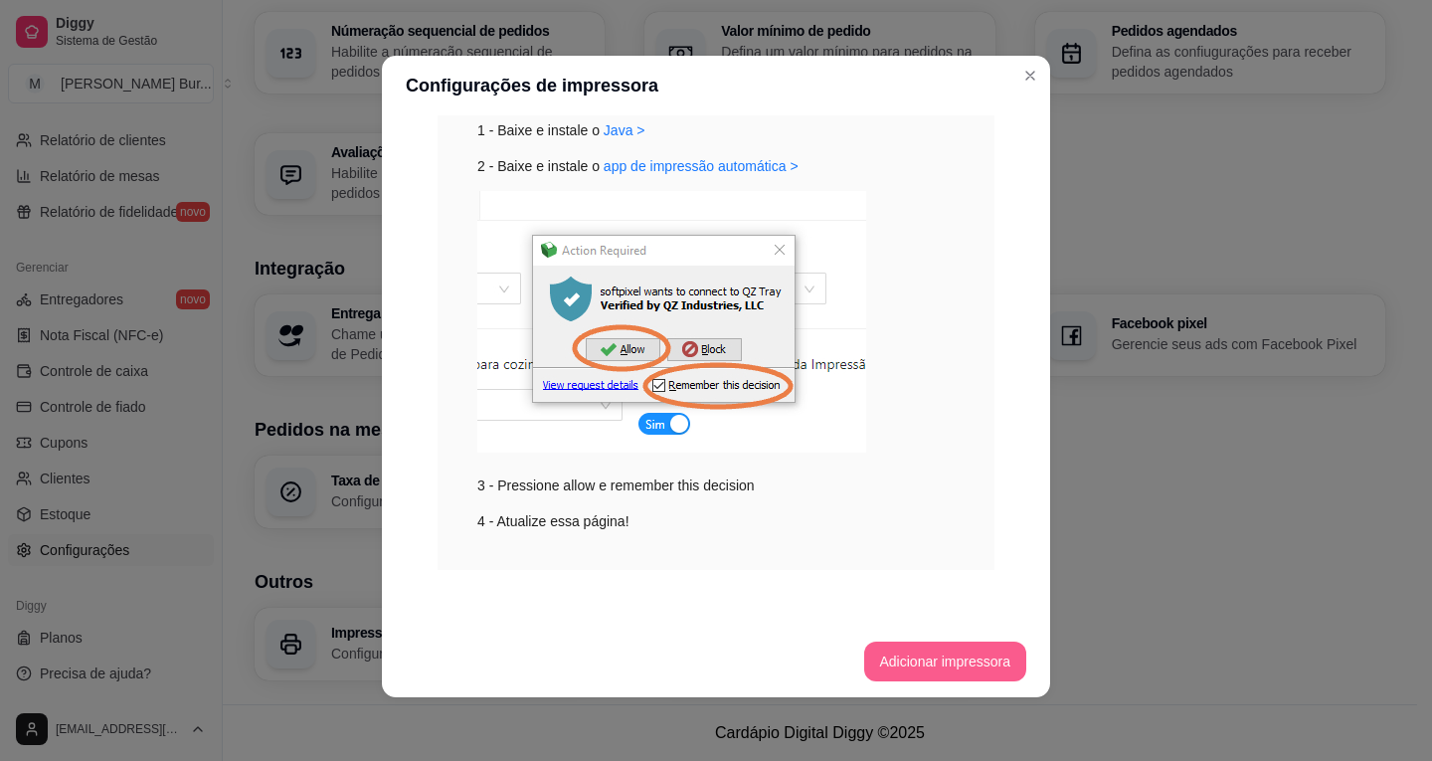
click at [919, 661] on button "Adicionar impressora" at bounding box center [945, 661] width 163 height 40
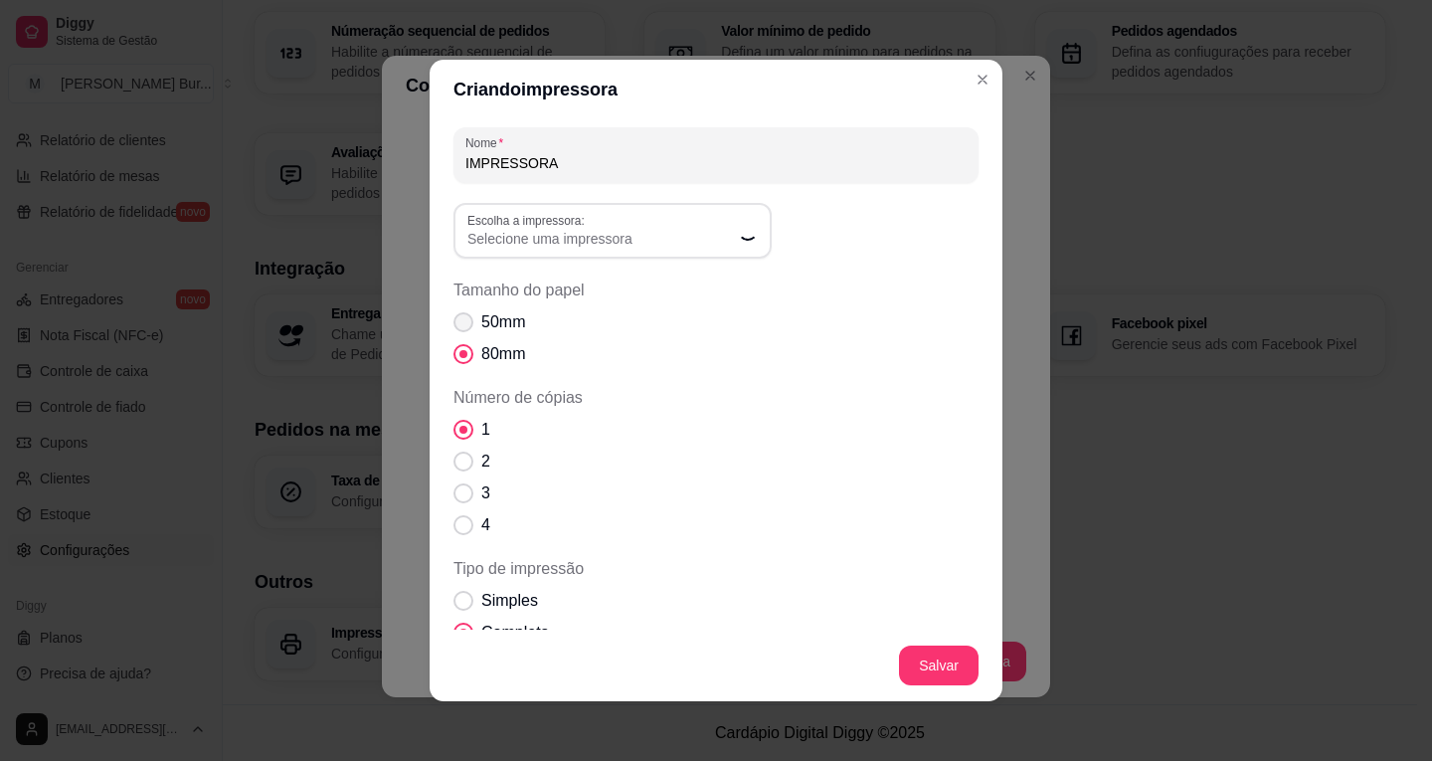
click at [458, 330] on span "Tamanho do papel" at bounding box center [463, 322] width 20 height 20
click at [458, 330] on input "50mm" at bounding box center [458, 332] width 13 height 13
radio input "true"
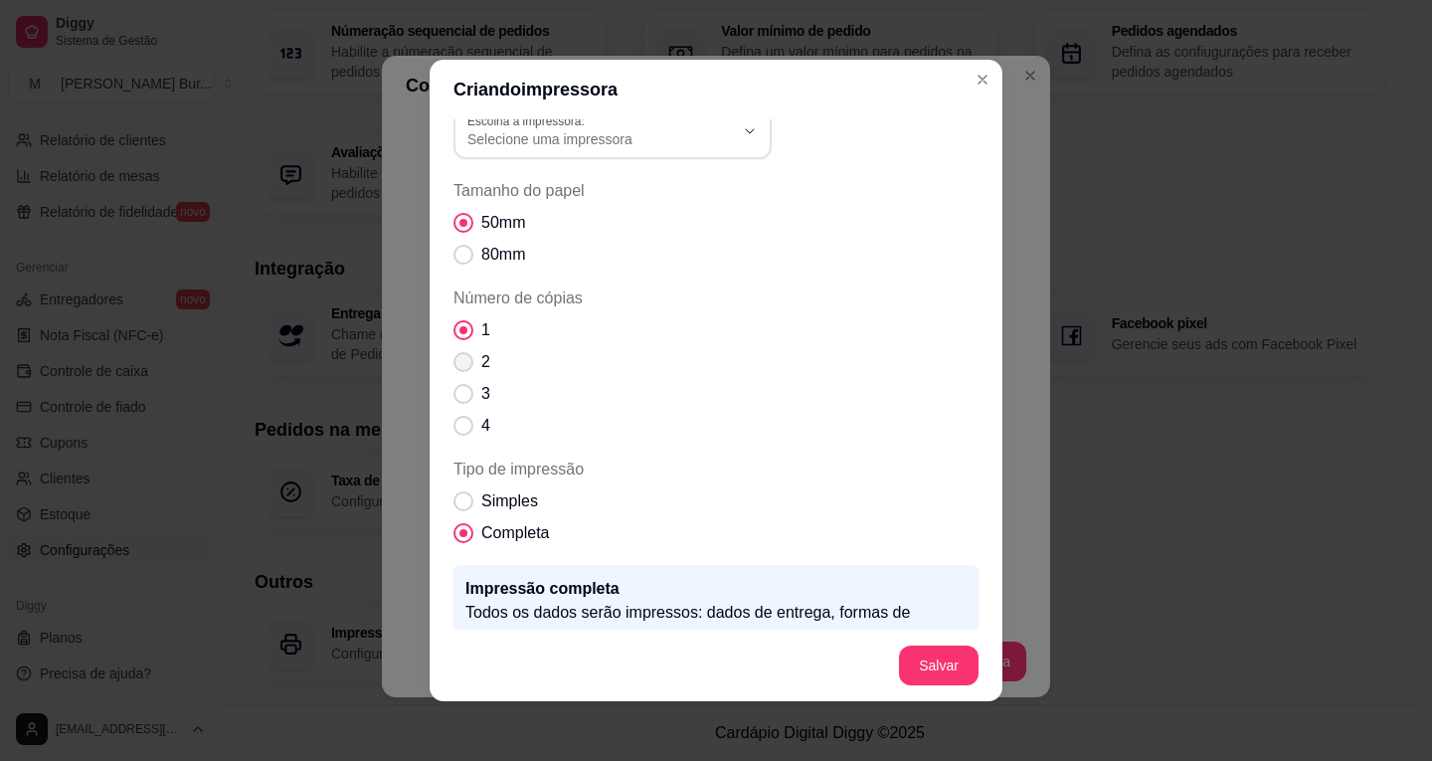
click at [453, 361] on span "Número de cópias" at bounding box center [463, 362] width 20 height 20
click at [452, 366] on input "2" at bounding box center [458, 372] width 13 height 13
radio input "true"
click at [930, 664] on button "Salvar" at bounding box center [939, 665] width 78 height 39
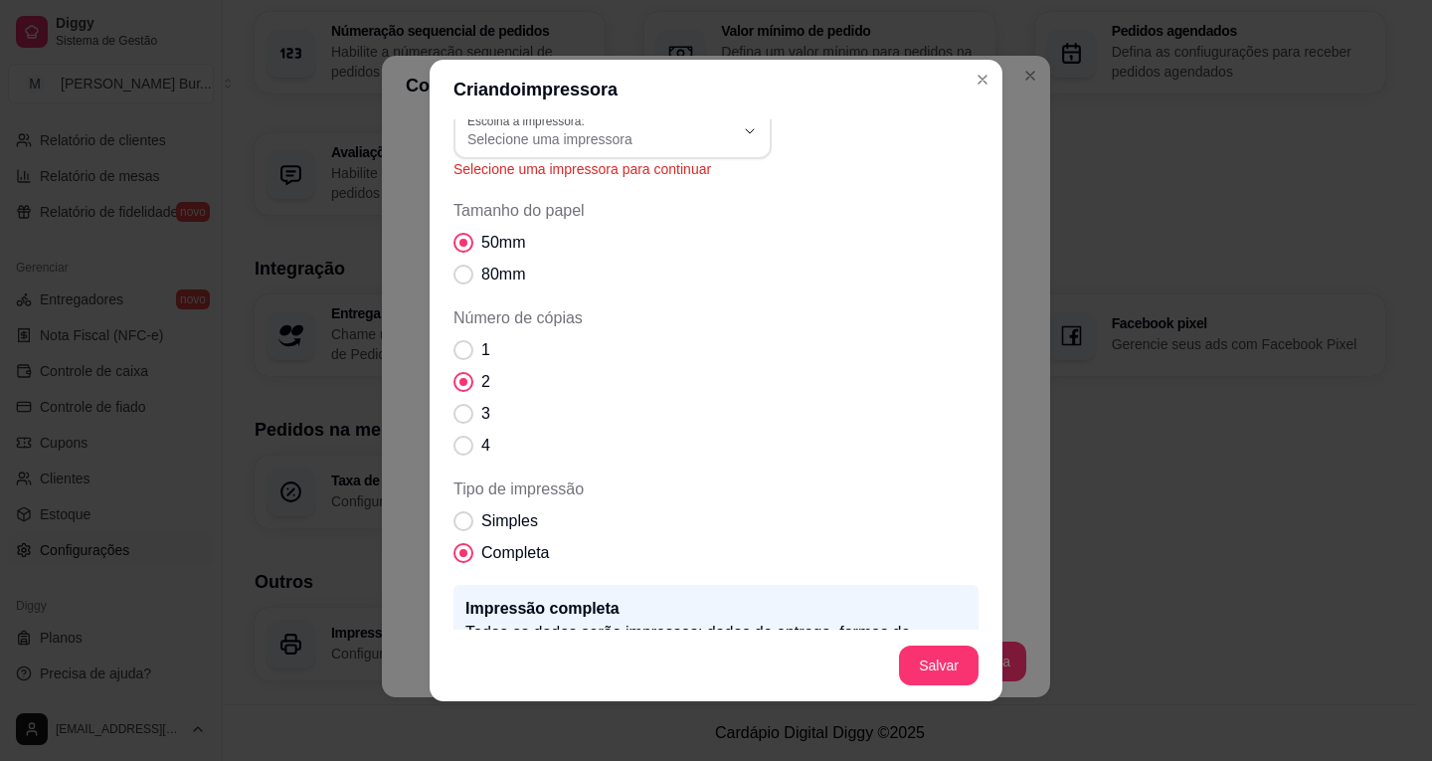
scroll to position [0, 0]
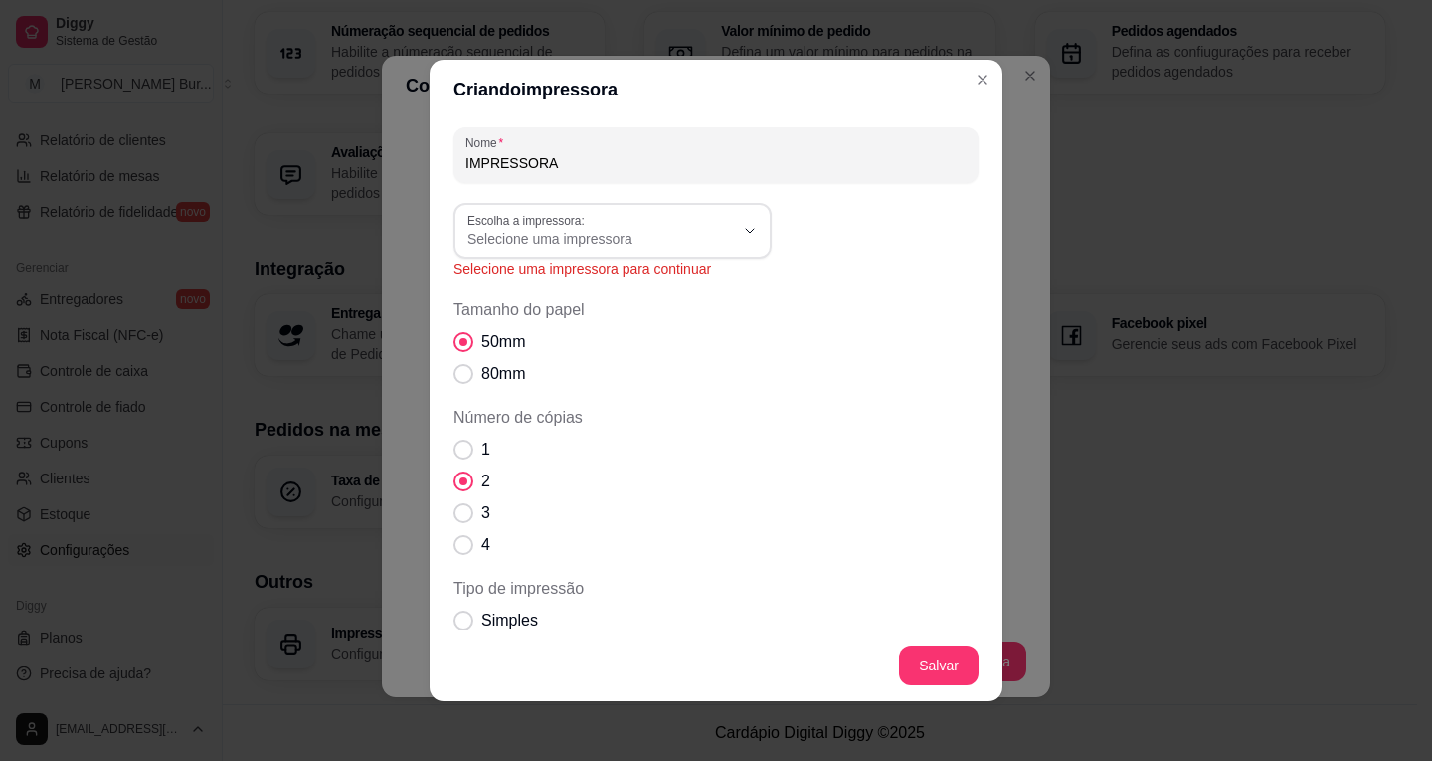
click at [555, 232] on span "Selecione uma impressora" at bounding box center [600, 239] width 266 height 20
click at [506, 281] on span "POS58 Printer" at bounding box center [595, 285] width 256 height 19
type input "POS58 Printer"
select select "POS58 Printer"
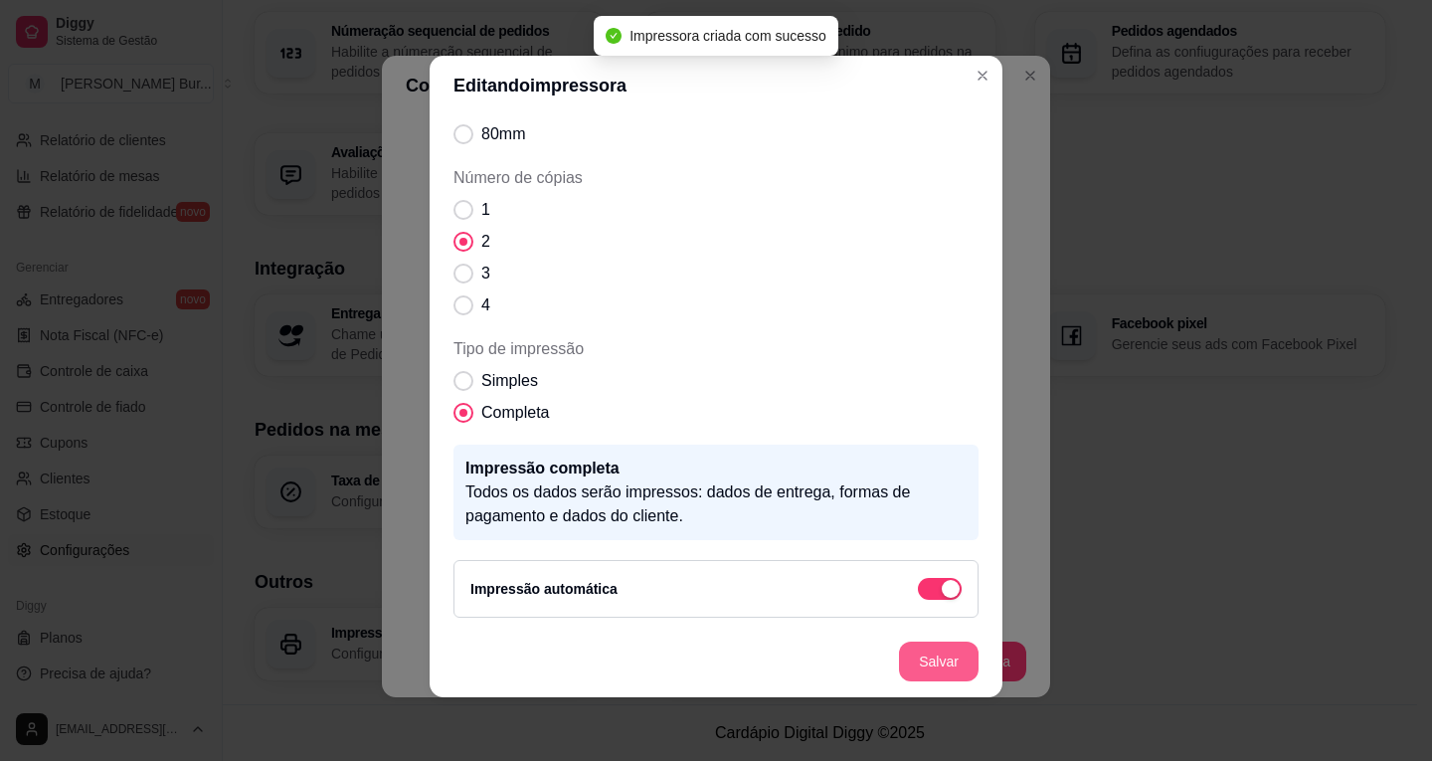
scroll to position [140, 0]
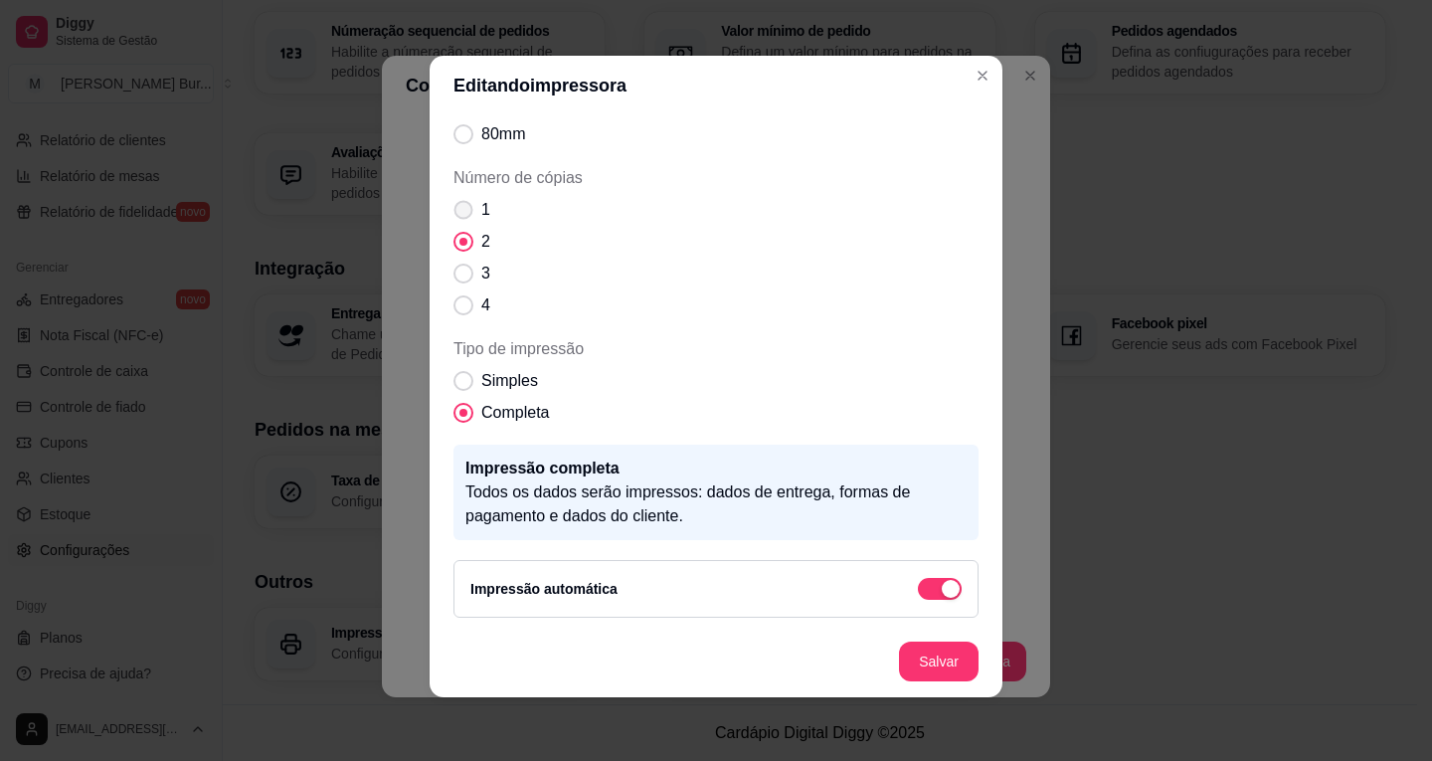
click at [456, 210] on span "Número de cópias" at bounding box center [463, 210] width 19 height 19
click at [456, 214] on input "1" at bounding box center [458, 220] width 13 height 13
radio input "true"
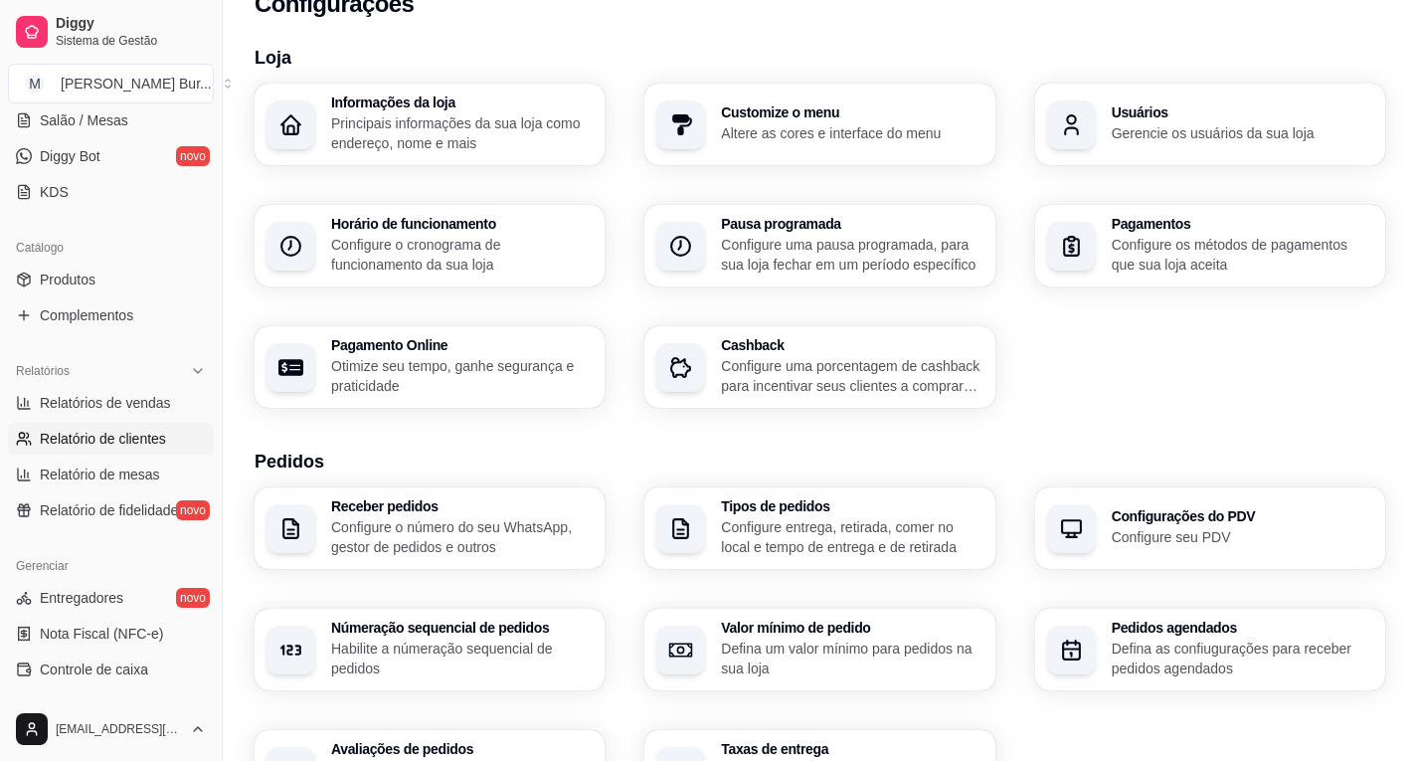
scroll to position [0, 0]
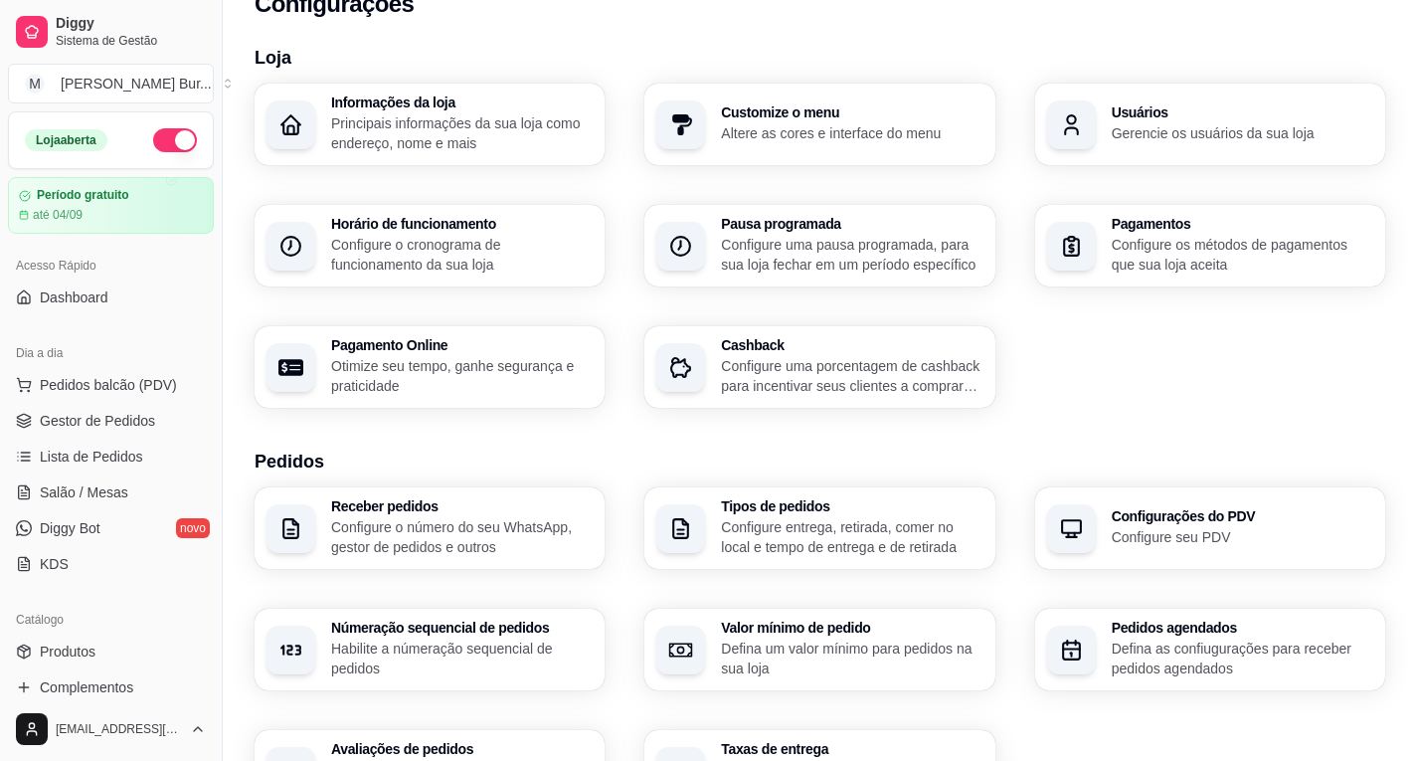
click at [153, 130] on button "button" at bounding box center [175, 140] width 44 height 24
click at [156, 134] on button "button" at bounding box center [175, 140] width 44 height 24
click at [441, 256] on p "Configure o cronograma de funcionamento da sua loja" at bounding box center [461, 255] width 261 height 40
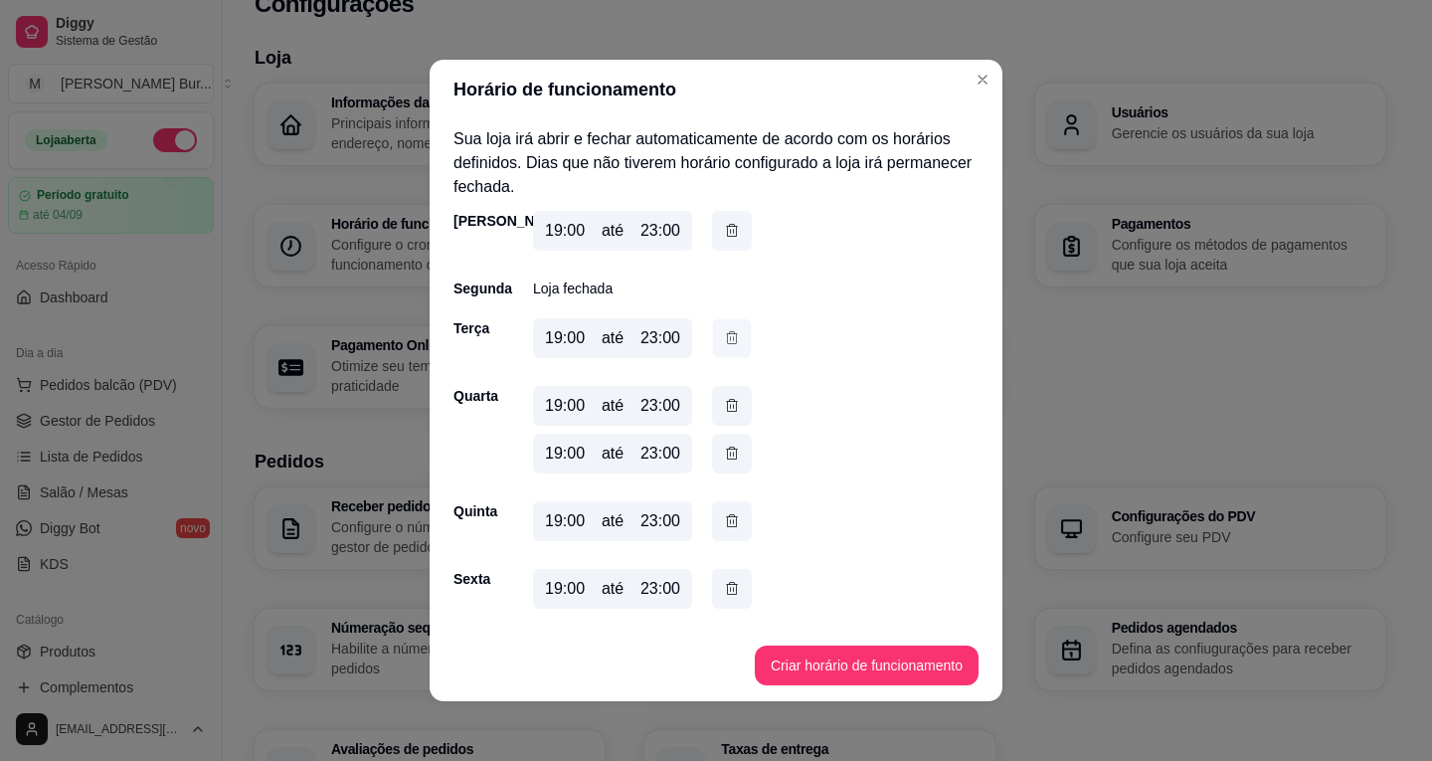
click at [724, 343] on icon "button" at bounding box center [732, 337] width 16 height 21
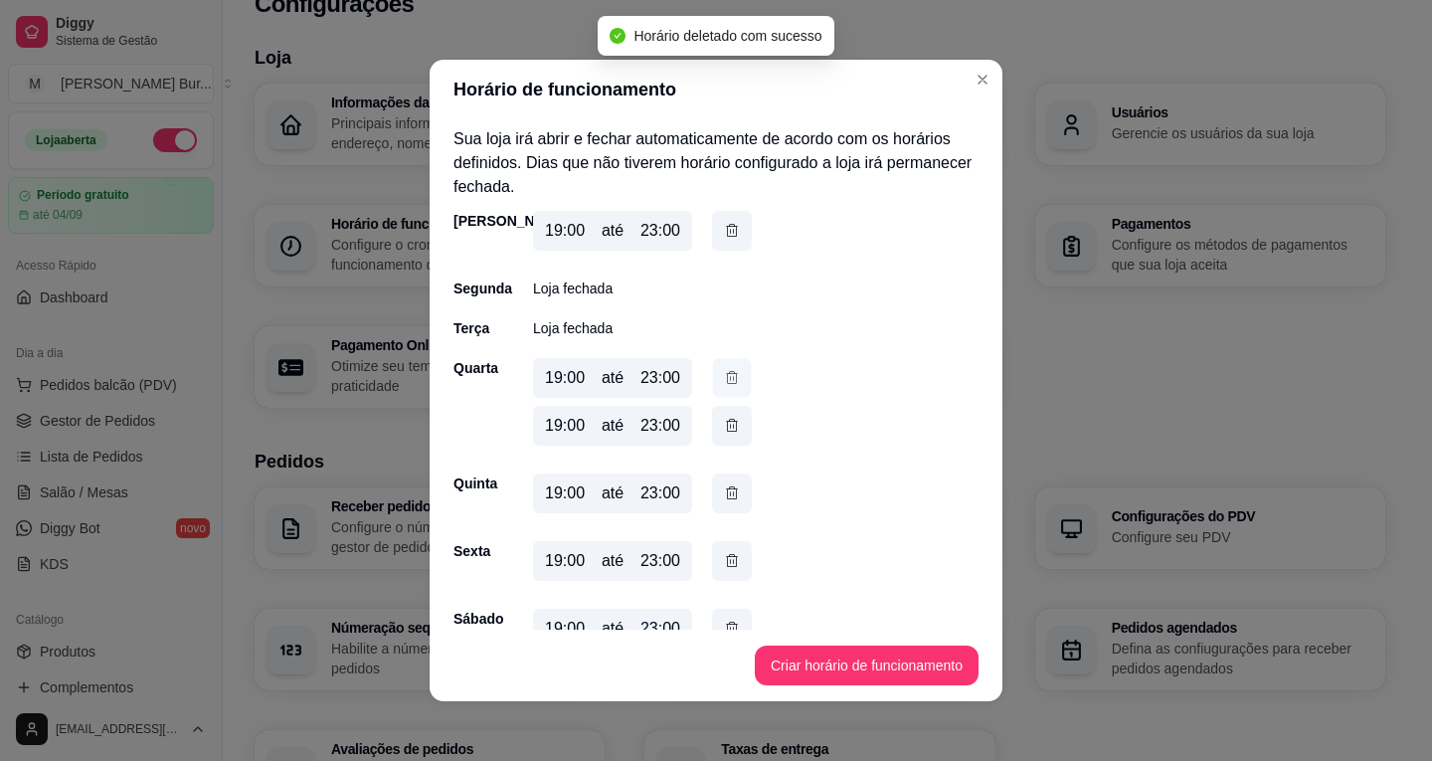
click at [724, 374] on icon "button" at bounding box center [732, 377] width 16 height 21
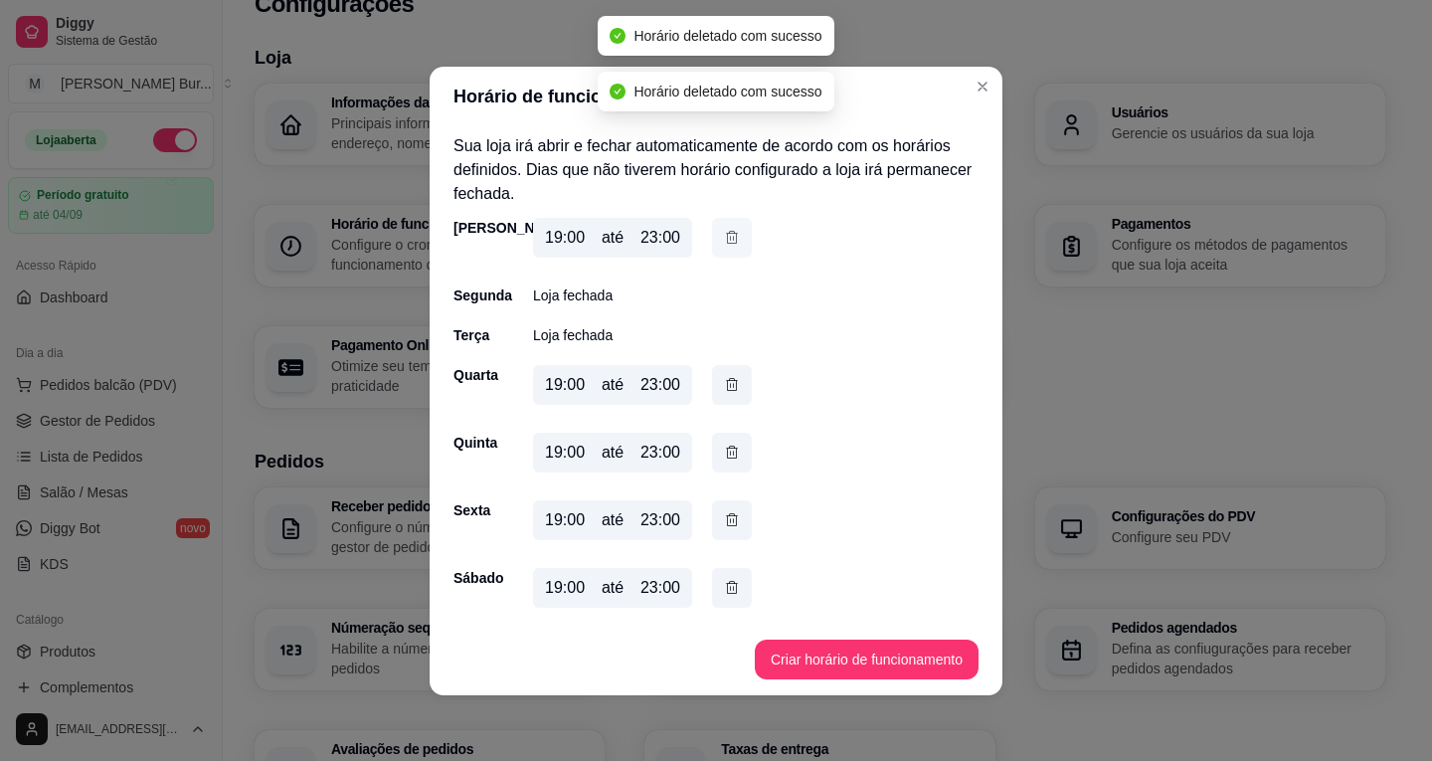
click at [722, 234] on button "button" at bounding box center [732, 238] width 40 height 40
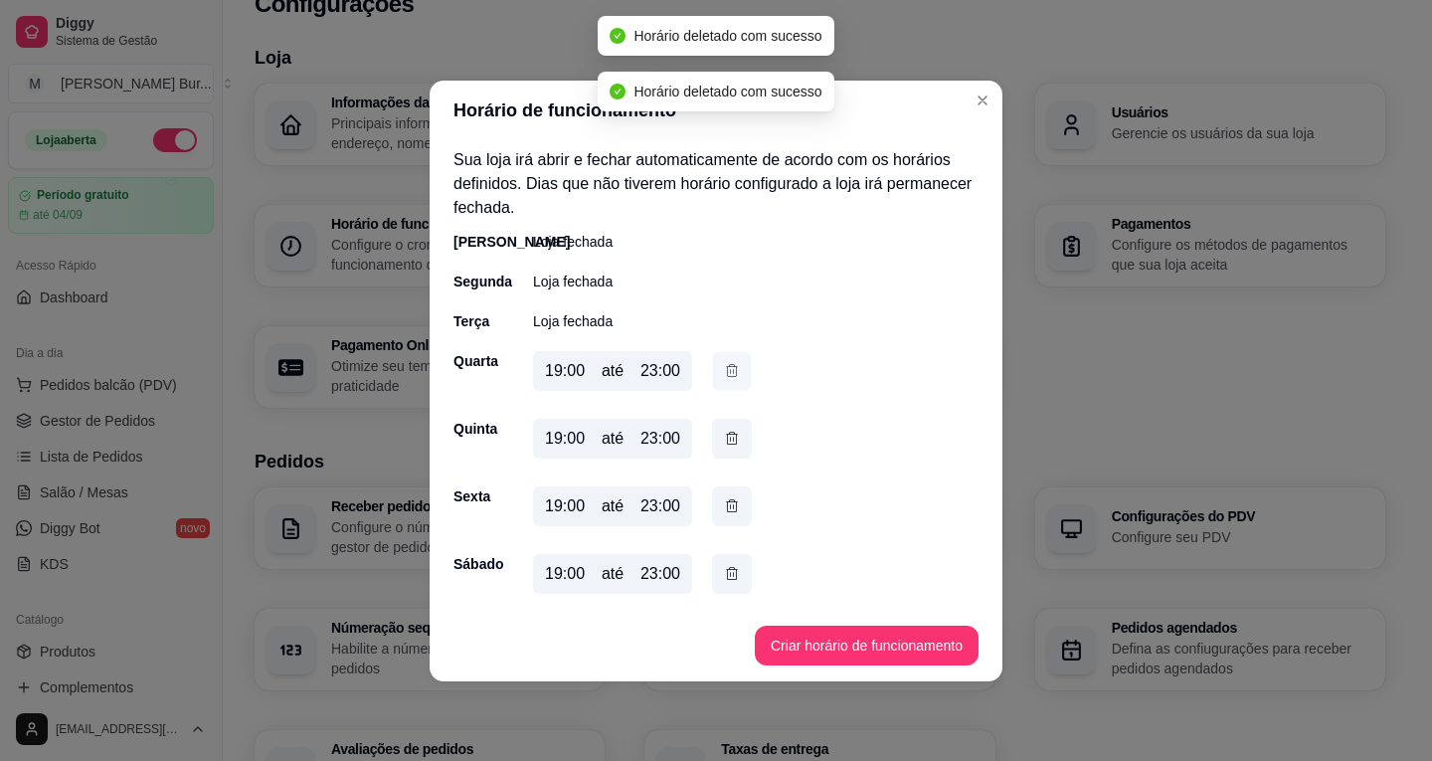
click at [729, 382] on button "button" at bounding box center [732, 370] width 39 height 39
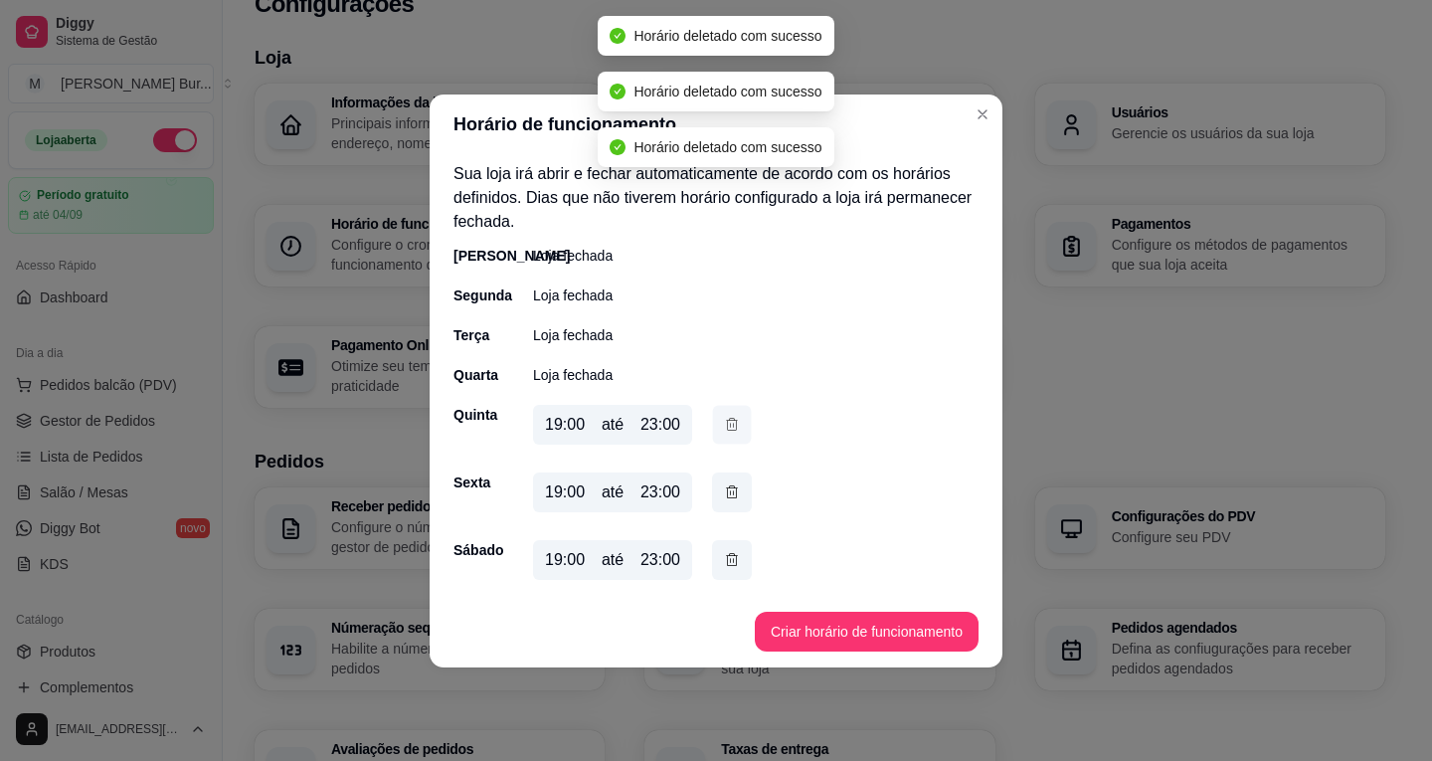
click at [731, 421] on icon "button" at bounding box center [732, 424] width 16 height 21
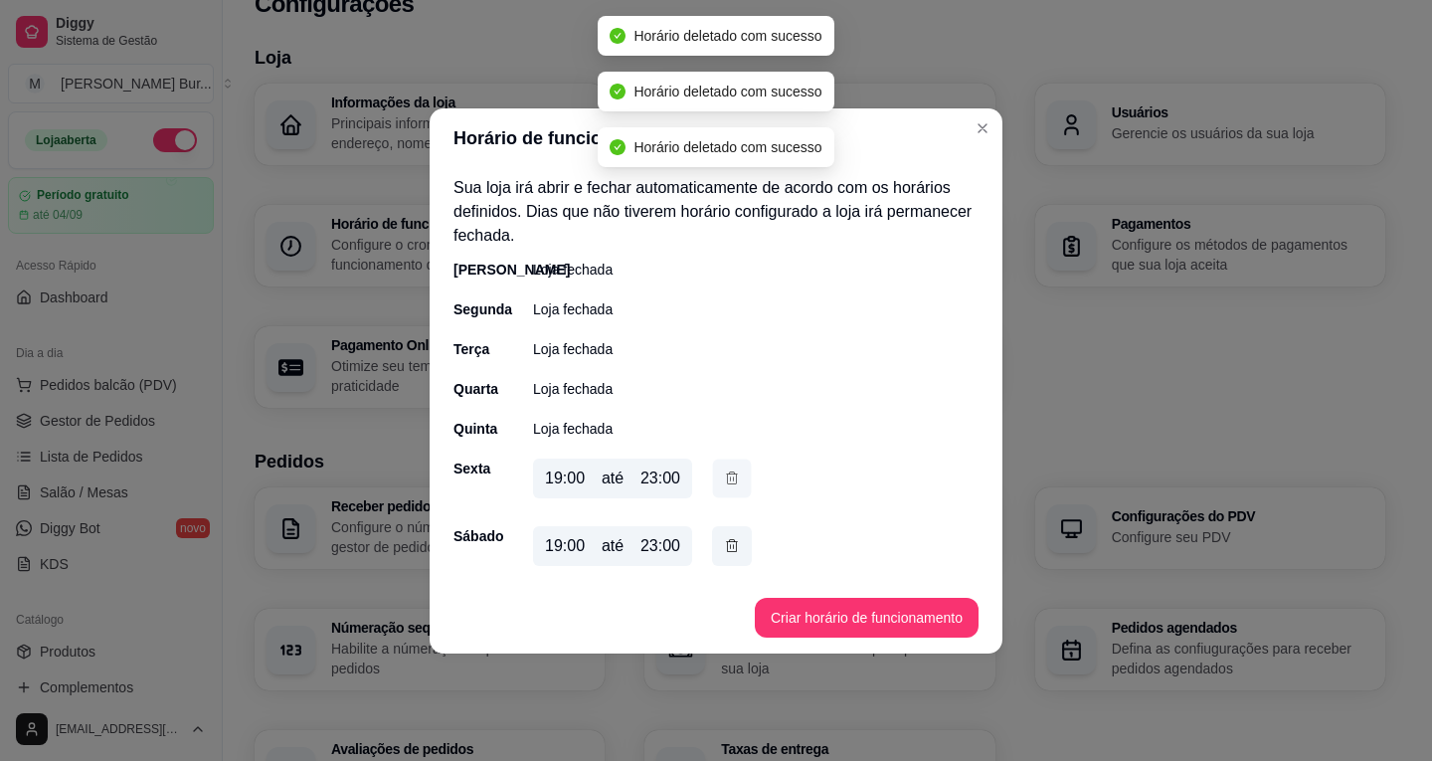
click at [726, 471] on icon "button" at bounding box center [732, 477] width 16 height 21
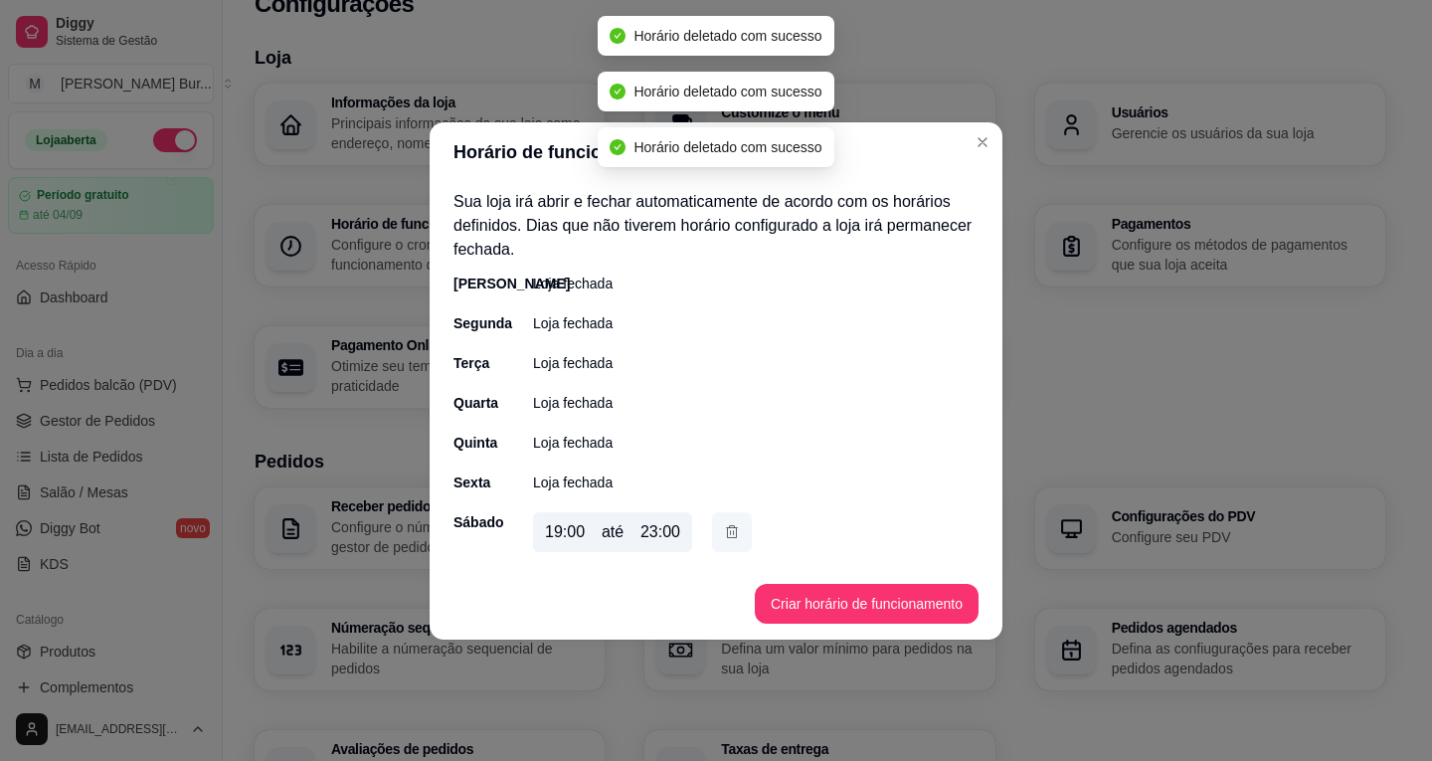
click at [731, 525] on icon "button" at bounding box center [732, 532] width 16 height 22
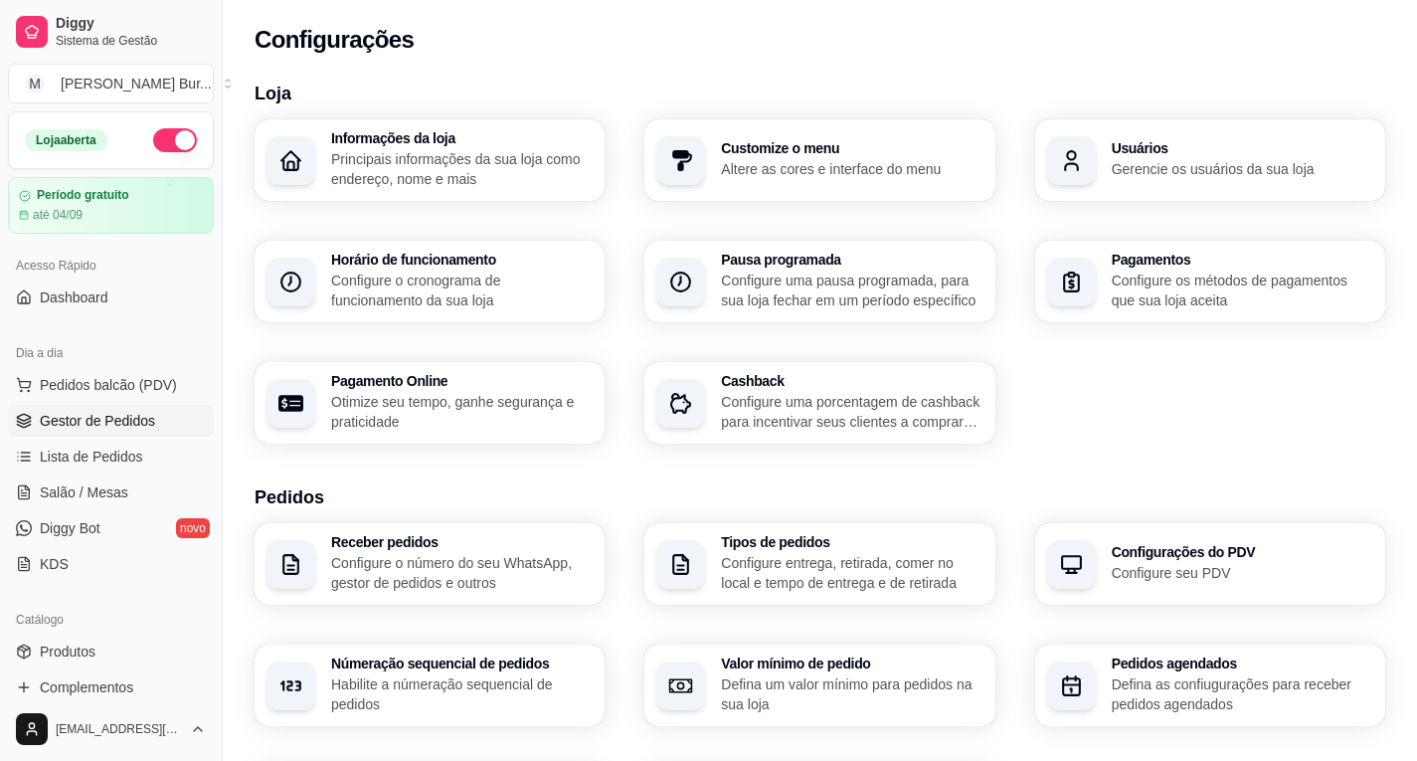
click at [110, 422] on span "Gestor de Pedidos" at bounding box center [97, 421] width 115 height 20
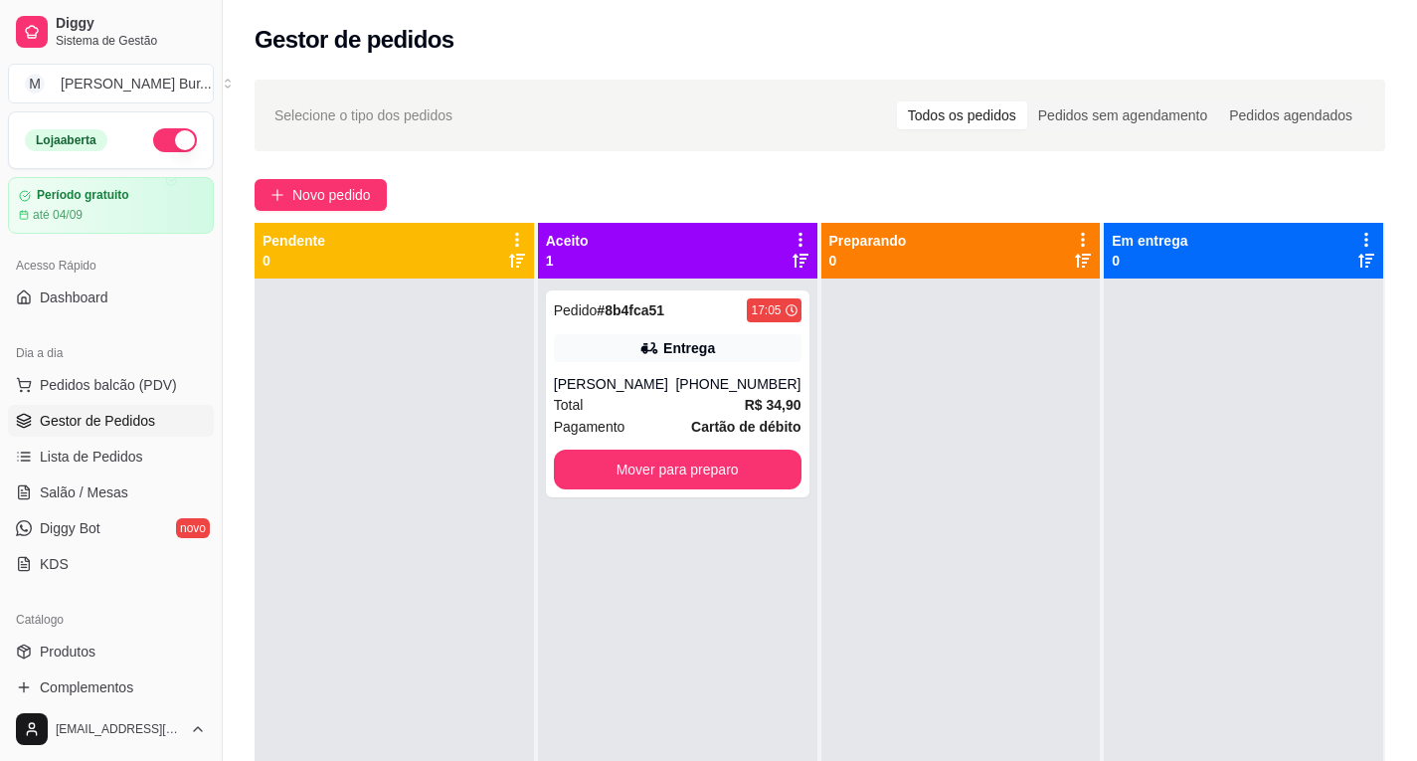
click at [147, 118] on div "Loja aberta" at bounding box center [111, 140] width 204 height 56
click at [153, 141] on button "button" at bounding box center [175, 140] width 44 height 24
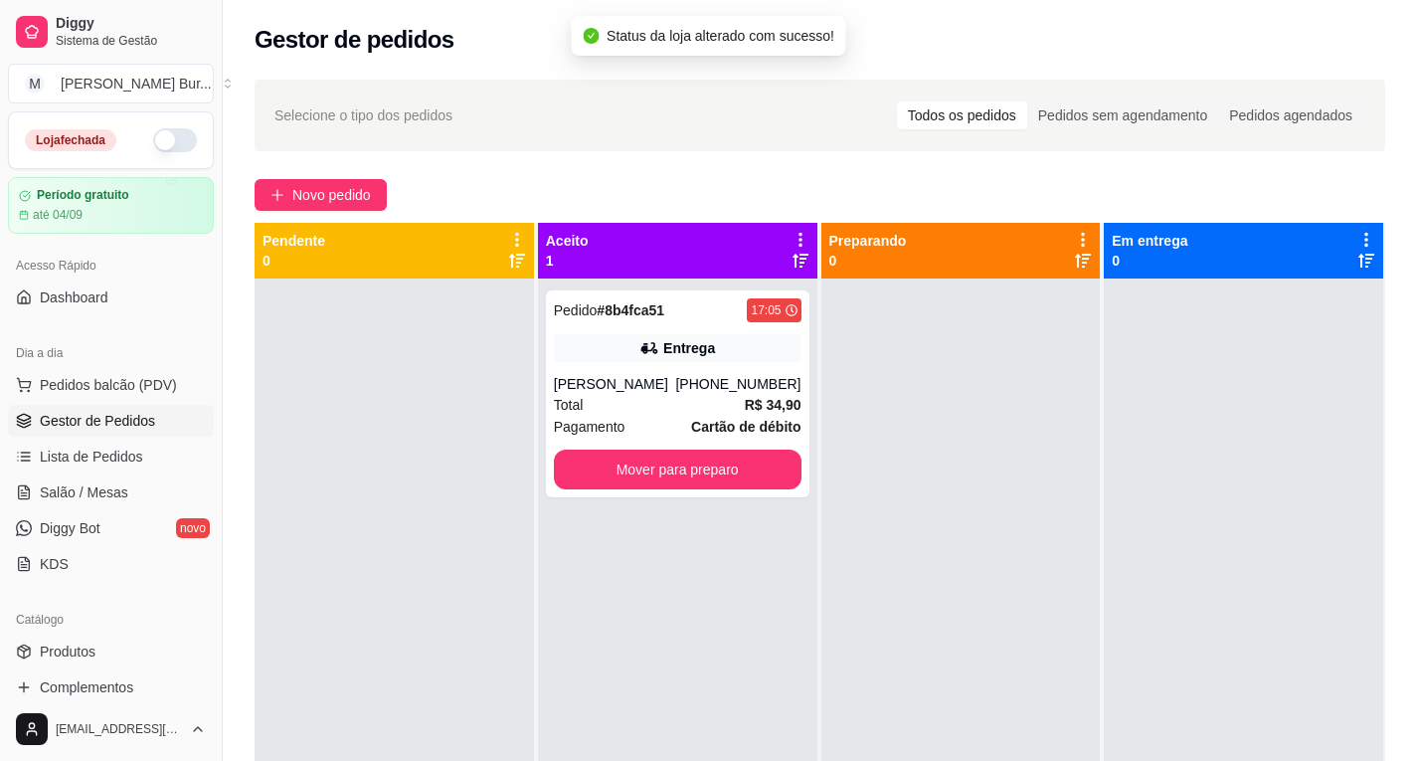
click at [791, 240] on icon at bounding box center [800, 240] width 18 height 18
click at [638, 406] on div "Total R$ 34,90" at bounding box center [678, 405] width 248 height 22
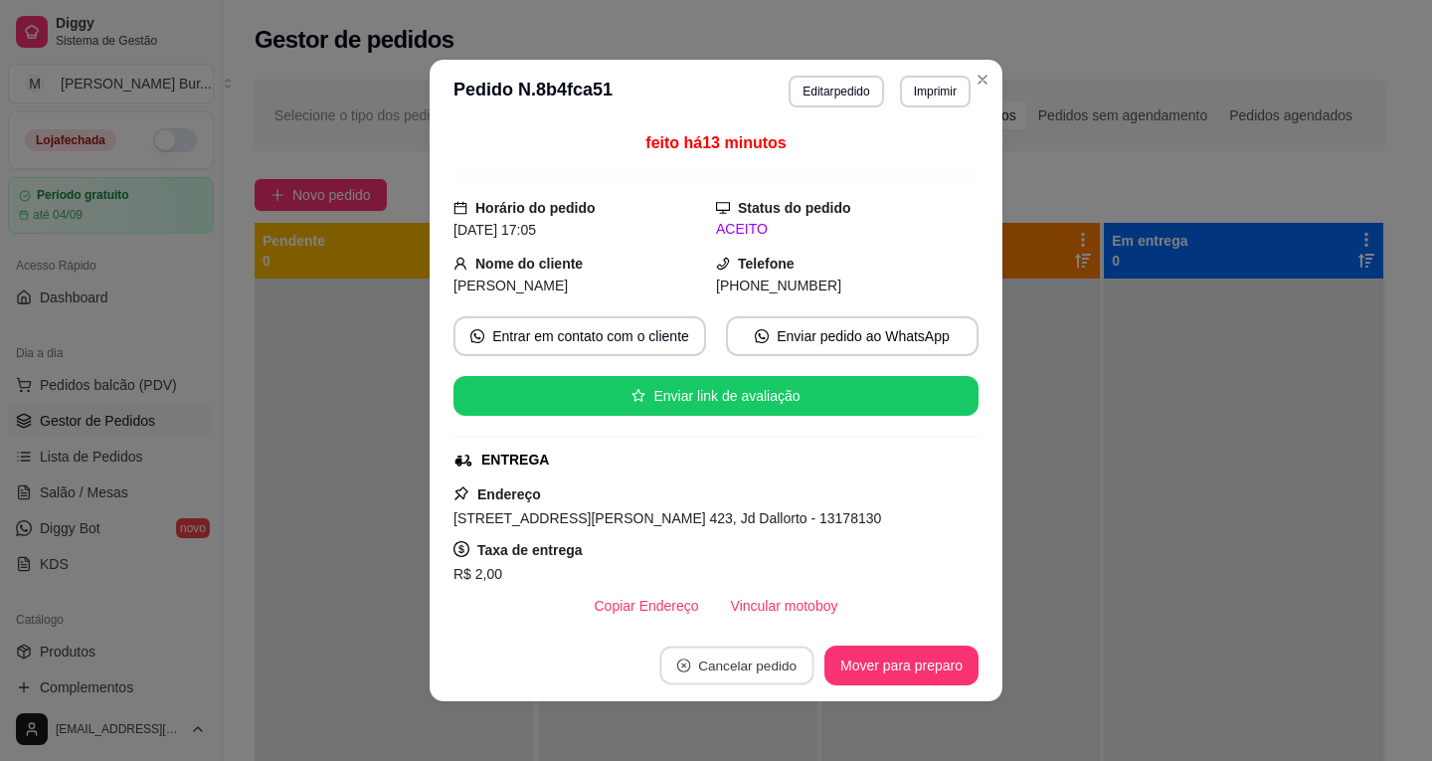
click at [725, 672] on button "Cancelar pedido" at bounding box center [736, 665] width 154 height 39
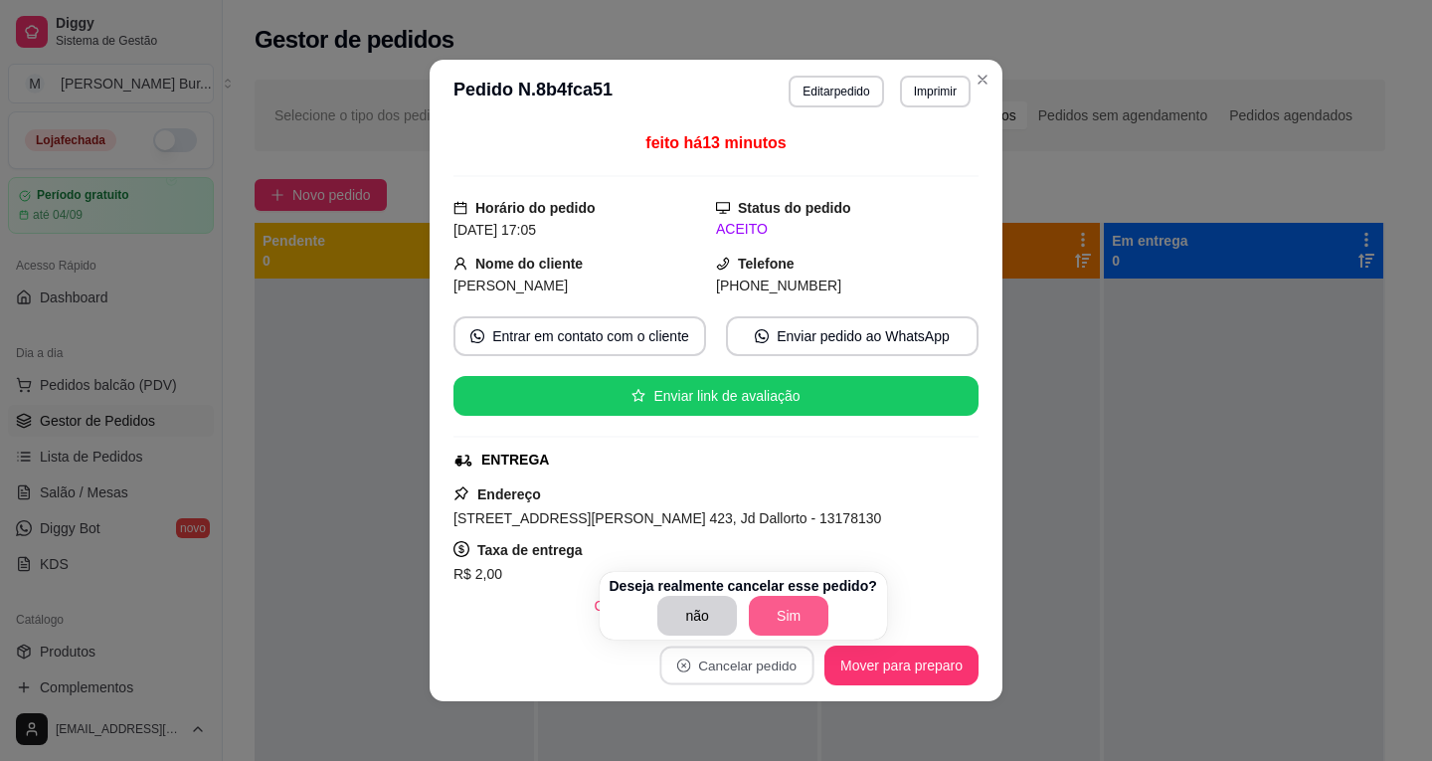
click at [768, 616] on button "Sim" at bounding box center [789, 616] width 80 height 40
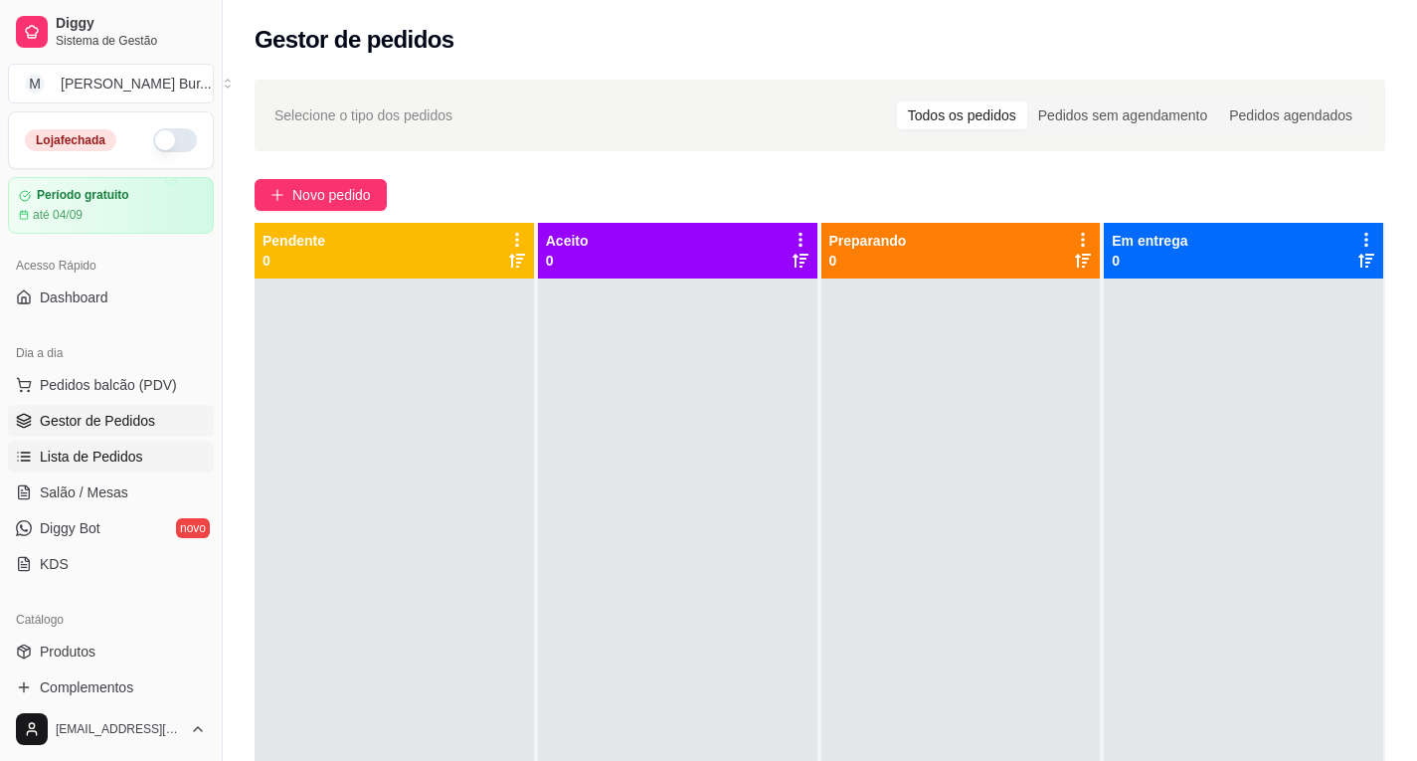
click at [83, 446] on span "Lista de Pedidos" at bounding box center [91, 456] width 103 height 20
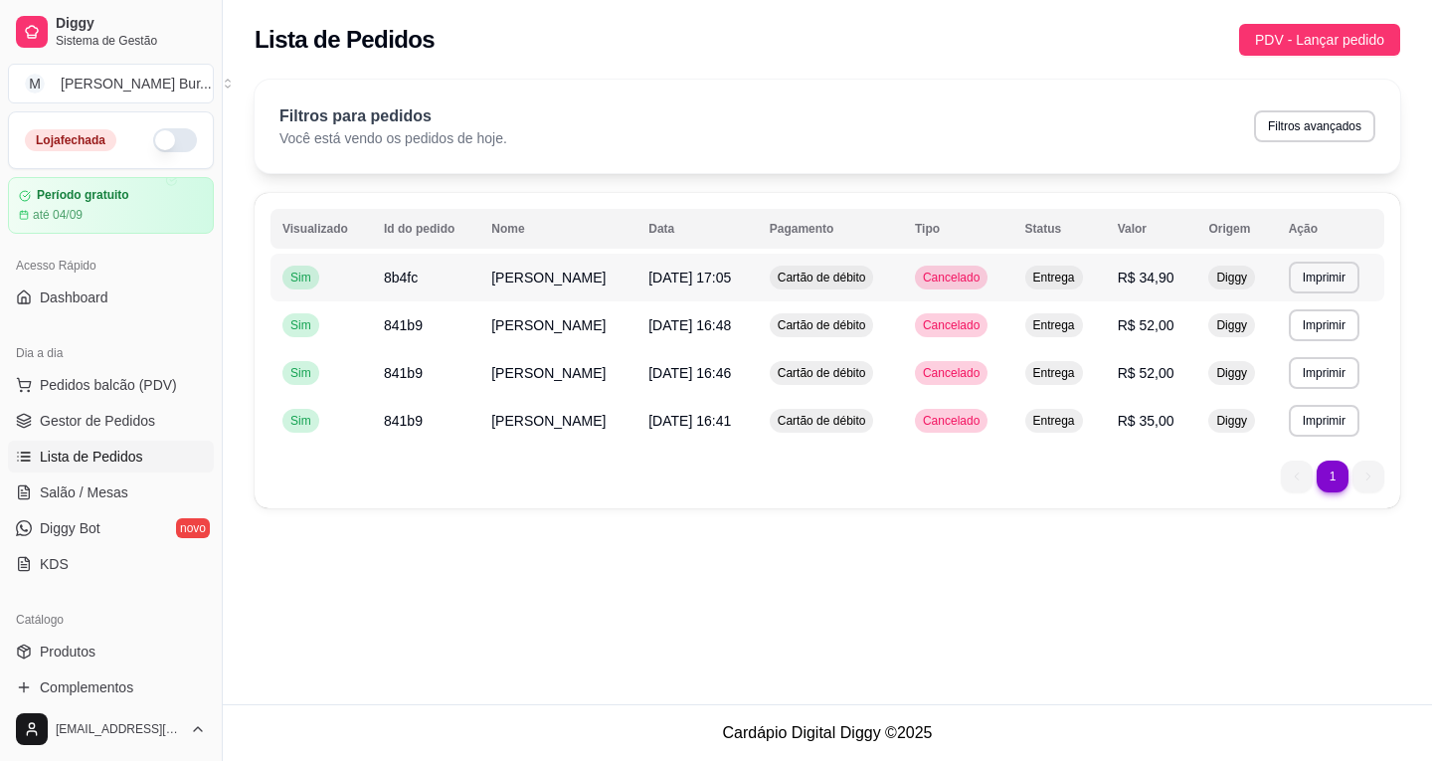
click at [395, 283] on span "8b4fc" at bounding box center [401, 277] width 34 height 16
